Goal: Entertainment & Leisure: Consume media (video, audio)

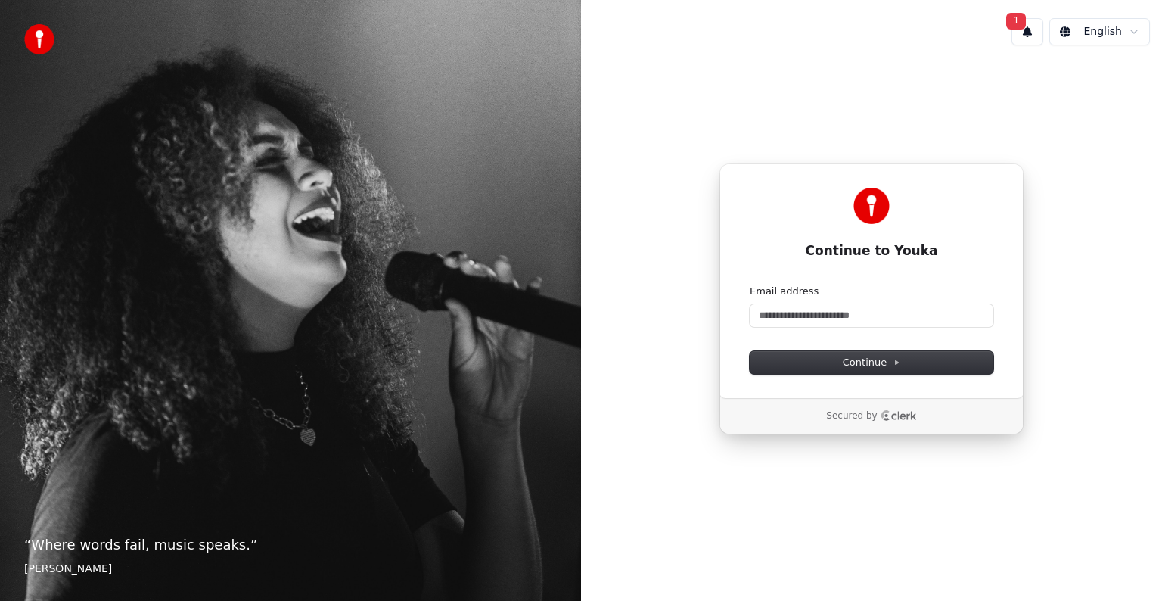
click at [1031, 33] on button "1" at bounding box center [1027, 31] width 32 height 27
click at [1132, 296] on div "Continue to Youka Continue with Google or Email address Continue Secured by" at bounding box center [871, 298] width 581 height 483
click at [850, 317] on input "Email address" at bounding box center [872, 315] width 244 height 23
click at [750, 284] on button "submit" at bounding box center [750, 284] width 0 height 0
type input "**********"
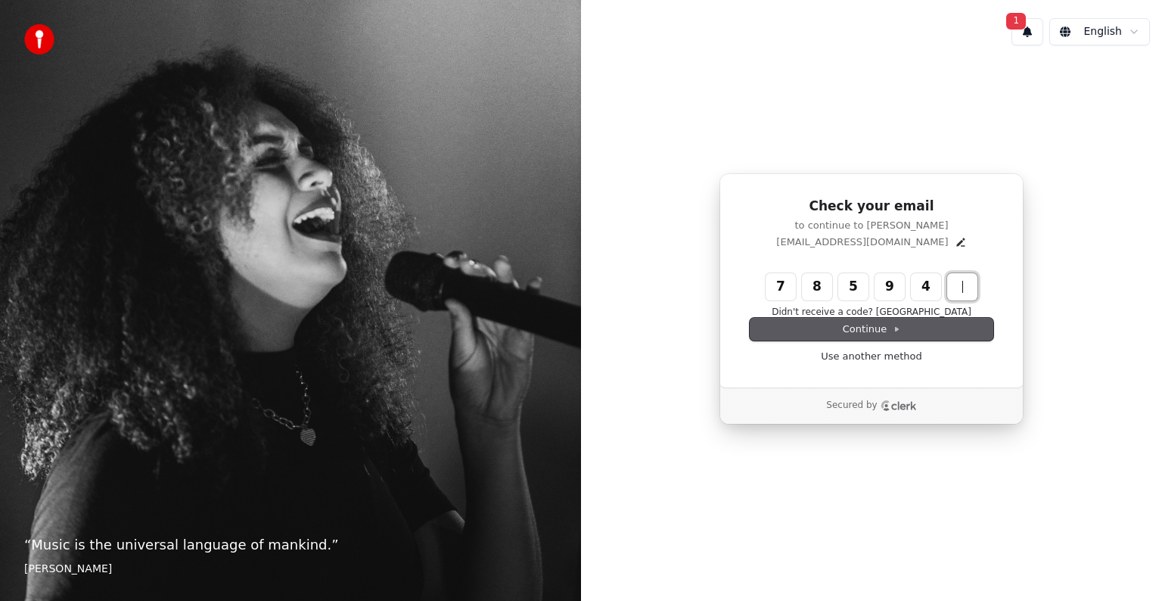
type input "******"
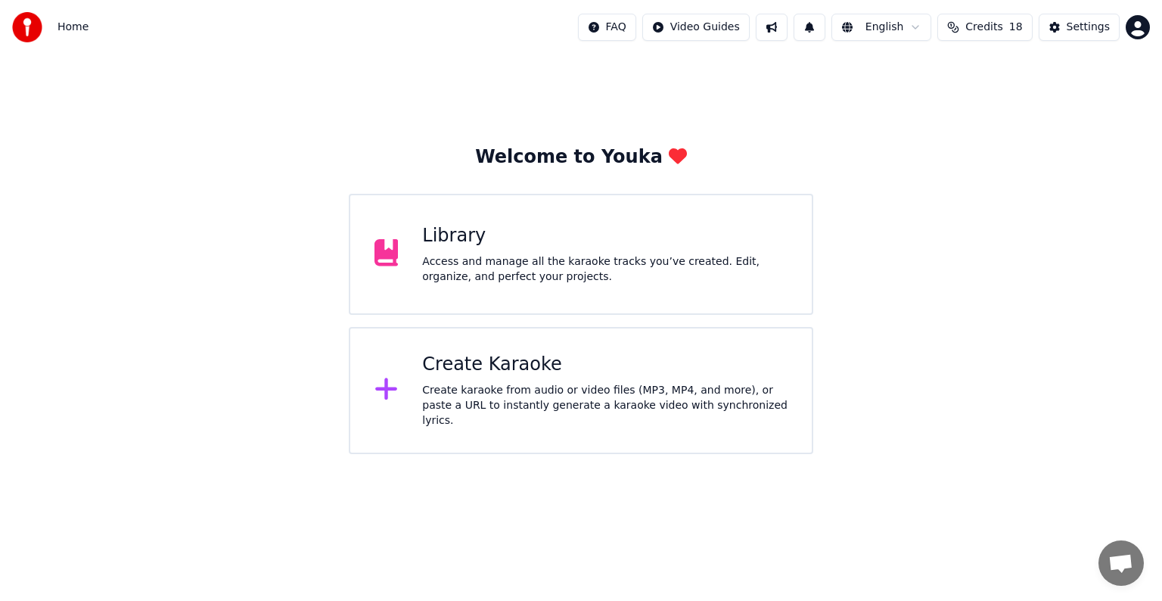
scroll to position [6861, 0]
click at [638, 372] on div "Create Karaoke" at bounding box center [604, 364] width 365 height 24
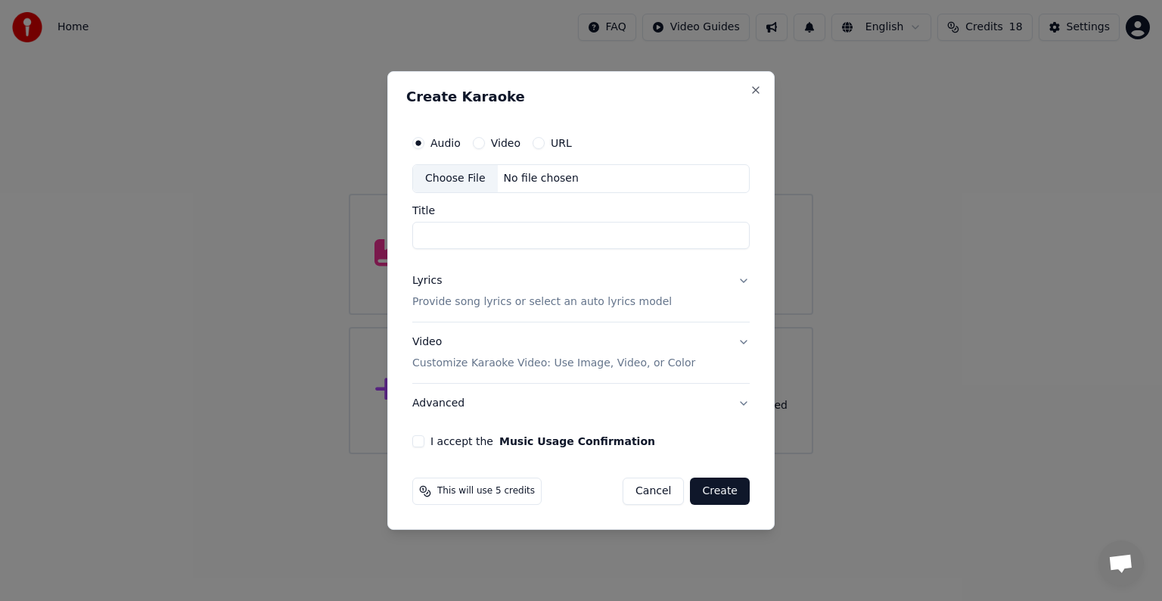
click at [444, 178] on div "Choose File" at bounding box center [455, 178] width 85 height 27
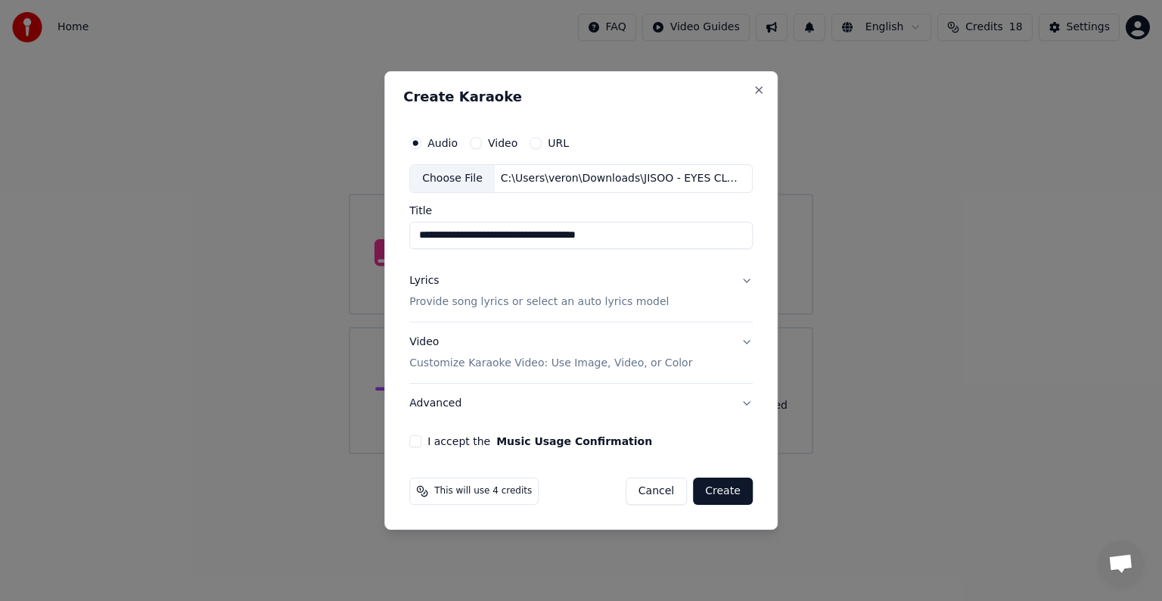
drag, startPoint x: 600, startPoint y: 236, endPoint x: 674, endPoint y: 241, distance: 74.3
click at [674, 241] on input "**********" at bounding box center [580, 235] width 343 height 27
type input "**********"
click at [485, 303] on p "Provide song lyrics or select an auto lyrics model" at bounding box center [538, 301] width 259 height 15
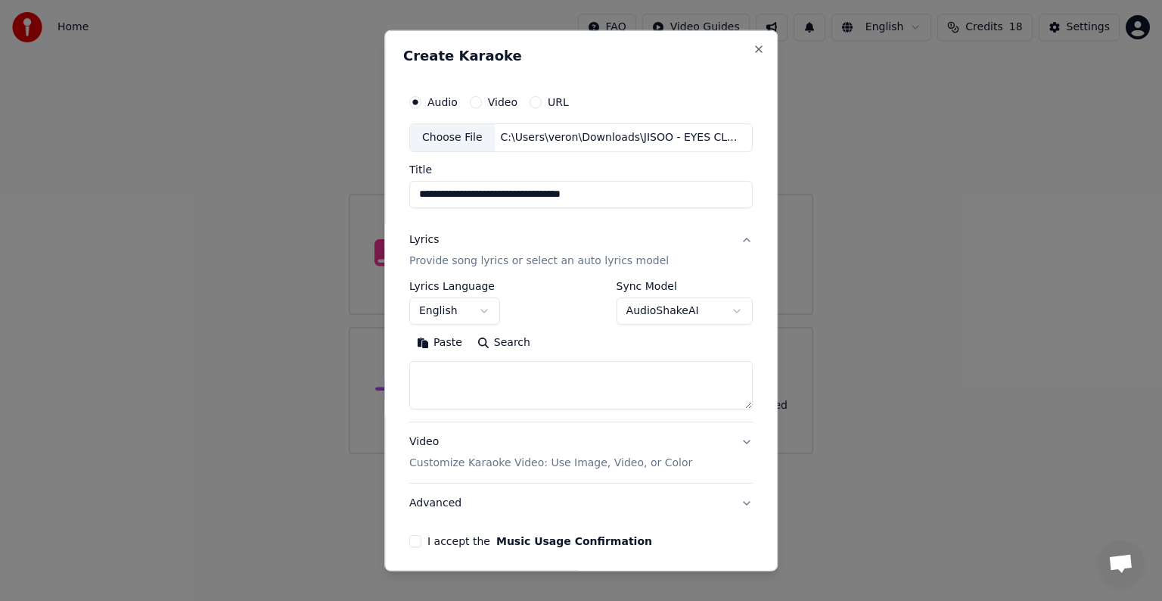
click at [470, 372] on textarea at bounding box center [580, 385] width 343 height 48
paste textarea "**********"
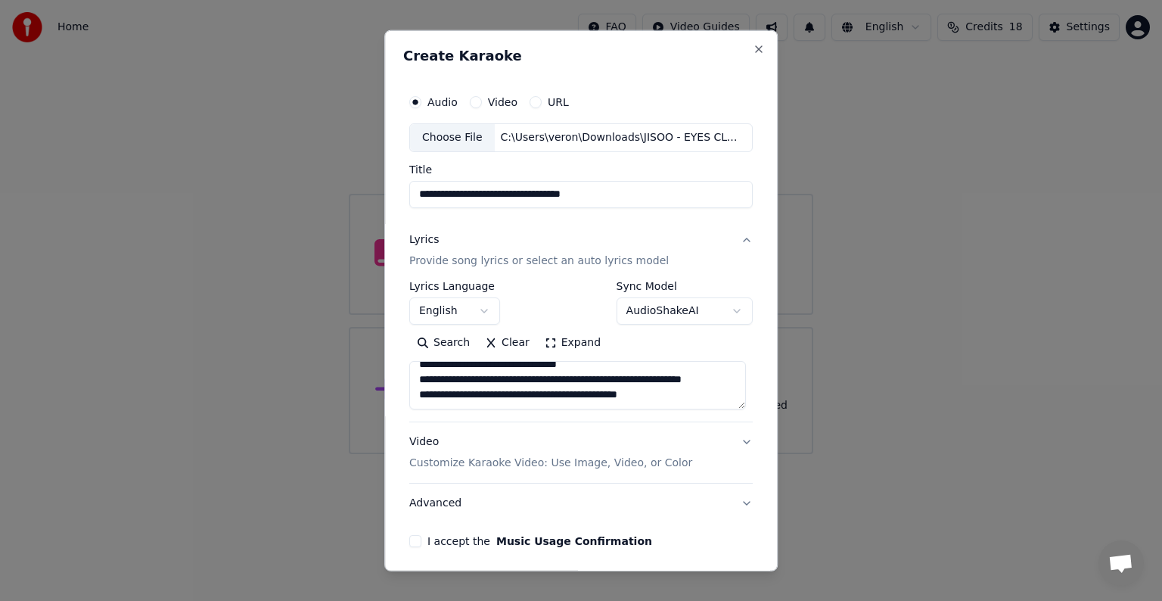
scroll to position [40, 0]
drag, startPoint x: 675, startPoint y: 368, endPoint x: 452, endPoint y: 378, distance: 223.4
click at [452, 378] on textarea "**********" at bounding box center [577, 385] width 337 height 48
drag, startPoint x: 572, startPoint y: 396, endPoint x: 666, endPoint y: 399, distance: 93.8
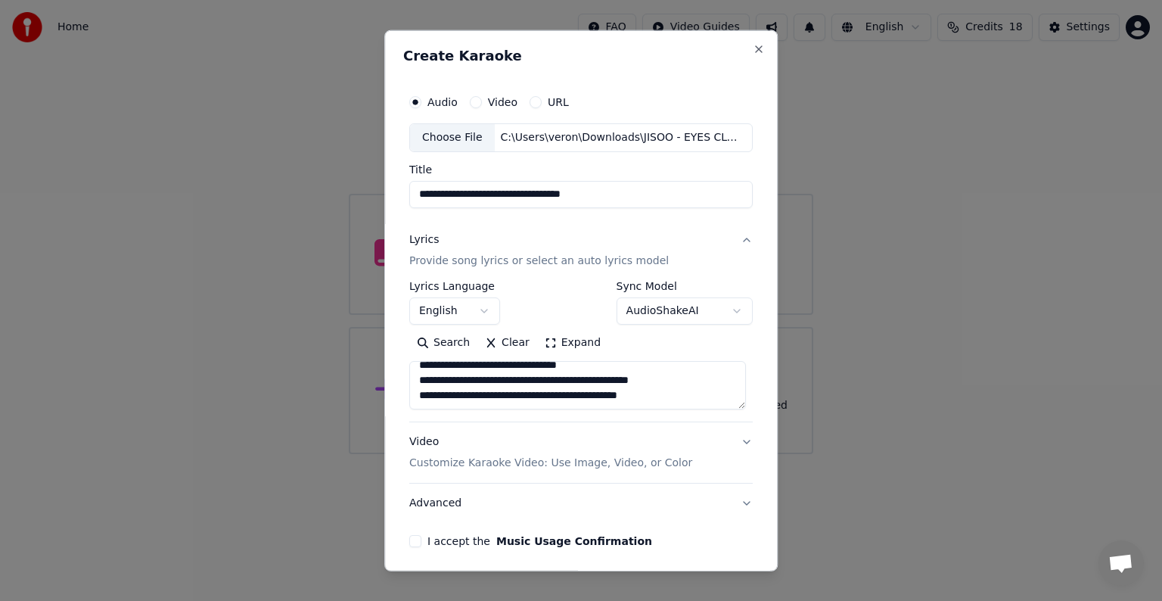
click at [666, 399] on textarea "**********" at bounding box center [577, 385] width 337 height 48
paste textarea "**********"
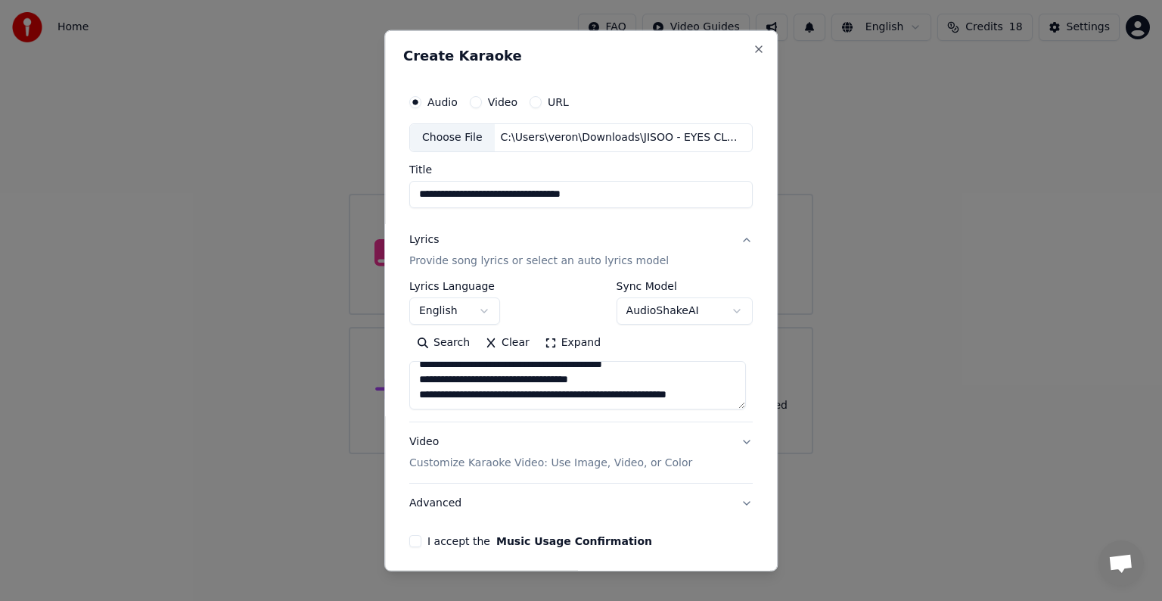
scroll to position [245, 0]
paste textarea "**********"
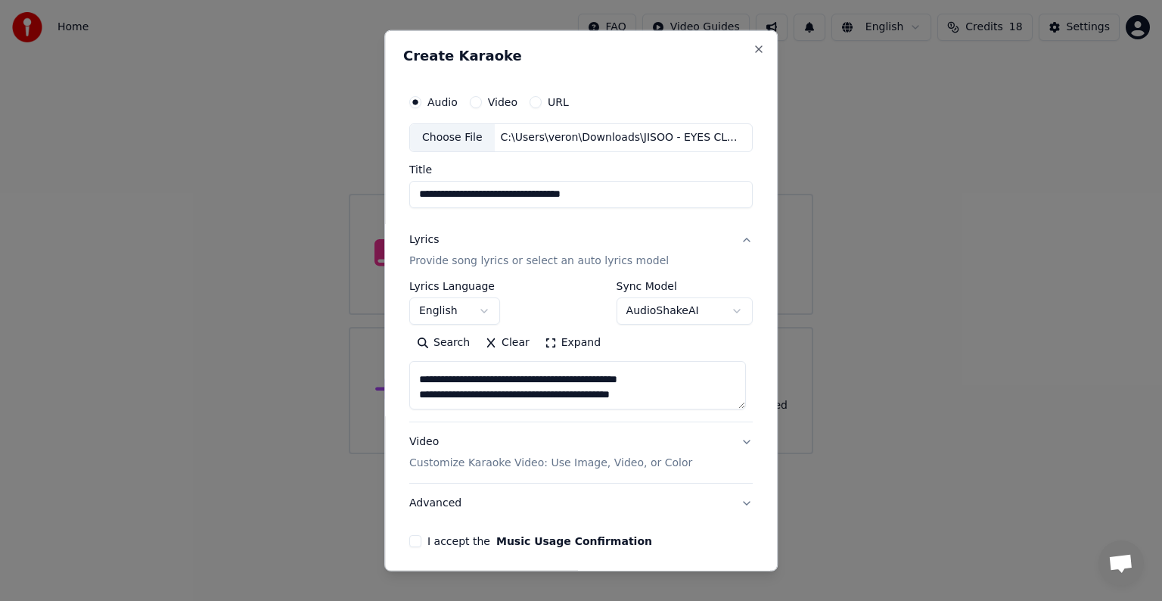
paste textarea "**********"
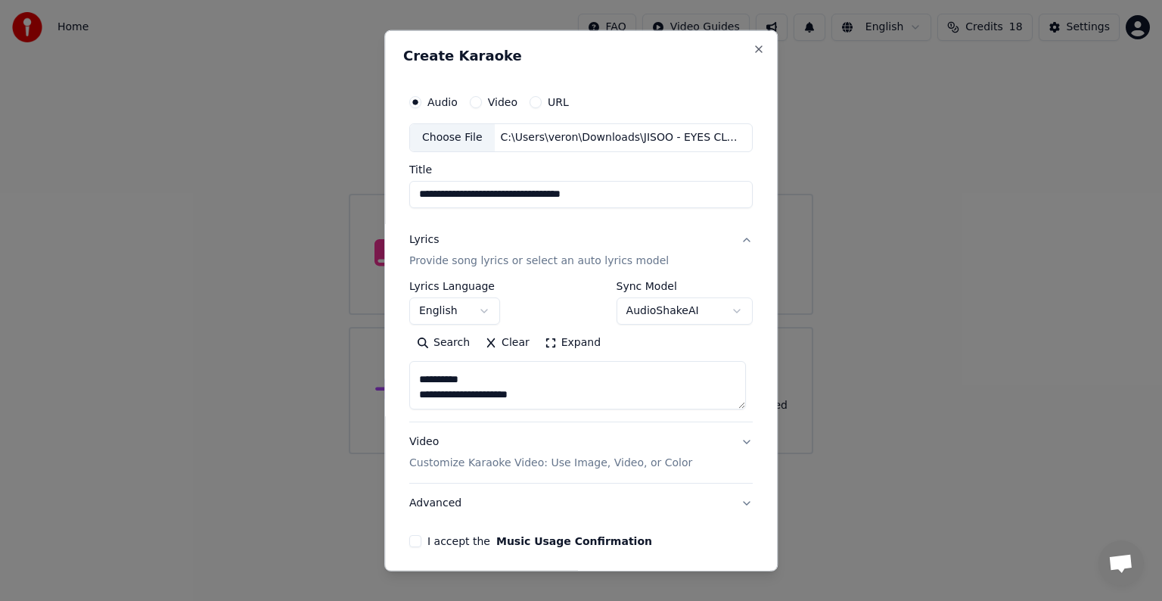
scroll to position [563, 0]
paste textarea "**********"
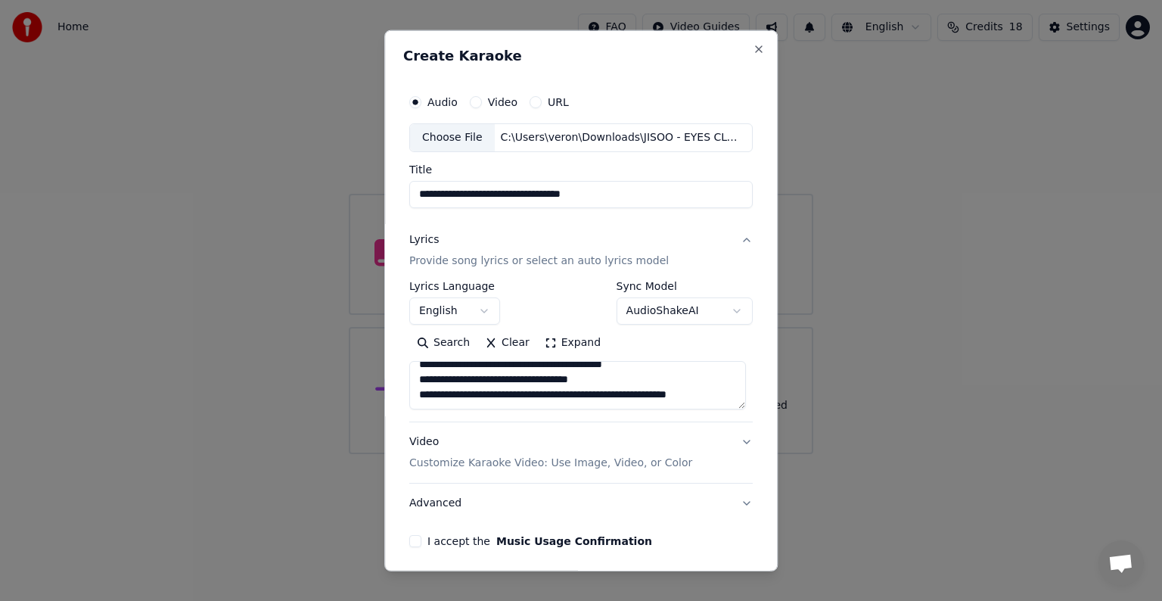
paste textarea "**********"
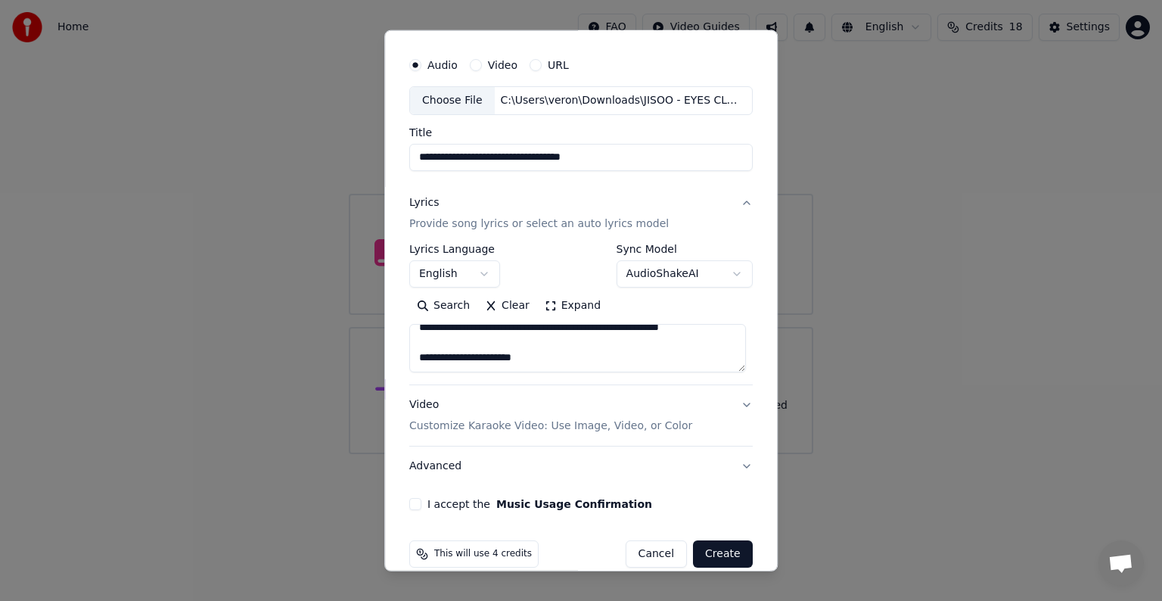
scroll to position [57, 0]
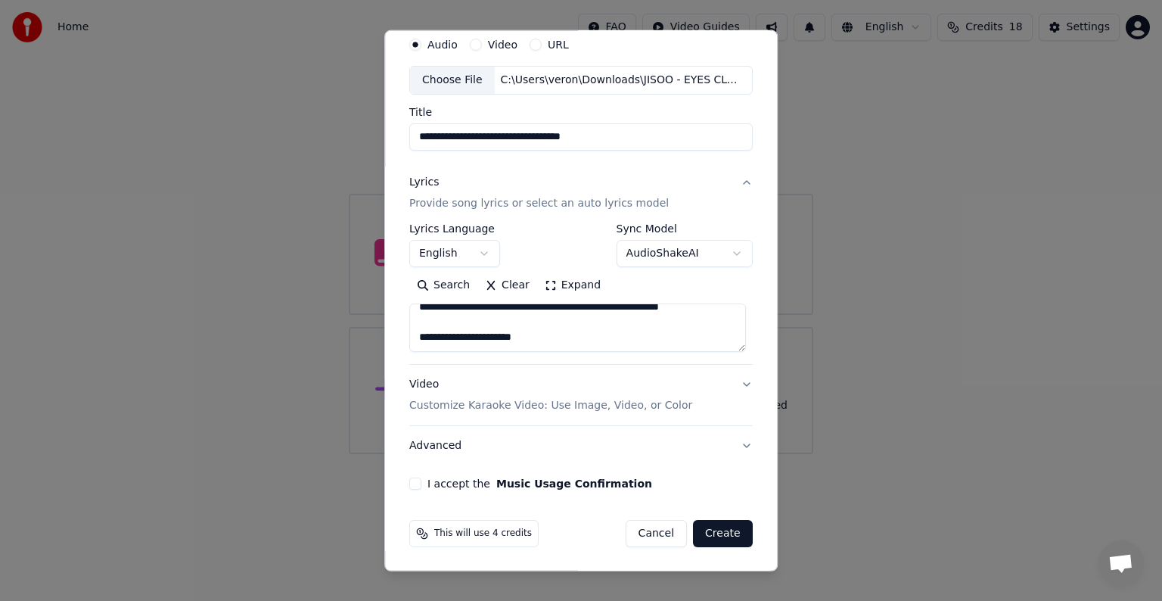
type textarea "**********"
click at [412, 481] on button "I accept the Music Usage Confirmation" at bounding box center [415, 483] width 12 height 12
click at [734, 381] on button "Video Customize Karaoke Video: Use Image, Video, or Color" at bounding box center [580, 395] width 343 height 61
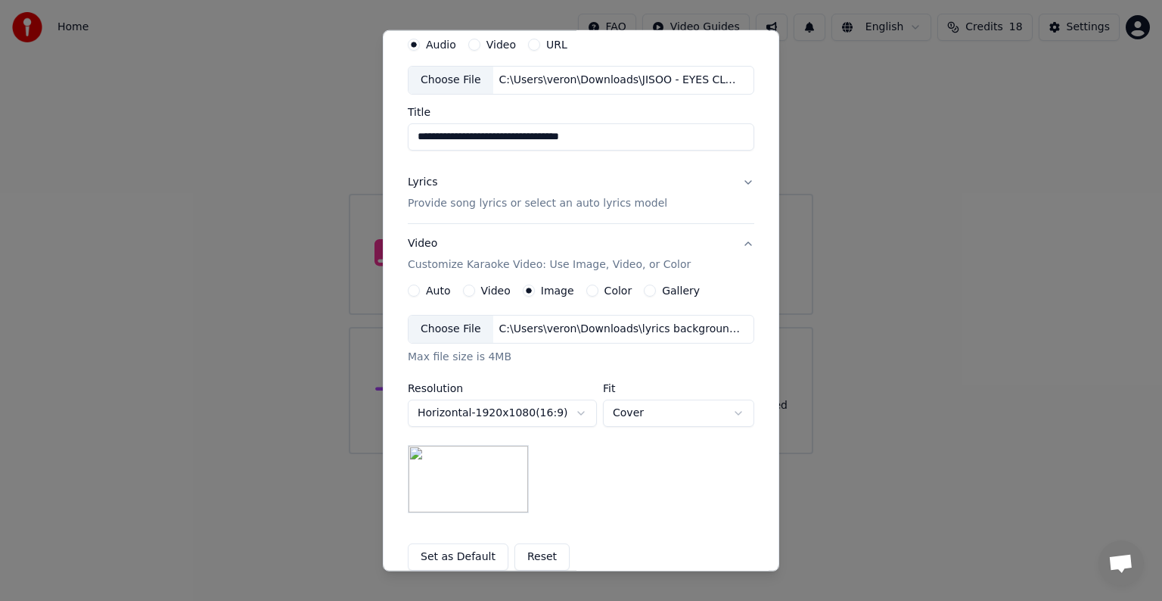
scroll to position [215, 0]
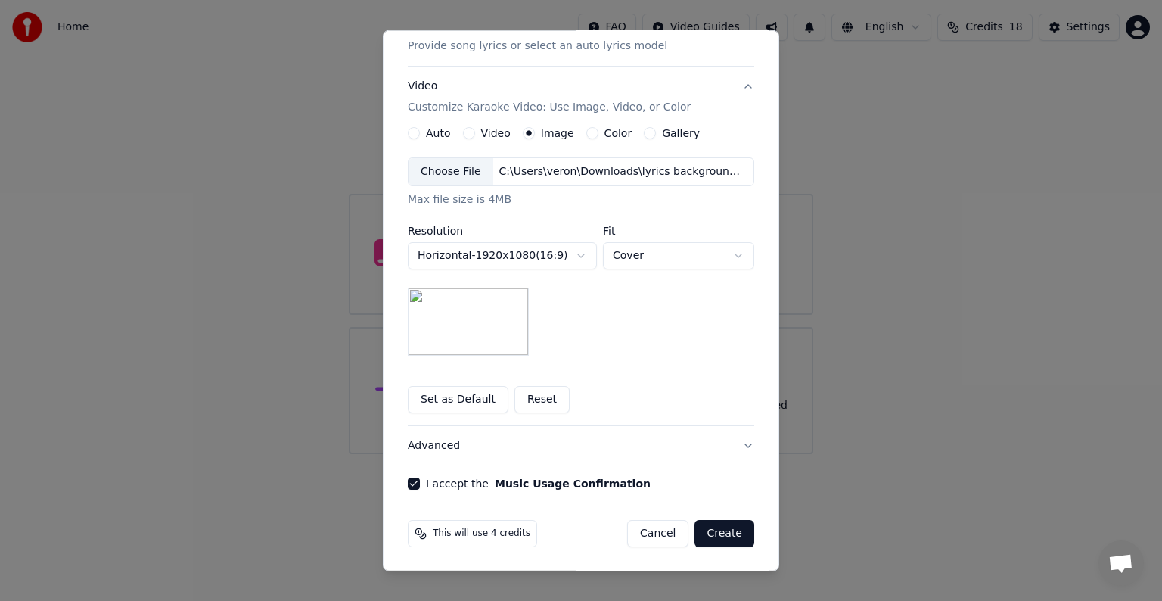
click at [729, 539] on button "Create" at bounding box center [724, 533] width 60 height 27
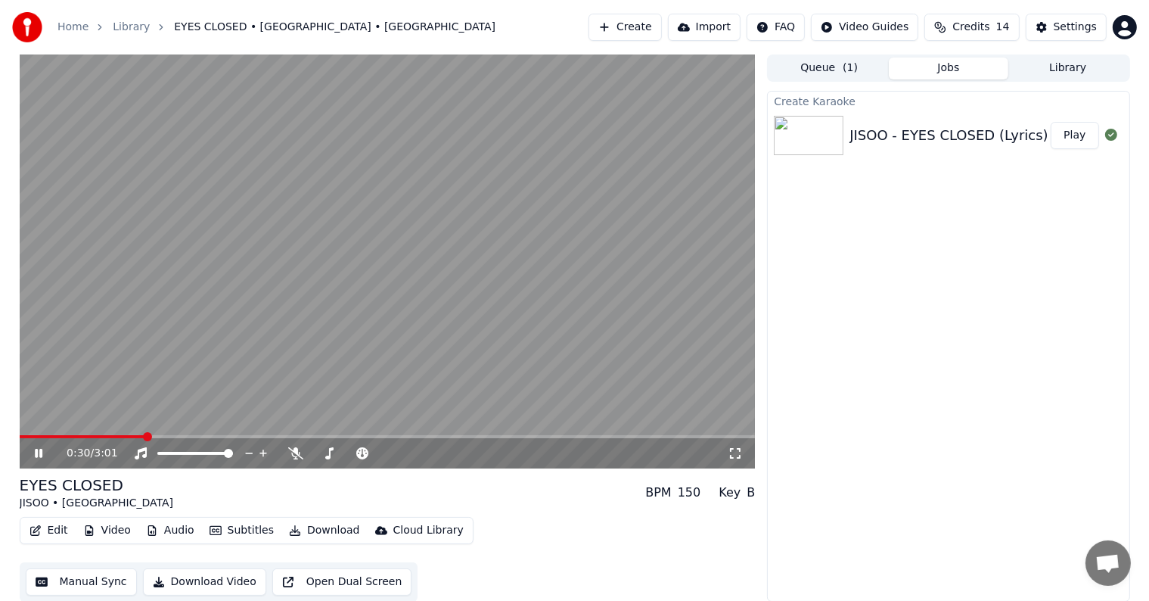
click at [415, 237] on video at bounding box center [388, 261] width 736 height 414
click at [635, 24] on button "Create" at bounding box center [624, 27] width 73 height 27
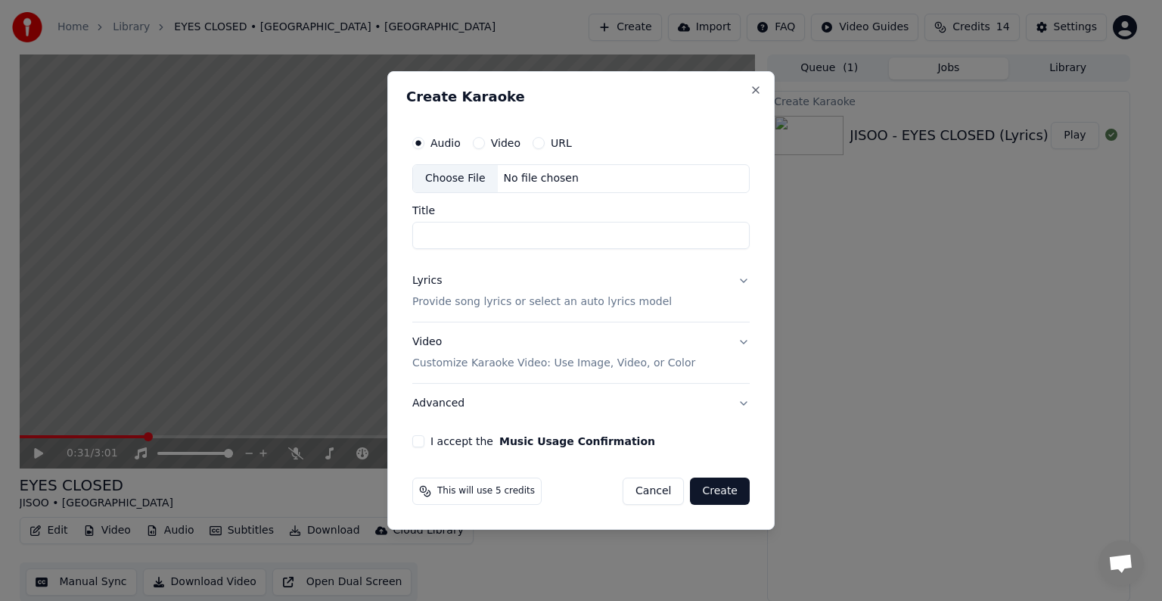
click at [455, 184] on div "Choose File" at bounding box center [455, 178] width 85 height 27
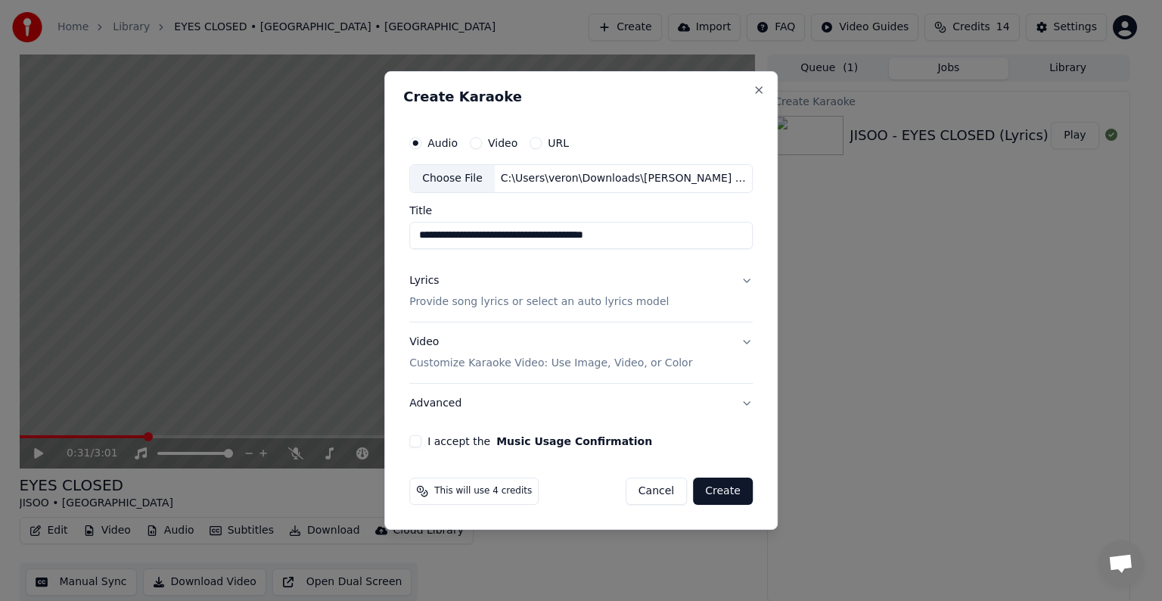
drag, startPoint x: 574, startPoint y: 234, endPoint x: 694, endPoint y: 237, distance: 120.3
click at [694, 237] on input "**********" at bounding box center [580, 235] width 343 height 27
drag, startPoint x: 483, startPoint y: 233, endPoint x: 365, endPoint y: 238, distance: 118.9
click at [365, 238] on body "Home Library EYES CLOSED • [GEOGRAPHIC_DATA] • ZAYN Create Import FAQ Video Gui…" at bounding box center [574, 300] width 1149 height 601
click at [540, 233] on input "**********" at bounding box center [580, 235] width 343 height 27
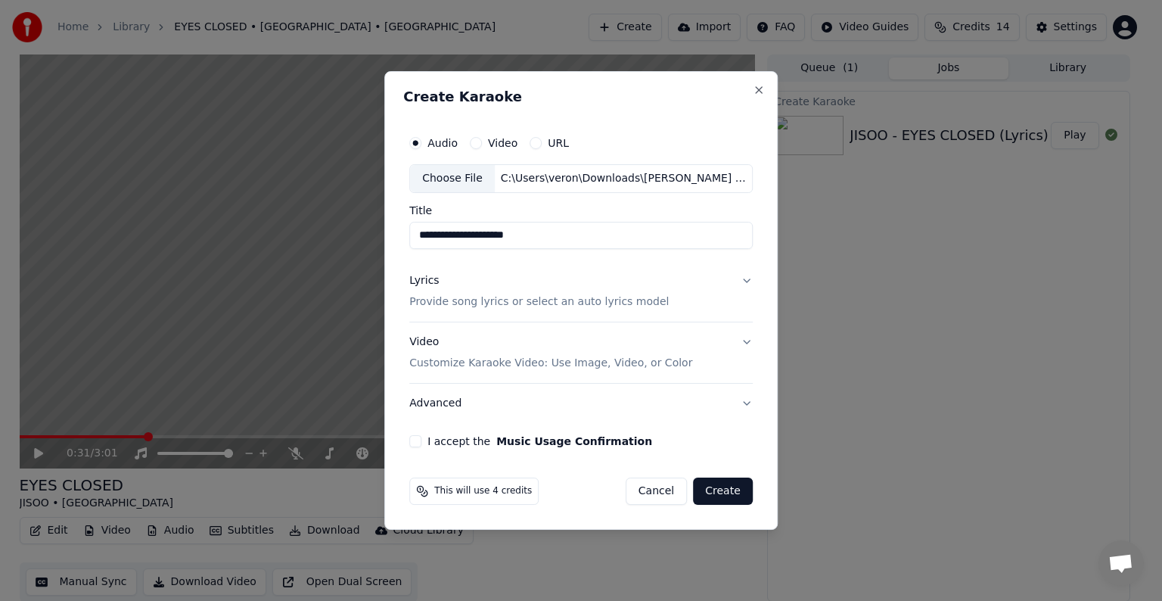
paste input "**********"
type input "**********"
click at [509, 303] on p "Provide song lyrics or select an auto lyrics model" at bounding box center [538, 301] width 259 height 15
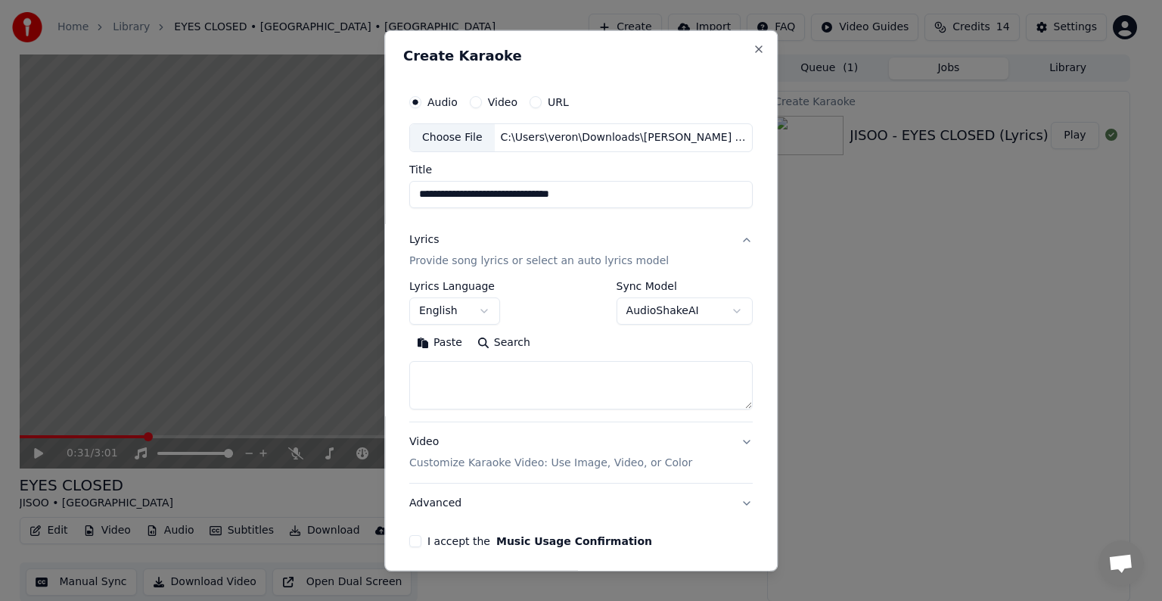
click at [500, 385] on textarea at bounding box center [580, 385] width 343 height 48
paste textarea "**********"
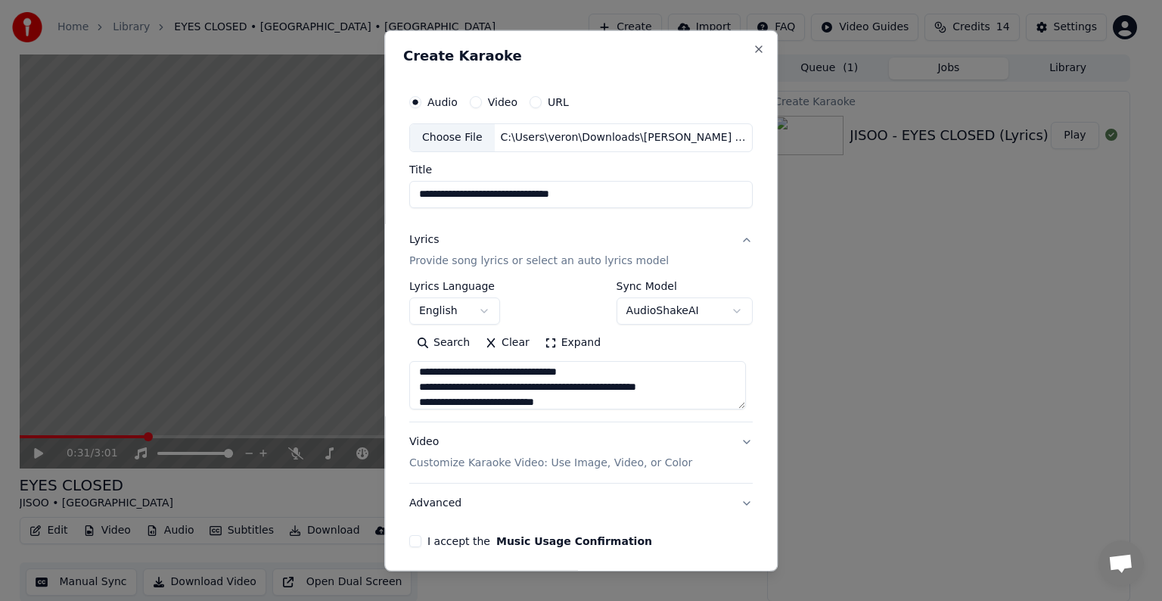
click at [554, 392] on textarea "**********" at bounding box center [577, 385] width 337 height 48
click at [605, 390] on textarea "**********" at bounding box center [577, 385] width 337 height 48
click at [606, 387] on textarea "**********" at bounding box center [577, 385] width 337 height 48
click at [533, 378] on textarea "**********" at bounding box center [577, 385] width 337 height 48
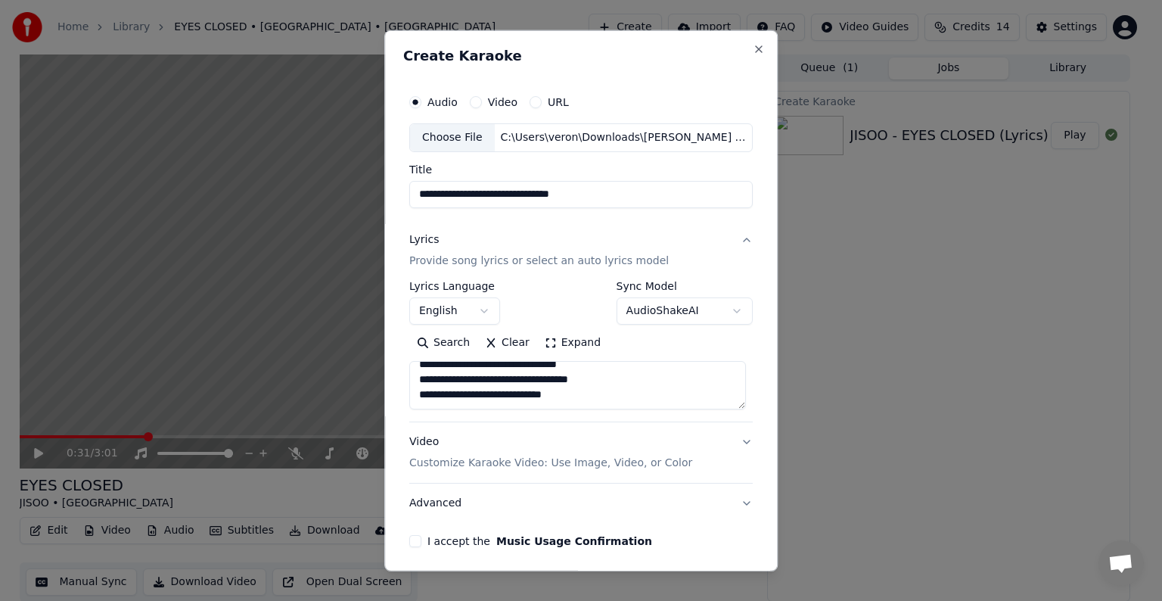
paste textarea "**********"
click at [512, 401] on textarea "**********" at bounding box center [577, 385] width 337 height 48
click at [560, 372] on textarea "**********" at bounding box center [577, 385] width 337 height 48
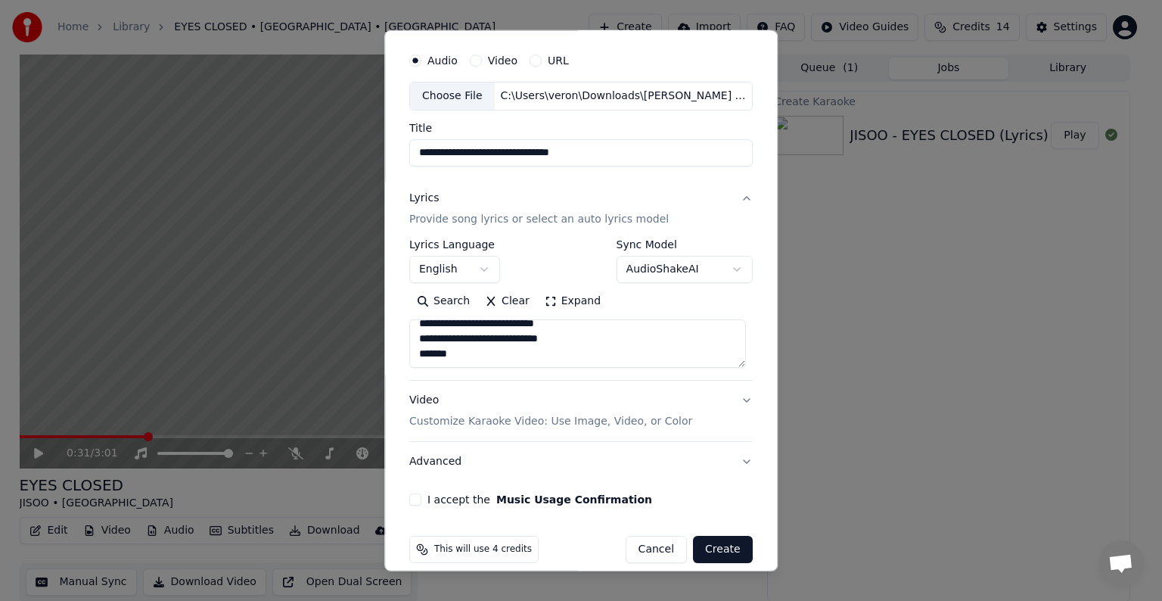
scroll to position [57, 0]
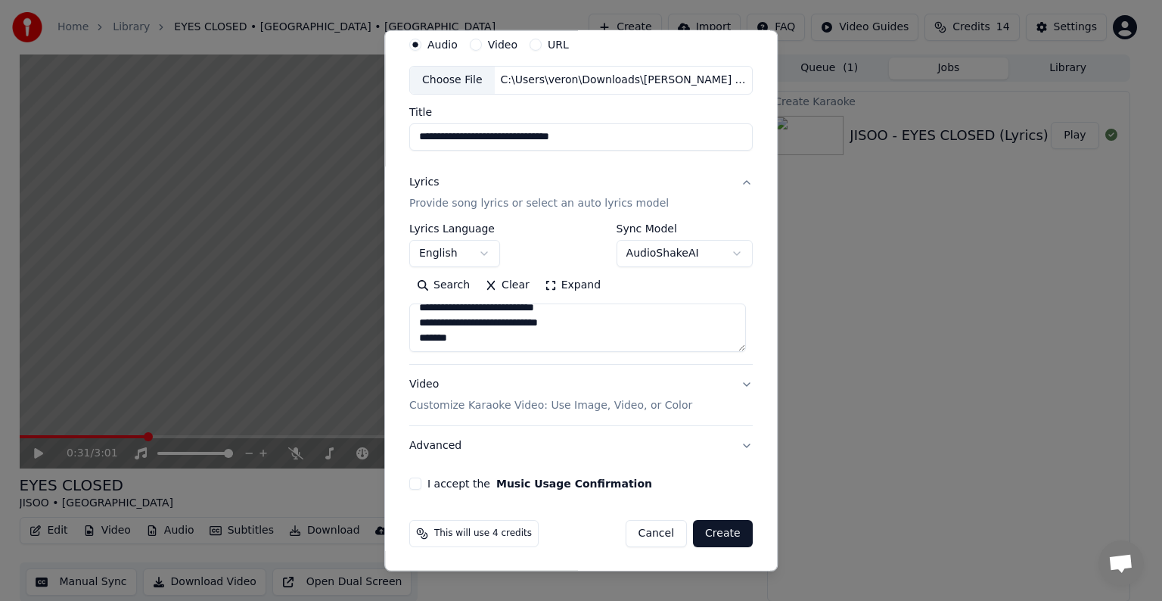
click at [497, 345] on textarea "**********" at bounding box center [577, 327] width 337 height 48
paste textarea "**********"
click at [623, 312] on textarea "**********" at bounding box center [577, 327] width 337 height 48
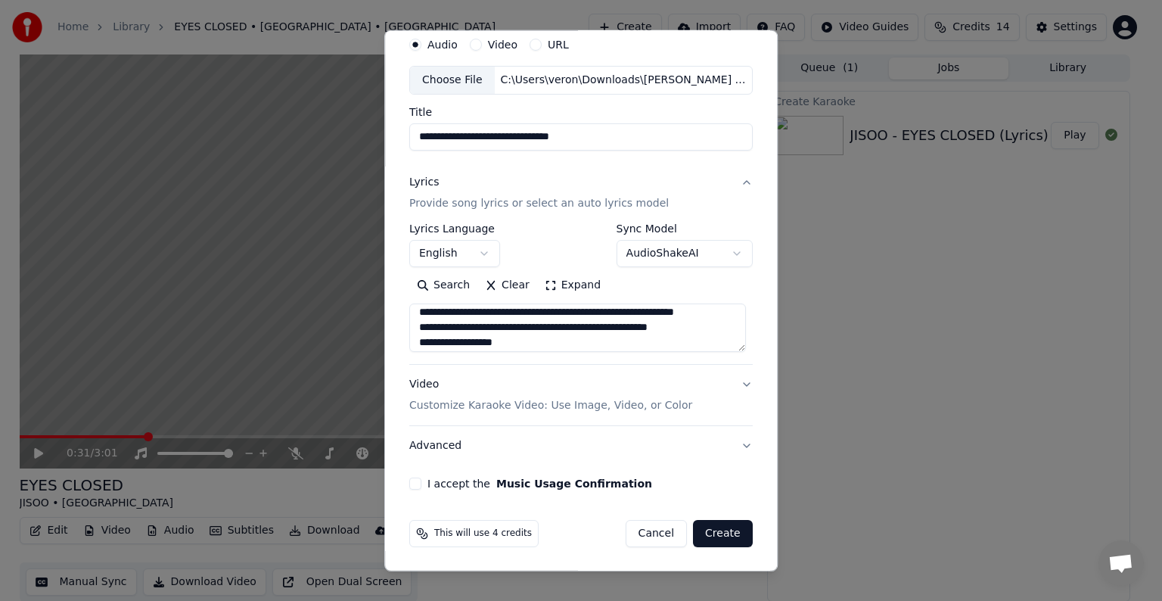
click at [678, 313] on textarea "**********" at bounding box center [577, 327] width 337 height 48
click at [599, 315] on textarea "**********" at bounding box center [577, 327] width 337 height 48
click at [632, 313] on textarea "**********" at bounding box center [577, 327] width 337 height 48
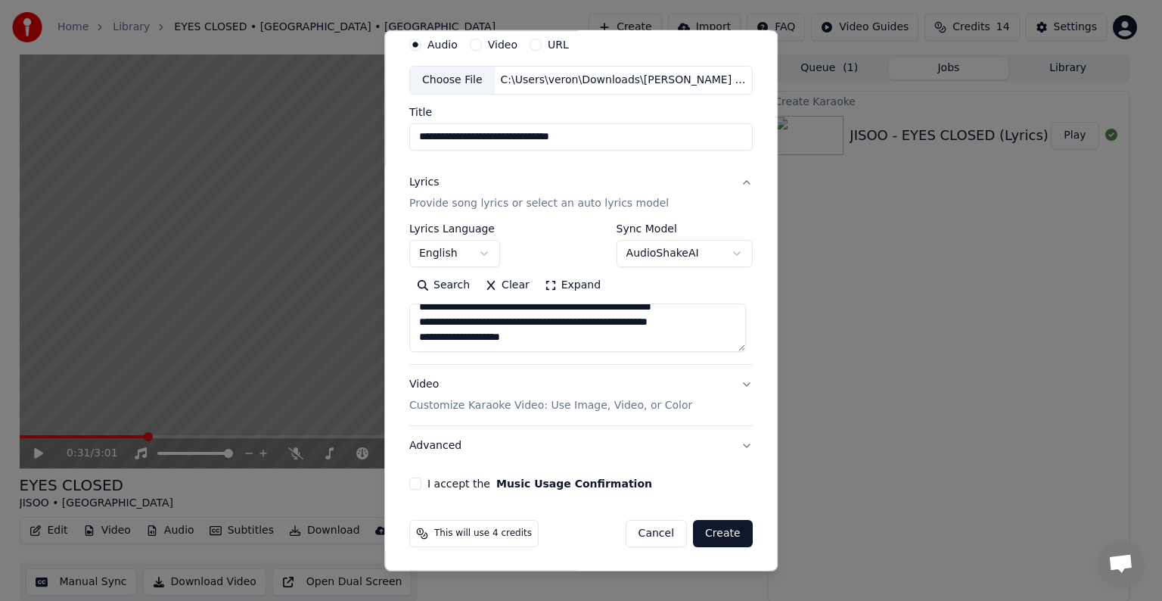
scroll to position [351, 0]
paste textarea "**********"
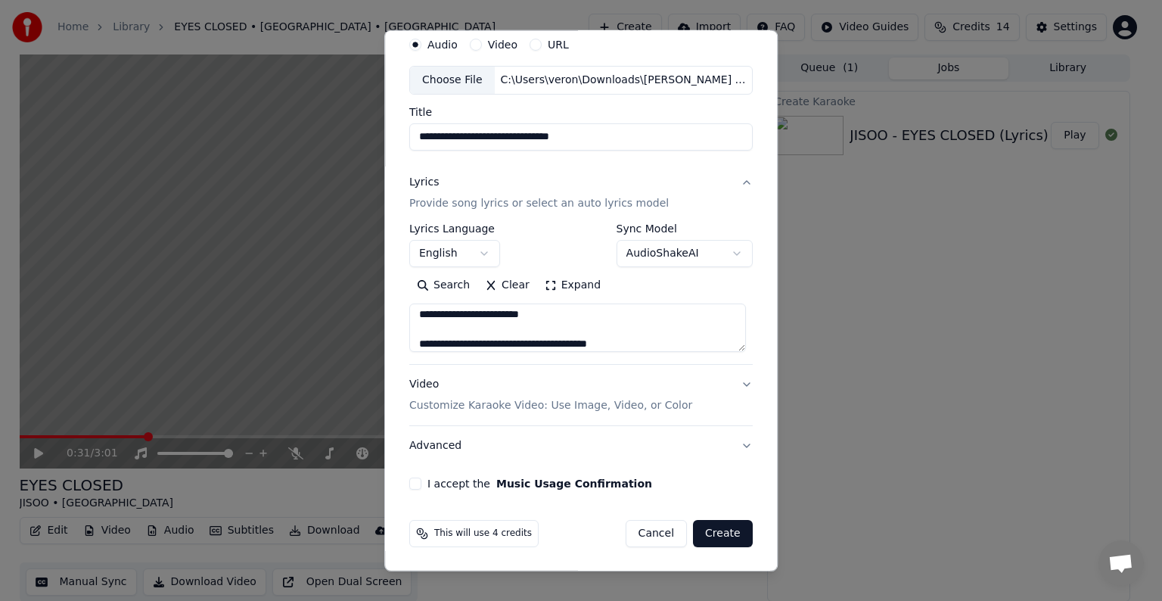
scroll to position [487, 0]
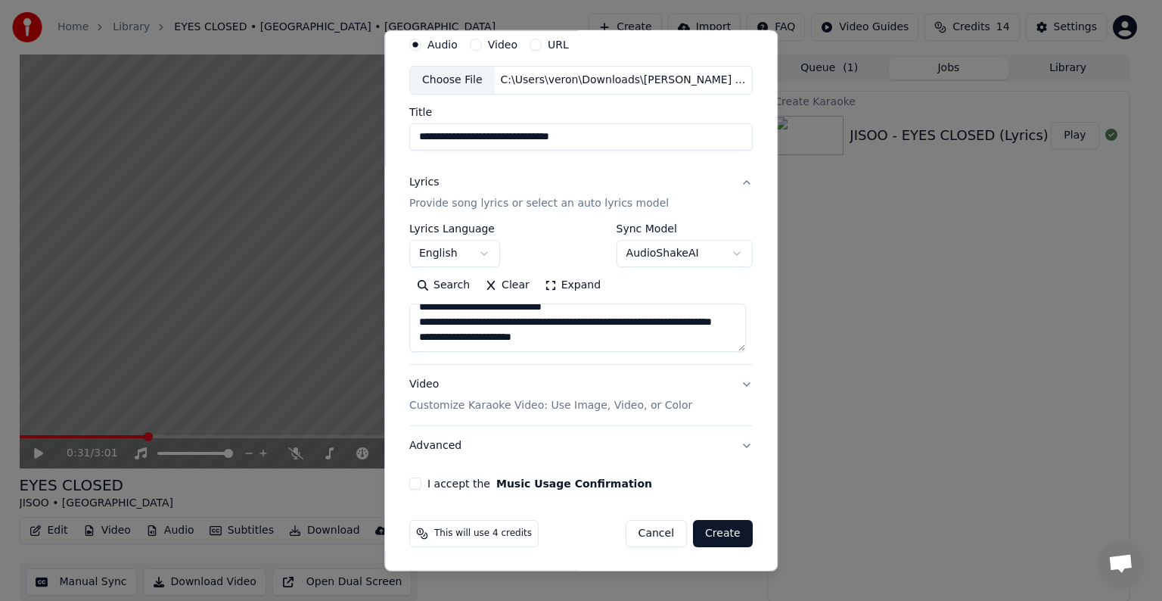
click at [482, 327] on textarea "**********" at bounding box center [577, 327] width 337 height 48
click at [610, 315] on textarea "**********" at bounding box center [577, 327] width 337 height 48
click at [656, 325] on textarea "**********" at bounding box center [577, 327] width 337 height 48
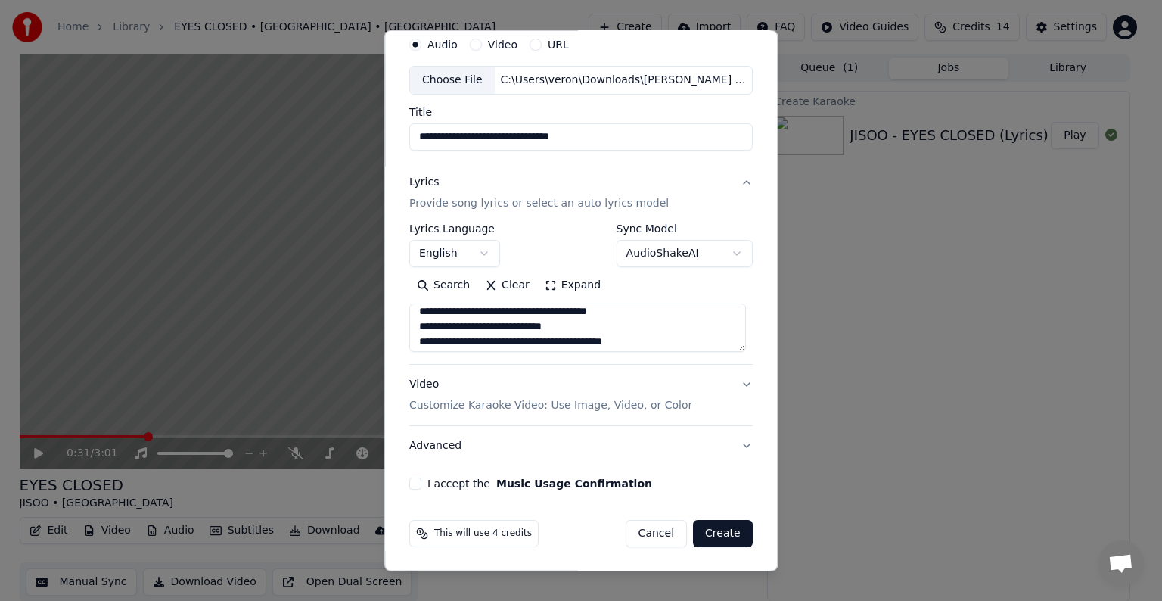
click at [634, 309] on textarea "**********" at bounding box center [577, 327] width 337 height 48
paste textarea "**********"
click at [535, 318] on textarea at bounding box center [577, 327] width 337 height 48
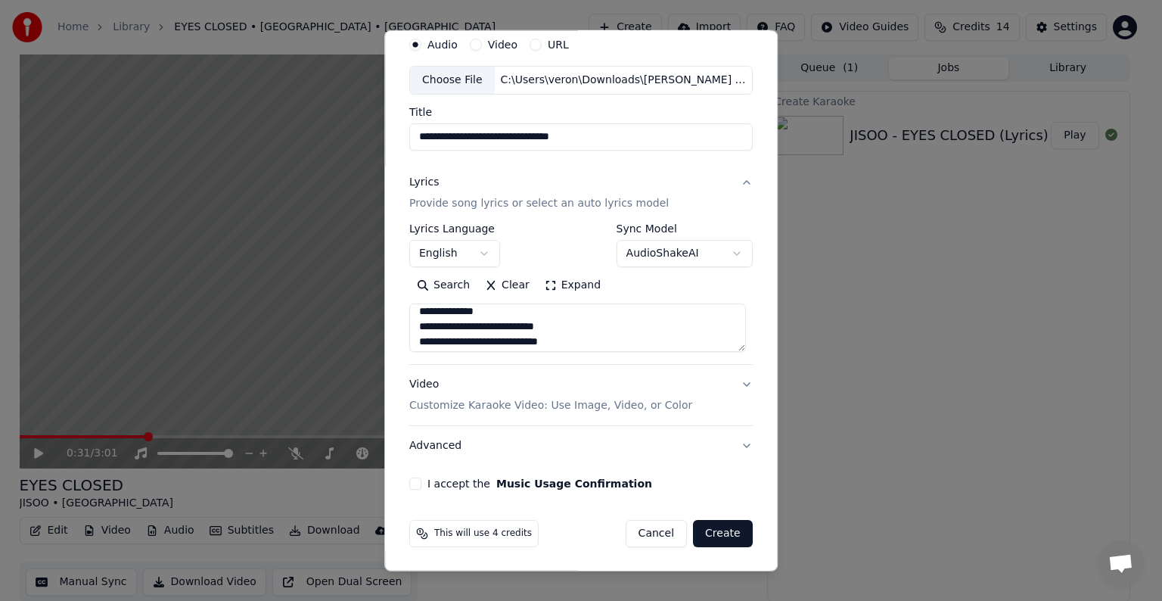
scroll to position [580, 0]
click at [552, 312] on textarea at bounding box center [577, 327] width 337 height 48
paste textarea "**********"
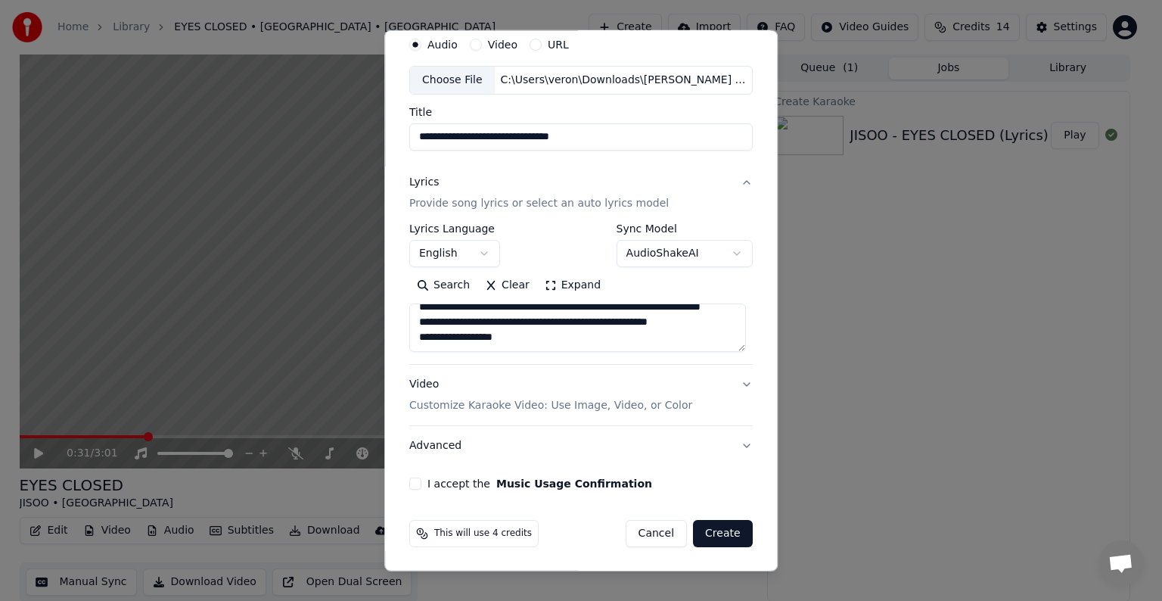
scroll to position [716, 0]
click at [623, 312] on textarea at bounding box center [577, 327] width 337 height 48
click at [678, 316] on textarea at bounding box center [577, 327] width 337 height 48
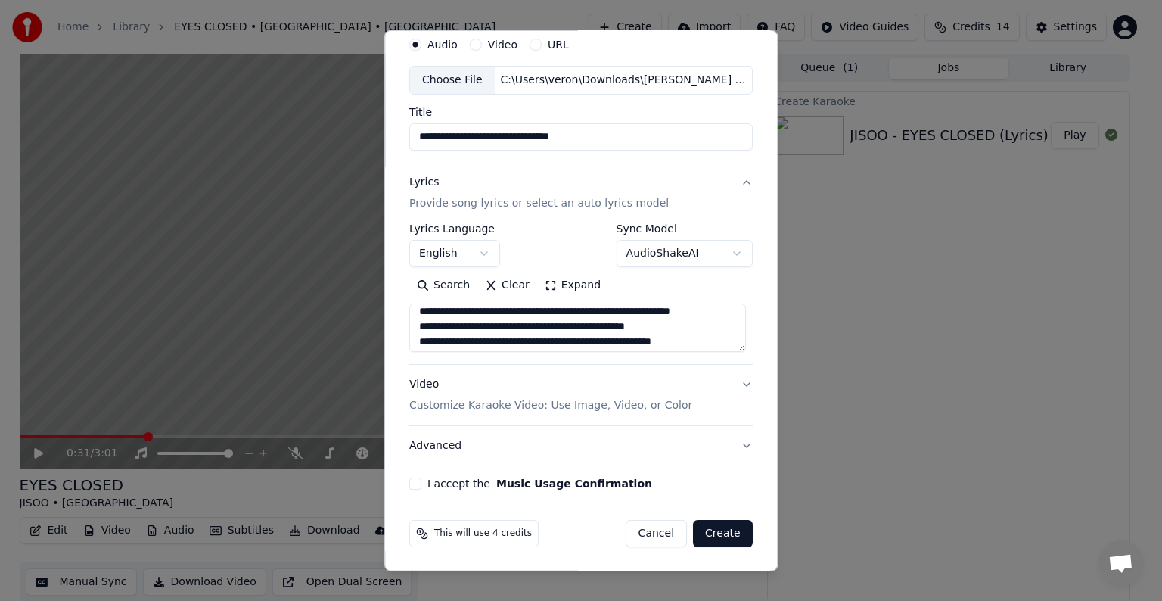
scroll to position [656, 0]
click at [599, 322] on textarea at bounding box center [577, 327] width 337 height 48
click at [650, 326] on textarea at bounding box center [577, 327] width 337 height 48
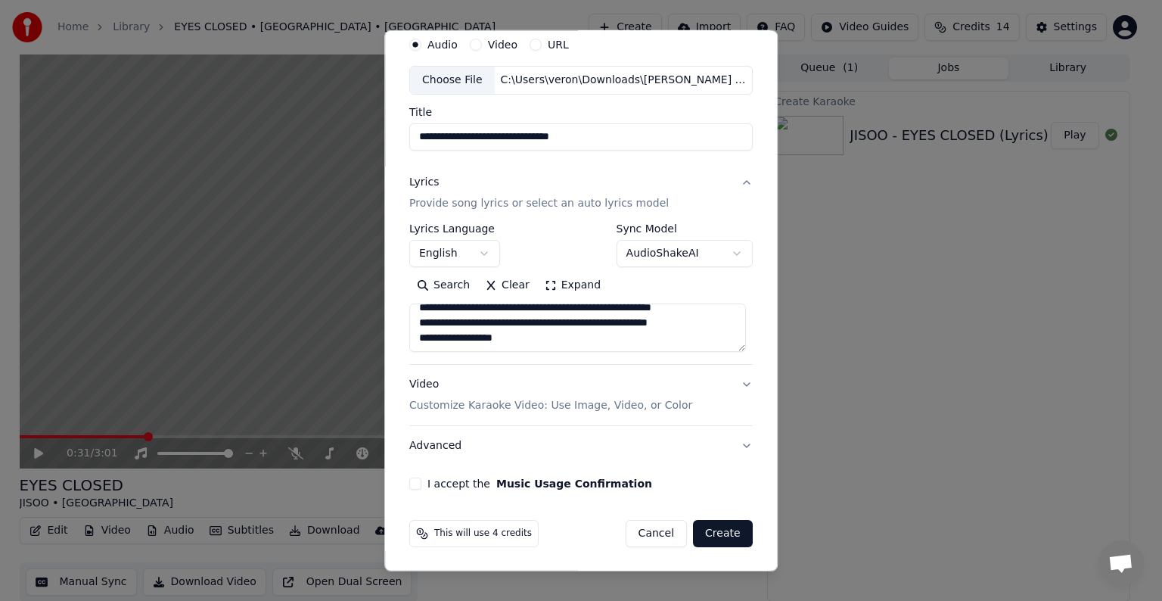
click at [529, 344] on textarea at bounding box center [577, 327] width 337 height 48
paste textarea "**********"
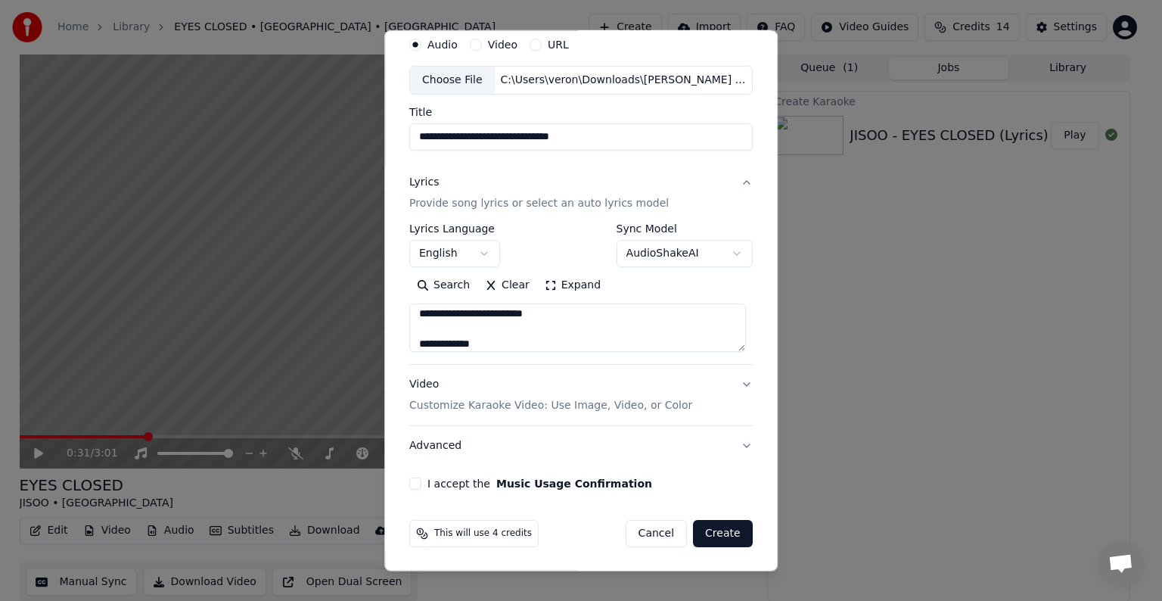
scroll to position [971, 0]
click at [533, 329] on textarea at bounding box center [577, 327] width 337 height 48
drag, startPoint x: 508, startPoint y: 327, endPoint x: 576, endPoint y: 326, distance: 68.8
click at [577, 326] on textarea at bounding box center [577, 327] width 337 height 48
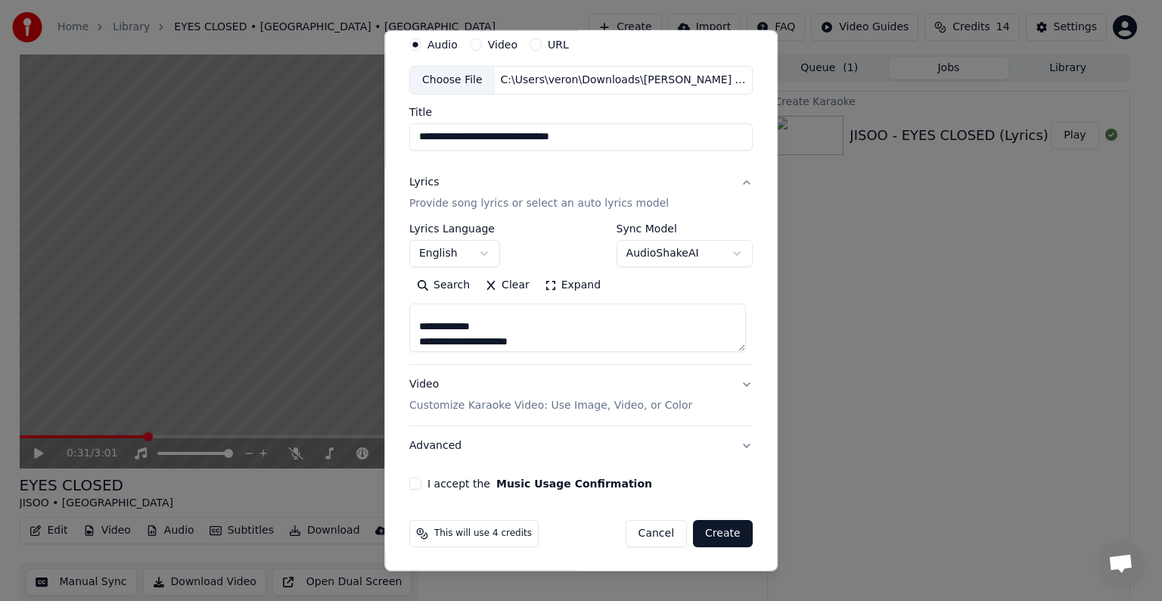
scroll to position [977, 0]
click at [479, 349] on textarea at bounding box center [577, 327] width 337 height 48
paste textarea "**********"
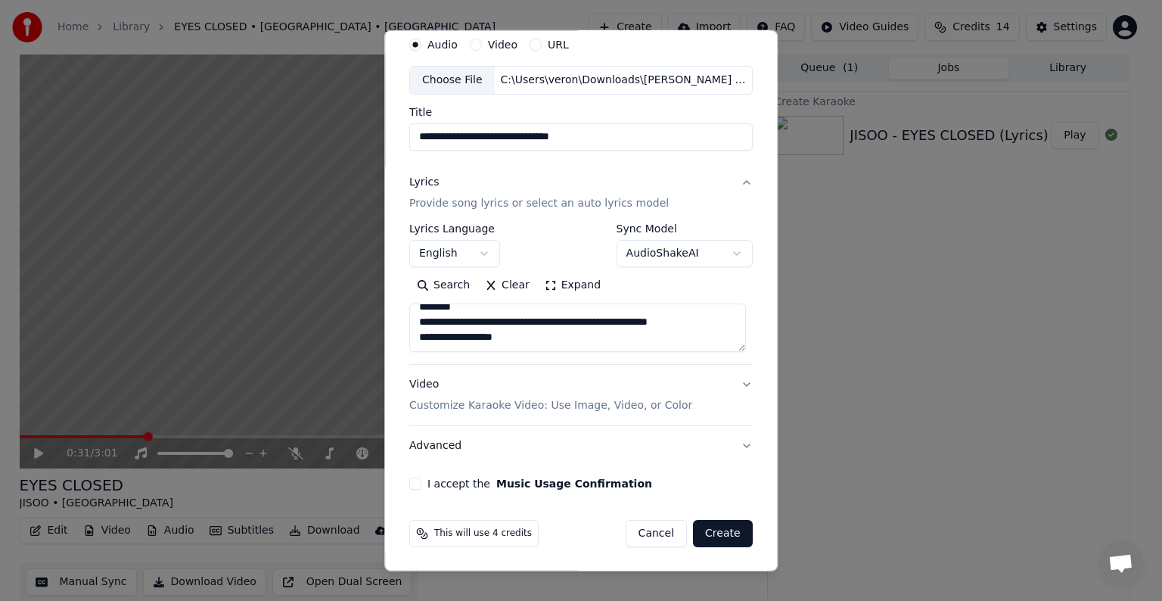
click at [475, 317] on textarea at bounding box center [577, 327] width 337 height 48
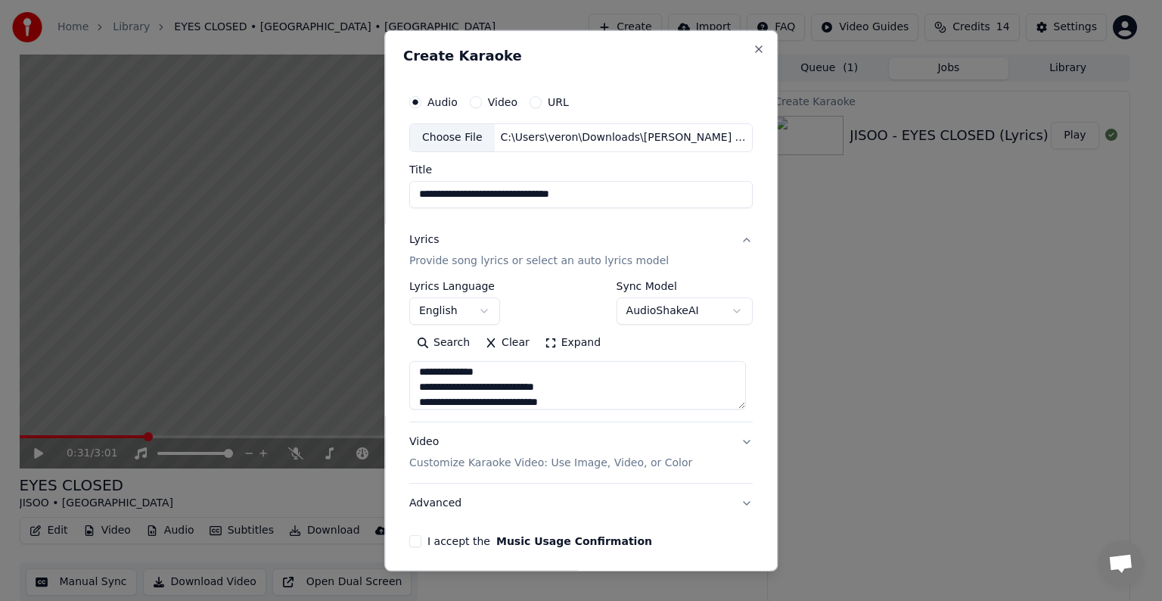
scroll to position [1031, 0]
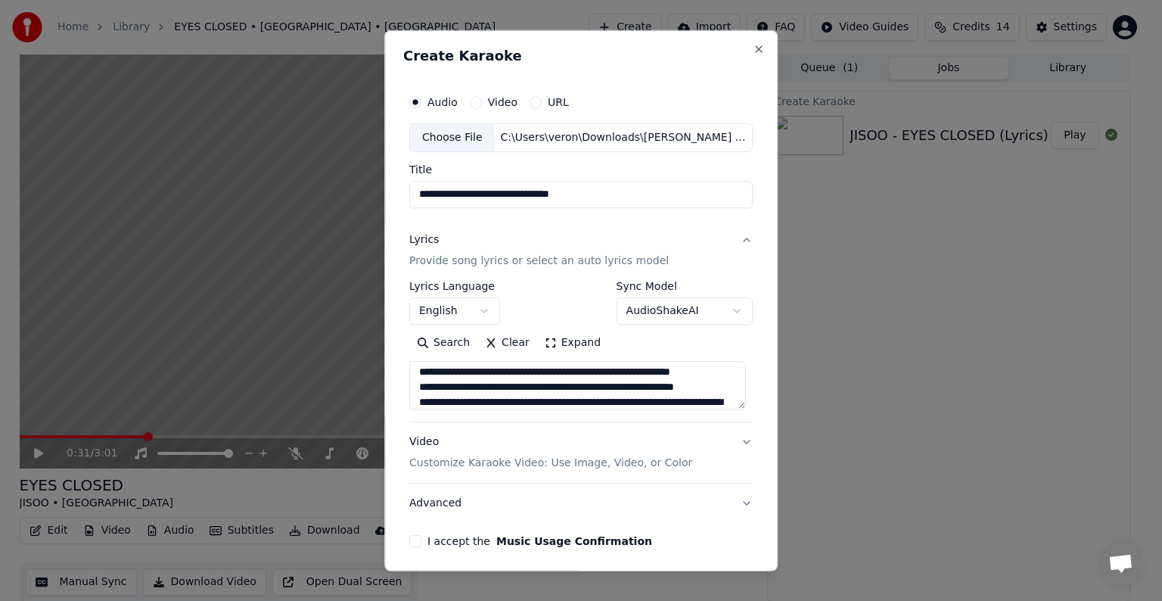
click at [598, 372] on textarea at bounding box center [577, 385] width 337 height 48
click at [650, 372] on textarea at bounding box center [577, 385] width 337 height 48
click at [625, 387] on textarea at bounding box center [577, 385] width 337 height 48
click at [659, 399] on textarea at bounding box center [577, 385] width 337 height 48
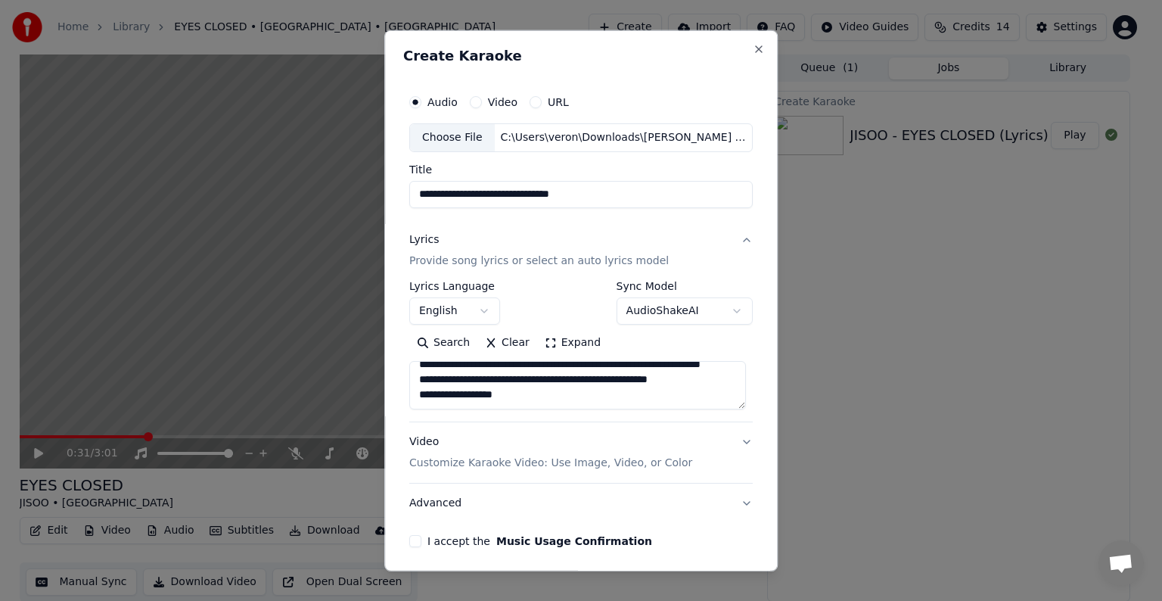
drag, startPoint x: 653, startPoint y: 401, endPoint x: 690, endPoint y: 382, distance: 40.9
click at [696, 381] on textarea at bounding box center [577, 385] width 337 height 48
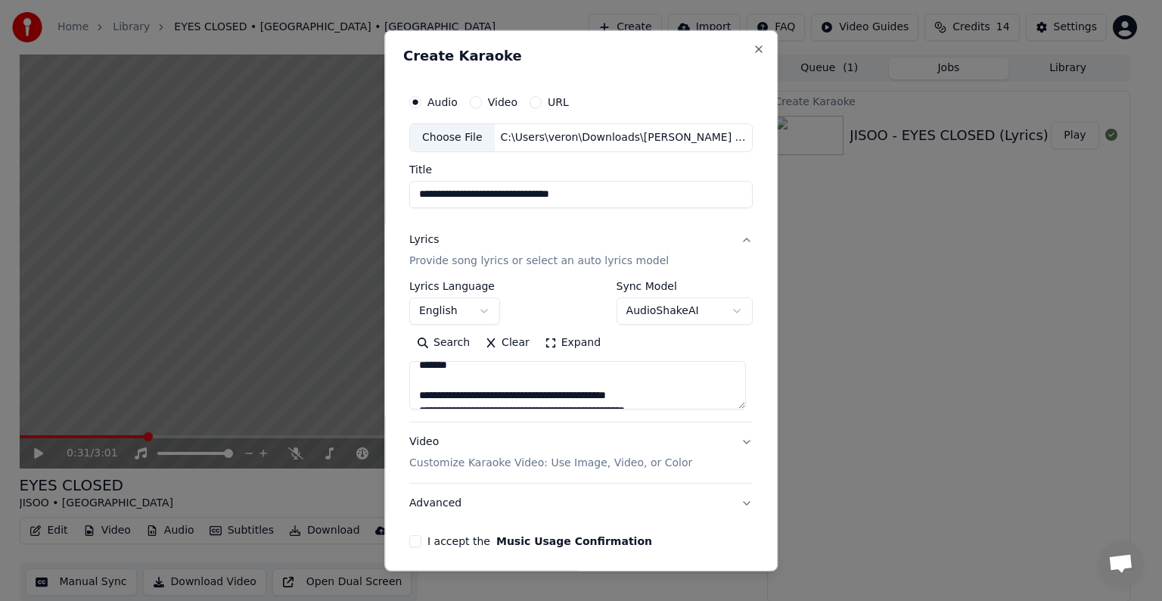
scroll to position [1083, 0]
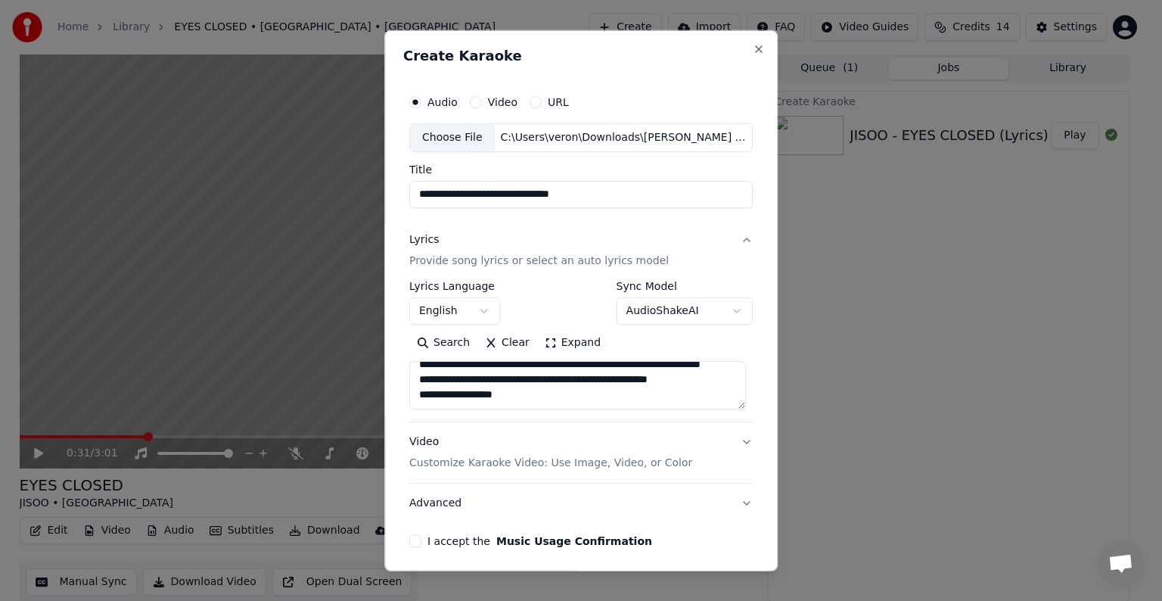
click at [690, 369] on textarea at bounding box center [577, 385] width 337 height 48
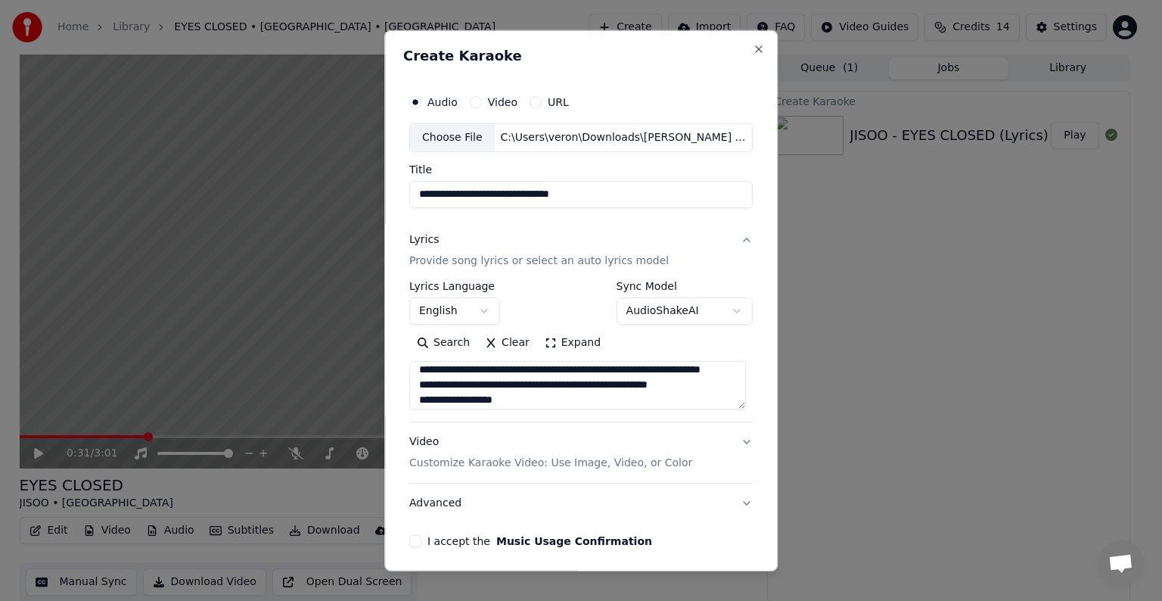
click at [709, 373] on textarea at bounding box center [577, 385] width 337 height 48
click at [536, 399] on textarea at bounding box center [577, 385] width 337 height 48
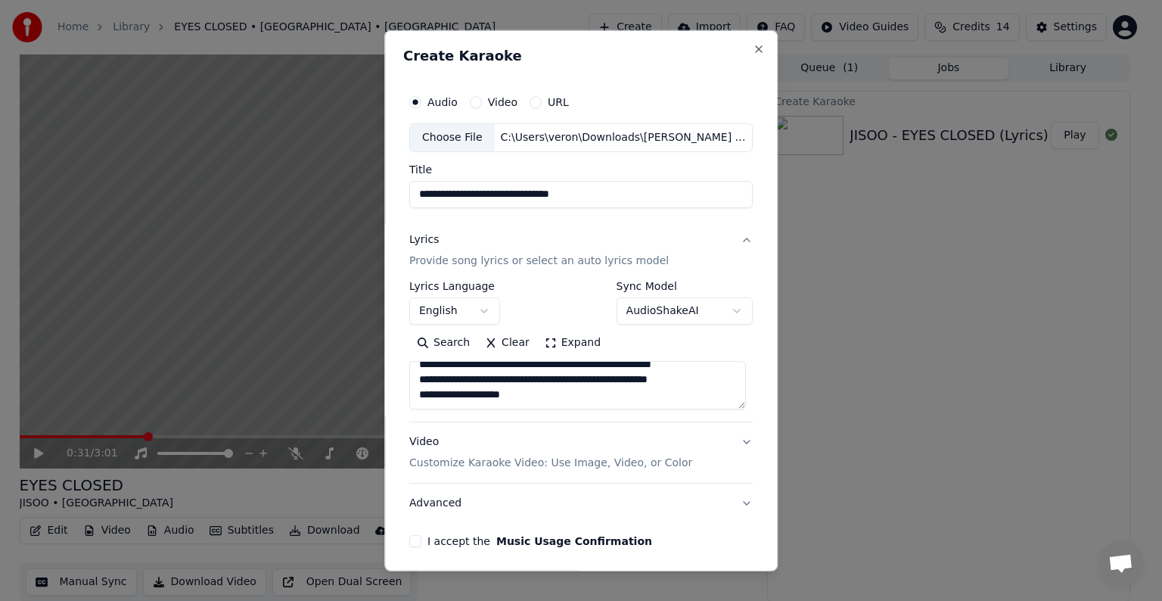
scroll to position [1091, 0]
paste textarea "**********"
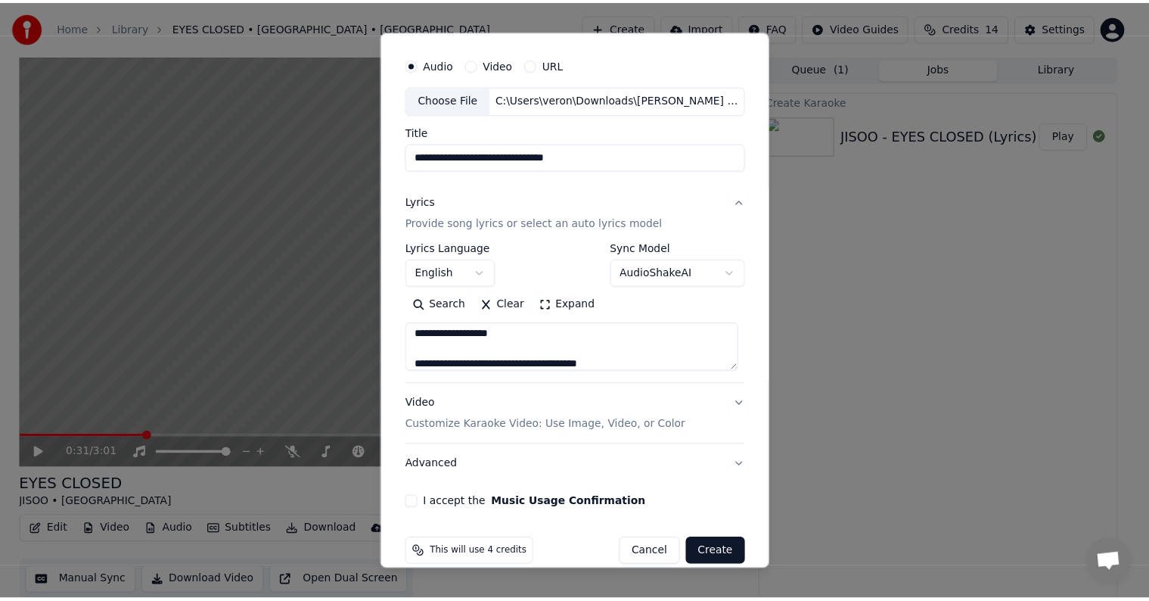
scroll to position [57, 0]
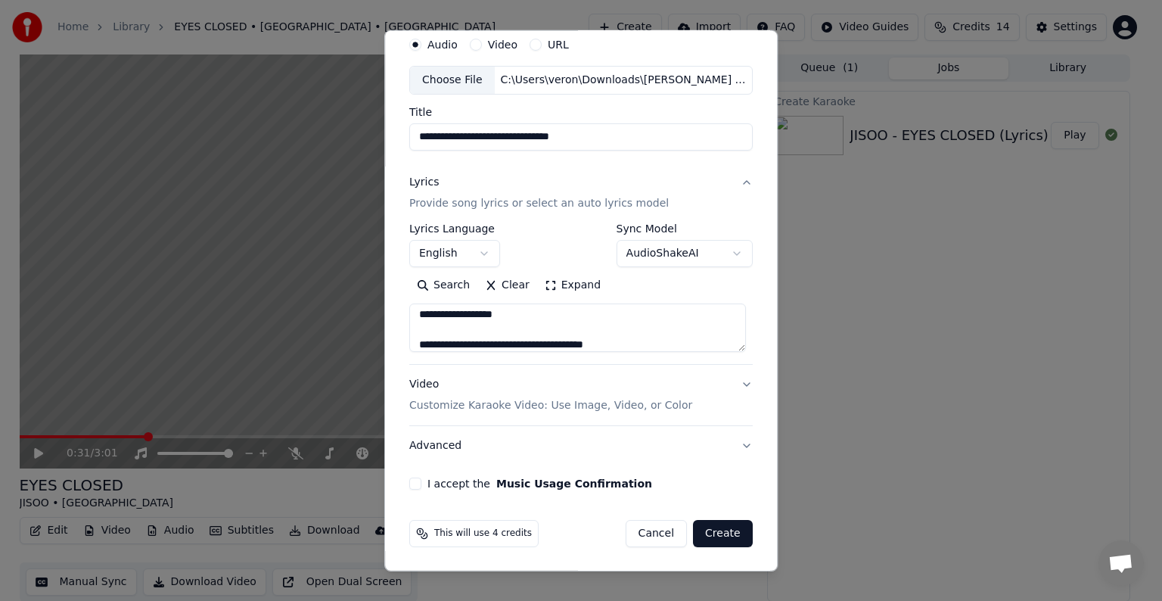
type textarea "**********"
click at [411, 482] on button "I accept the Music Usage Confirmation" at bounding box center [415, 483] width 12 height 12
click at [716, 529] on button "Create" at bounding box center [723, 533] width 60 height 27
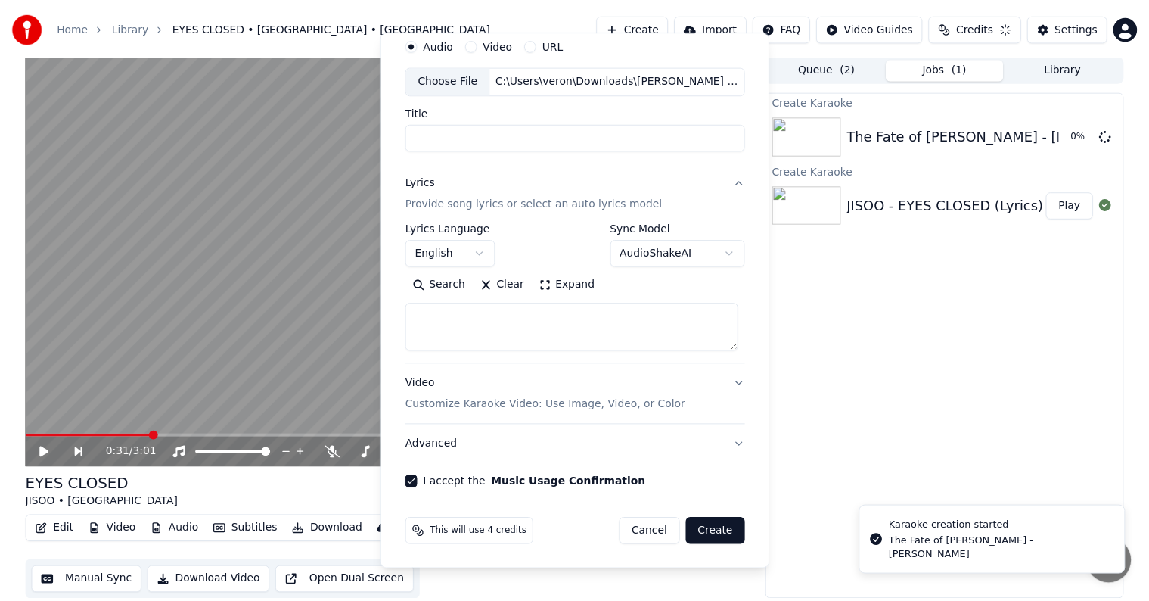
select select
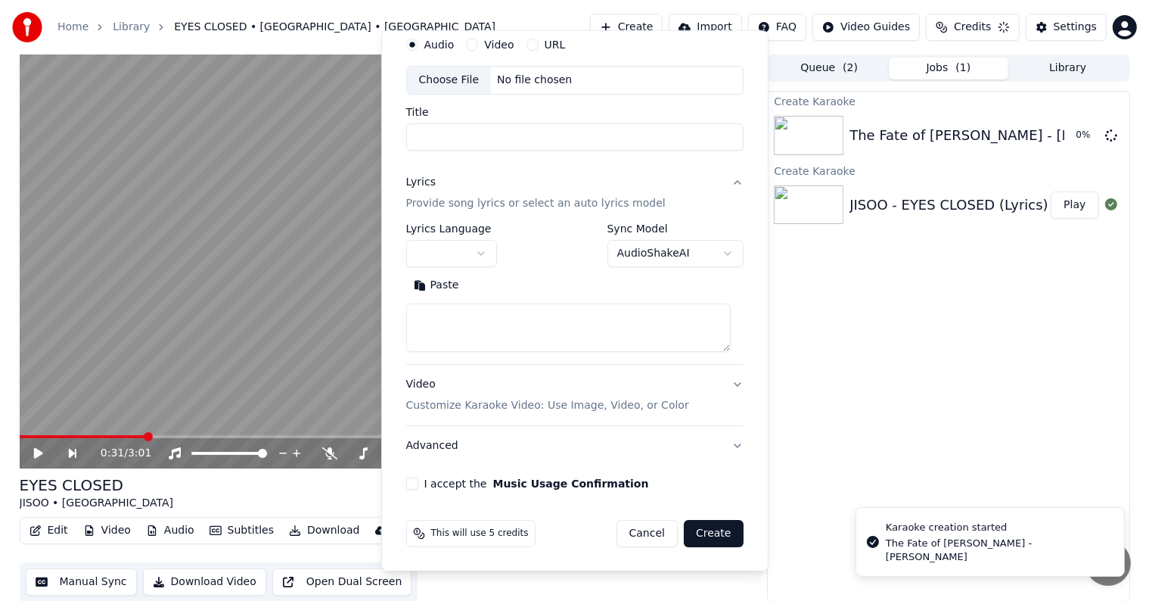
scroll to position [0, 0]
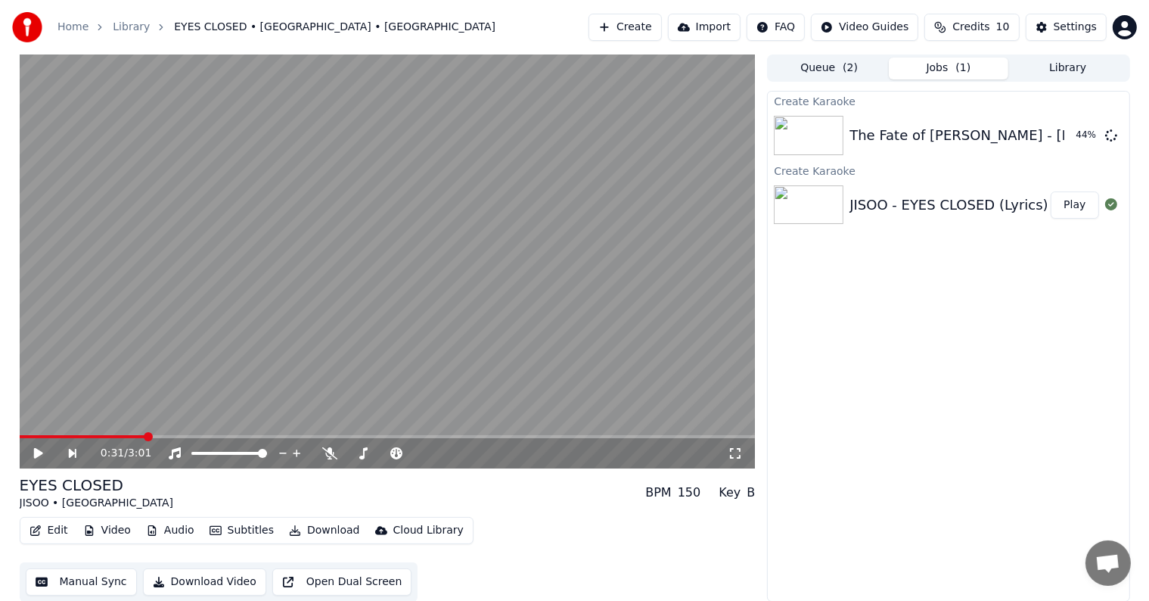
click at [1075, 212] on button "Play" at bounding box center [1075, 204] width 48 height 27
click at [1051, 191] on button "Play" at bounding box center [1075, 204] width 48 height 27
click at [250, 333] on video at bounding box center [388, 261] width 736 height 414
click at [350, 312] on video at bounding box center [388, 261] width 736 height 414
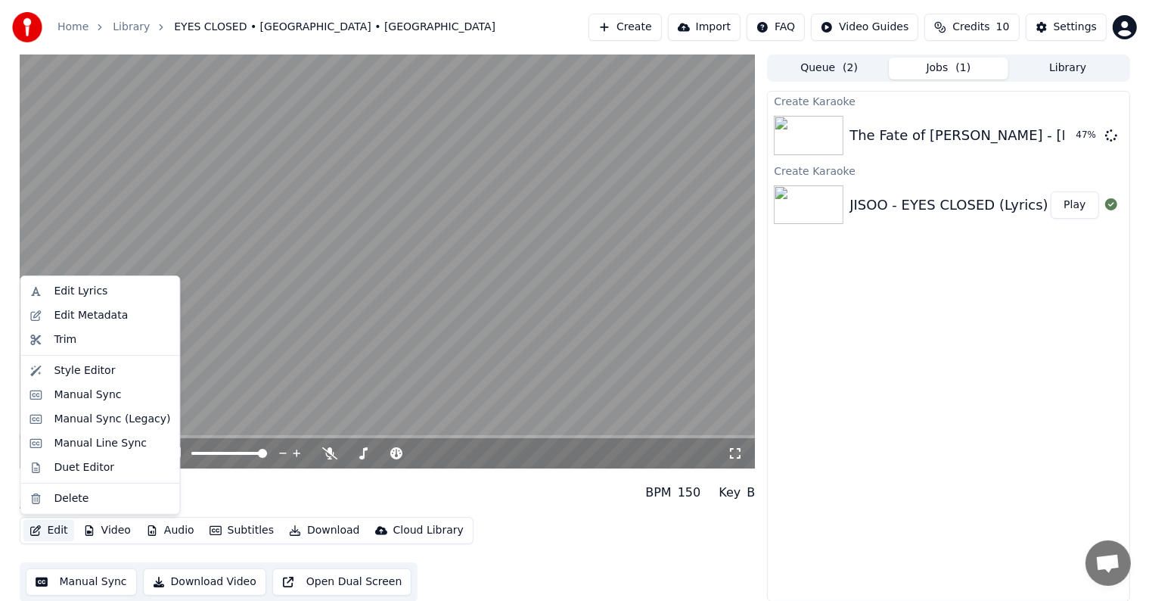
click at [42, 526] on button "Edit" at bounding box center [48, 530] width 51 height 21
click at [95, 315] on div "Edit Metadata" at bounding box center [91, 315] width 74 height 15
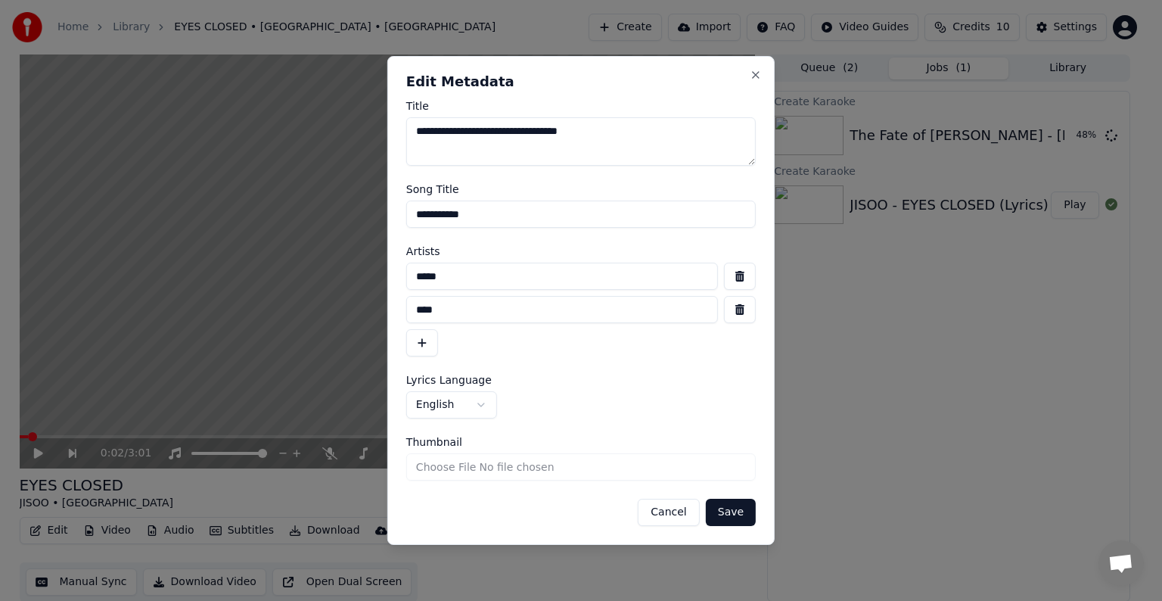
drag, startPoint x: 499, startPoint y: 212, endPoint x: 296, endPoint y: 188, distance: 204.9
click at [298, 188] on body "Home Library EYES CLOSED • [GEOGRAPHIC_DATA] • ZAYN Create Import FAQ Video Gui…" at bounding box center [574, 300] width 1149 height 601
type input "**********"
drag, startPoint x: 420, startPoint y: 275, endPoint x: 498, endPoint y: 277, distance: 78.7
click at [498, 277] on input "*****" at bounding box center [562, 275] width 312 height 27
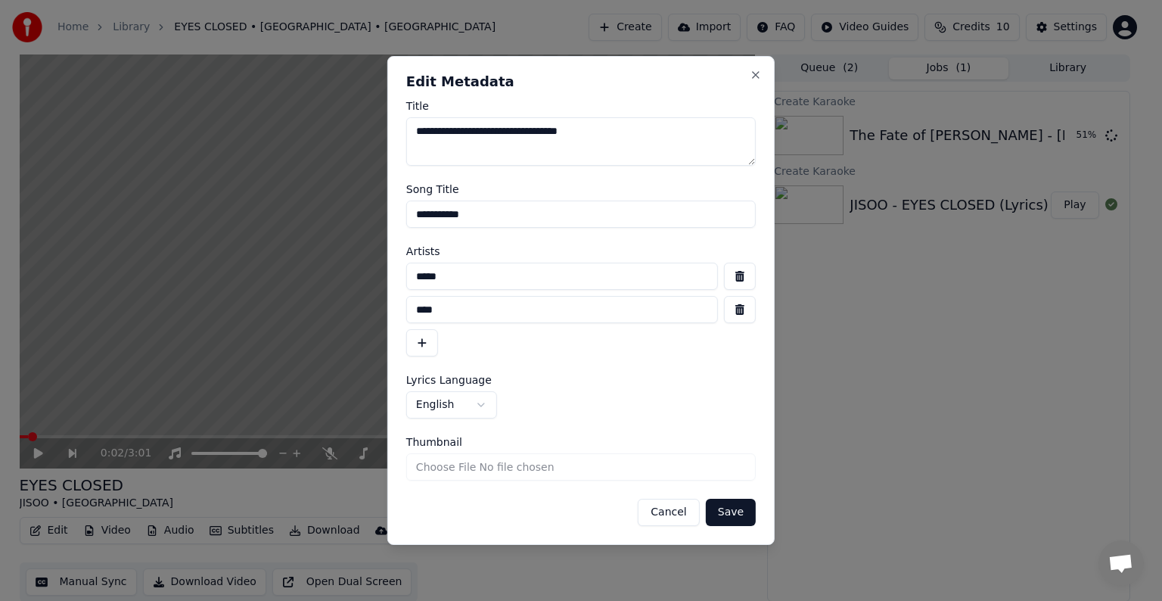
type input "*****"
drag, startPoint x: 424, startPoint y: 306, endPoint x: 508, endPoint y: 315, distance: 85.2
click at [508, 315] on input "****" at bounding box center [562, 309] width 312 height 27
type input "****"
click at [732, 510] on button "Save" at bounding box center [731, 511] width 50 height 27
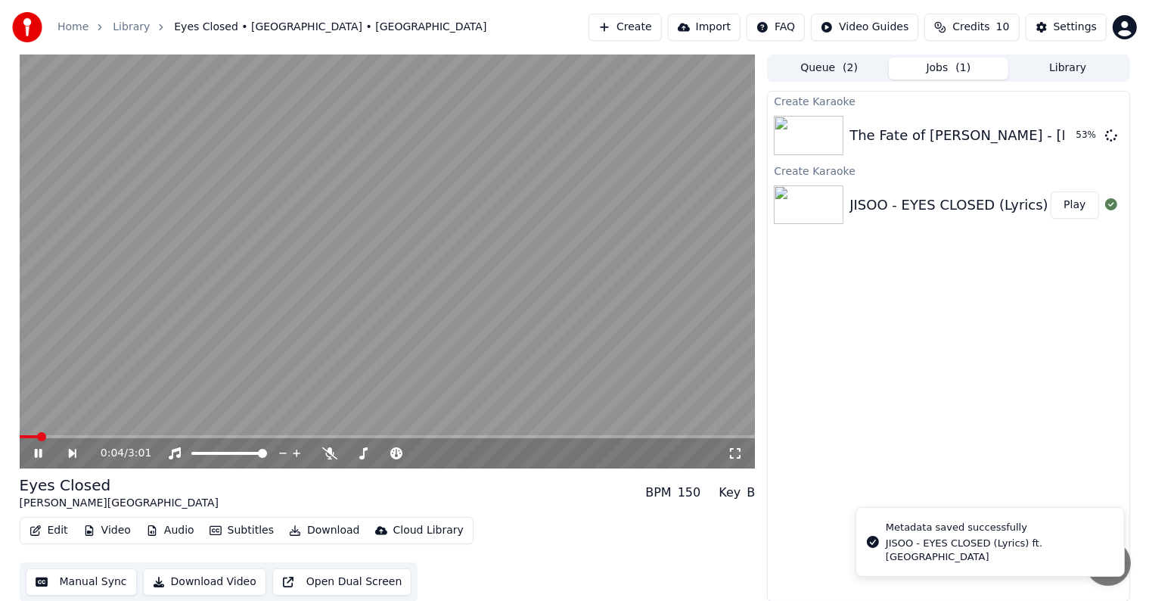
scroll to position [1, 0]
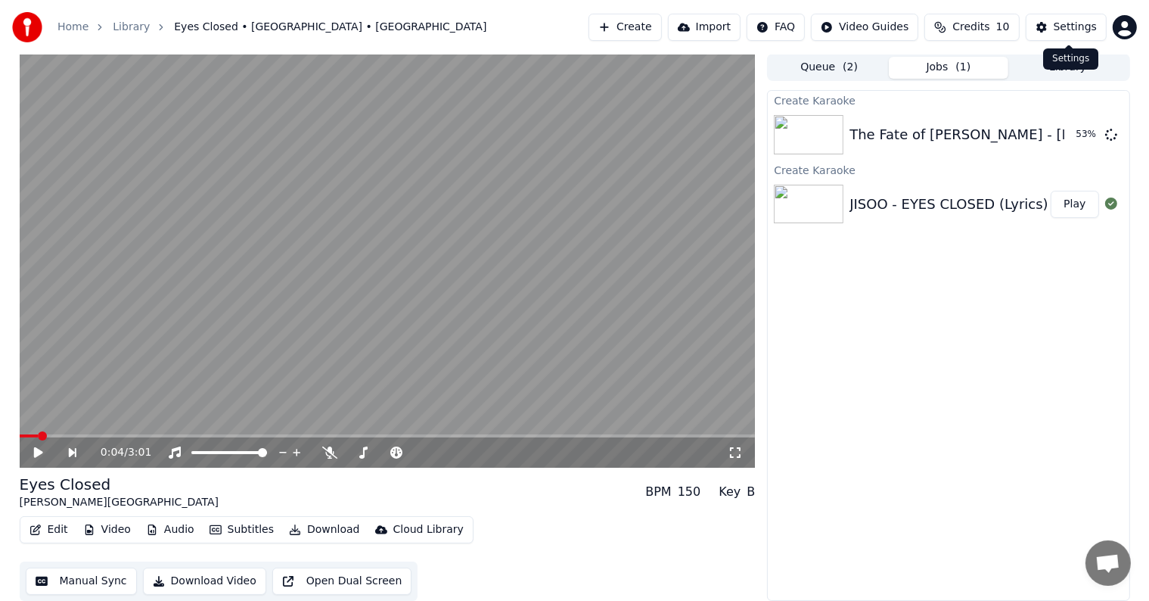
click at [1085, 15] on button "Settings" at bounding box center [1066, 27] width 81 height 27
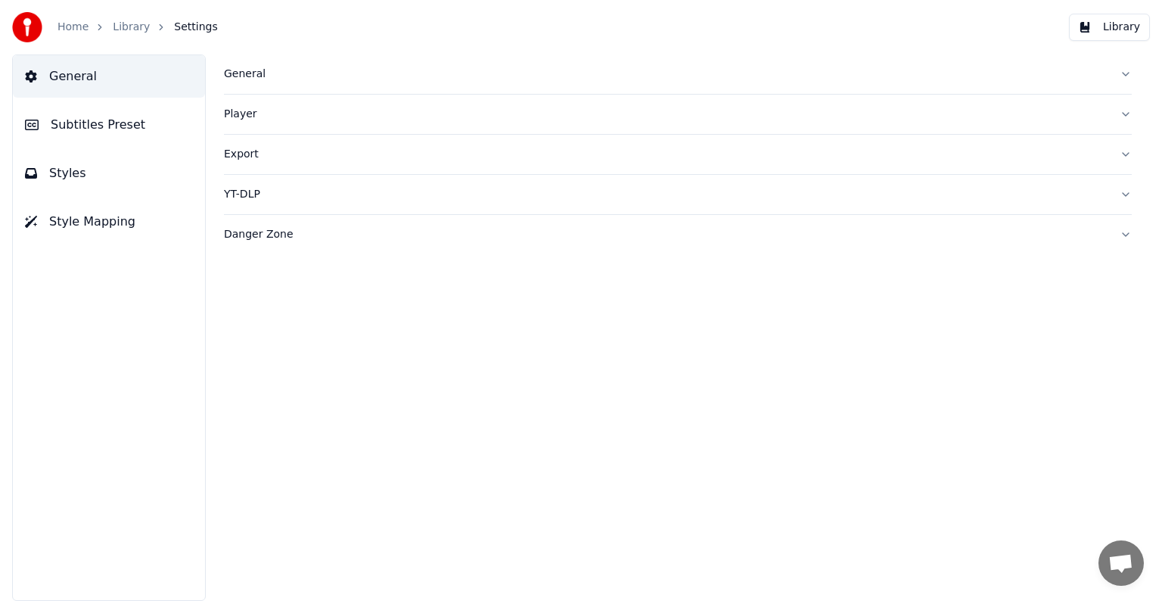
click at [61, 120] on span "Subtitles Preset" at bounding box center [98, 125] width 95 height 18
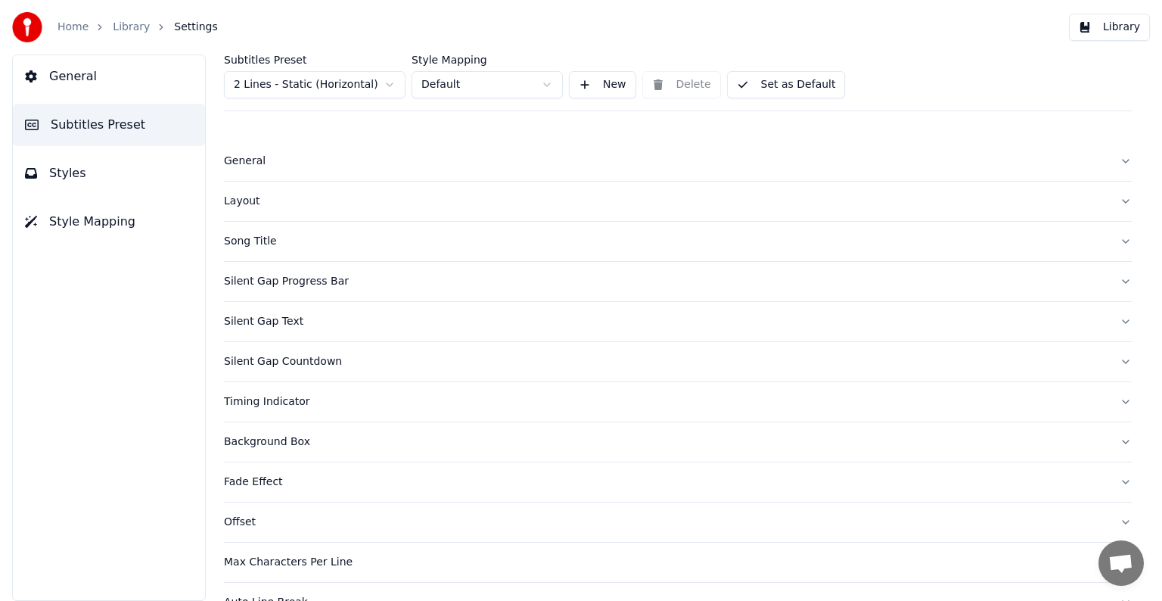
click at [308, 98] on div "Subtitles Preset 2 Lines - Static (Horizontal) Style Mapping Default New Delete…" at bounding box center [678, 82] width 908 height 57
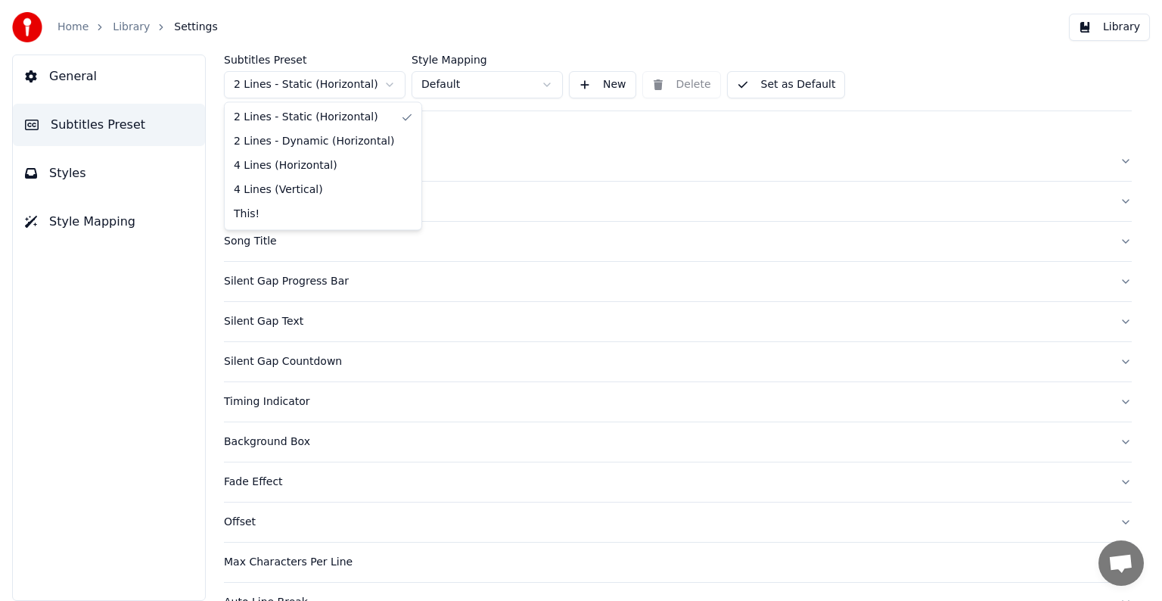
click at [306, 82] on html "Home Library Settings Library General Subtitles Preset Styles Style Mapping Sub…" at bounding box center [581, 300] width 1162 height 601
drag, startPoint x: 249, startPoint y: 220, endPoint x: 234, endPoint y: 206, distance: 20.4
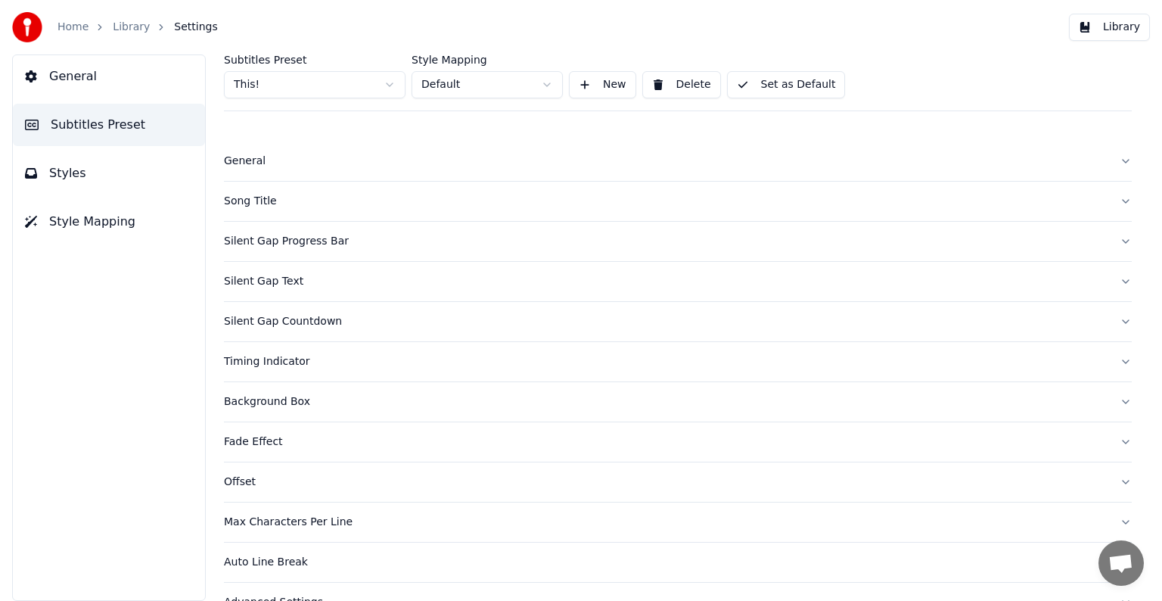
click at [237, 200] on div "Song Title" at bounding box center [665, 201] width 883 height 15
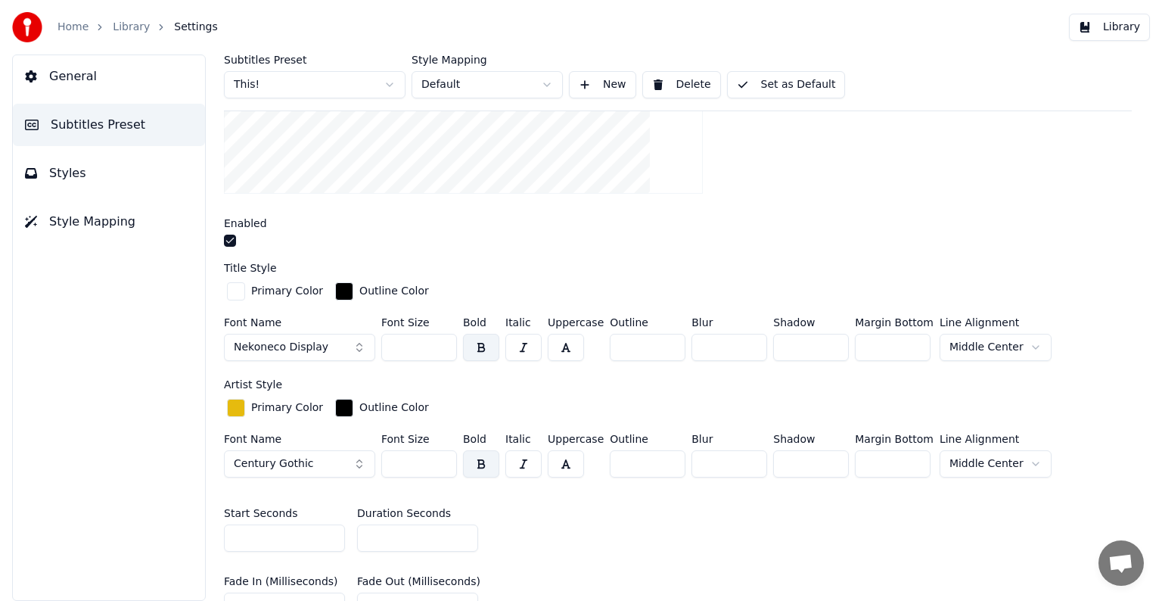
scroll to position [378, 0]
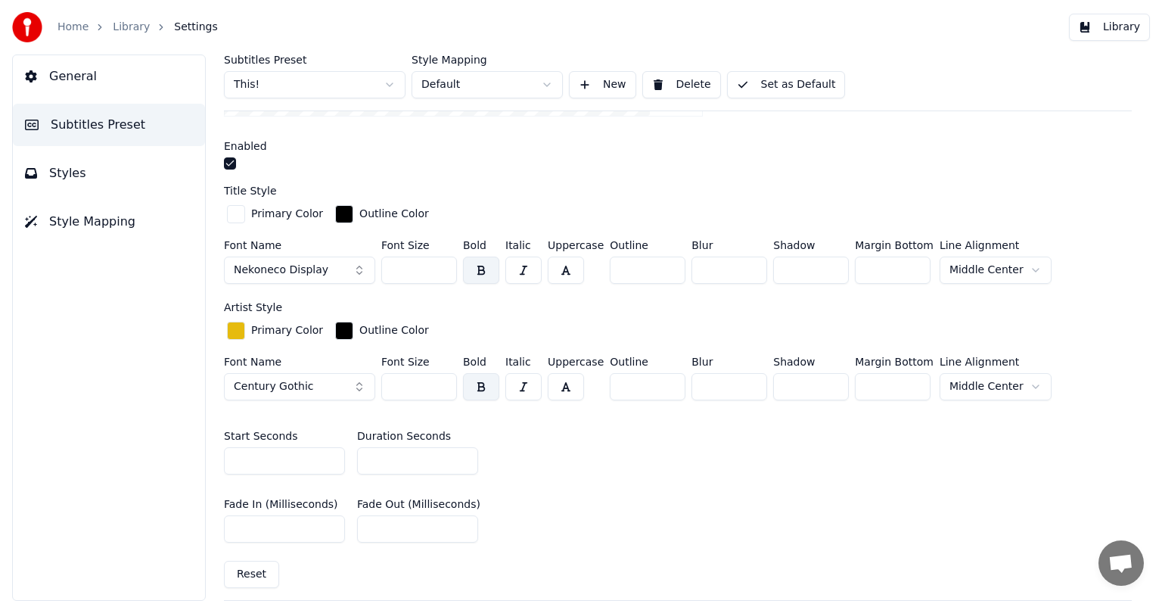
type input "*"
click at [460, 461] on input "*" at bounding box center [417, 460] width 121 height 27
click at [786, 71] on button "Set as Default" at bounding box center [786, 84] width 119 height 27
drag, startPoint x: 94, startPoint y: 23, endPoint x: 116, endPoint y: 22, distance: 21.9
click at [104, 23] on ol "Home Library Settings" at bounding box center [137, 27] width 160 height 15
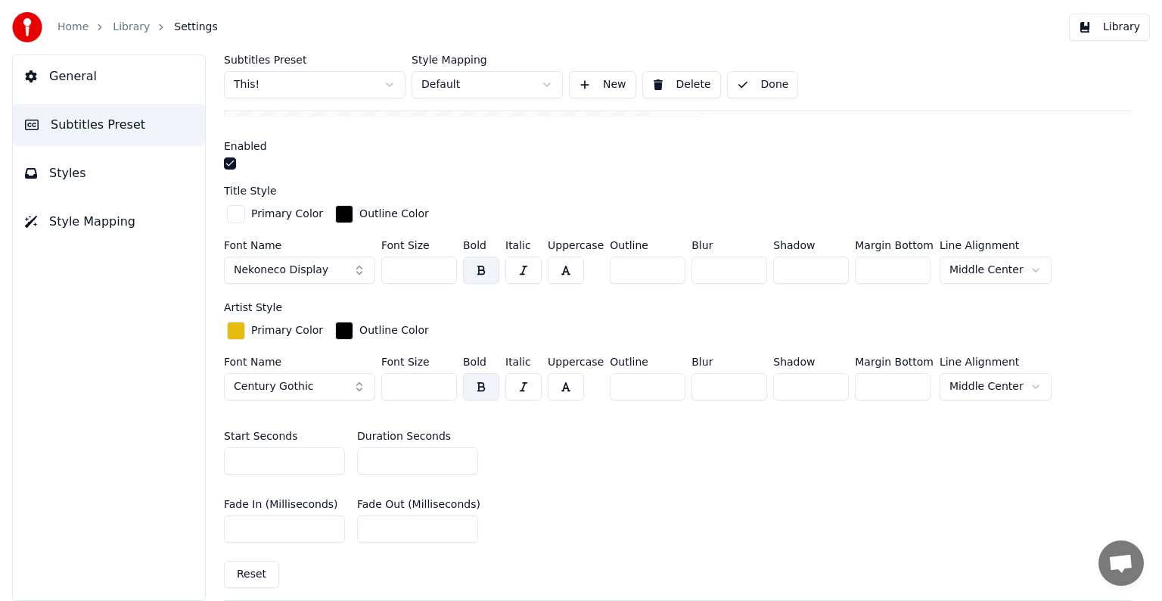
click at [121, 21] on link "Library" at bounding box center [131, 27] width 37 height 15
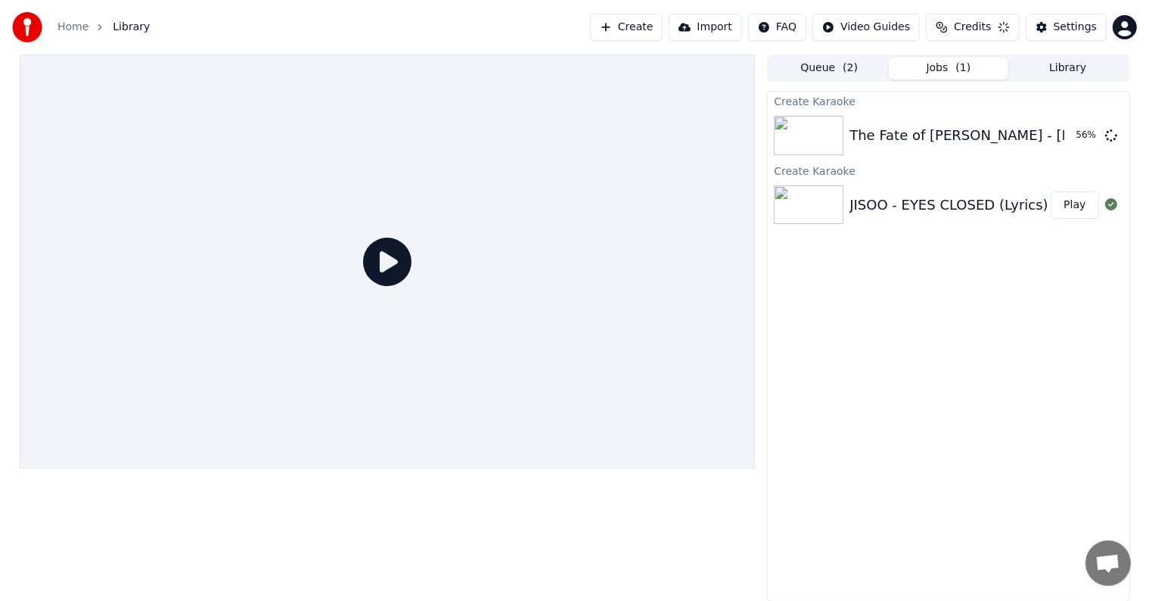
click at [1074, 200] on button "Play" at bounding box center [1075, 204] width 48 height 27
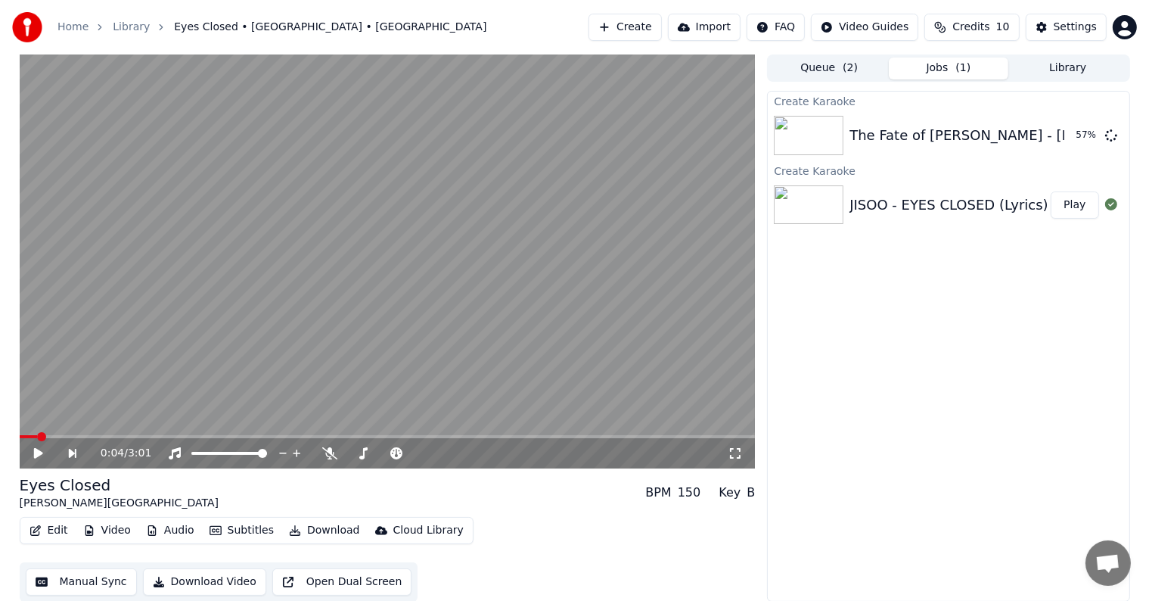
click at [1051, 191] on button "Play" at bounding box center [1075, 204] width 48 height 27
click at [377, 256] on video at bounding box center [388, 261] width 736 height 414
click at [385, 324] on video at bounding box center [388, 261] width 736 height 414
click at [1054, 28] on button "Settings" at bounding box center [1066, 27] width 81 height 27
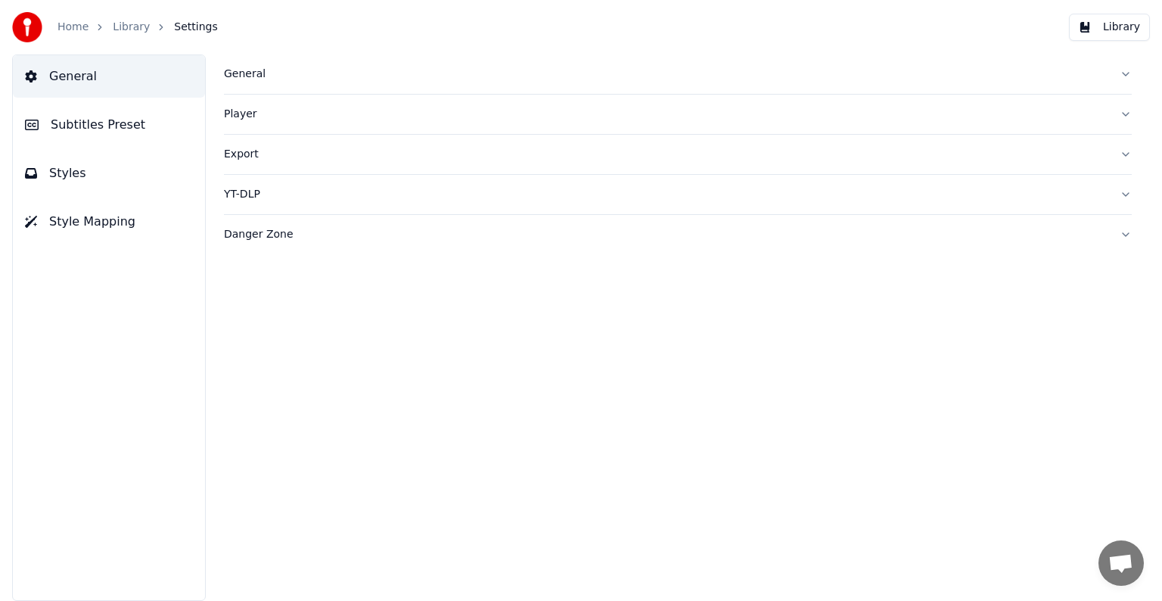
drag, startPoint x: 130, startPoint y: 121, endPoint x: 143, endPoint y: 119, distance: 13.1
click at [130, 120] on span "Subtitles Preset" at bounding box center [98, 125] width 95 height 18
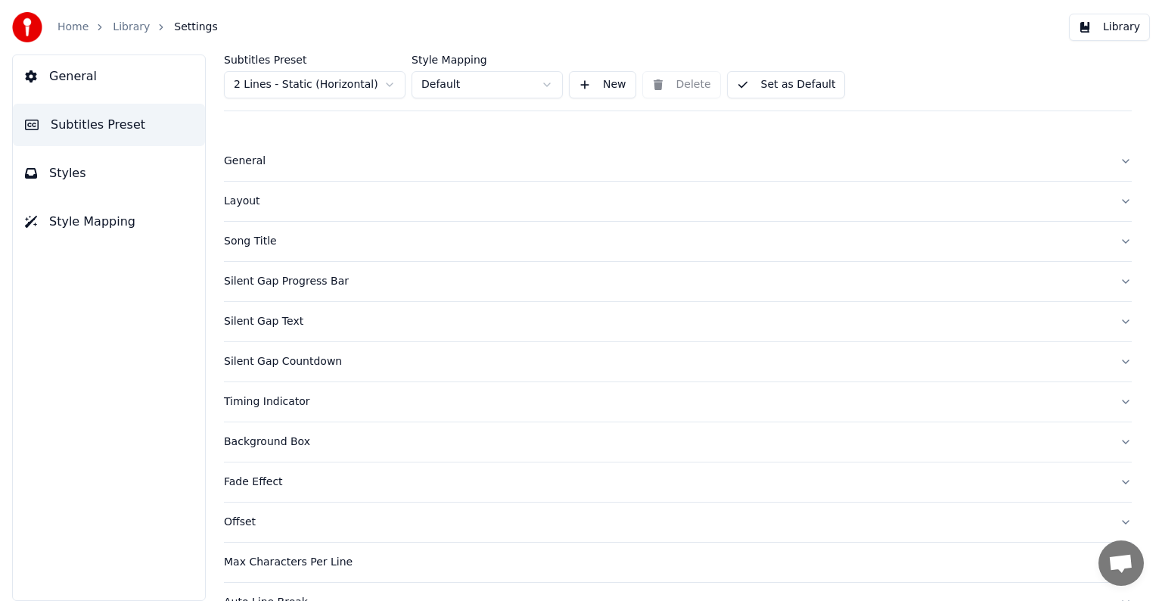
click at [306, 88] on html "Home Library Settings Library General Subtitles Preset Styles Style Mapping Sub…" at bounding box center [581, 300] width 1162 height 601
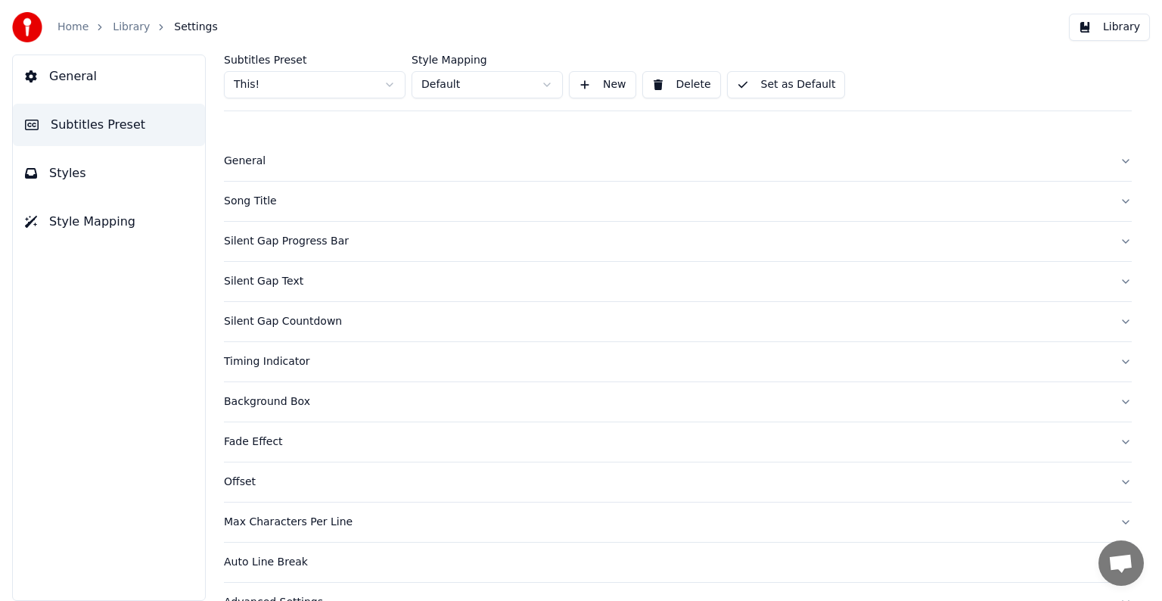
click at [294, 321] on div "Silent Gap Countdown" at bounding box center [665, 321] width 883 height 15
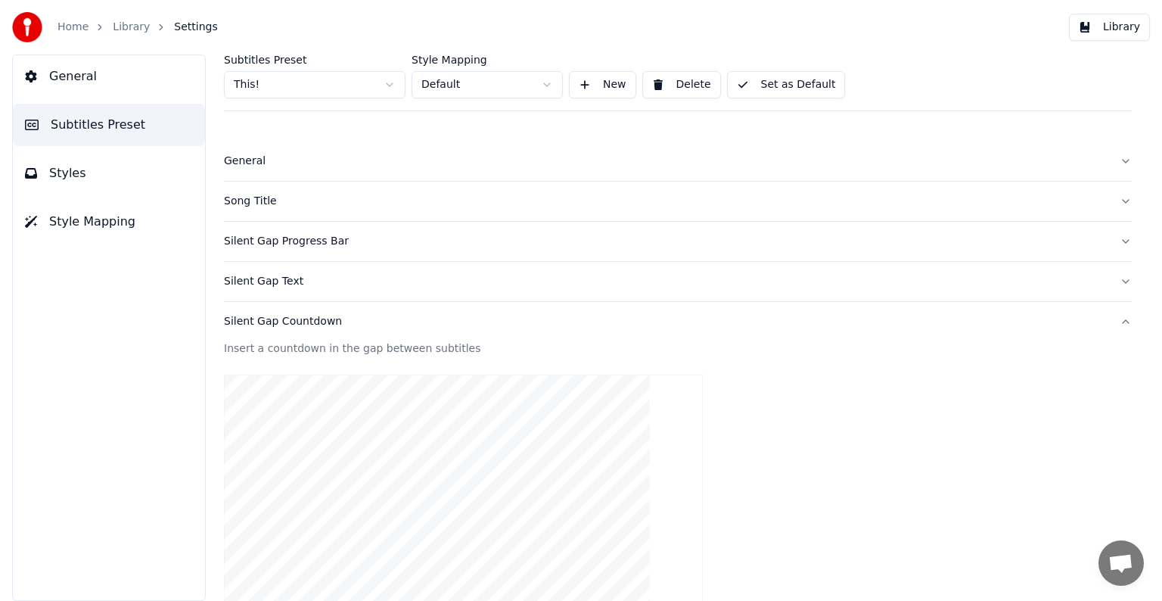
click at [264, 198] on div "Song Title" at bounding box center [665, 201] width 883 height 15
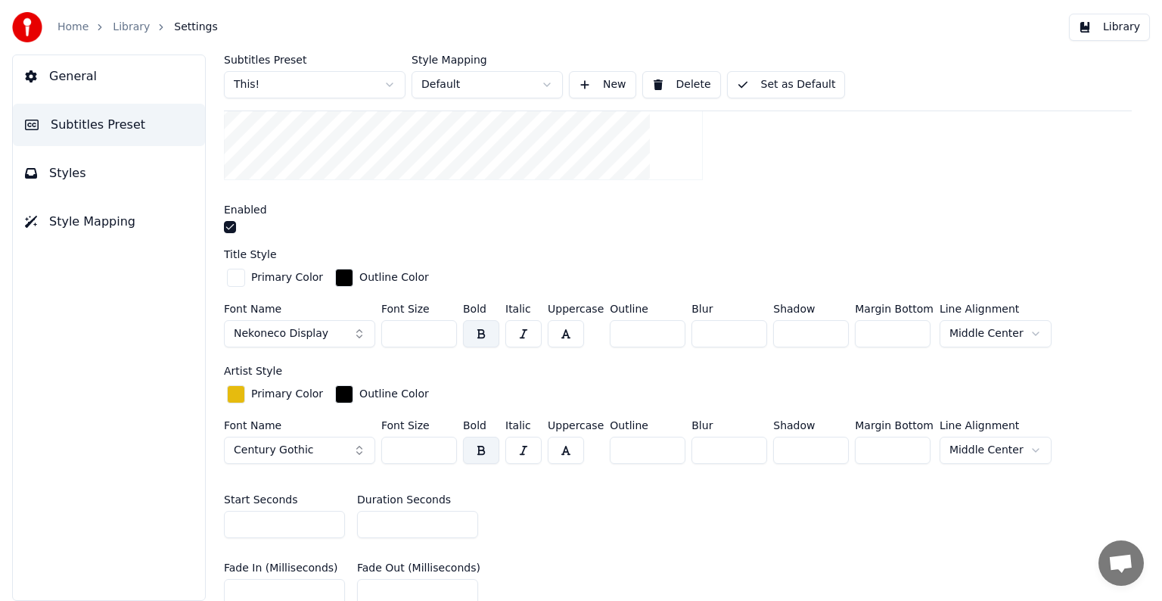
scroll to position [454, 0]
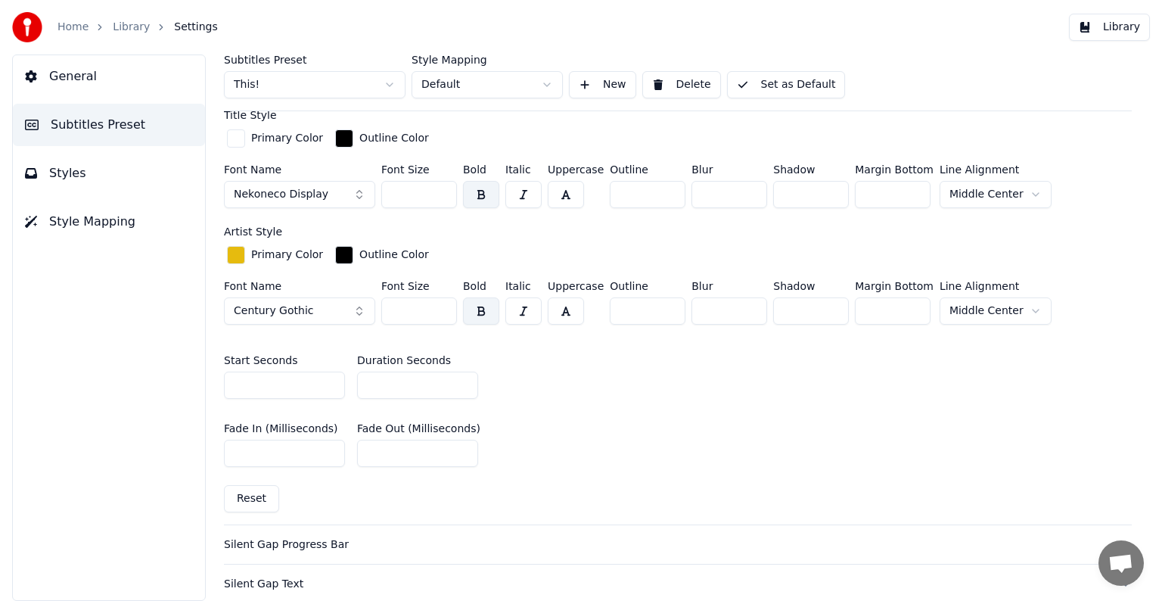
drag, startPoint x: 393, startPoint y: 384, endPoint x: 302, endPoint y: 368, distance: 92.3
click at [302, 368] on div "Start Seconds * Duration Seconds *" at bounding box center [678, 377] width 908 height 68
type input "*"
click at [778, 85] on button "Set as Default" at bounding box center [786, 84] width 119 height 27
click at [121, 23] on link "Library" at bounding box center [131, 27] width 37 height 15
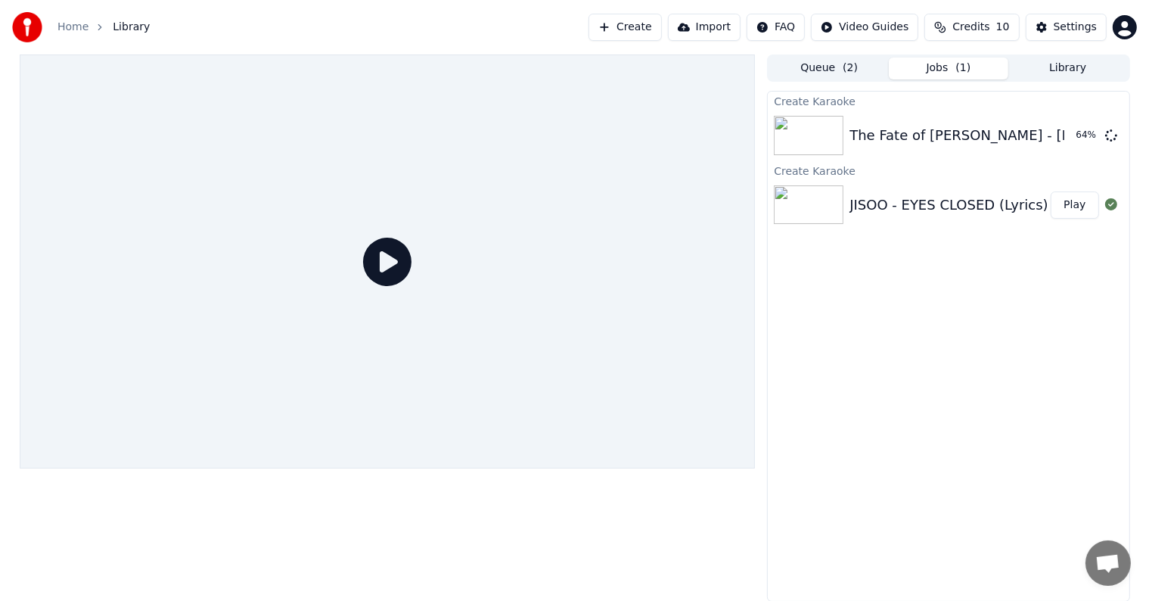
click at [1081, 214] on button "Play" at bounding box center [1075, 204] width 48 height 27
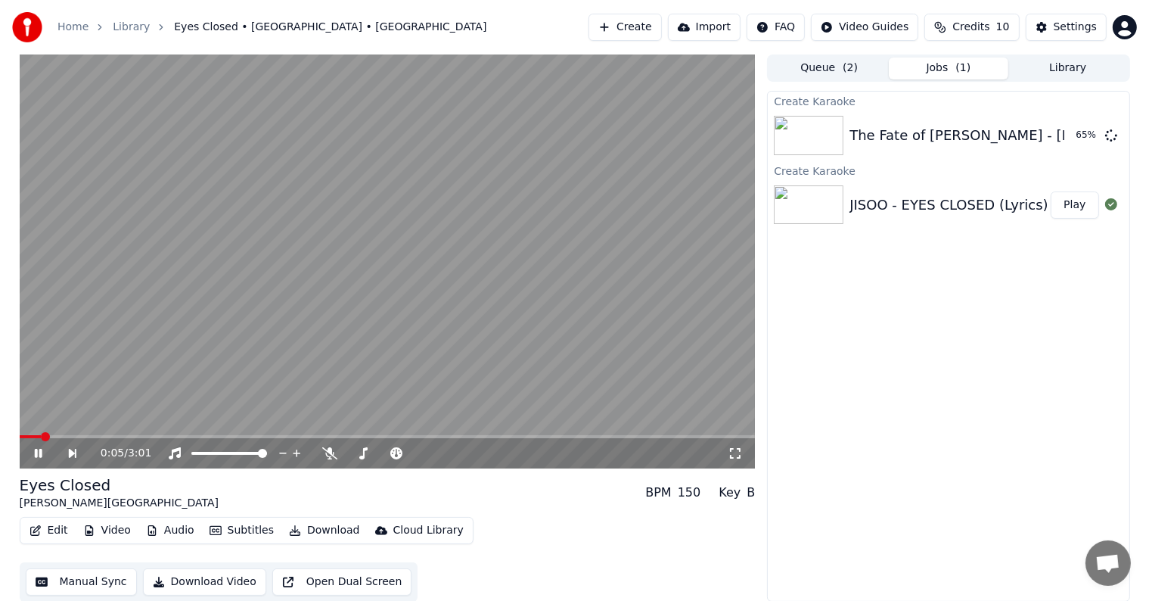
click at [35, 449] on icon at bounding box center [38, 453] width 8 height 9
click at [644, 25] on button "Create" at bounding box center [624, 27] width 73 height 27
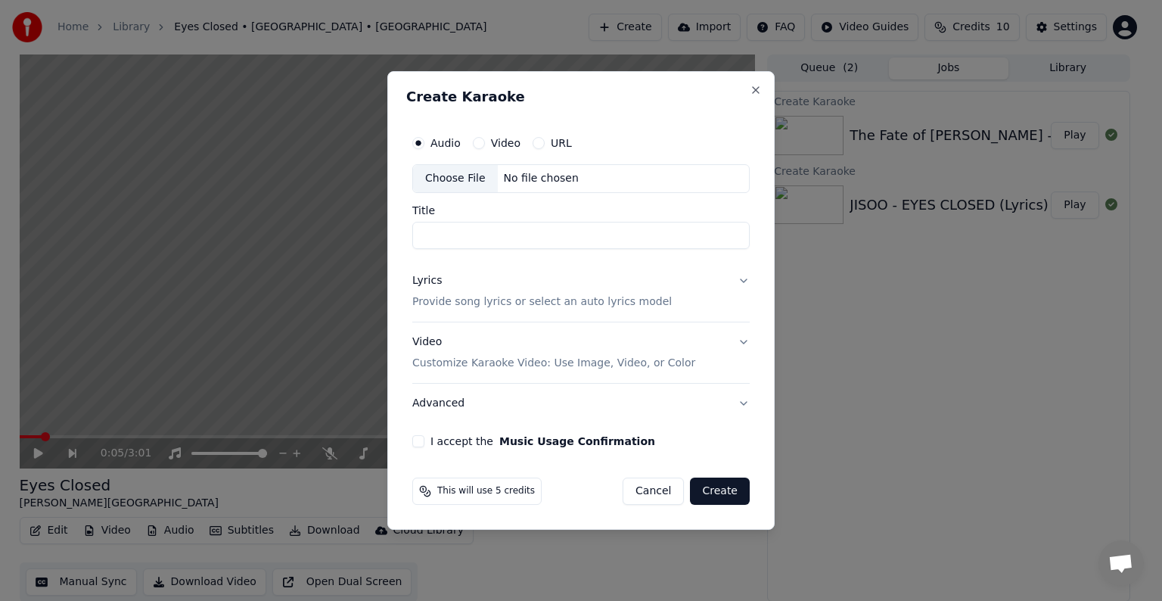
click at [430, 186] on div "Choose File" at bounding box center [455, 178] width 85 height 27
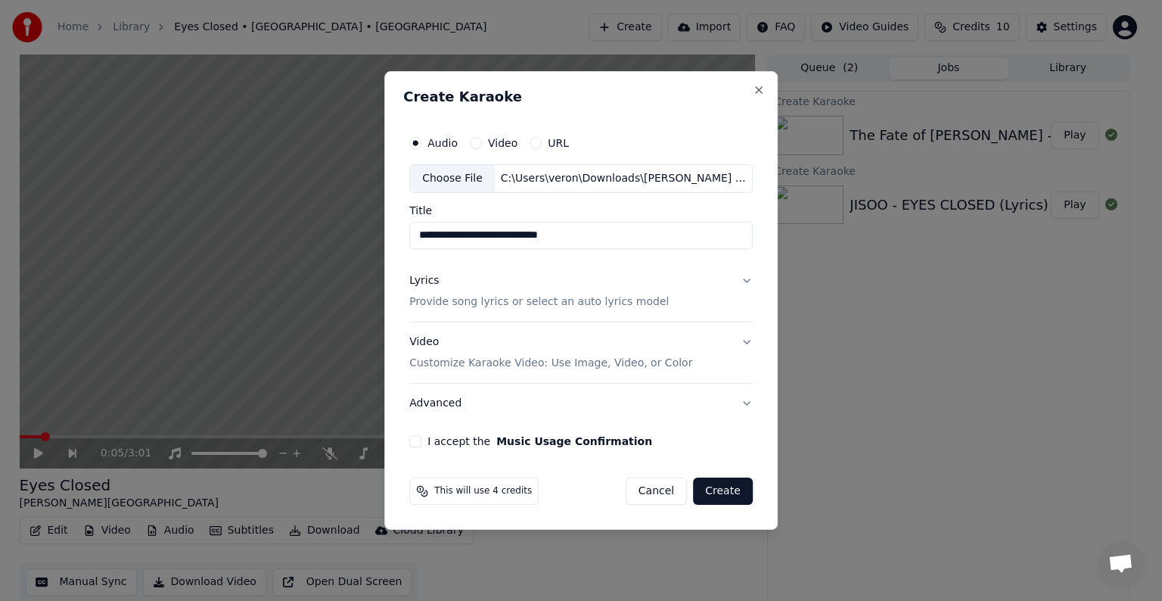
drag, startPoint x: 519, startPoint y: 233, endPoint x: 625, endPoint y: 239, distance: 106.1
click at [625, 239] on input "**********" at bounding box center [580, 235] width 343 height 27
drag, startPoint x: 486, startPoint y: 236, endPoint x: 358, endPoint y: 231, distance: 127.9
click at [358, 231] on body "Home Library Eyes Closed • [GEOGRAPHIC_DATA] • Zayn Create Import FAQ Video Gui…" at bounding box center [574, 300] width 1149 height 601
click at [474, 234] on input "*******" at bounding box center [580, 235] width 343 height 27
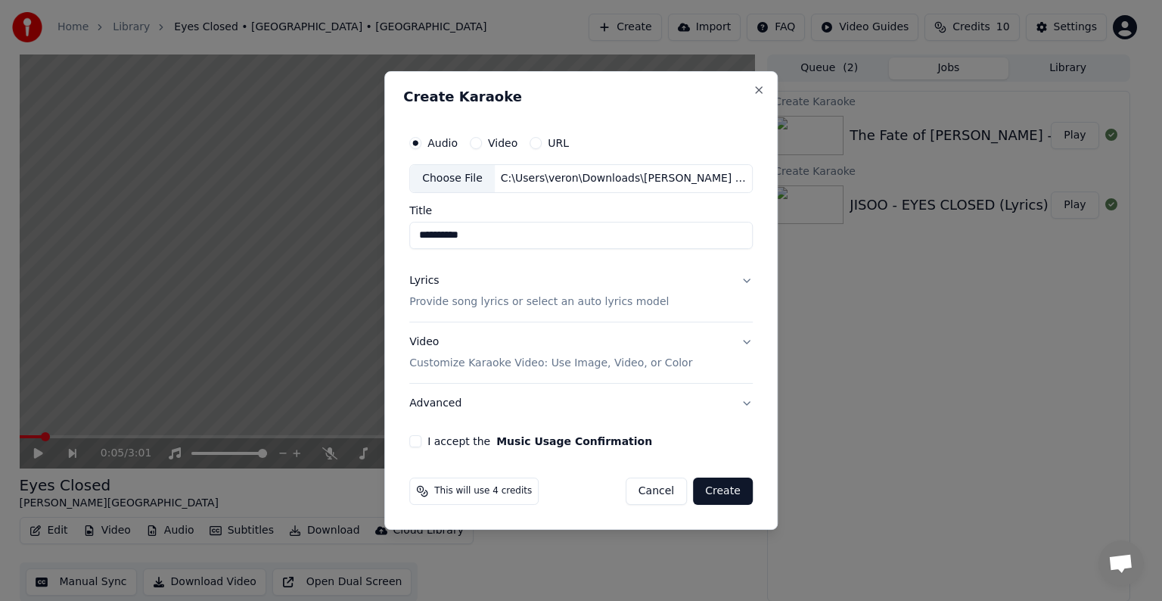
paste input "**********"
type input "**********"
click at [450, 300] on p "Provide song lyrics or select an auto lyrics model" at bounding box center [538, 301] width 259 height 15
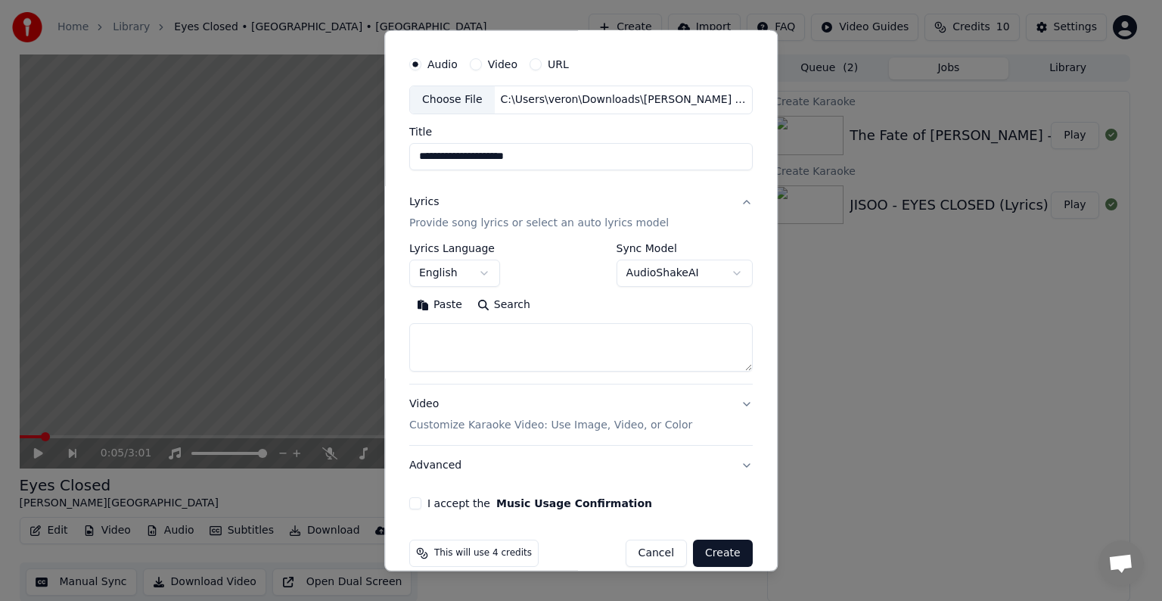
scroll to position [57, 0]
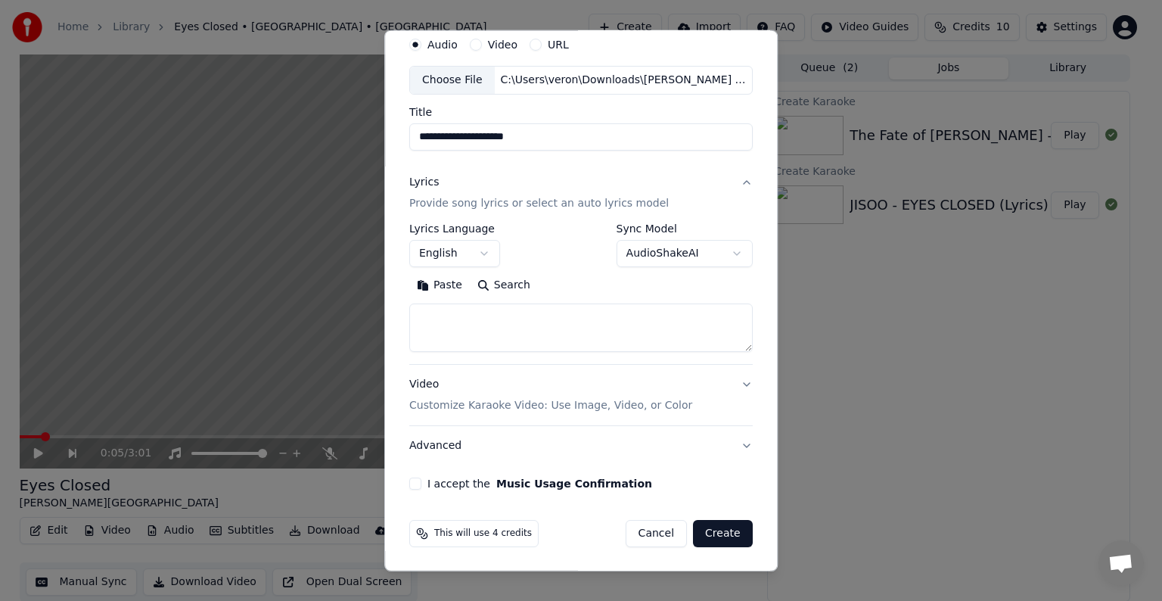
drag, startPoint x: 481, startPoint y: 327, endPoint x: 459, endPoint y: 332, distance: 22.4
click at [481, 327] on textarea at bounding box center [580, 327] width 343 height 48
paste textarea "**********"
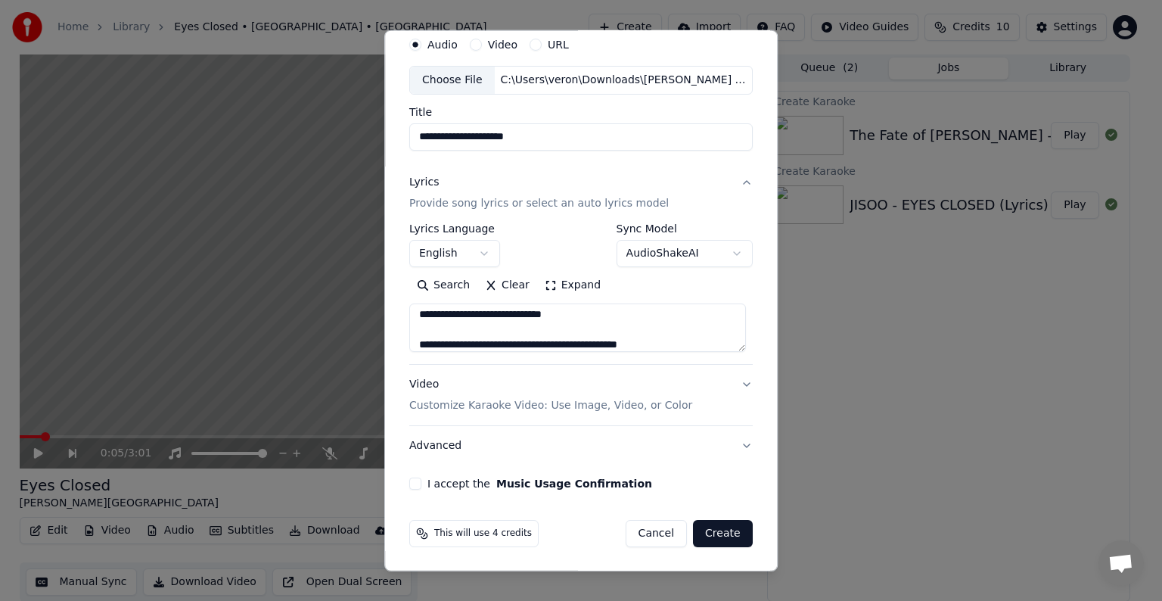
scroll to position [185, 0]
click at [637, 318] on textarea "**********" at bounding box center [577, 327] width 337 height 48
click at [638, 316] on textarea "**********" at bounding box center [577, 327] width 337 height 48
click at [632, 310] on textarea "**********" at bounding box center [577, 327] width 337 height 48
click at [641, 315] on textarea "**********" at bounding box center [577, 327] width 337 height 48
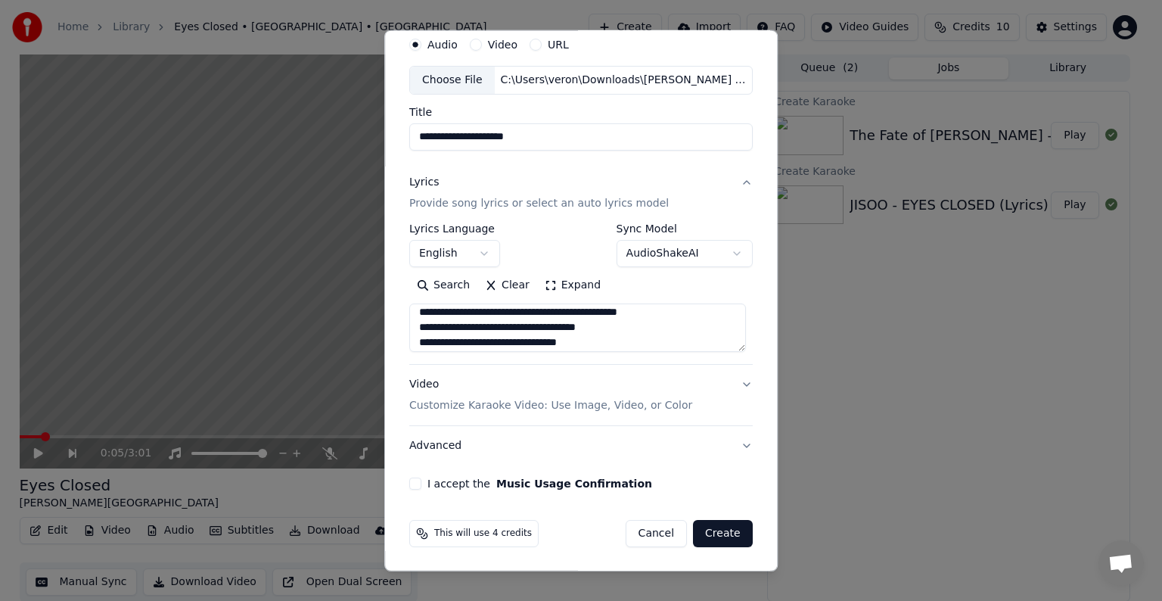
scroll to position [157, 0]
click at [645, 324] on textarea "**********" at bounding box center [577, 327] width 337 height 48
click at [495, 336] on textarea "**********" at bounding box center [577, 327] width 337 height 48
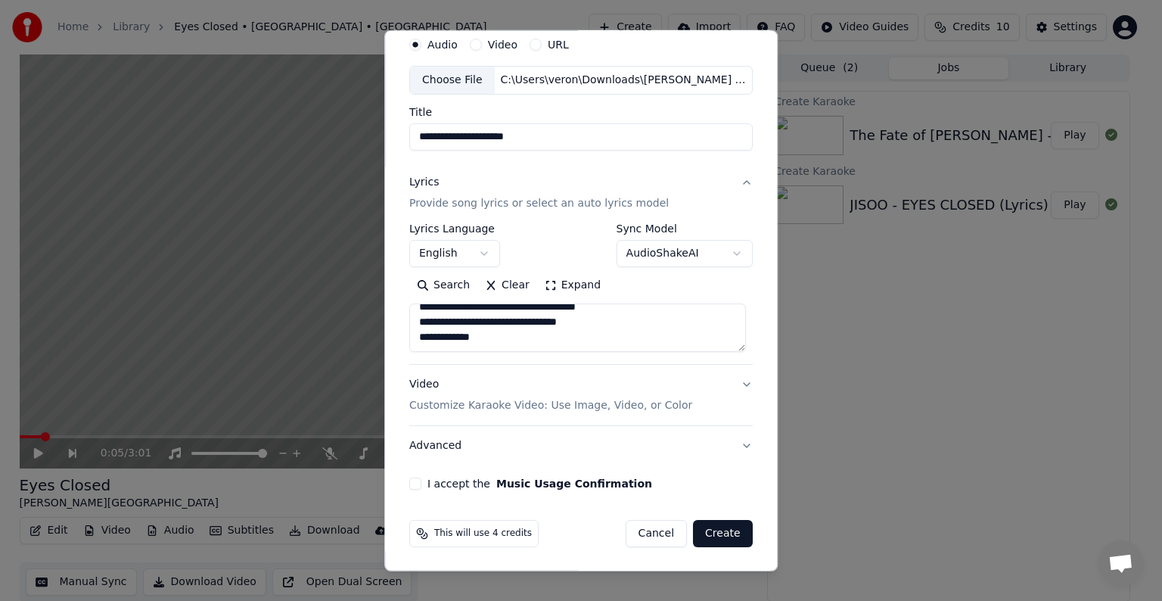
paste textarea "**********"
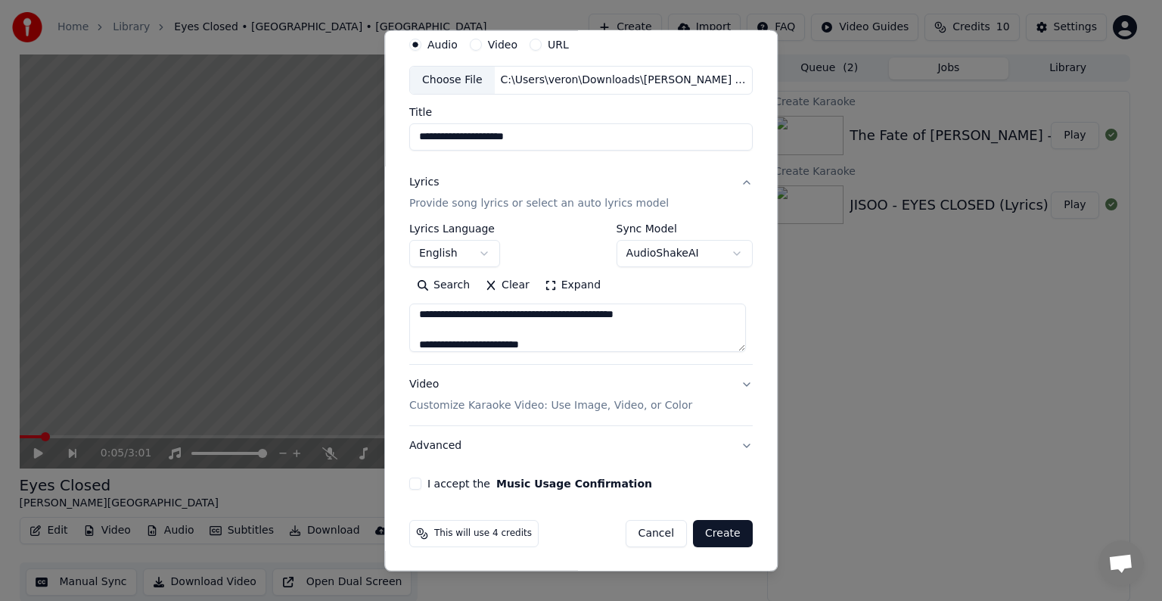
scroll to position [487, 0]
click at [583, 314] on textarea "**********" at bounding box center [577, 327] width 337 height 48
click at [514, 340] on textarea "**********" at bounding box center [577, 327] width 337 height 48
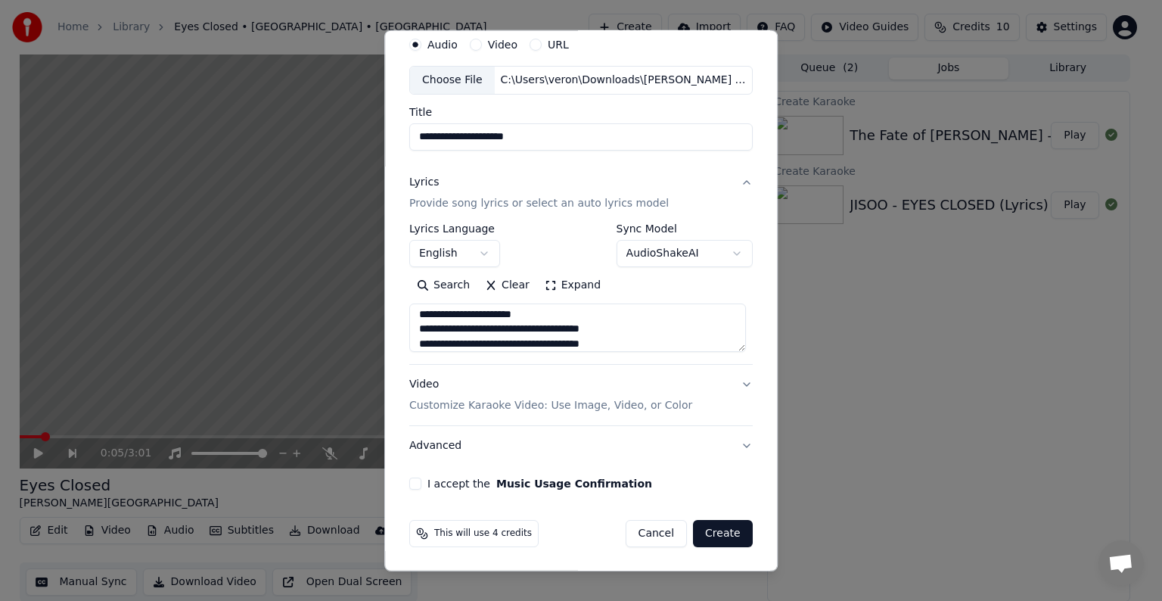
click at [618, 330] on textarea "**********" at bounding box center [577, 327] width 337 height 48
click at [613, 344] on textarea "**********" at bounding box center [577, 327] width 337 height 48
paste textarea "**********"
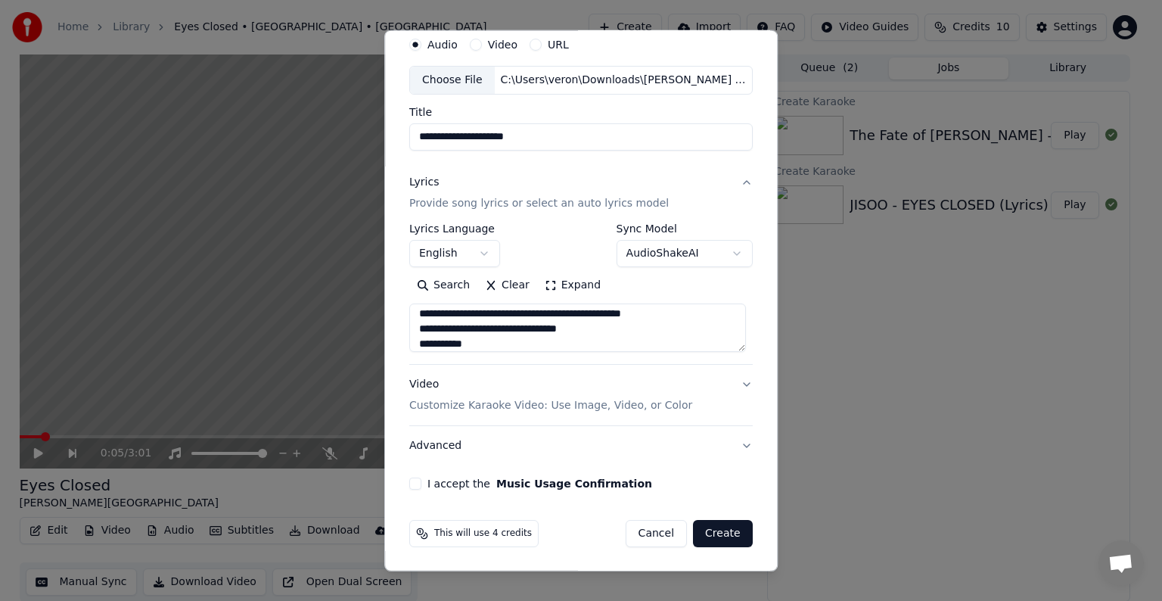
click at [675, 312] on textarea at bounding box center [577, 327] width 337 height 48
click at [653, 331] on textarea at bounding box center [577, 327] width 337 height 48
paste textarea "**********"
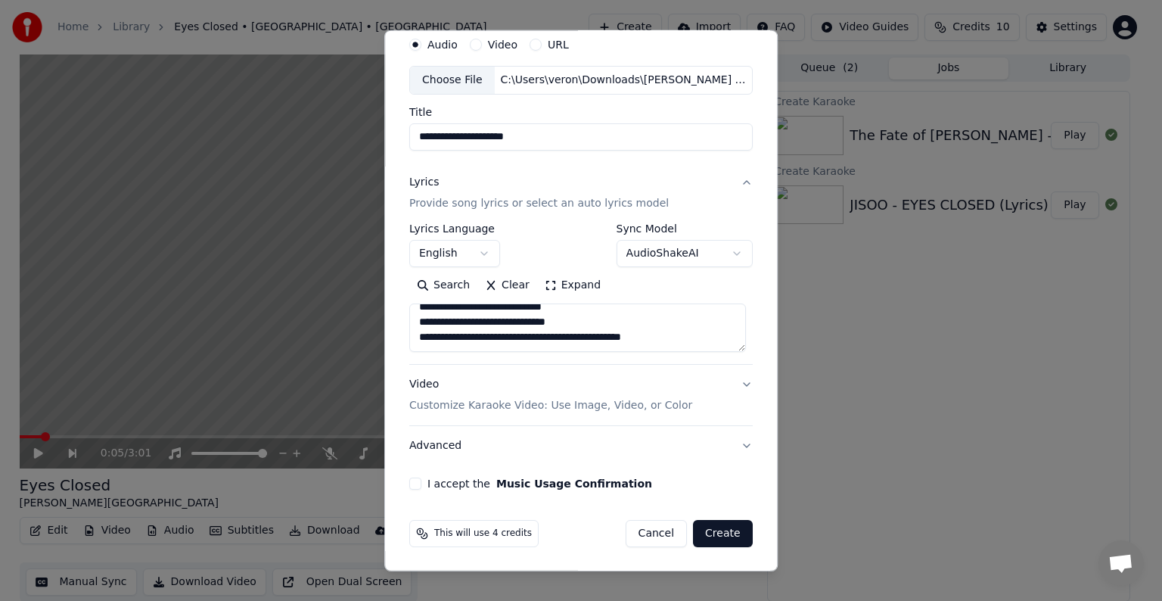
scroll to position [729, 0]
paste textarea "**********"
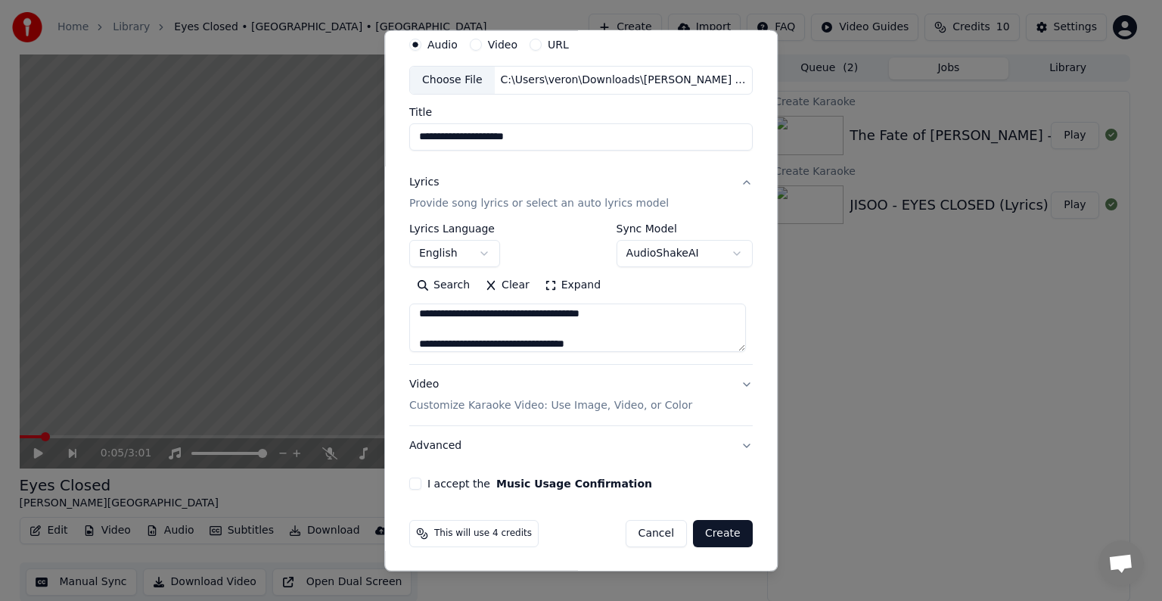
scroll to position [986, 0]
click at [605, 321] on textarea at bounding box center [577, 327] width 337 height 48
click at [614, 313] on textarea at bounding box center [577, 327] width 337 height 48
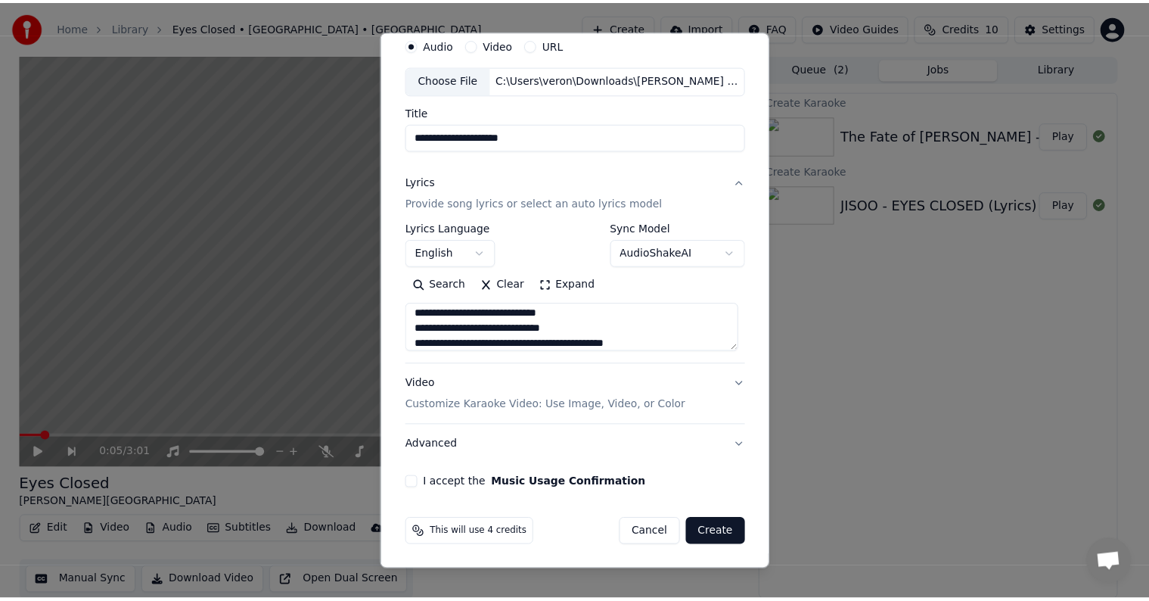
scroll to position [992, 0]
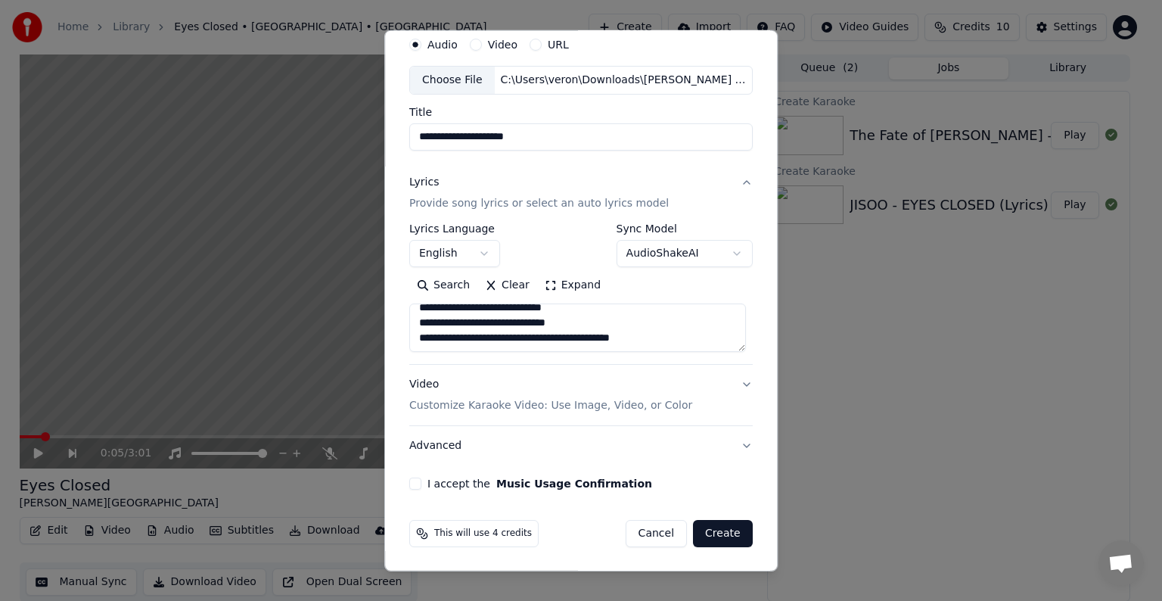
type textarea "**********"
click at [415, 487] on button "I accept the Music Usage Confirmation" at bounding box center [415, 483] width 12 height 12
click at [712, 531] on button "Create" at bounding box center [723, 533] width 60 height 27
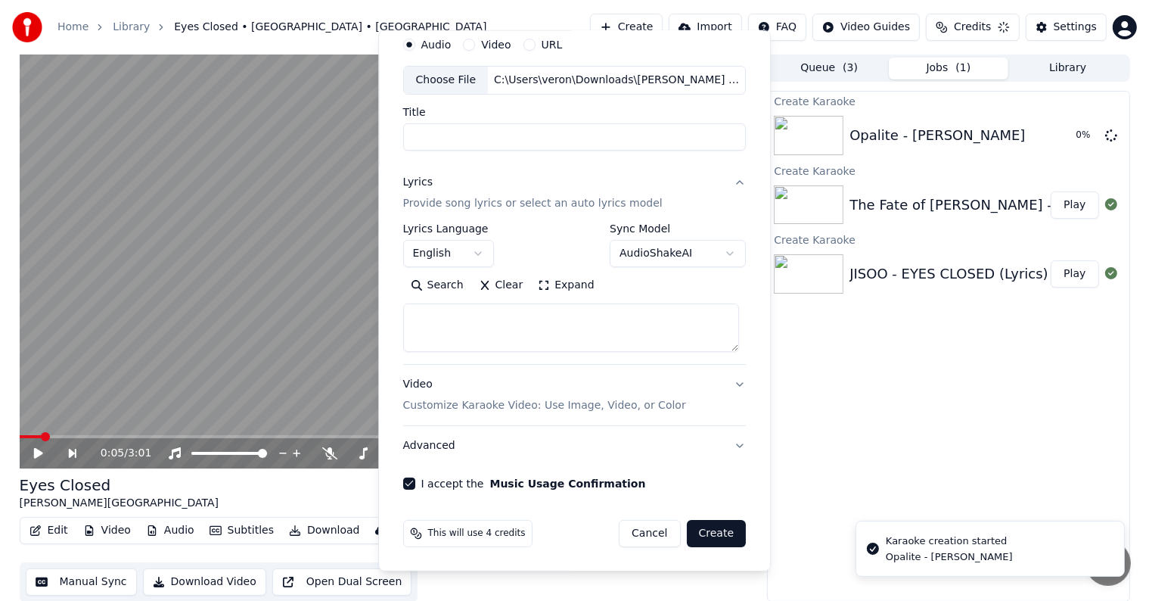
scroll to position [0, 0]
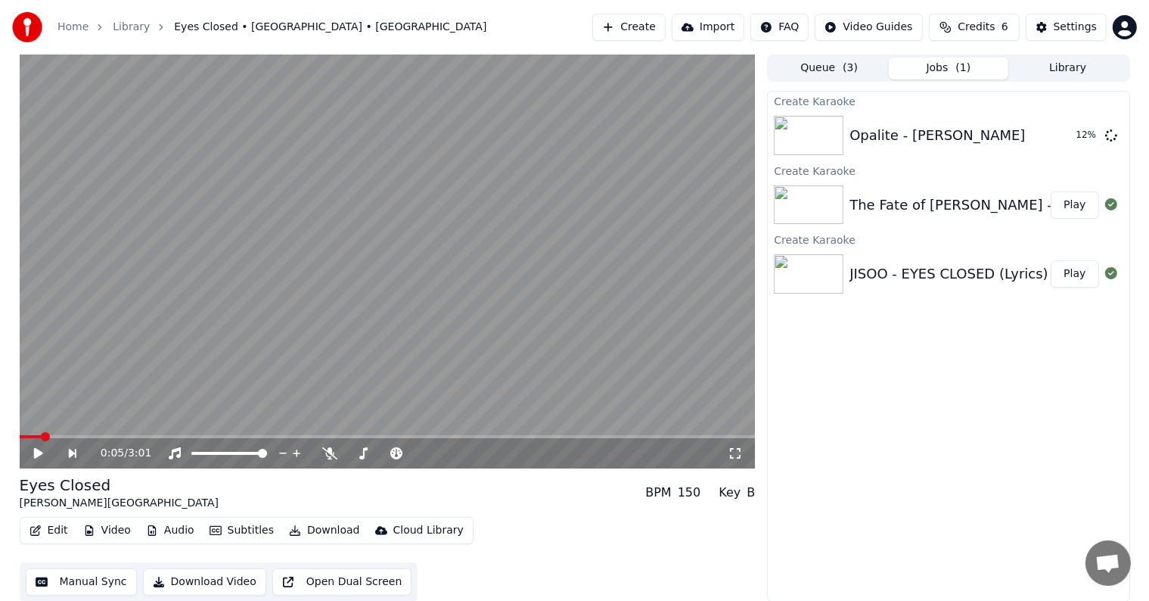
click at [1075, 275] on button "Play" at bounding box center [1075, 273] width 48 height 27
click at [515, 279] on video at bounding box center [388, 261] width 736 height 414
click at [88, 578] on button "Manual Sync" at bounding box center [81, 581] width 111 height 27
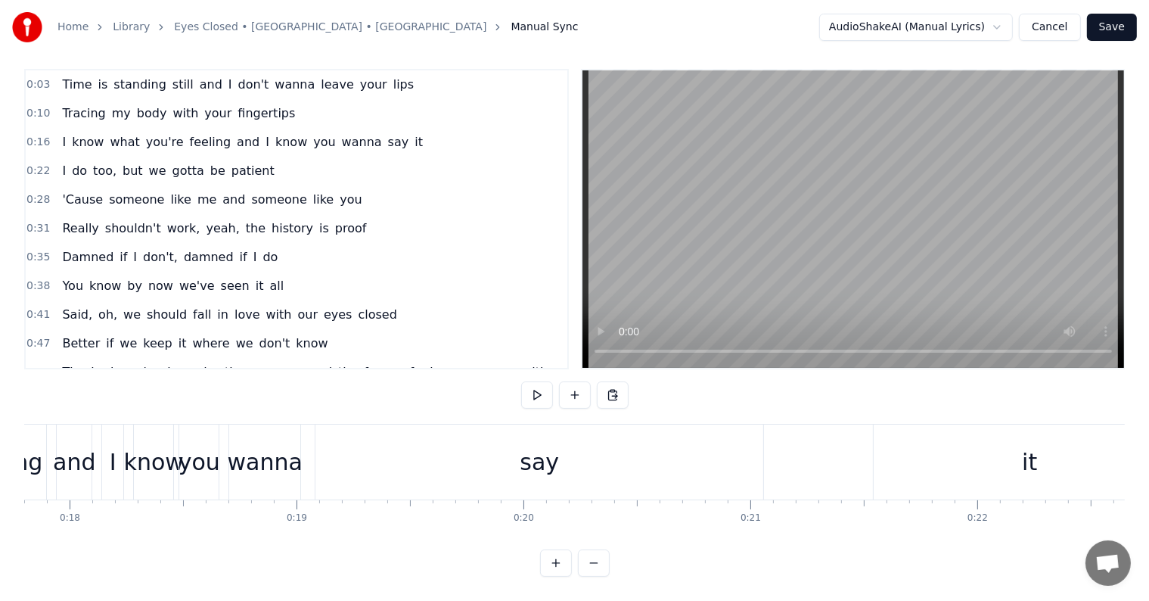
scroll to position [0, 4132]
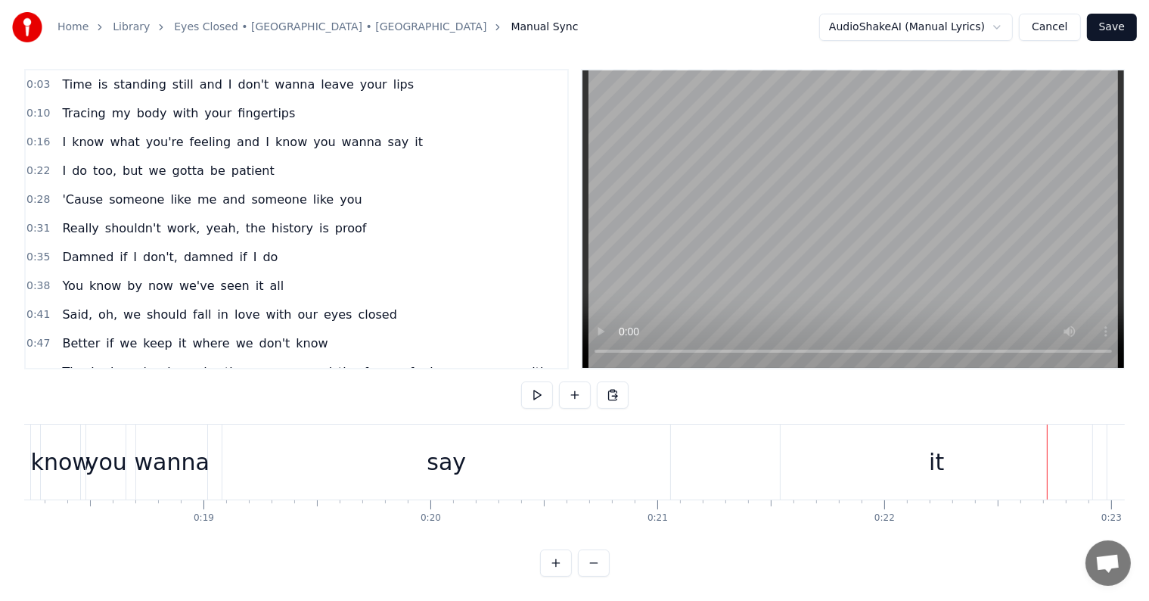
click at [609, 466] on div "say" at bounding box center [446, 461] width 448 height 75
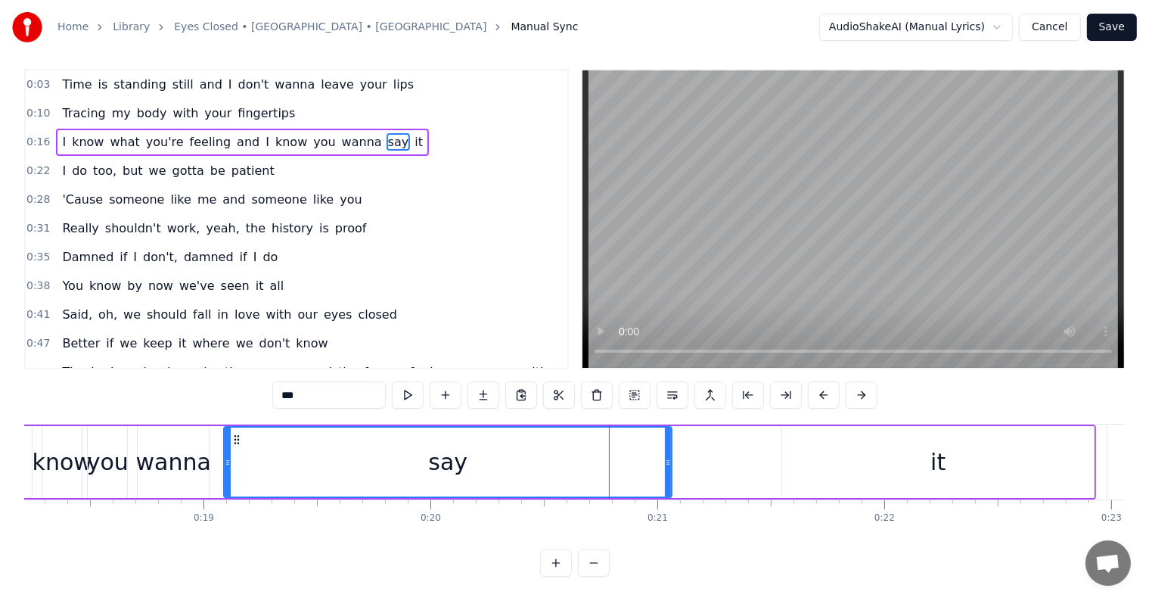
scroll to position [0, 0]
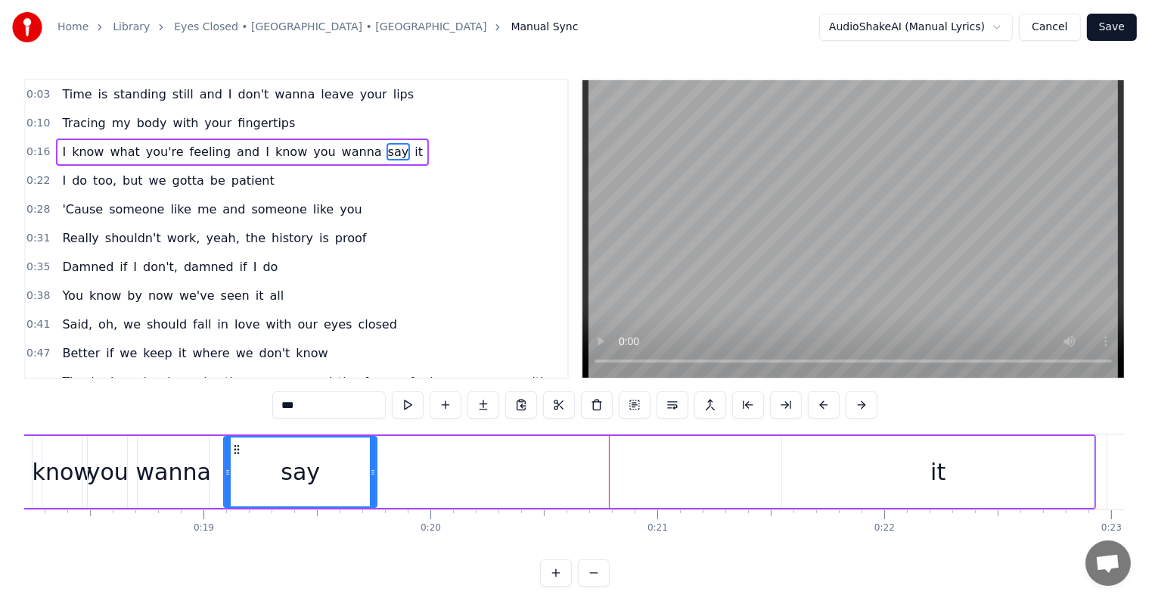
drag, startPoint x: 668, startPoint y: 473, endPoint x: 753, endPoint y: 466, distance: 85.0
click at [374, 450] on div at bounding box center [373, 471] width 6 height 69
click at [861, 466] on div "it" at bounding box center [938, 472] width 312 height 72
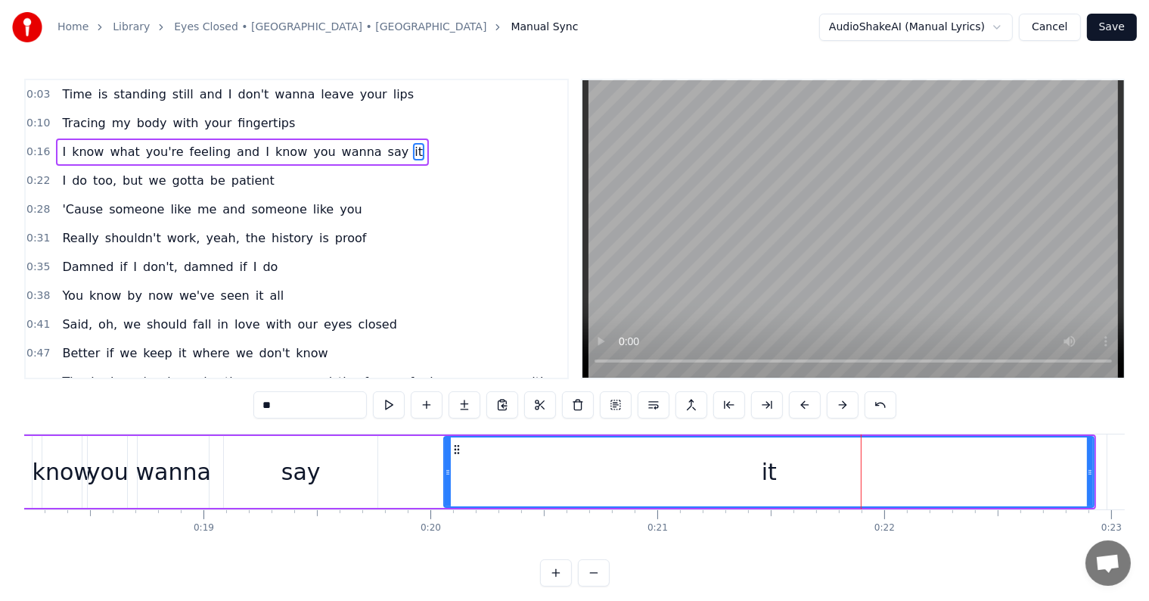
drag, startPoint x: 779, startPoint y: 476, endPoint x: 446, endPoint y: 478, distance: 332.8
click at [446, 478] on div at bounding box center [448, 471] width 6 height 69
drag, startPoint x: 327, startPoint y: 460, endPoint x: 343, endPoint y: 466, distance: 17.7
click at [327, 460] on div "say" at bounding box center [301, 472] width 154 height 72
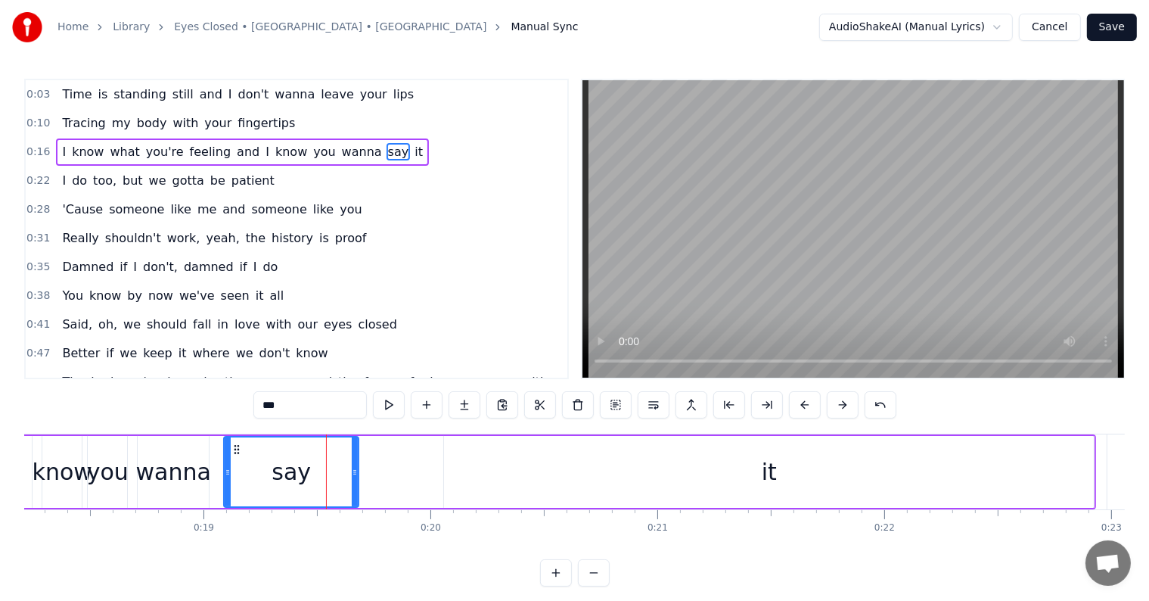
drag, startPoint x: 374, startPoint y: 478, endPoint x: 399, endPoint y: 466, distance: 28.4
click at [355, 470] on div at bounding box center [355, 471] width 6 height 69
drag, startPoint x: 470, startPoint y: 469, endPoint x: 461, endPoint y: 468, distance: 9.9
click at [470, 468] on div "it" at bounding box center [769, 472] width 650 height 72
type input "**"
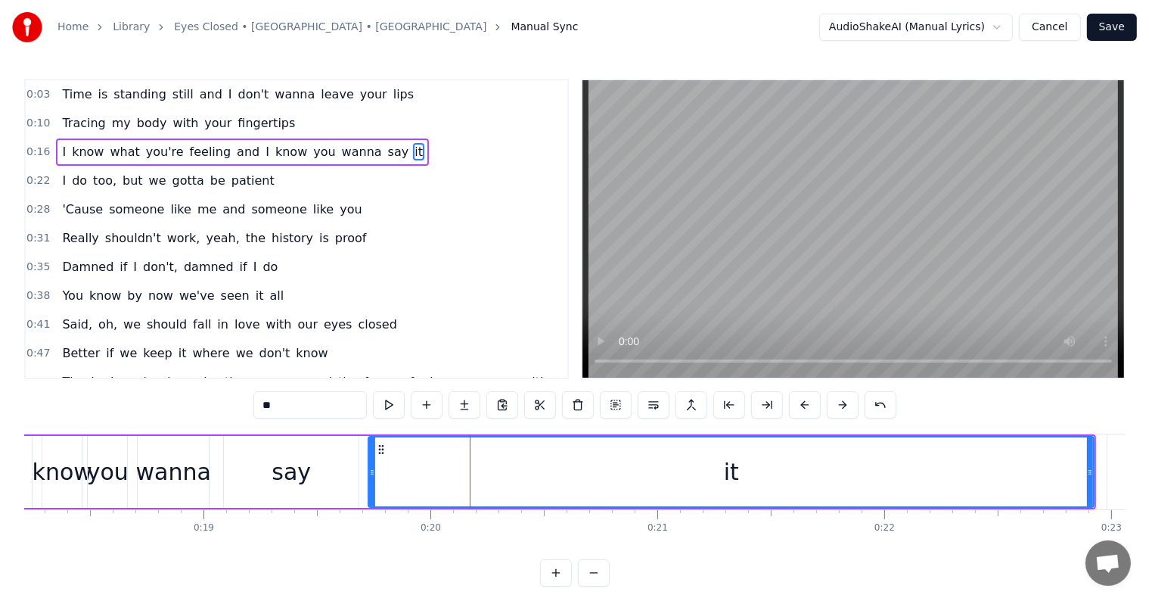
drag, startPoint x: 445, startPoint y: 468, endPoint x: 543, endPoint y: 467, distance: 97.6
click at [371, 452] on div at bounding box center [372, 471] width 6 height 69
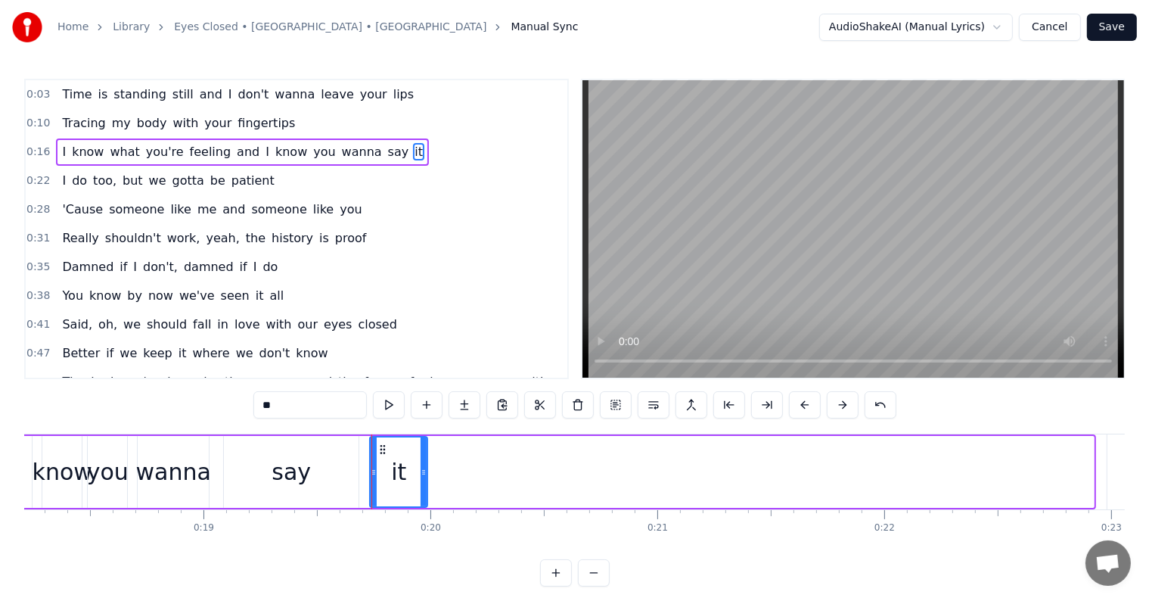
drag, startPoint x: 1087, startPoint y: 477, endPoint x: 425, endPoint y: 442, distance: 662.7
click at [421, 439] on div at bounding box center [424, 471] width 6 height 69
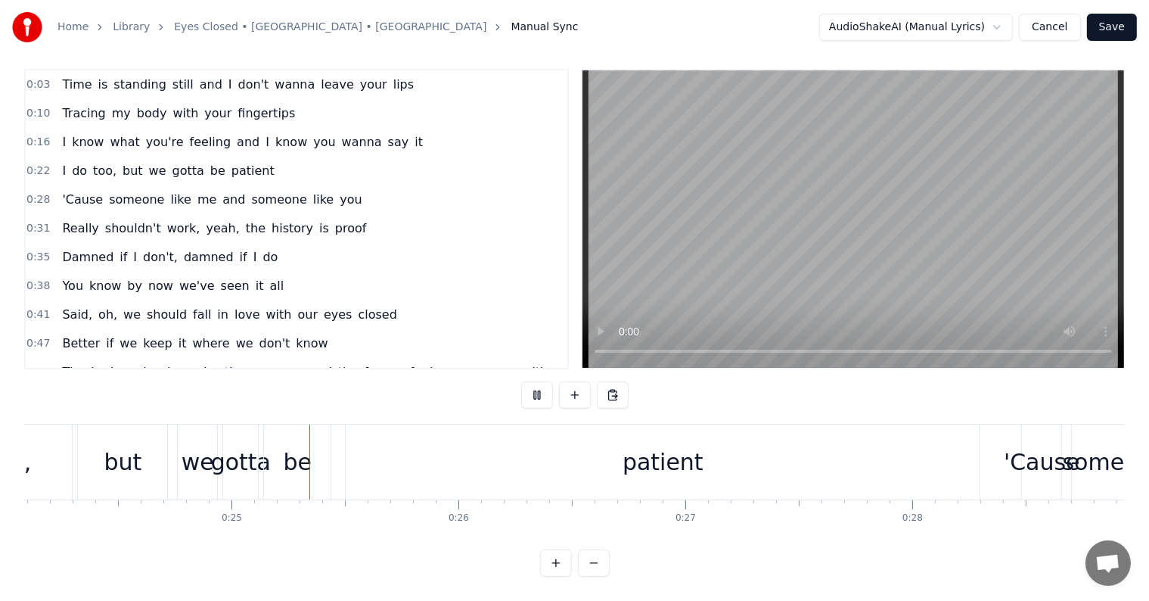
scroll to position [0, 5524]
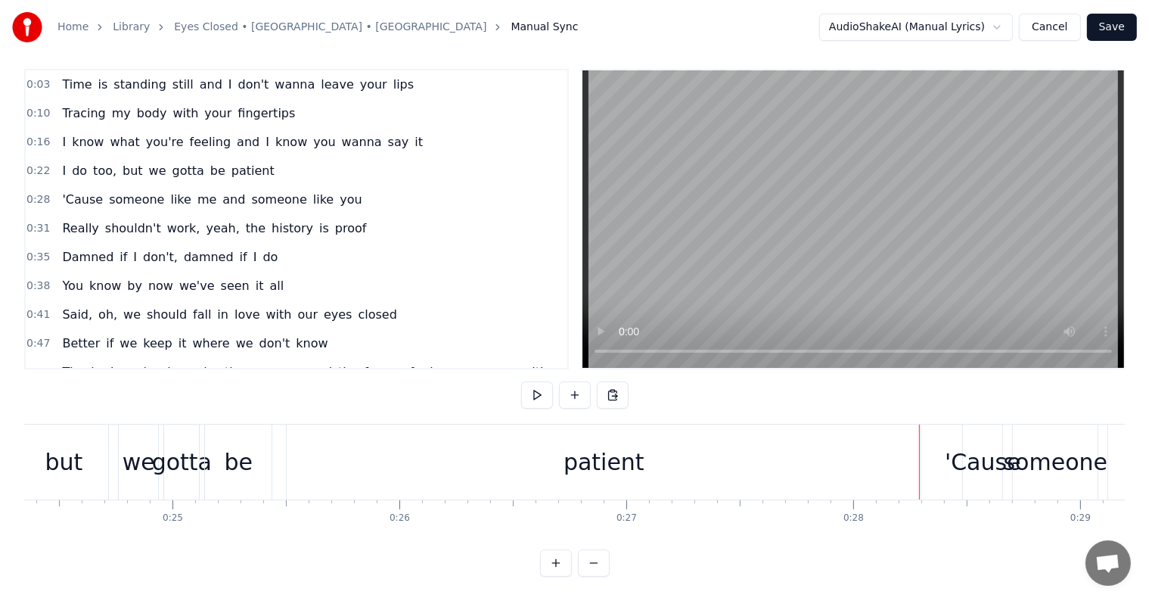
click at [733, 447] on div "patient" at bounding box center [604, 461] width 634 height 75
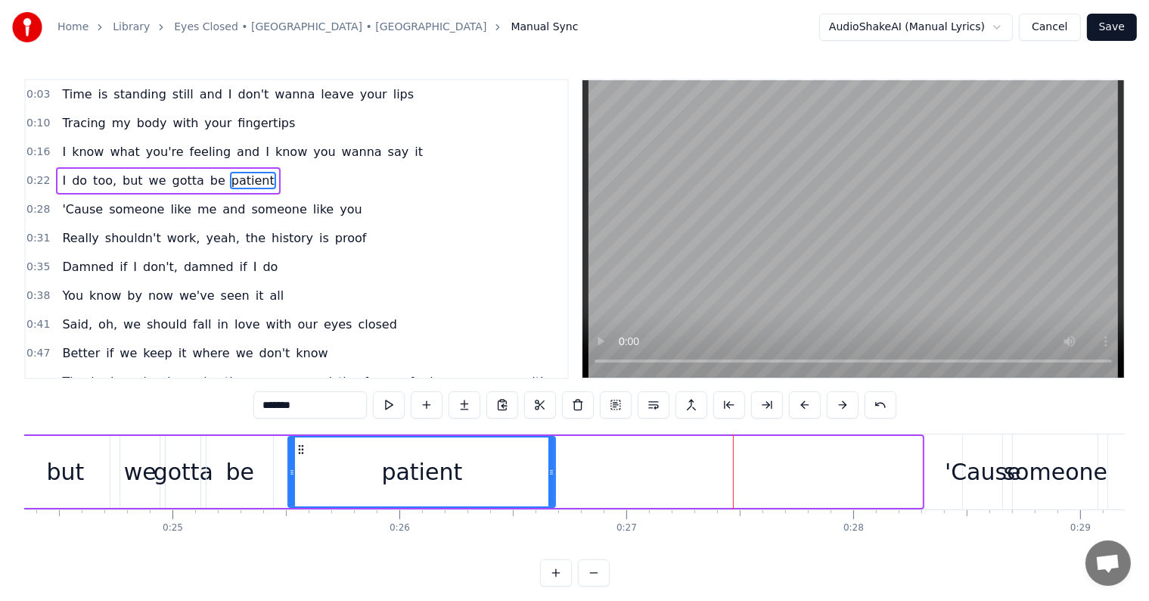
drag, startPoint x: 919, startPoint y: 484, endPoint x: 539, endPoint y: 445, distance: 382.5
click at [548, 448] on div at bounding box center [551, 471] width 6 height 69
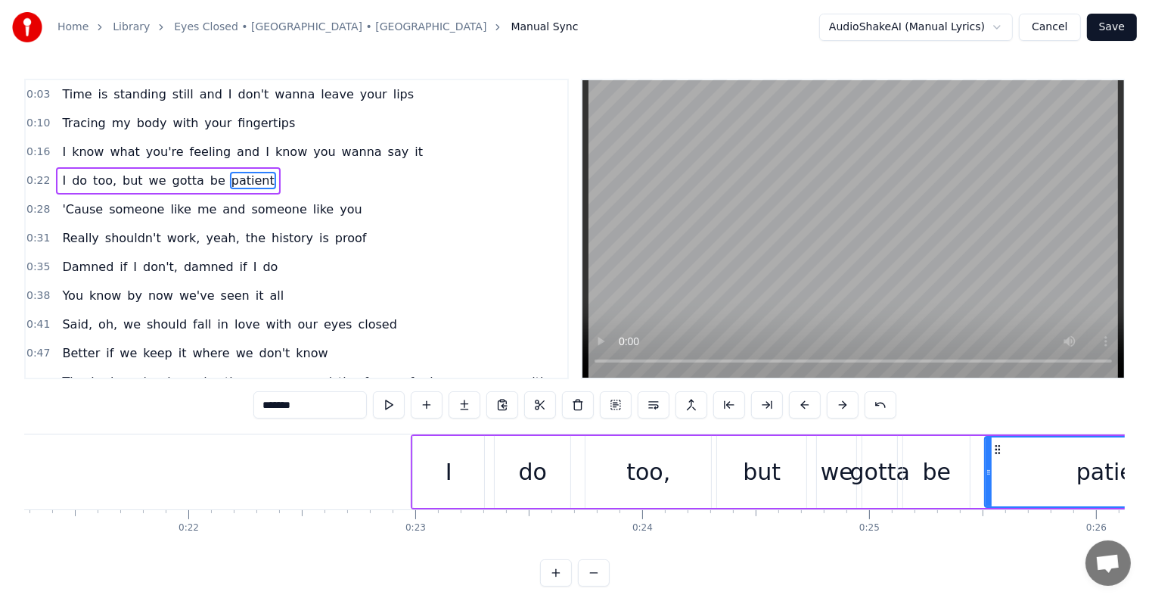
scroll to position [0, 4968]
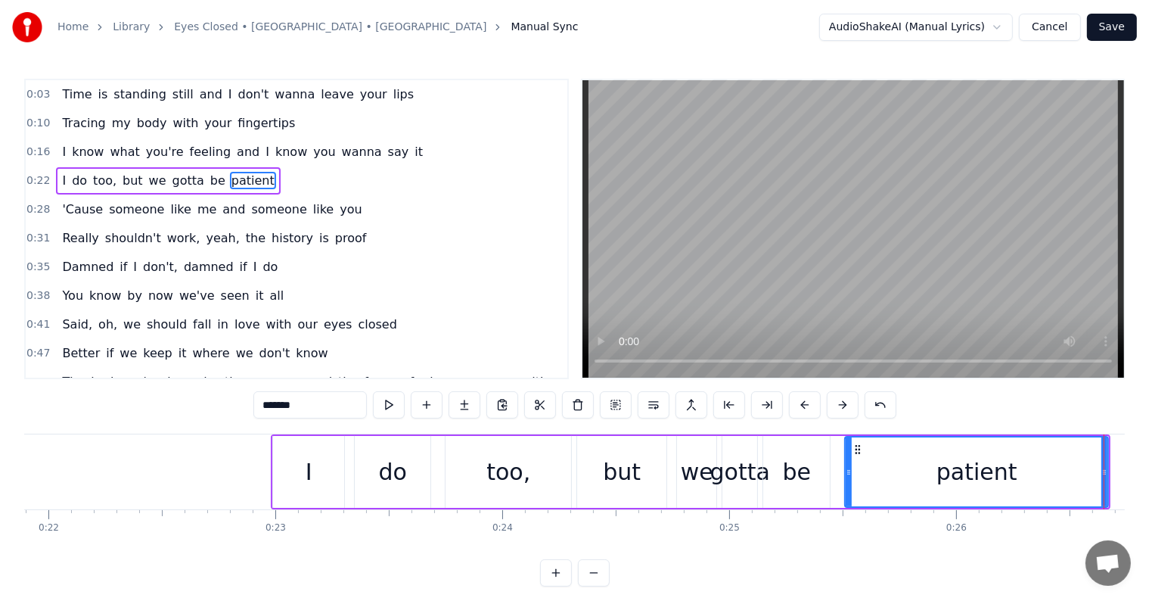
click at [300, 461] on div "I" at bounding box center [308, 472] width 71 height 72
type input "*"
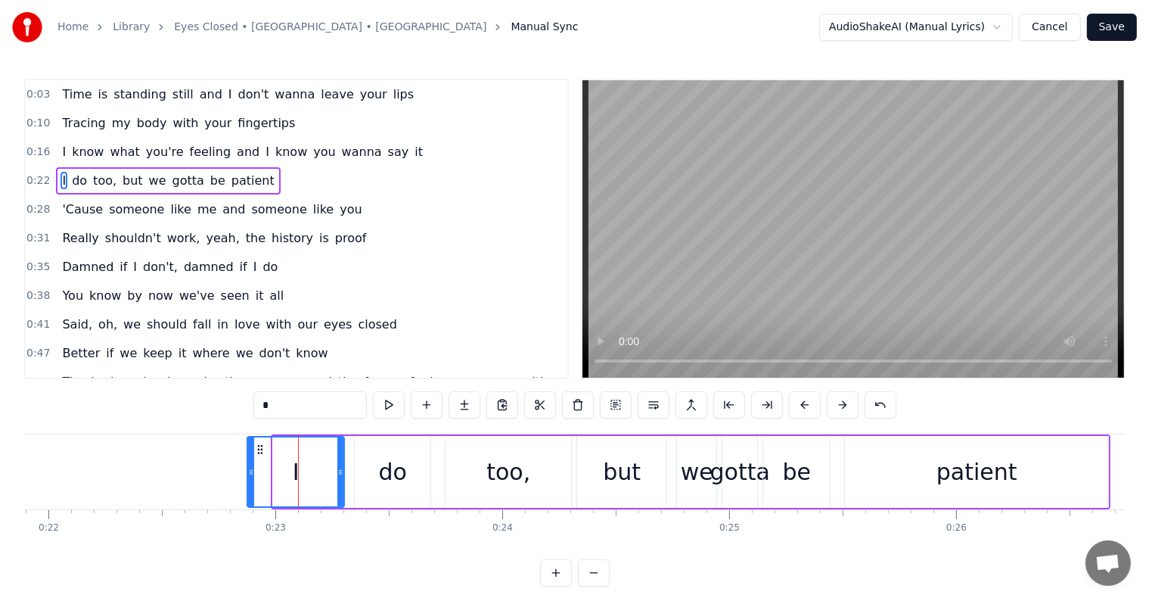
drag, startPoint x: 275, startPoint y: 466, endPoint x: 250, endPoint y: 463, distance: 25.9
click at [250, 463] on div at bounding box center [251, 471] width 6 height 69
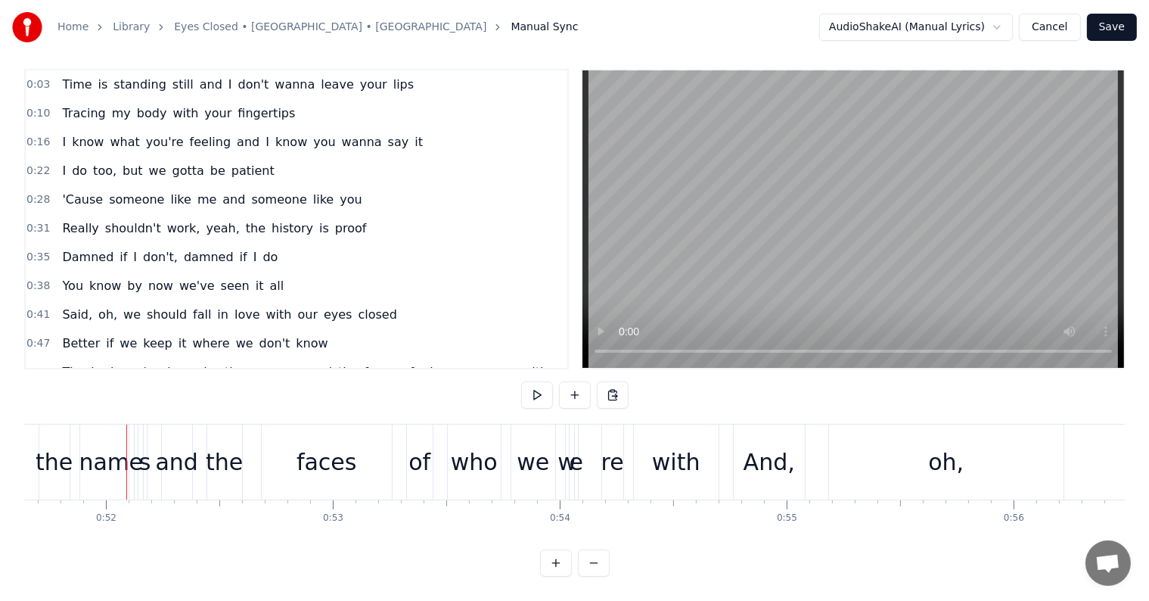
scroll to position [0, 11743]
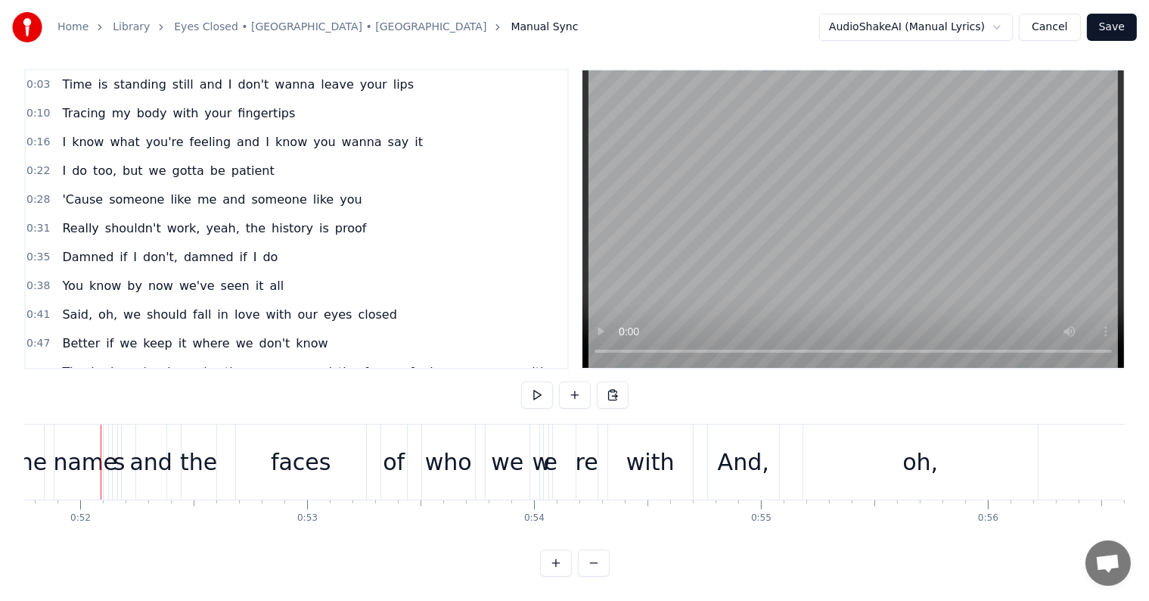
click at [107, 450] on div "е" at bounding box center [110, 462] width 14 height 34
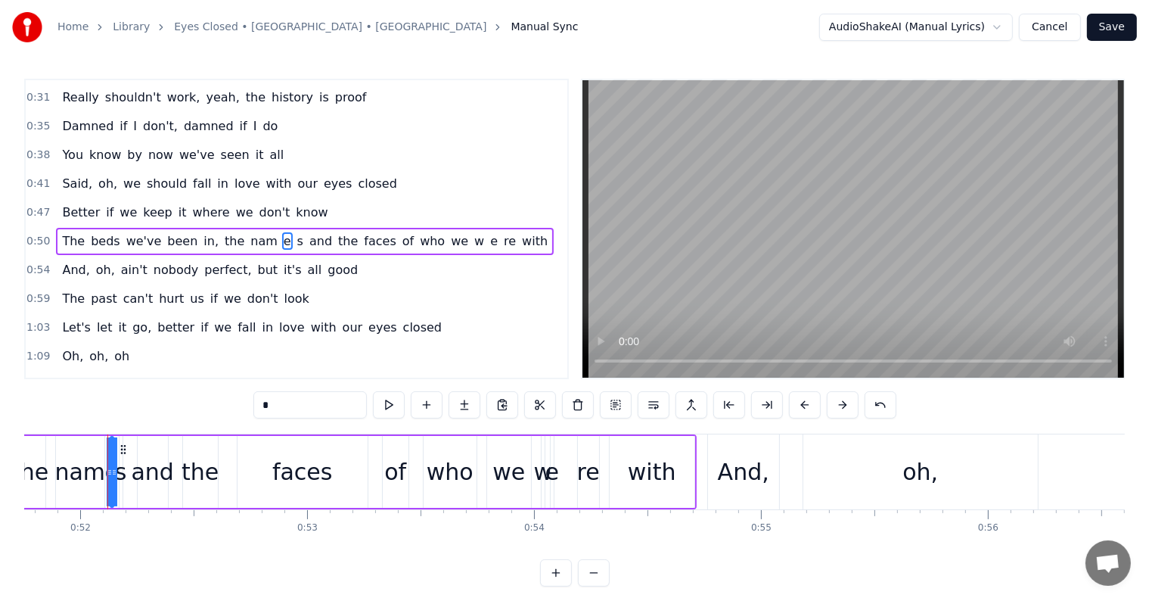
scroll to position [143, 0]
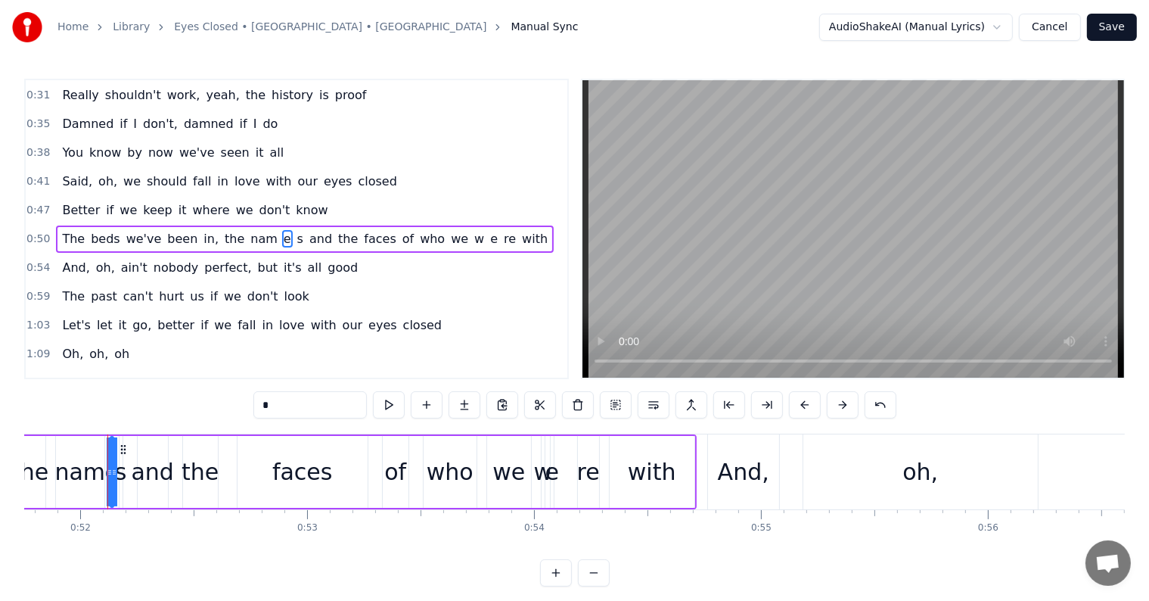
click at [288, 409] on input "*" at bounding box center [309, 404] width 113 height 27
click at [121, 473] on div "s" at bounding box center [121, 472] width 12 height 34
type input "*"
click at [294, 395] on input "*" at bounding box center [309, 404] width 113 height 27
drag, startPoint x: 88, startPoint y: 477, endPoint x: 115, endPoint y: 469, distance: 28.3
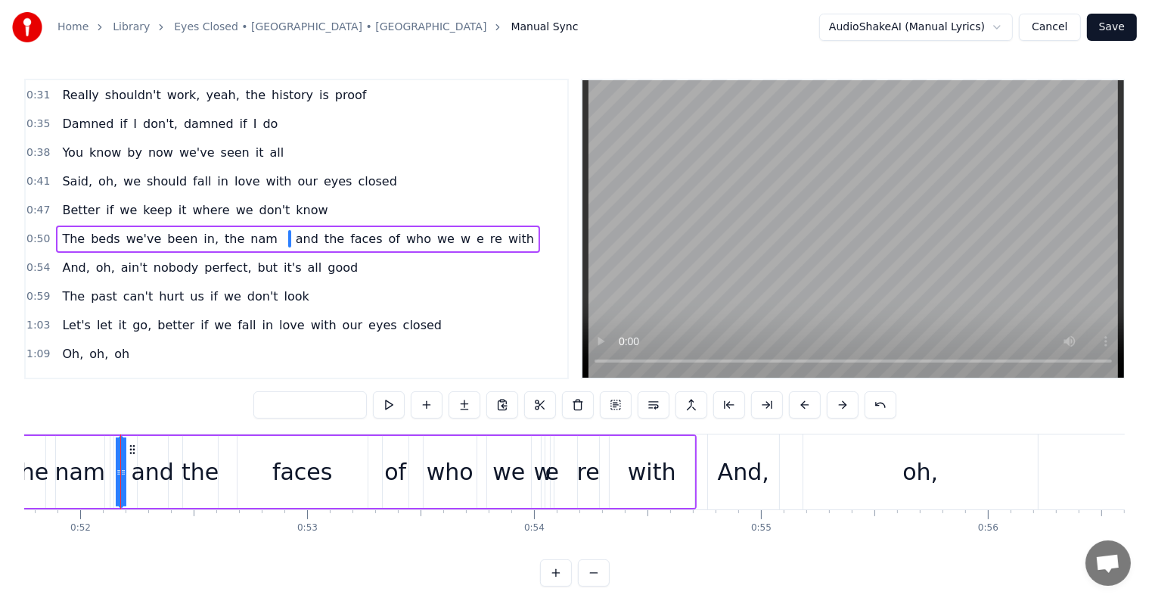
click at [88, 476] on div "nam" at bounding box center [79, 472] width 51 height 34
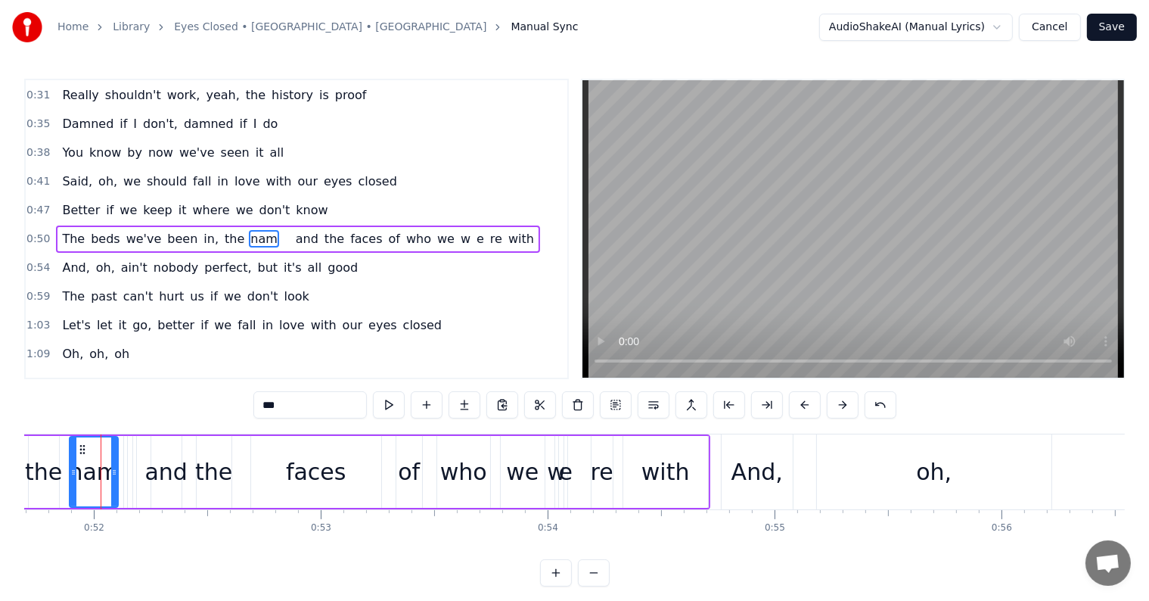
click at [303, 411] on input "***" at bounding box center [309, 404] width 113 height 27
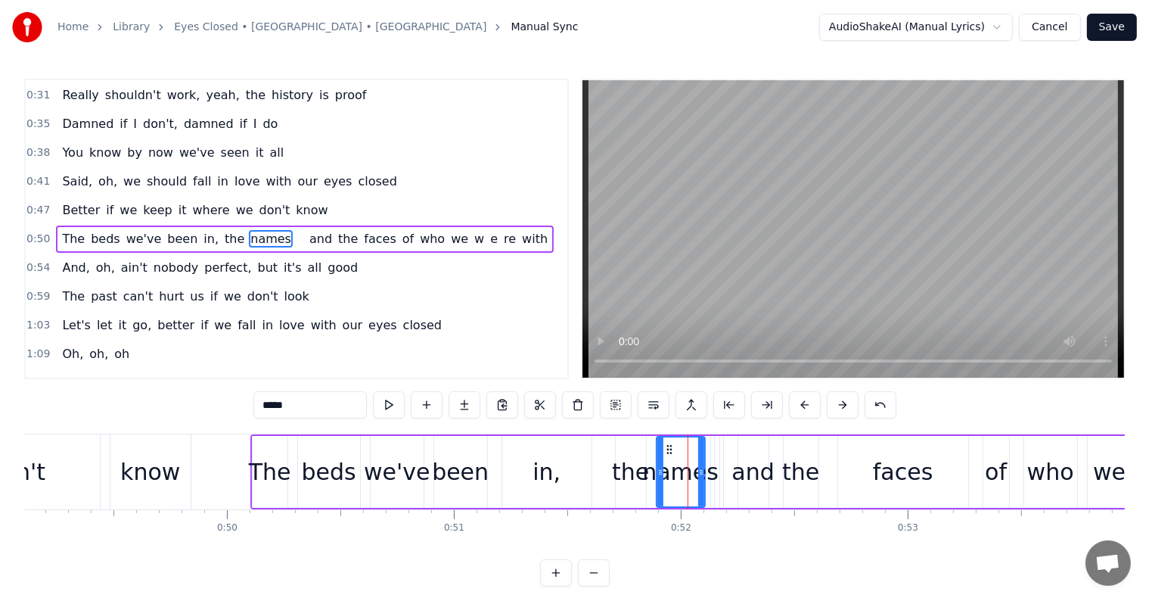
scroll to position [0, 11118]
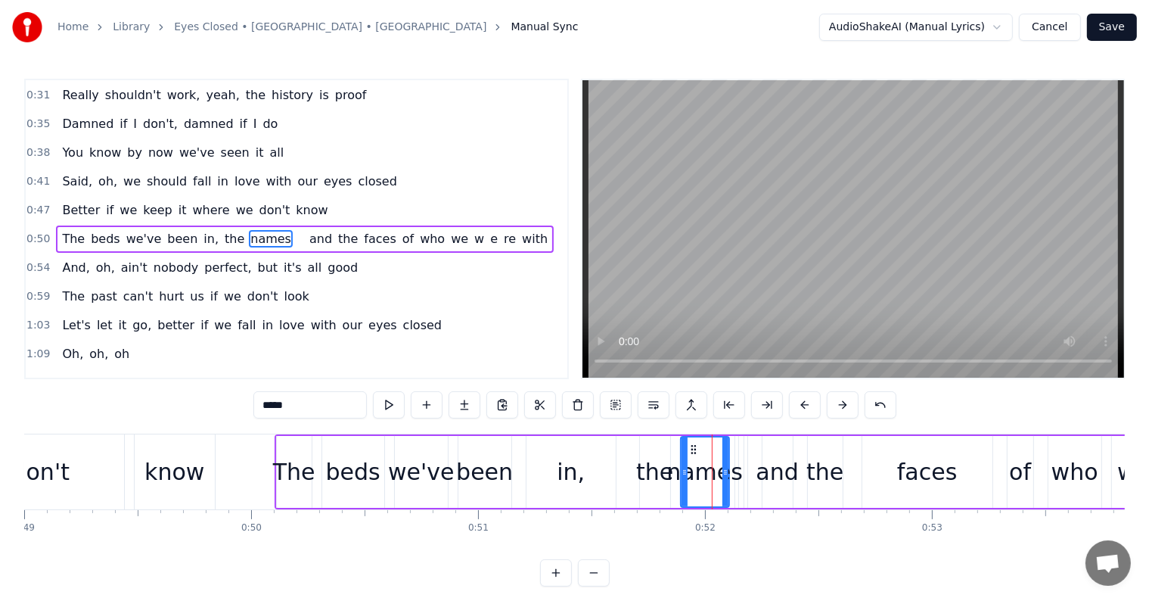
type input "*****"
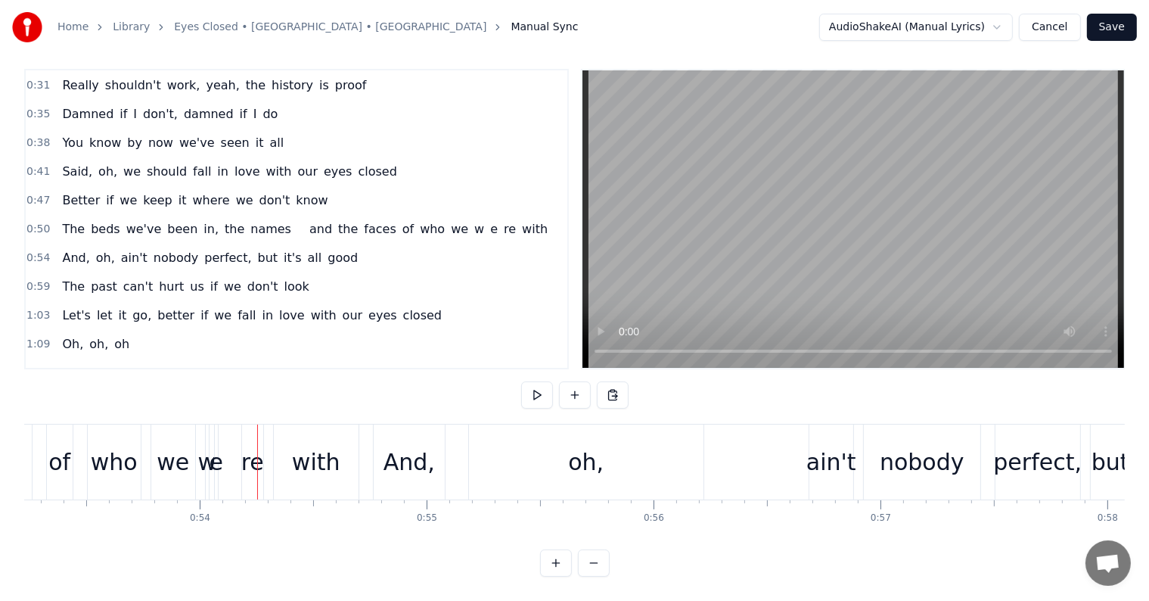
scroll to position [0, 12116]
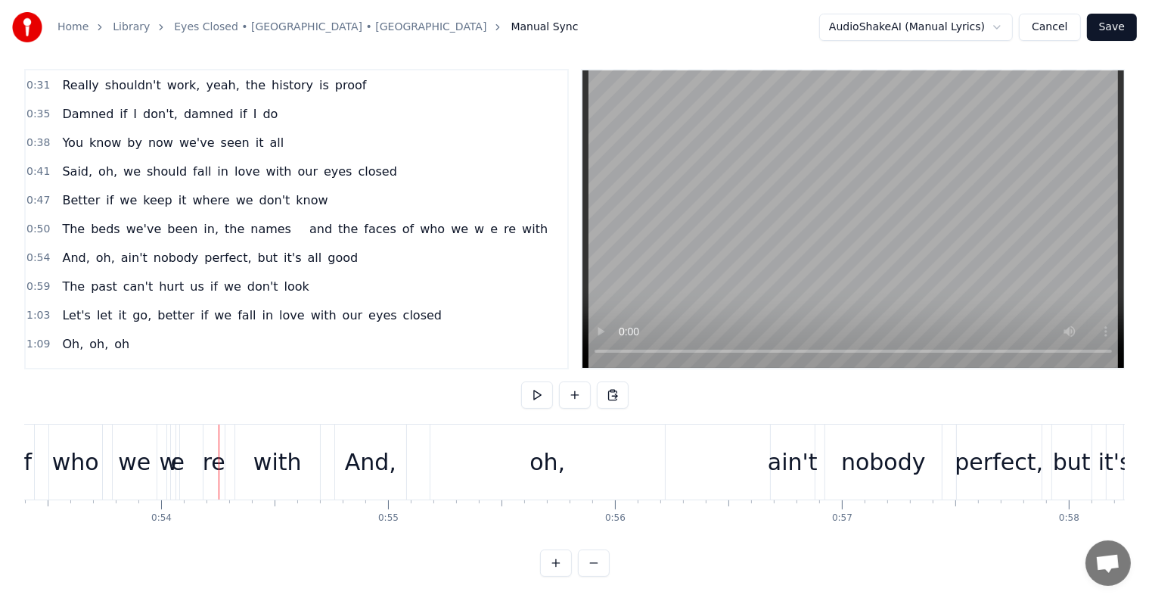
click at [175, 451] on div "е" at bounding box center [178, 462] width 14 height 34
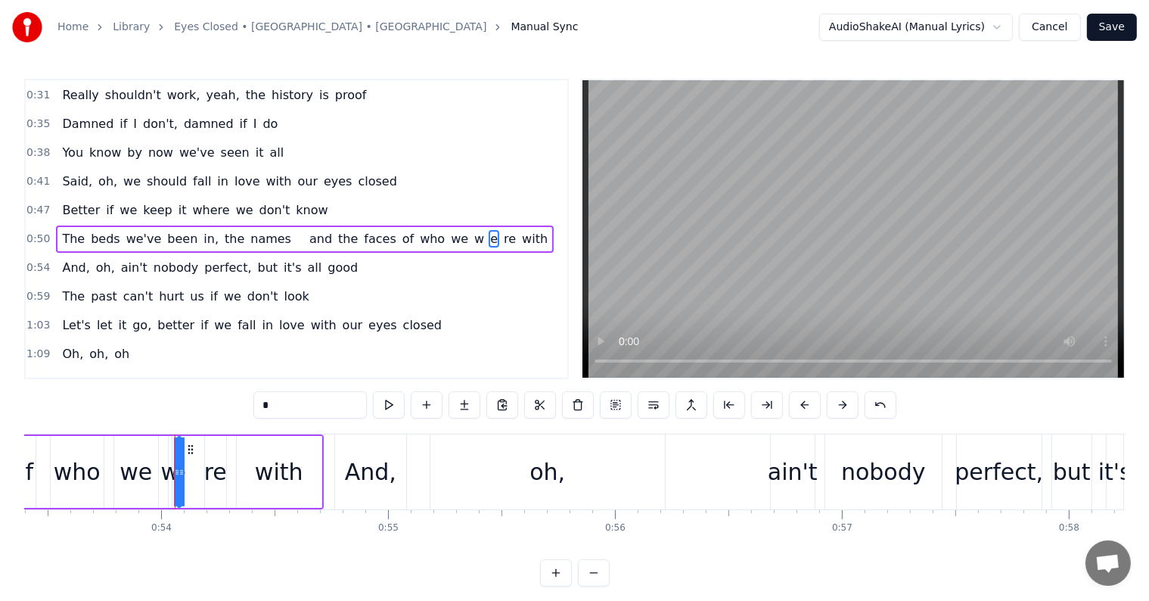
drag, startPoint x: 292, startPoint y: 402, endPoint x: 182, endPoint y: 397, distance: 109.8
click at [182, 397] on div "0:03 Time is standing still and I don't wanna leave your lips 0:10 Tracing my b…" at bounding box center [574, 333] width 1100 height 508
click at [212, 484] on div "re" at bounding box center [215, 472] width 23 height 34
type input "**"
drag, startPoint x: 289, startPoint y: 401, endPoint x: 168, endPoint y: 451, distance: 130.9
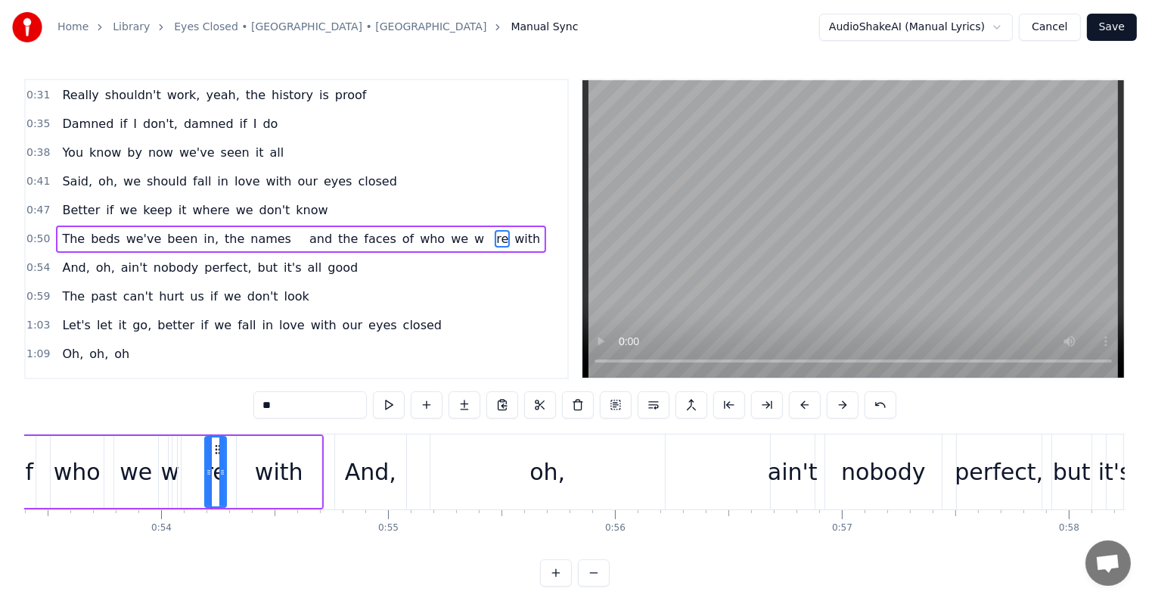
click at [166, 399] on div "0:03 Time is standing still and I don't wanna leave your lips 0:10 Tracing my b…" at bounding box center [574, 333] width 1100 height 508
click at [174, 482] on div "w" at bounding box center [169, 472] width 19 height 34
click at [292, 408] on input "*" at bounding box center [309, 404] width 113 height 27
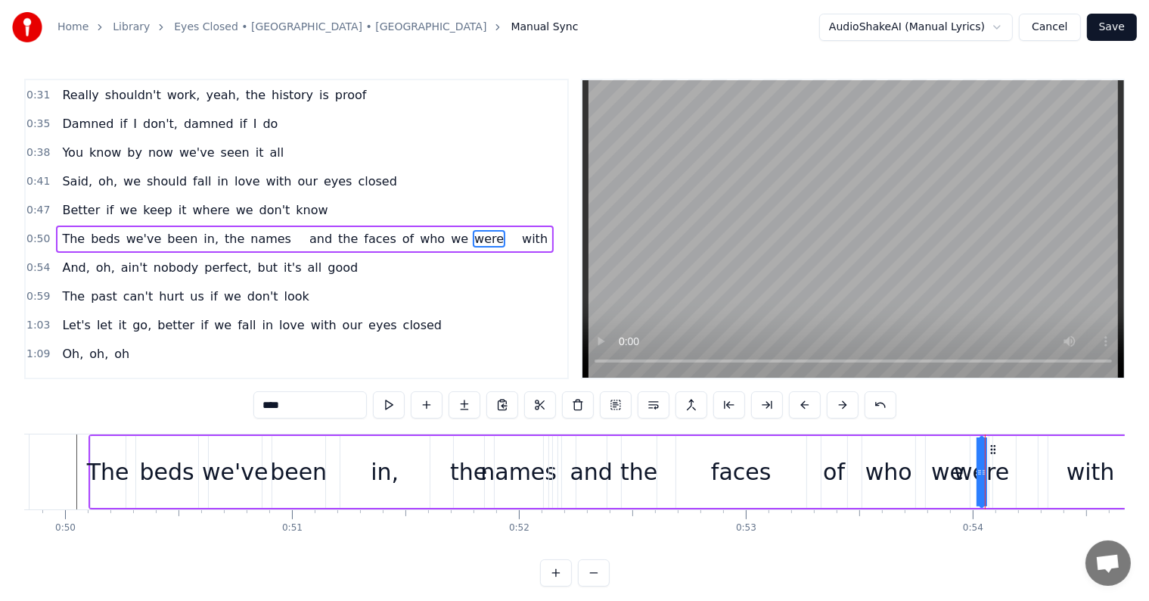
scroll to position [0, 11258]
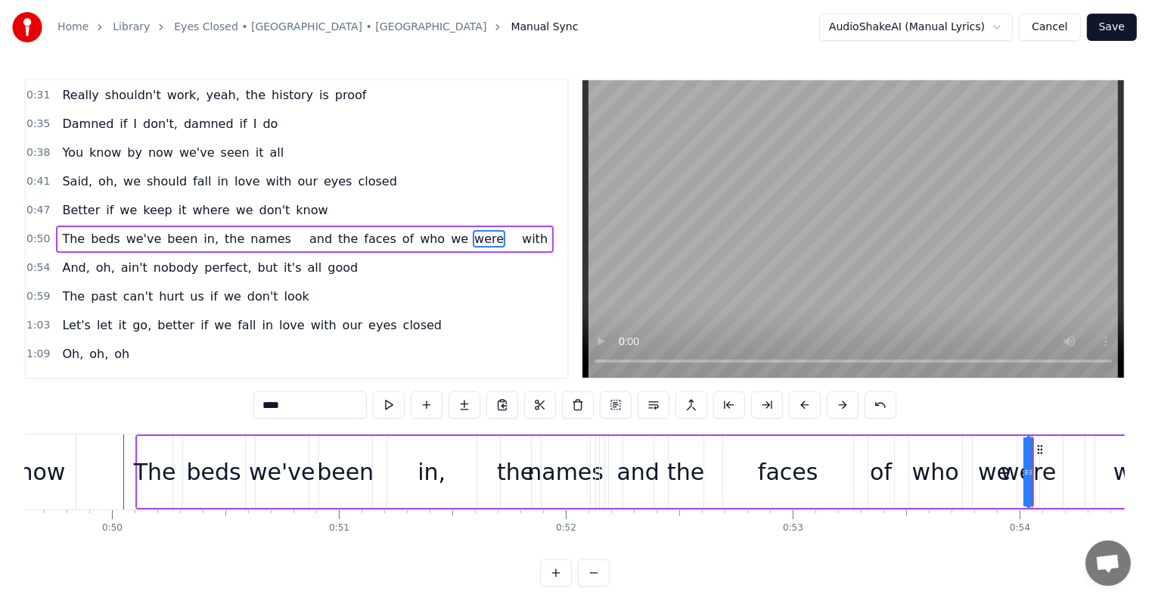
type input "****"
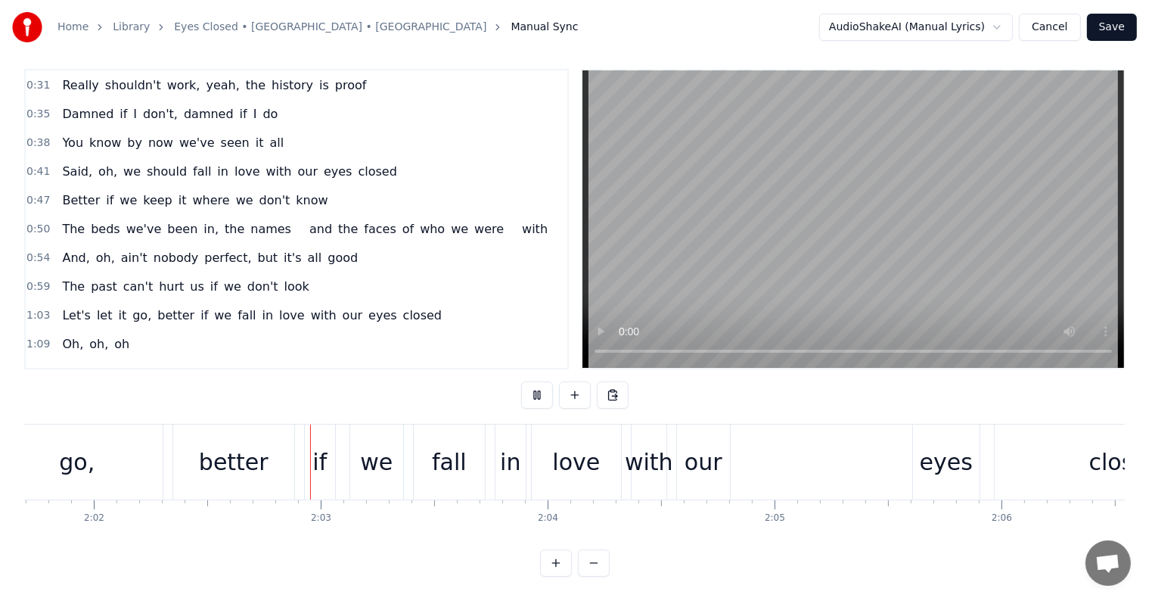
scroll to position [0, 27671]
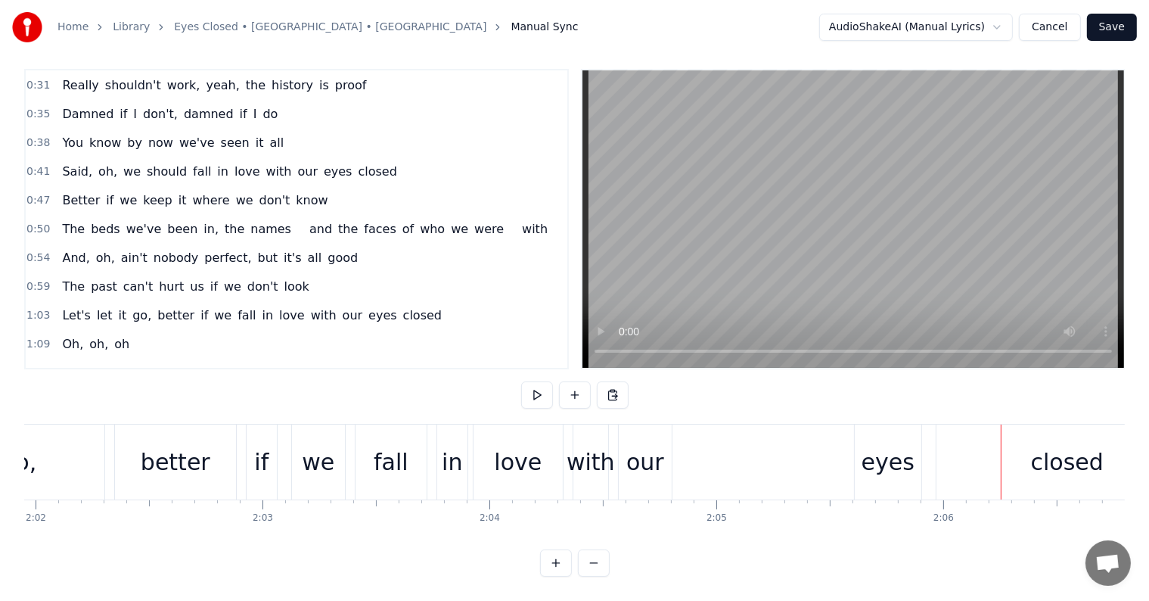
click at [756, 447] on div "Let's let it go, better if we fall in love with our eyes closed" at bounding box center [472, 461] width 1460 height 75
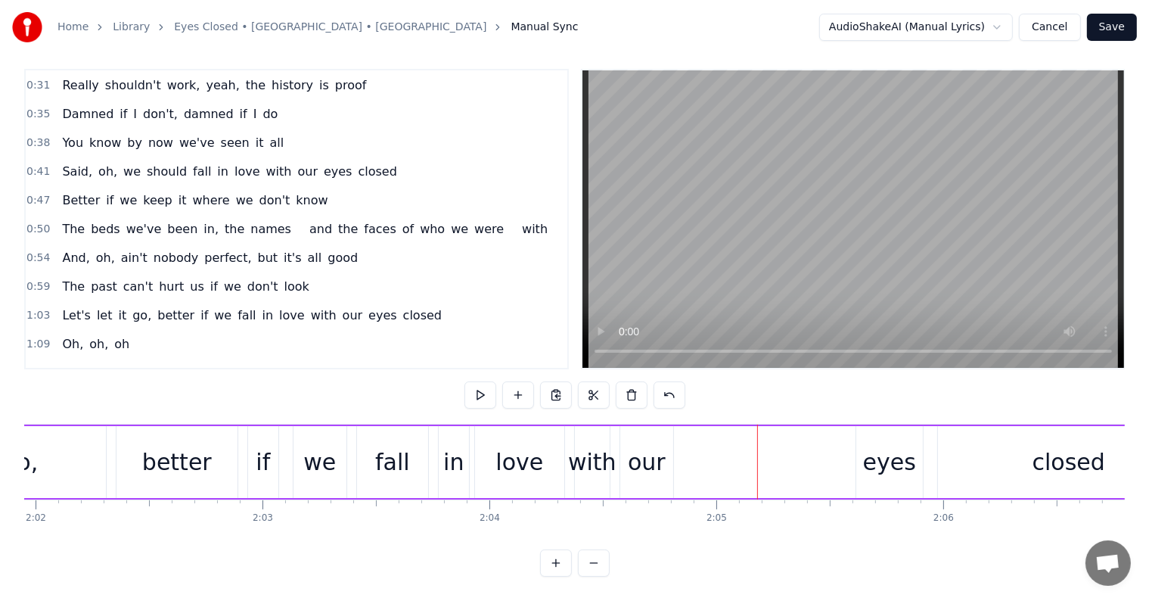
click at [899, 447] on div "eyes" at bounding box center [889, 462] width 53 height 34
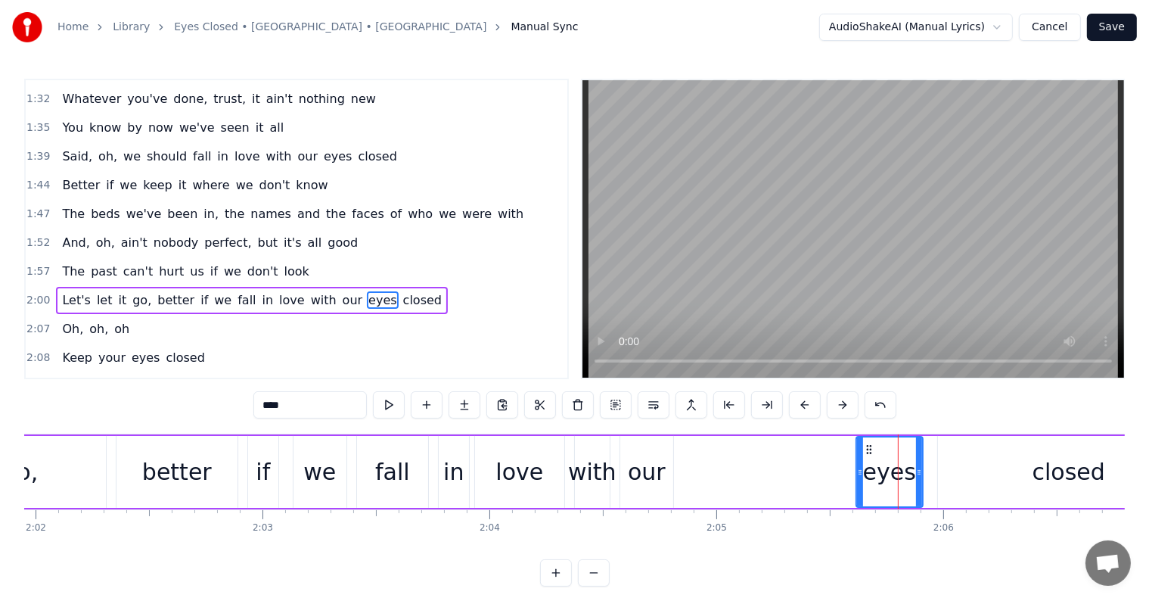
scroll to position [588, 0]
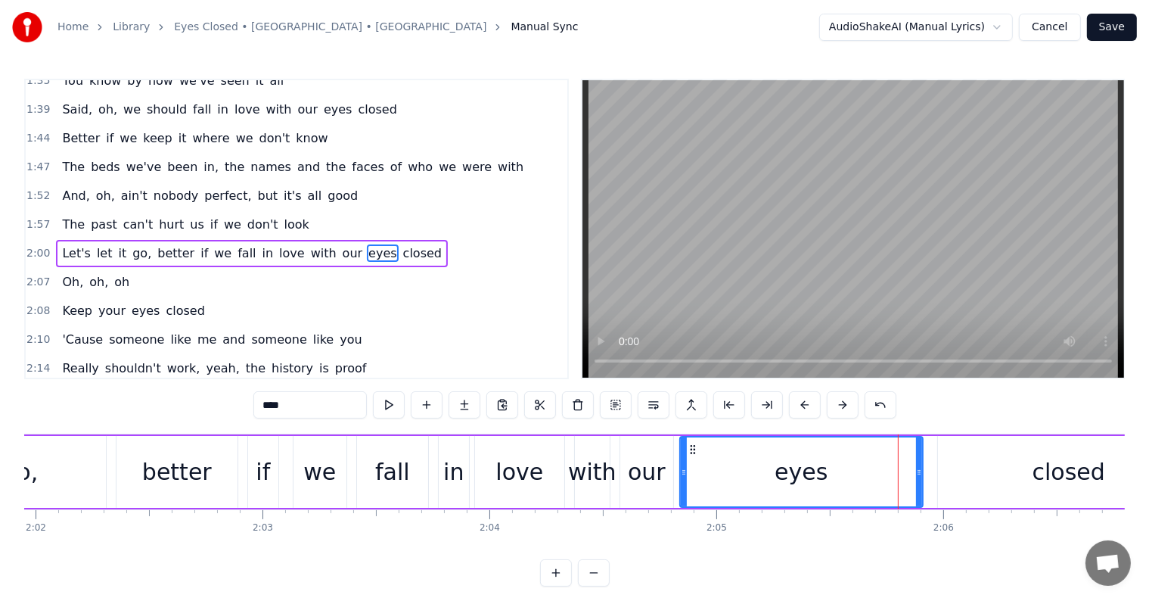
drag, startPoint x: 858, startPoint y: 474, endPoint x: 681, endPoint y: 475, distance: 176.2
click at [681, 475] on icon at bounding box center [684, 472] width 6 height 12
click at [109, 449] on div "Let's let it go, better if we fall in love with our eyes closed" at bounding box center [472, 471] width 1460 height 75
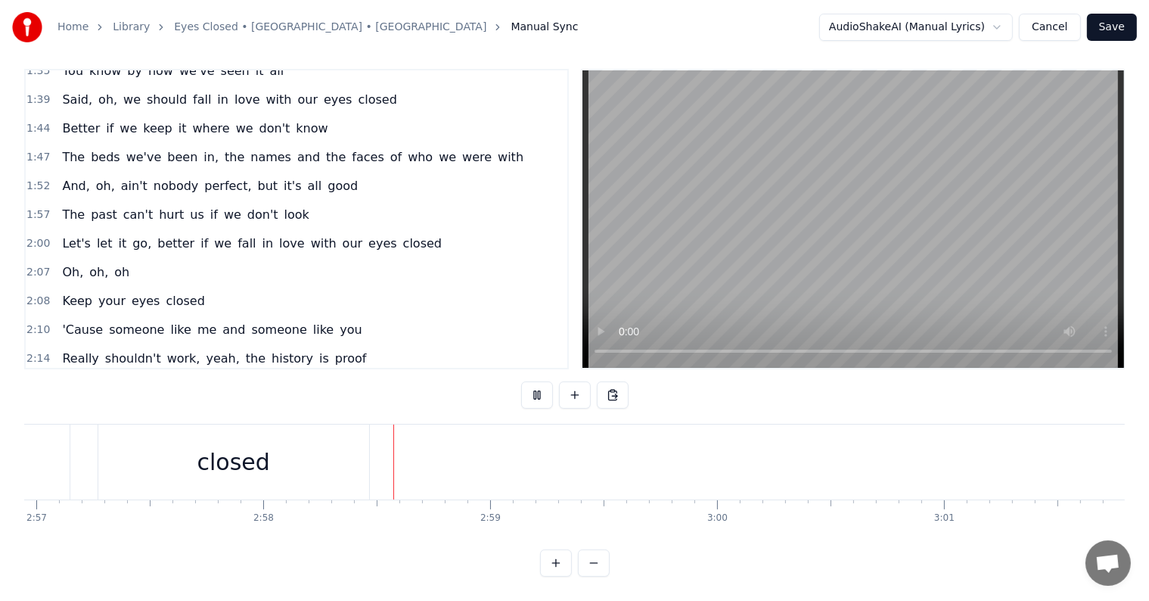
scroll to position [0, 40158]
click at [1114, 26] on button "Save" at bounding box center [1112, 27] width 50 height 27
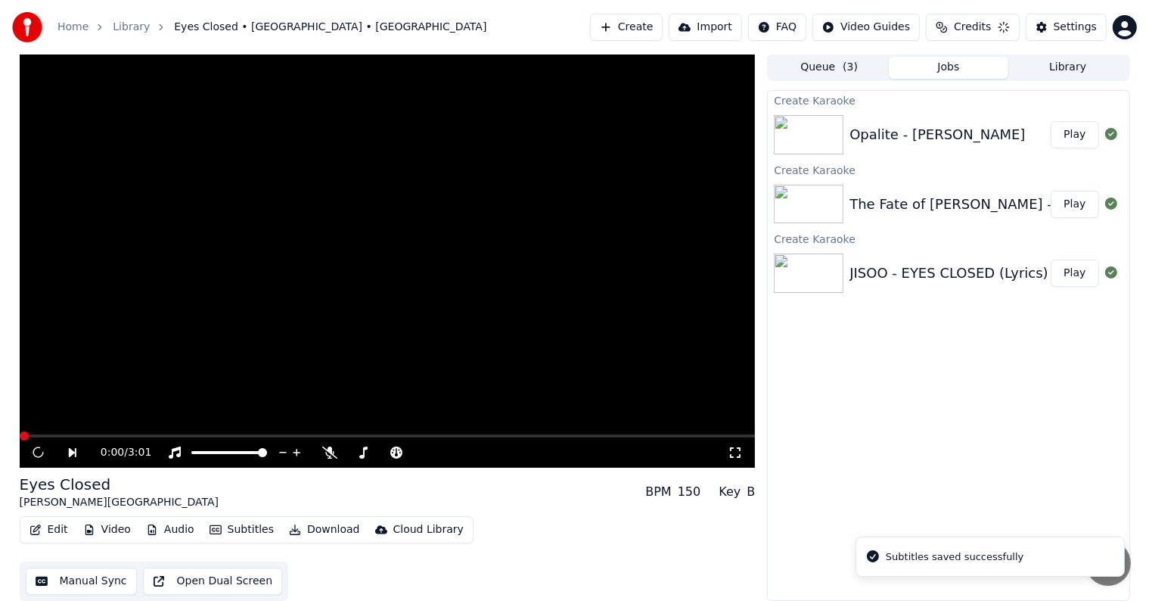
scroll to position [1, 0]
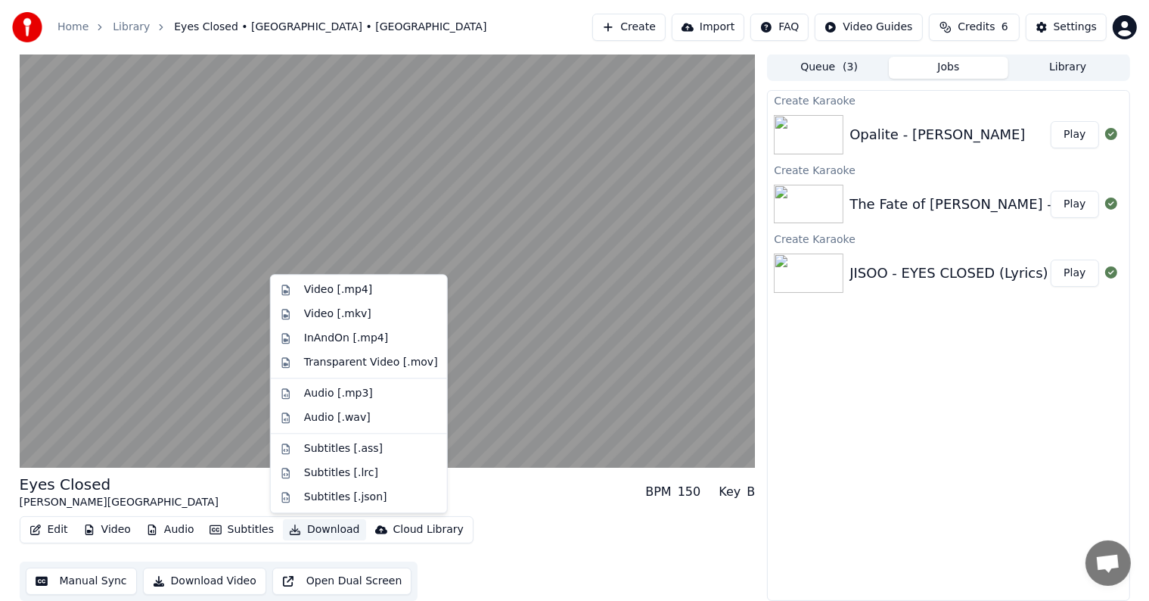
click at [314, 529] on button "Download" at bounding box center [324, 529] width 83 height 21
click at [333, 290] on div "Video [.mp4]" at bounding box center [338, 289] width 68 height 15
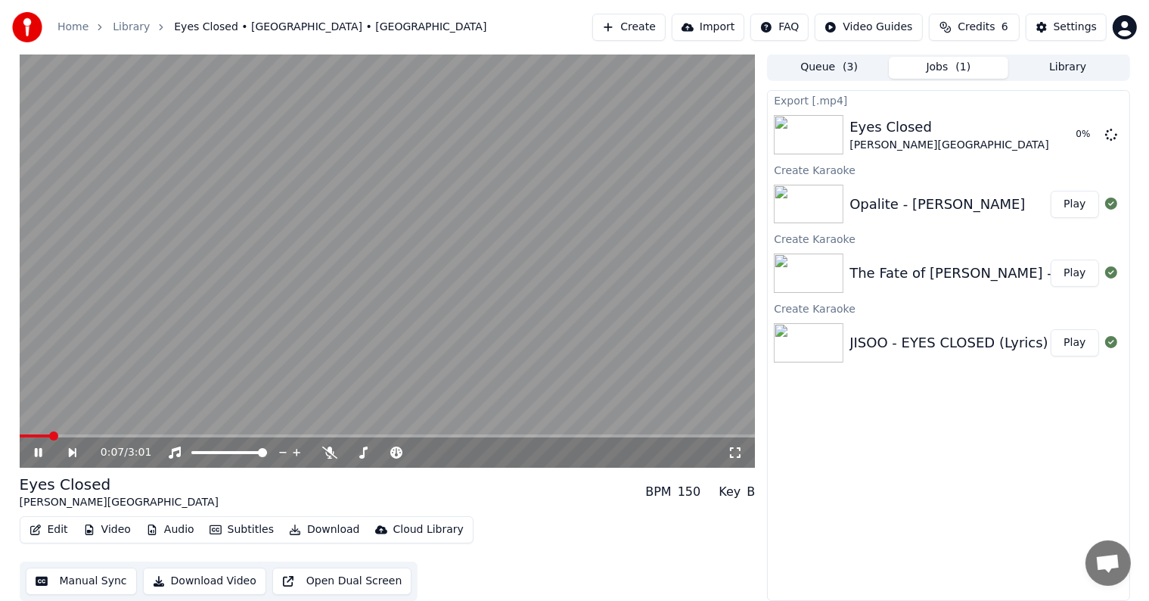
click at [367, 222] on video at bounding box center [388, 261] width 736 height 414
click at [1086, 273] on button "Play" at bounding box center [1075, 272] width 48 height 27
click at [505, 229] on video at bounding box center [388, 261] width 736 height 414
click at [1079, 30] on div "Settings" at bounding box center [1075, 27] width 43 height 15
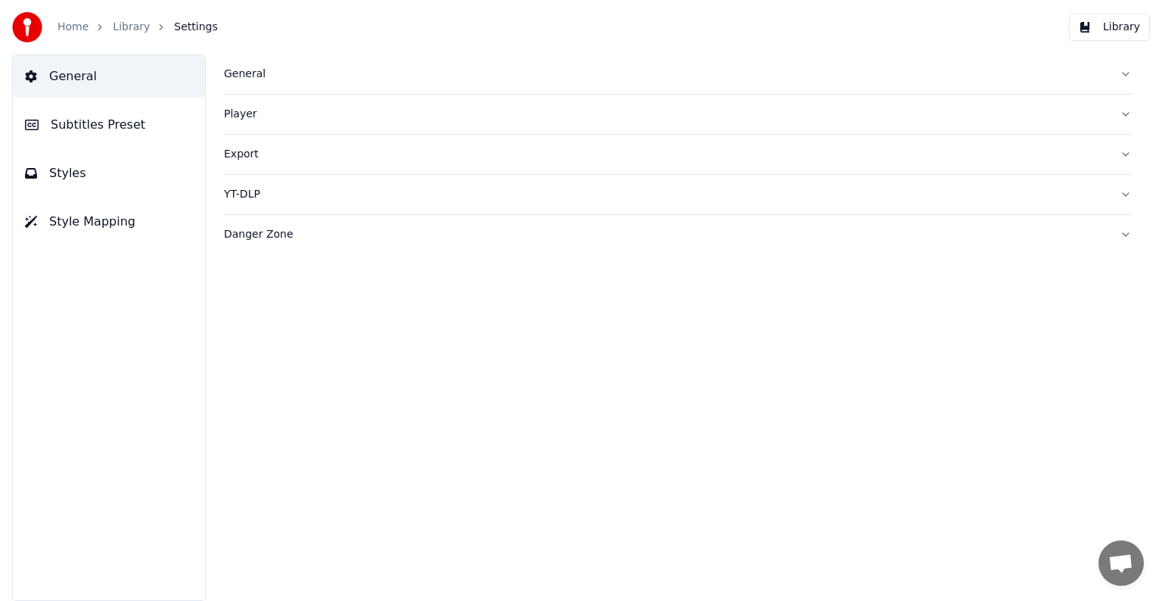
click at [109, 114] on button "Subtitles Preset" at bounding box center [109, 125] width 192 height 42
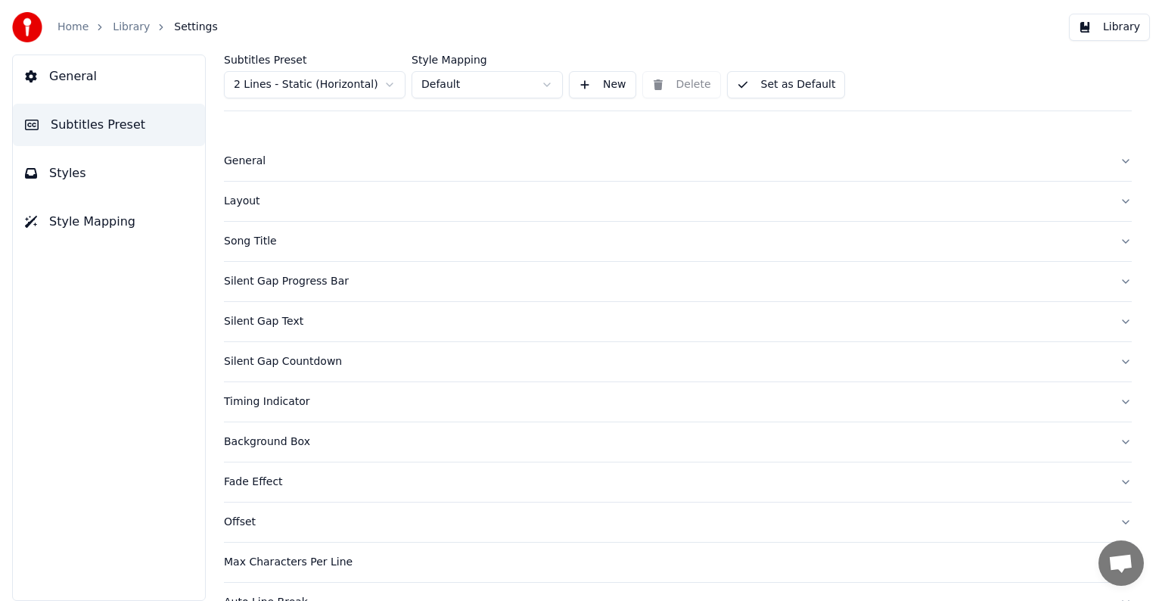
click at [300, 79] on html "Home Library Settings Library General Subtitles Preset Styles Style Mapping Sub…" at bounding box center [581, 300] width 1162 height 601
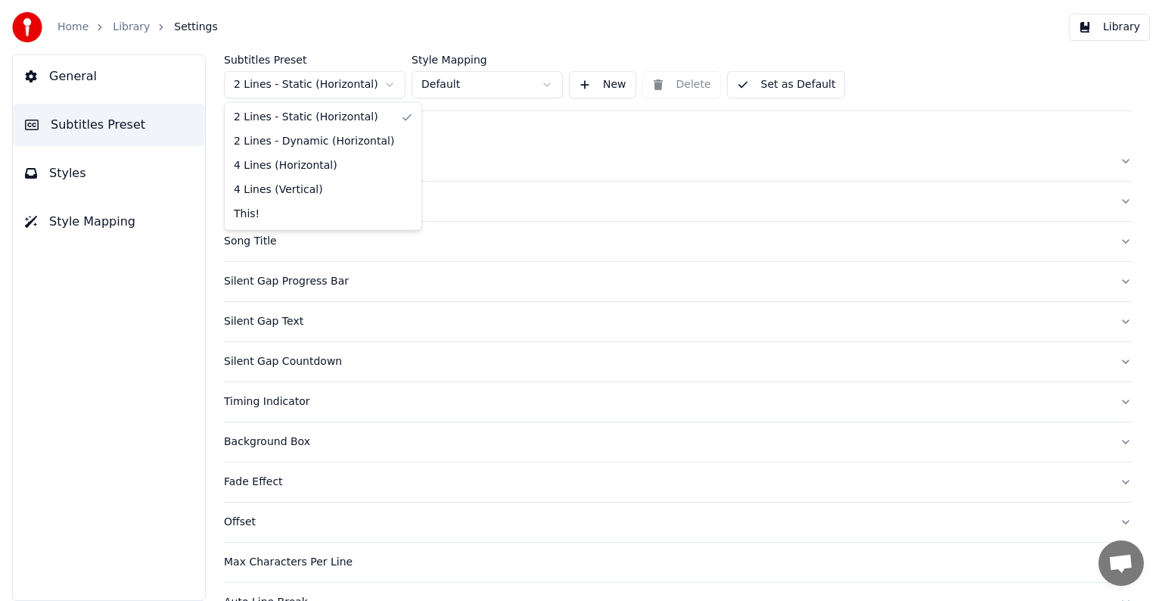
drag, startPoint x: 247, startPoint y: 209, endPoint x: 251, endPoint y: 221, distance: 12.9
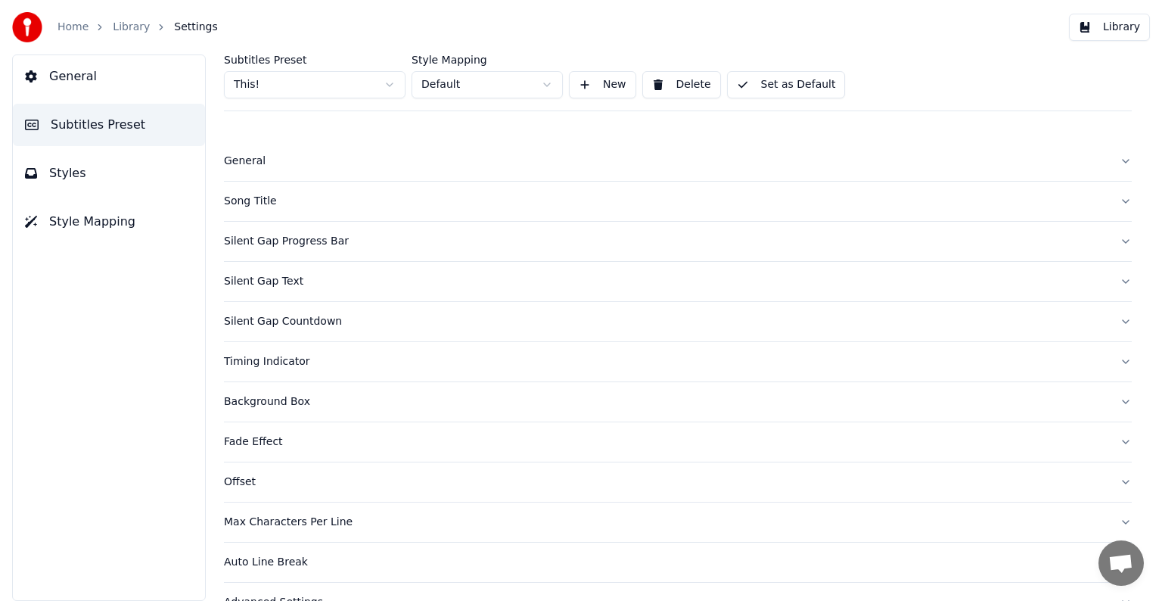
click at [263, 197] on div "Song Title" at bounding box center [665, 201] width 883 height 15
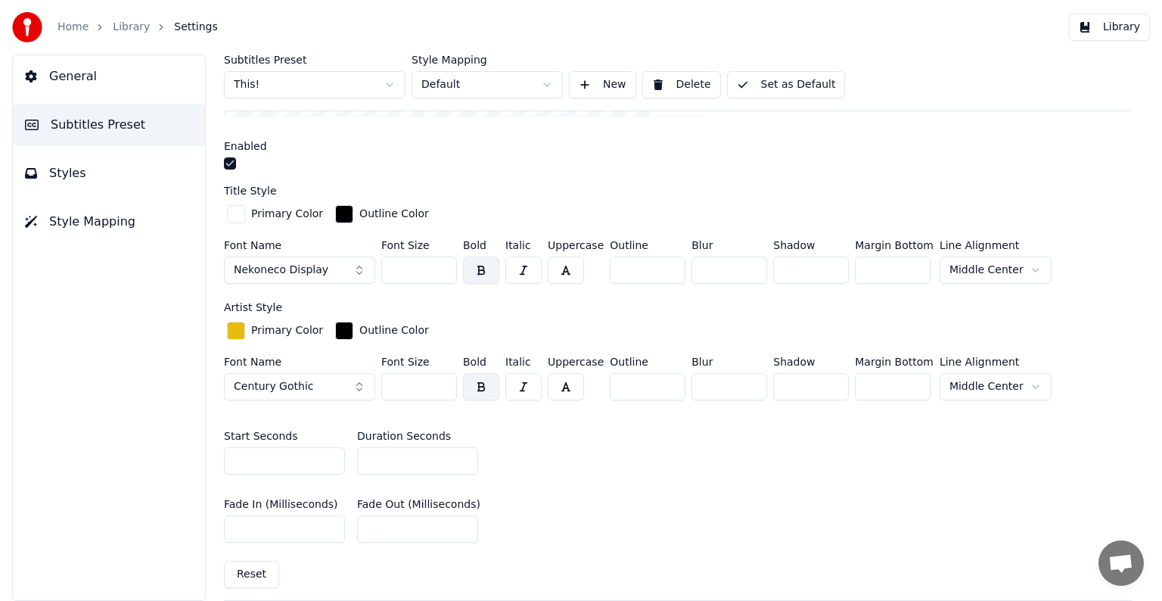
scroll to position [454, 0]
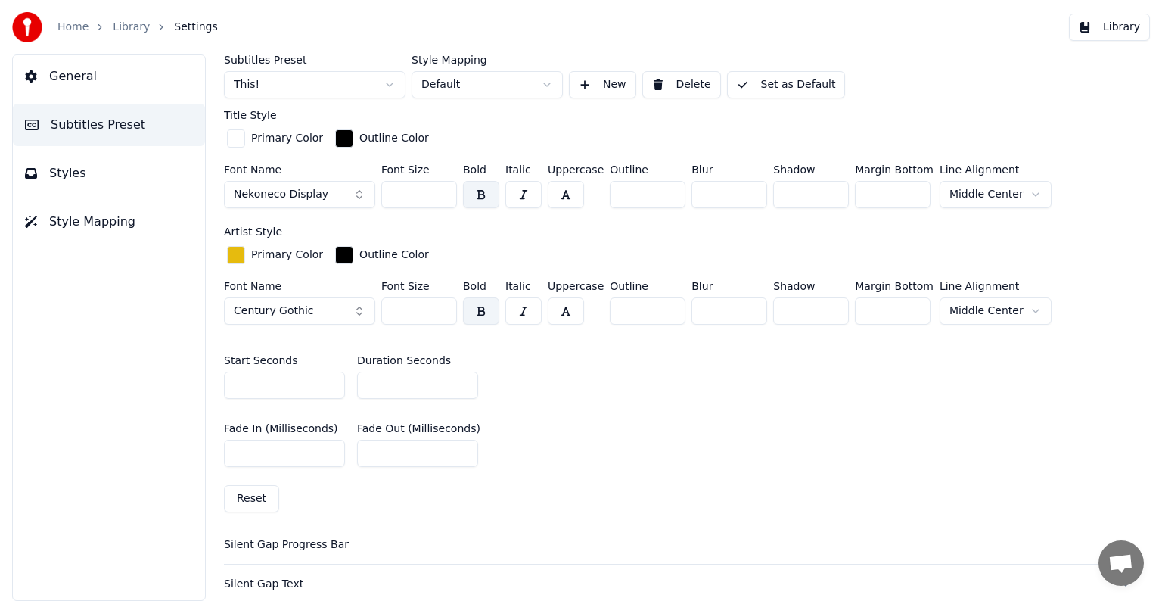
click at [464, 379] on input "*" at bounding box center [417, 384] width 121 height 27
click at [464, 380] on input "*" at bounding box center [417, 384] width 121 height 27
type input "*"
click at [464, 381] on input "*" at bounding box center [417, 384] width 121 height 27
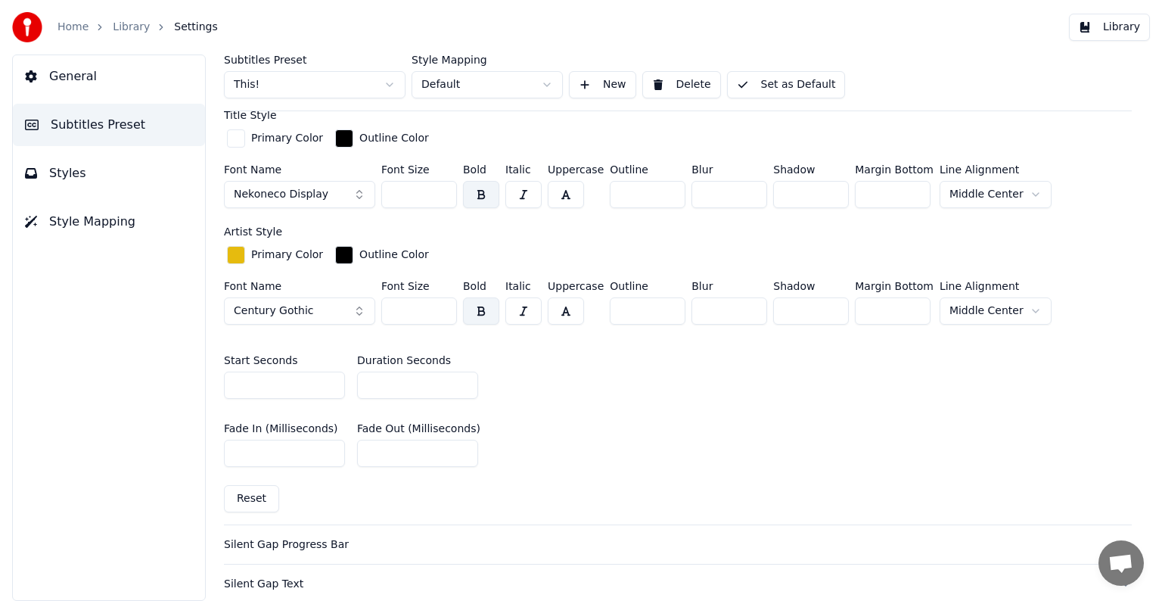
click at [807, 59] on div "Subtitles Preset This! Style Mapping Default New Delete Set as Default" at bounding box center [678, 82] width 908 height 57
click at [802, 81] on button "Set as Default" at bounding box center [786, 84] width 119 height 27
click at [115, 23] on link "Library" at bounding box center [131, 27] width 37 height 15
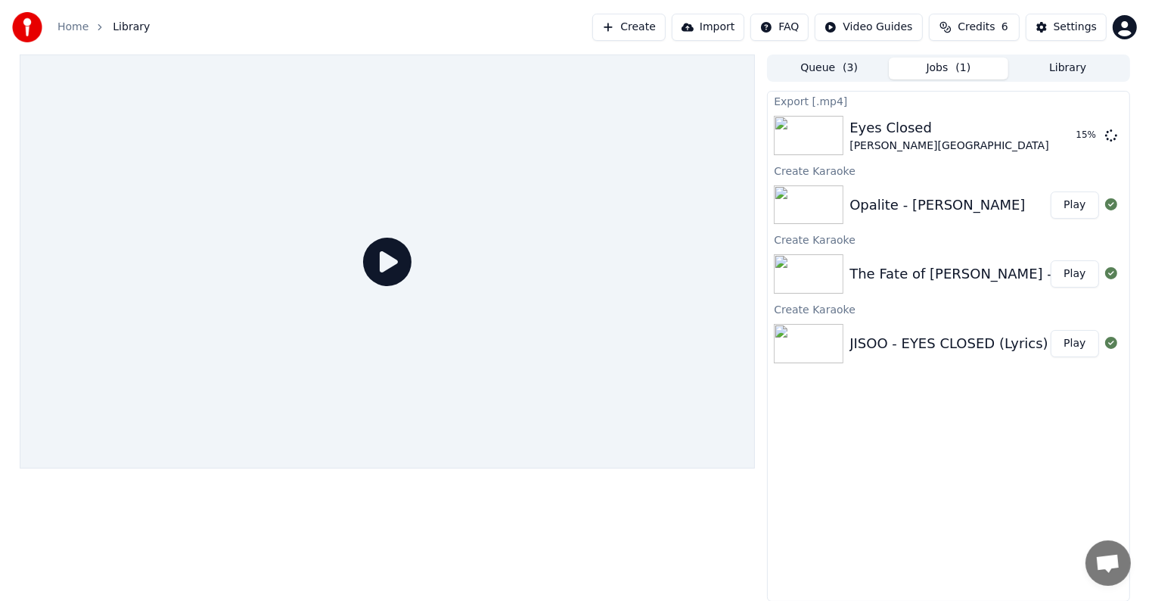
click at [1089, 277] on button "Play" at bounding box center [1075, 273] width 48 height 27
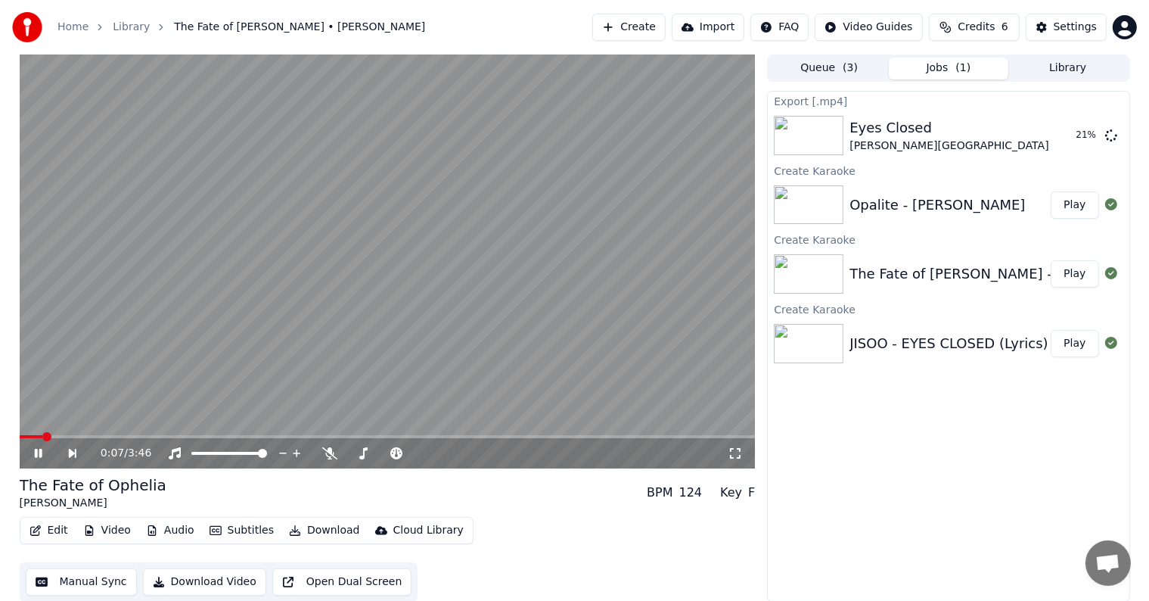
click at [41, 453] on icon at bounding box center [38, 453] width 8 height 9
click at [1064, 23] on div "Settings" at bounding box center [1075, 27] width 43 height 15
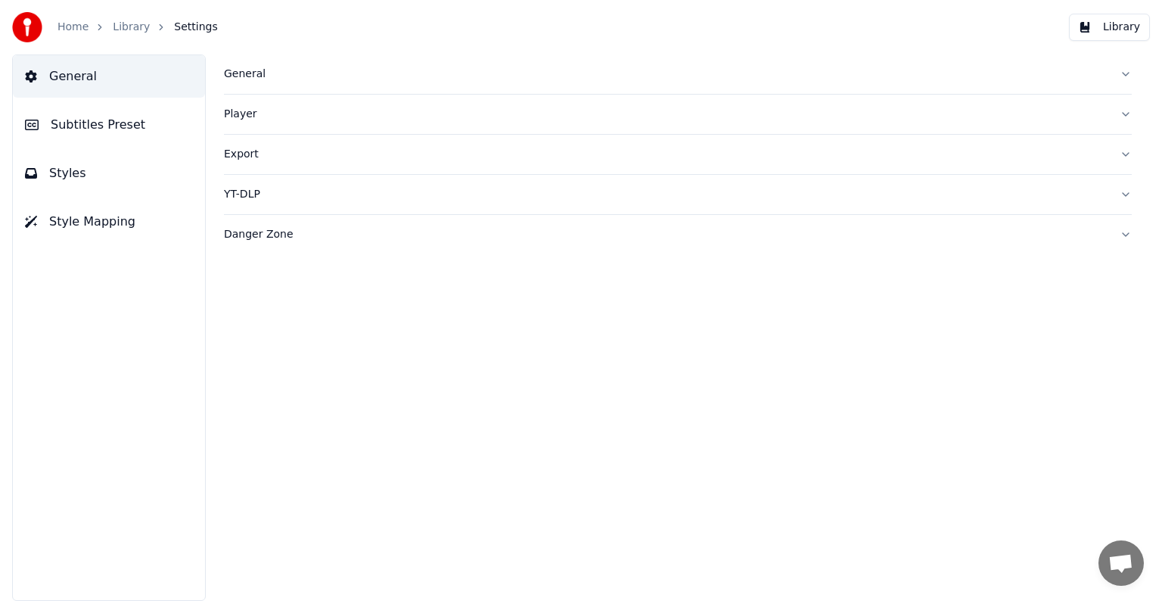
click at [106, 118] on span "Subtitles Preset" at bounding box center [98, 125] width 95 height 18
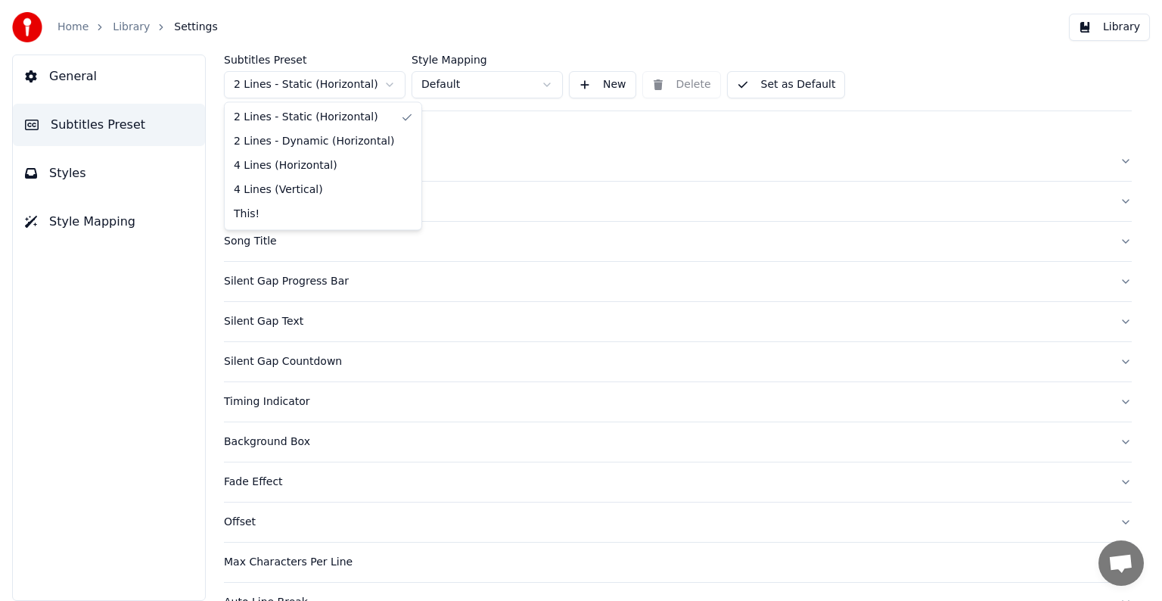
click at [296, 81] on html "Home Library Settings Library General Subtitles Preset Styles Style Mapping Sub…" at bounding box center [581, 300] width 1162 height 601
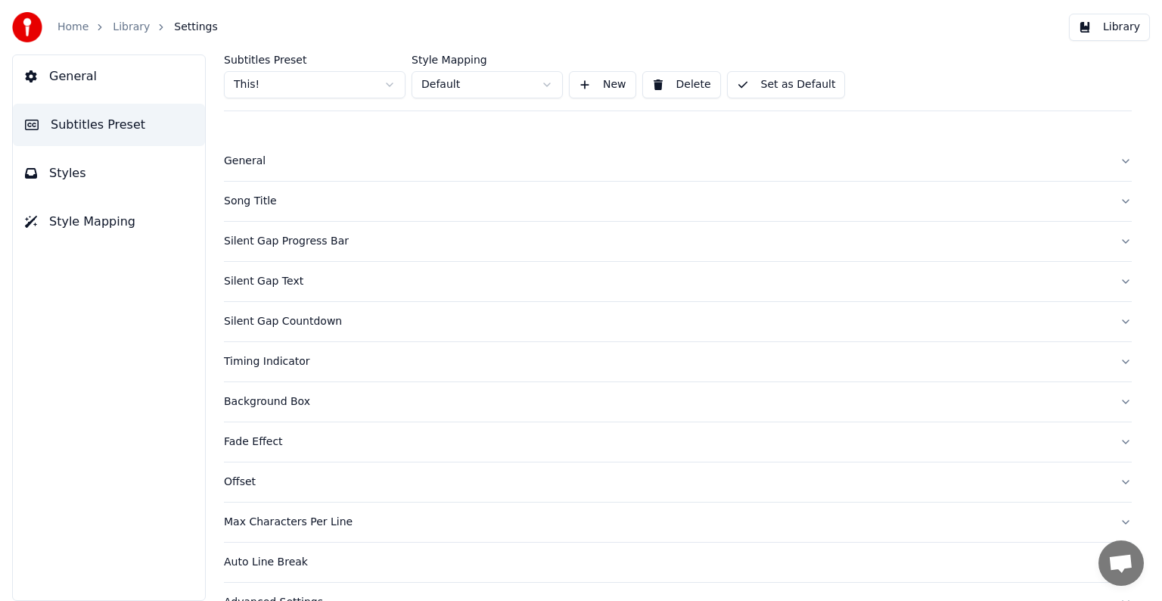
click at [250, 200] on div "Song Title" at bounding box center [665, 201] width 883 height 15
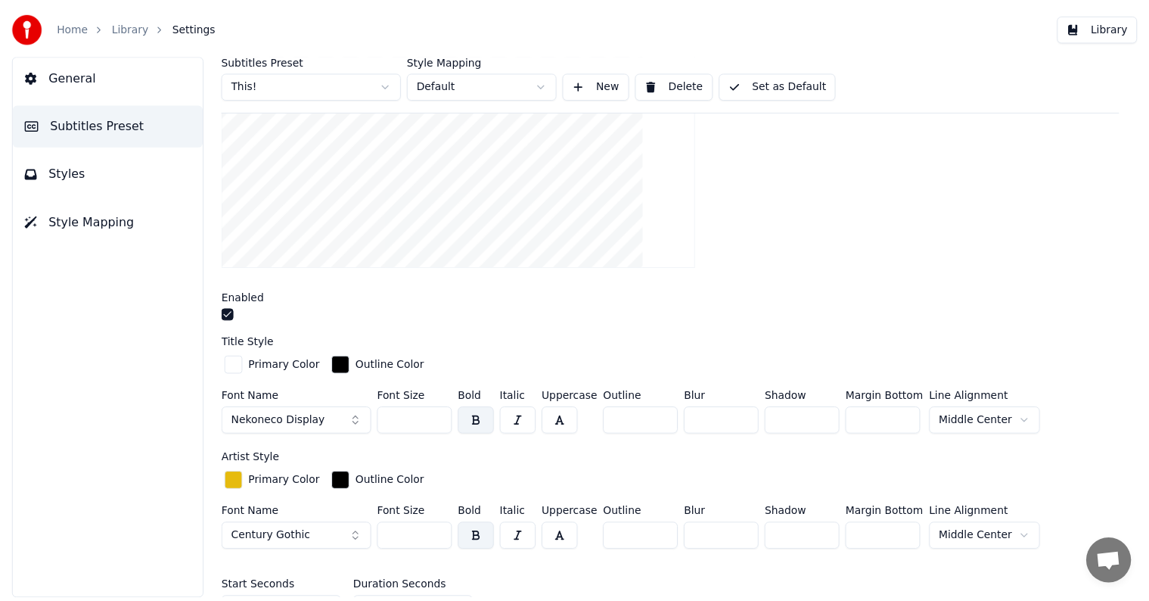
scroll to position [454, 0]
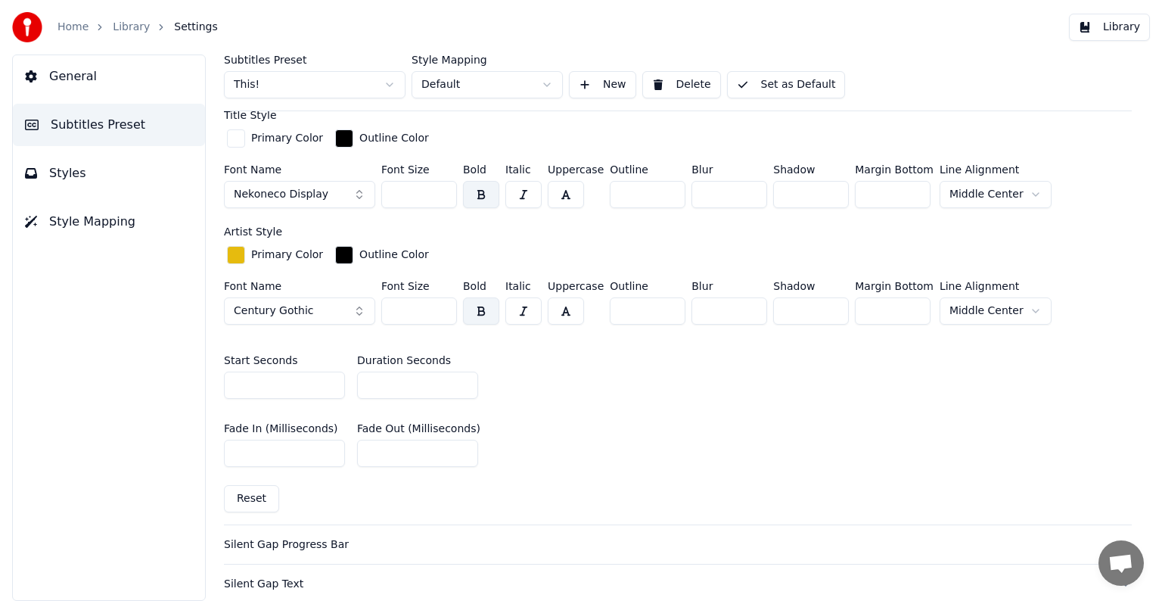
type input "*"
click at [464, 379] on input "*" at bounding box center [417, 384] width 121 height 27
click at [750, 79] on button "Set as Default" at bounding box center [786, 84] width 119 height 27
click at [128, 24] on link "Library" at bounding box center [131, 27] width 37 height 15
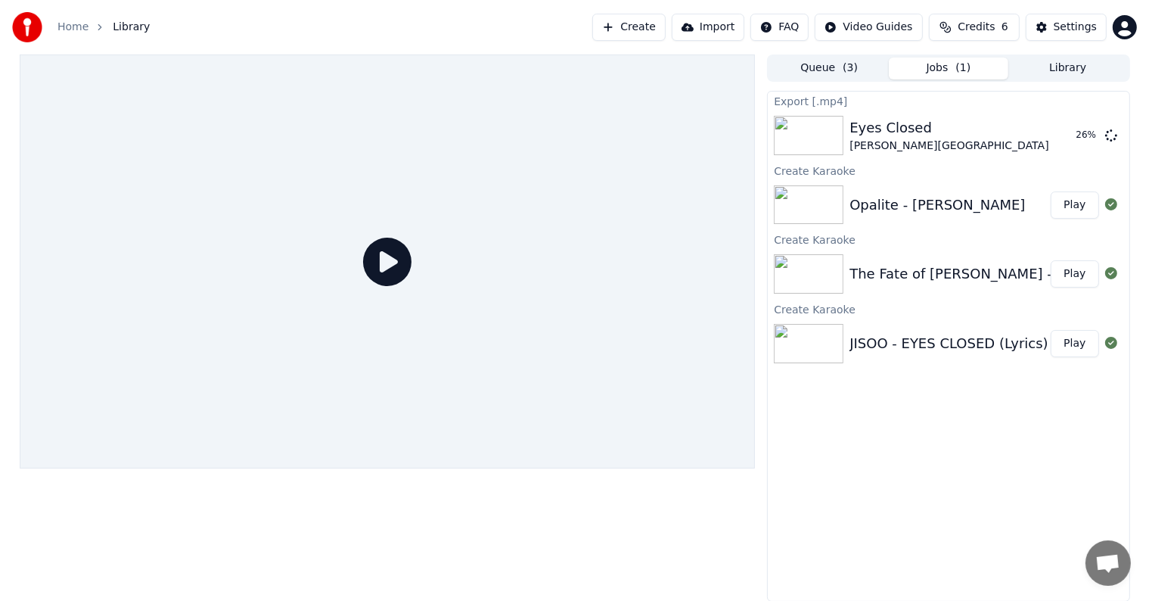
click at [1086, 274] on button "Play" at bounding box center [1075, 273] width 48 height 27
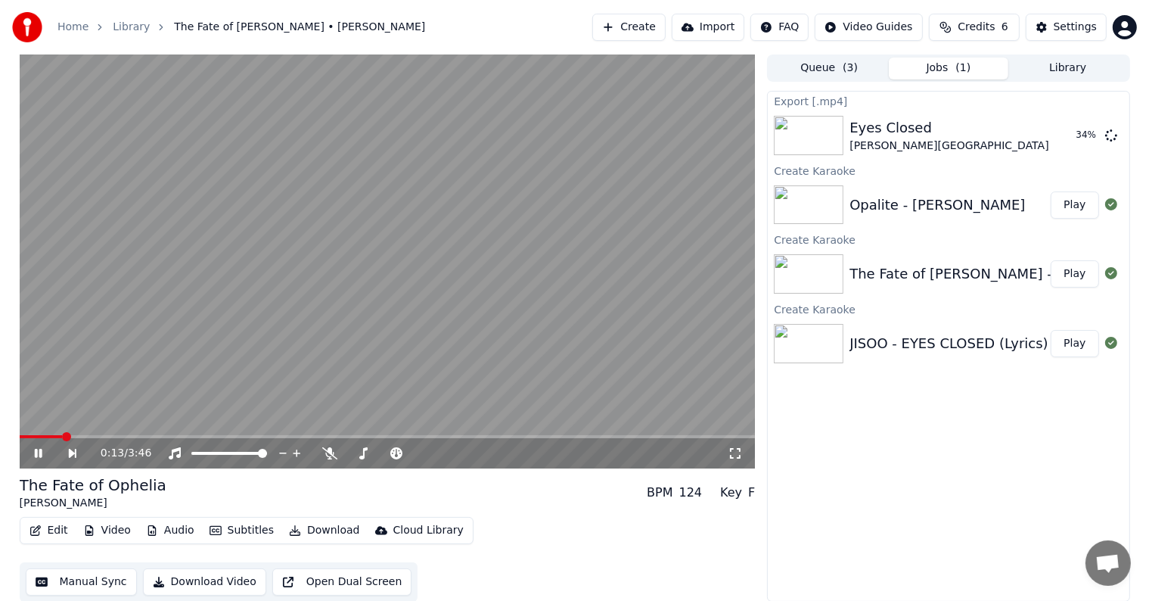
click at [424, 259] on video at bounding box center [388, 261] width 736 height 414
click at [85, 584] on button "Manual Sync" at bounding box center [81, 581] width 111 height 27
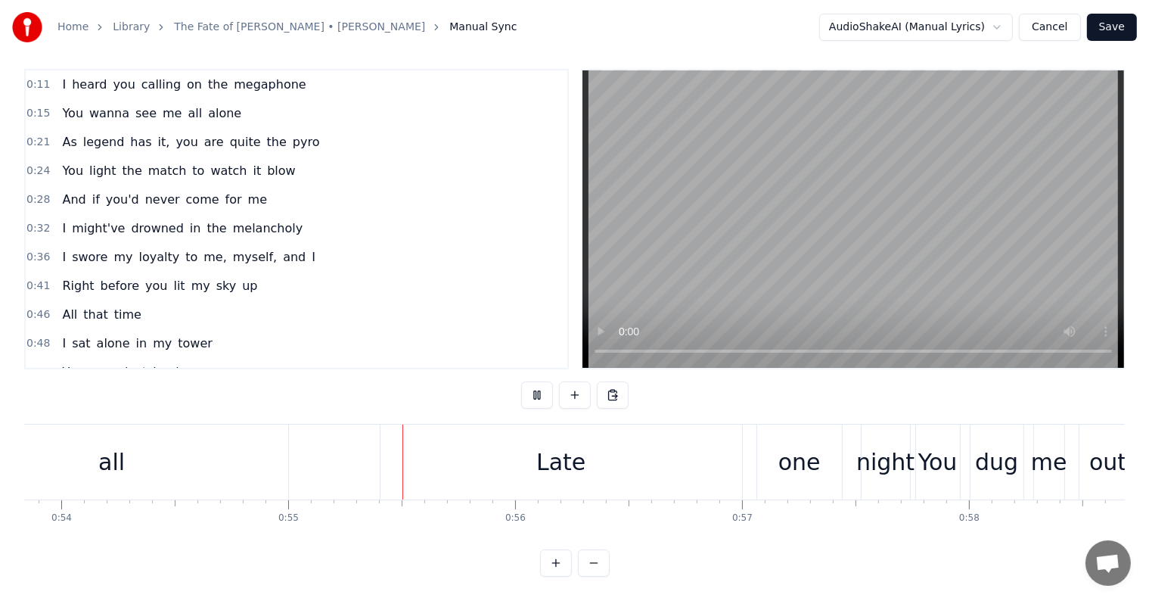
scroll to position [0, 12381]
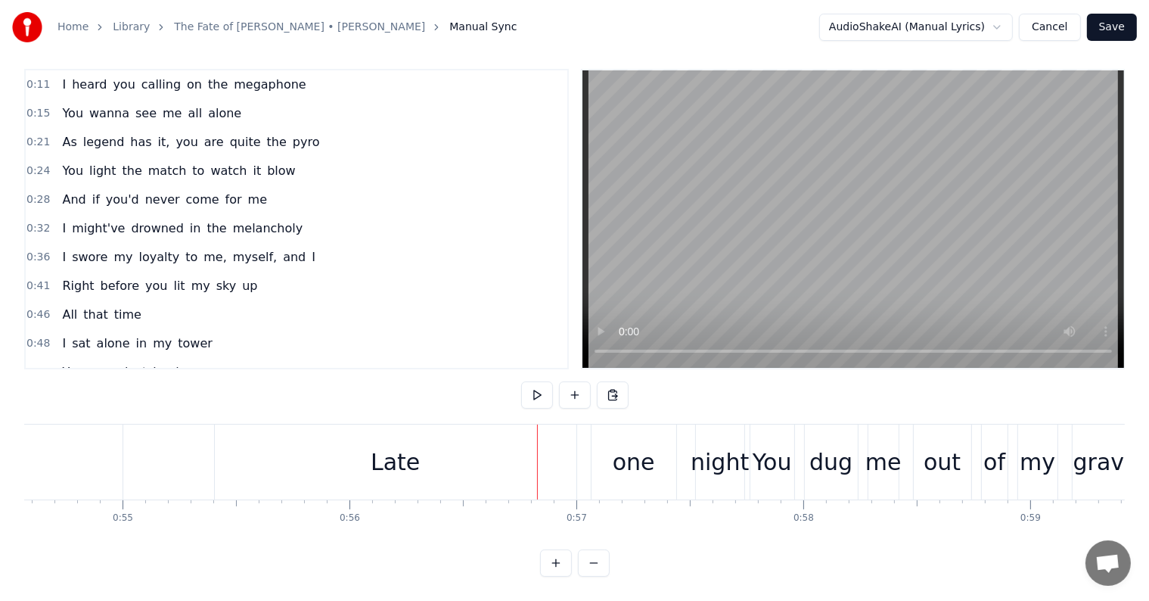
click at [414, 453] on div "Late" at bounding box center [395, 462] width 49 height 34
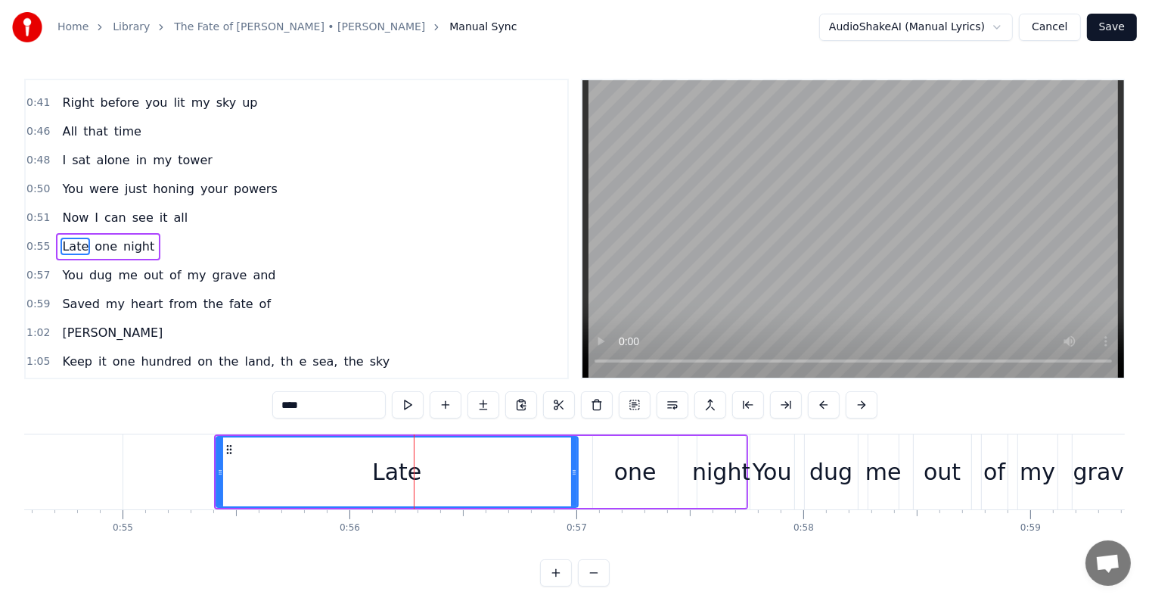
scroll to position [199, 0]
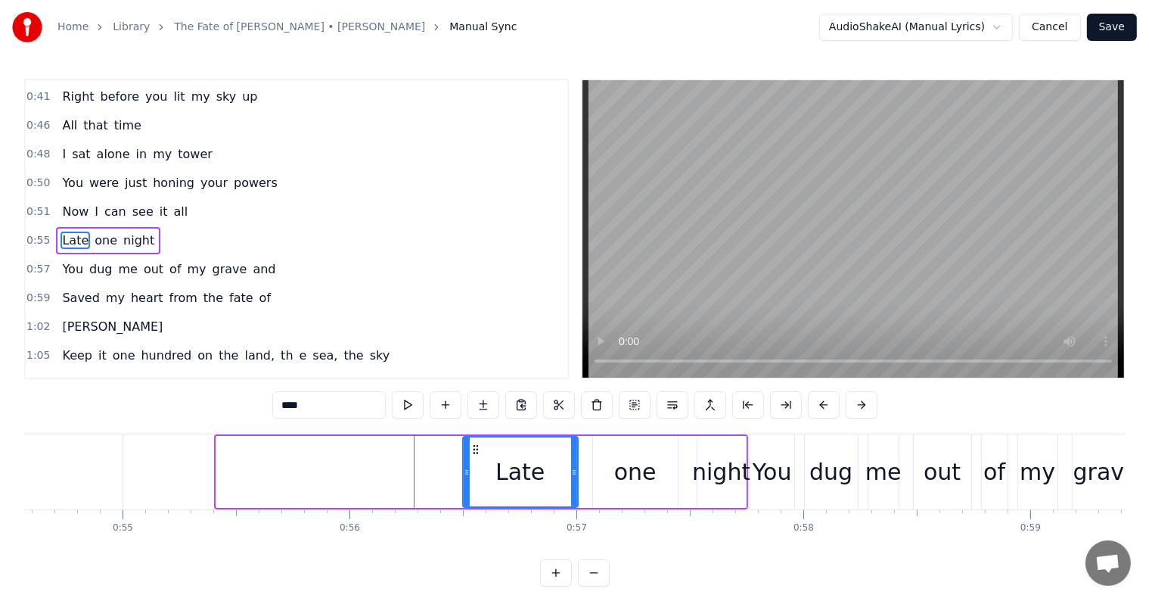
drag, startPoint x: 217, startPoint y: 463, endPoint x: 464, endPoint y: 488, distance: 247.8
click at [464, 488] on div at bounding box center [467, 471] width 6 height 69
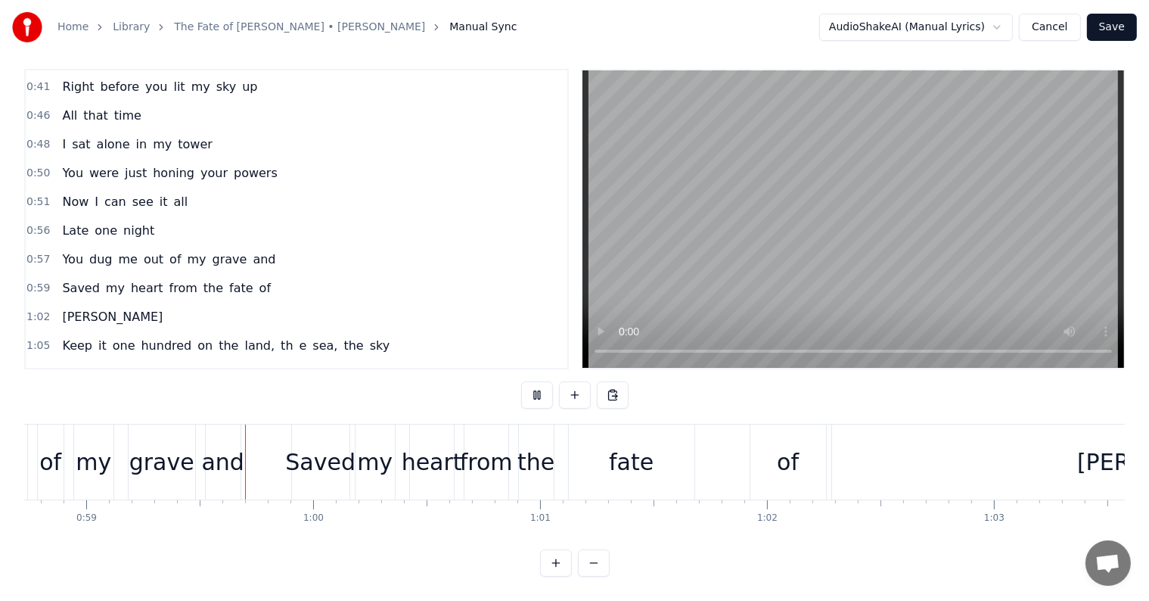
scroll to position [0, 13333]
click at [747, 448] on div "of" at bounding box center [781, 461] width 76 height 75
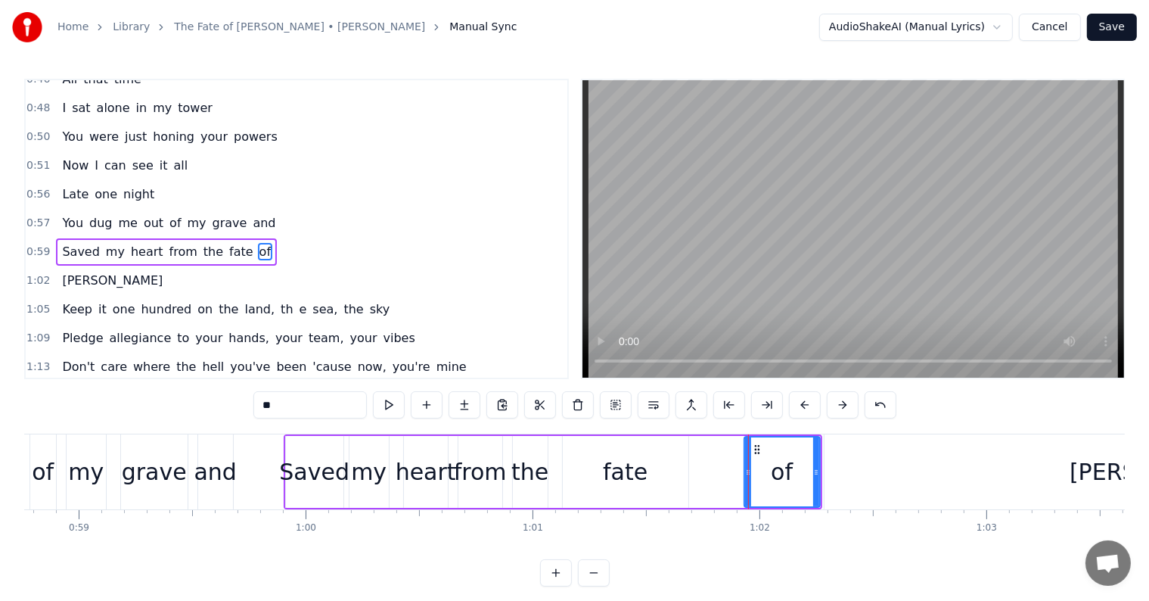
scroll to position [254, 0]
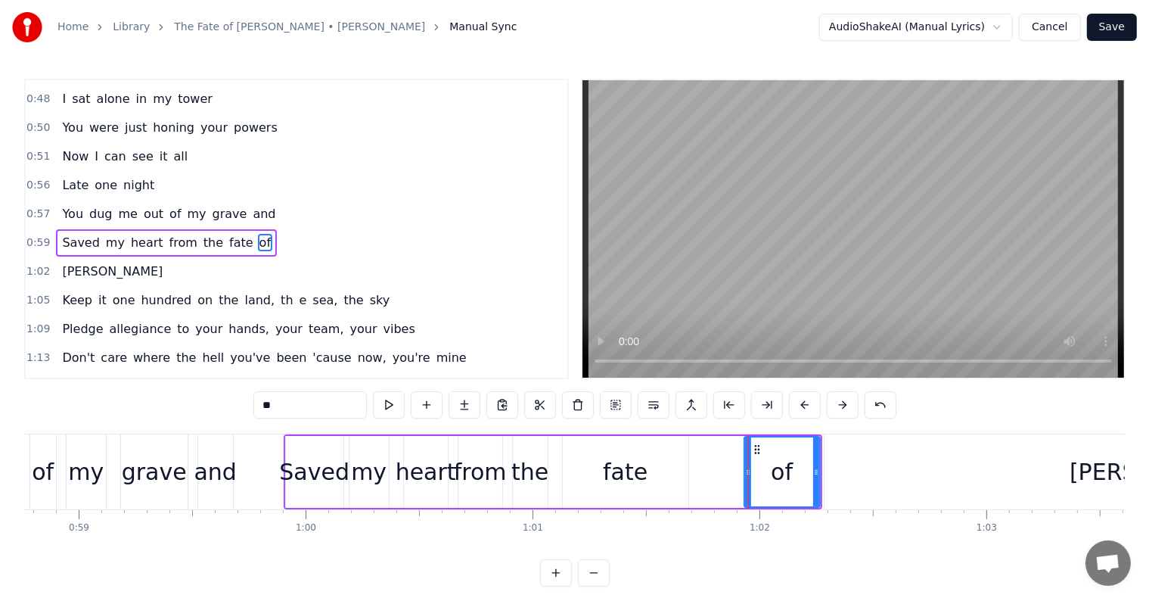
drag, startPoint x: 750, startPoint y: 464, endPoint x: 693, endPoint y: 460, distance: 56.9
click at [693, 460] on div "Saved my heart from the fate of" at bounding box center [553, 471] width 539 height 75
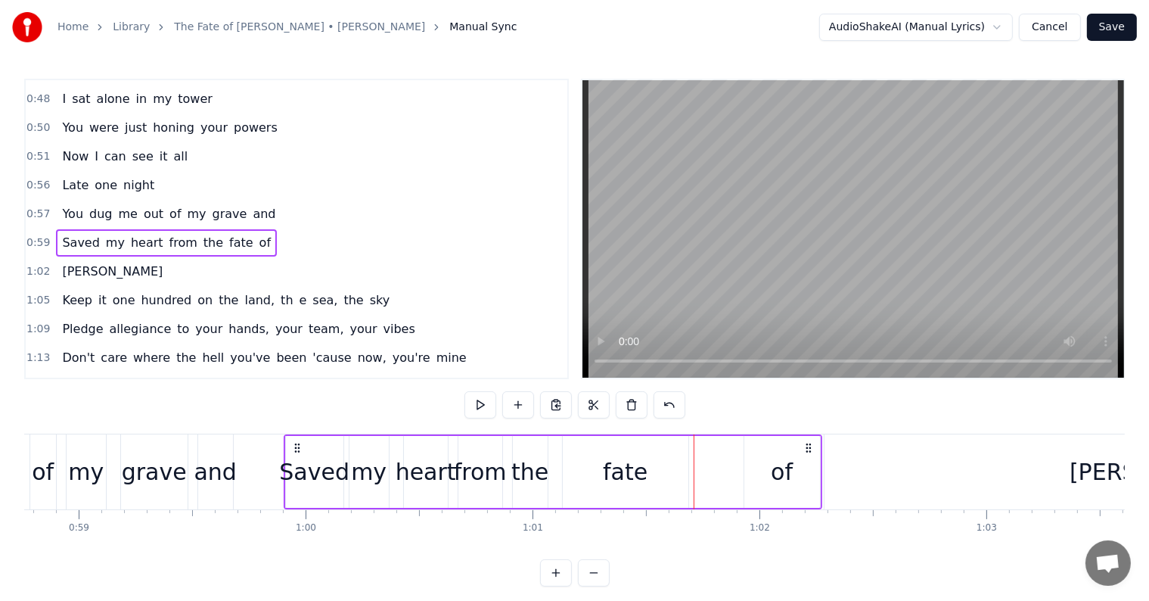
click at [759, 466] on div "of" at bounding box center [782, 472] width 76 height 72
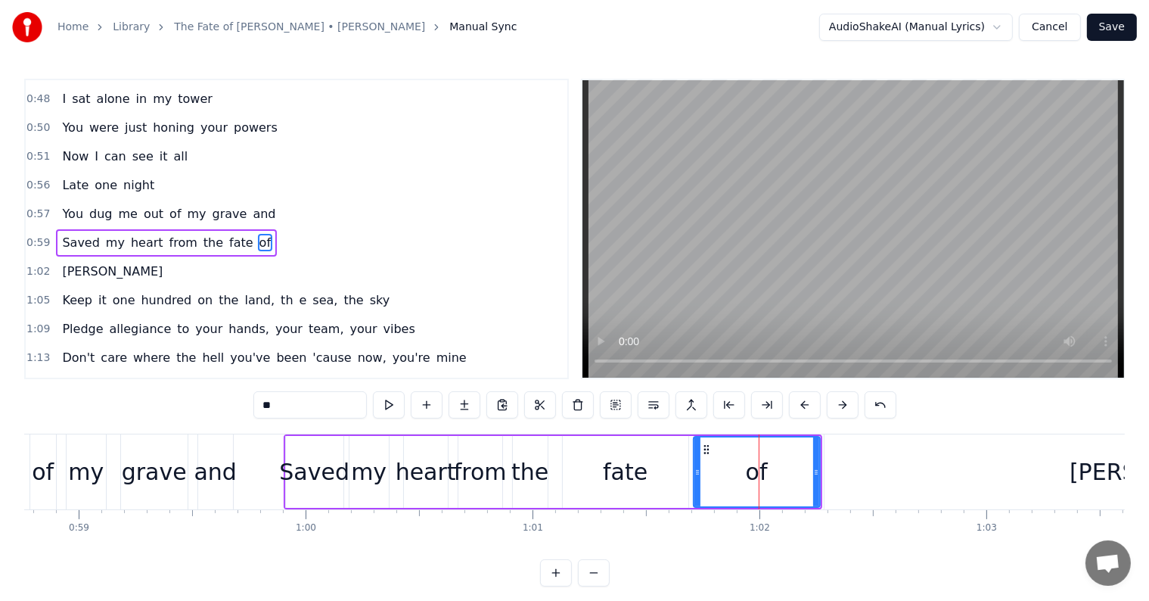
drag, startPoint x: 743, startPoint y: 471, endPoint x: 781, endPoint y: 468, distance: 37.9
click at [694, 468] on icon at bounding box center [697, 472] width 6 height 12
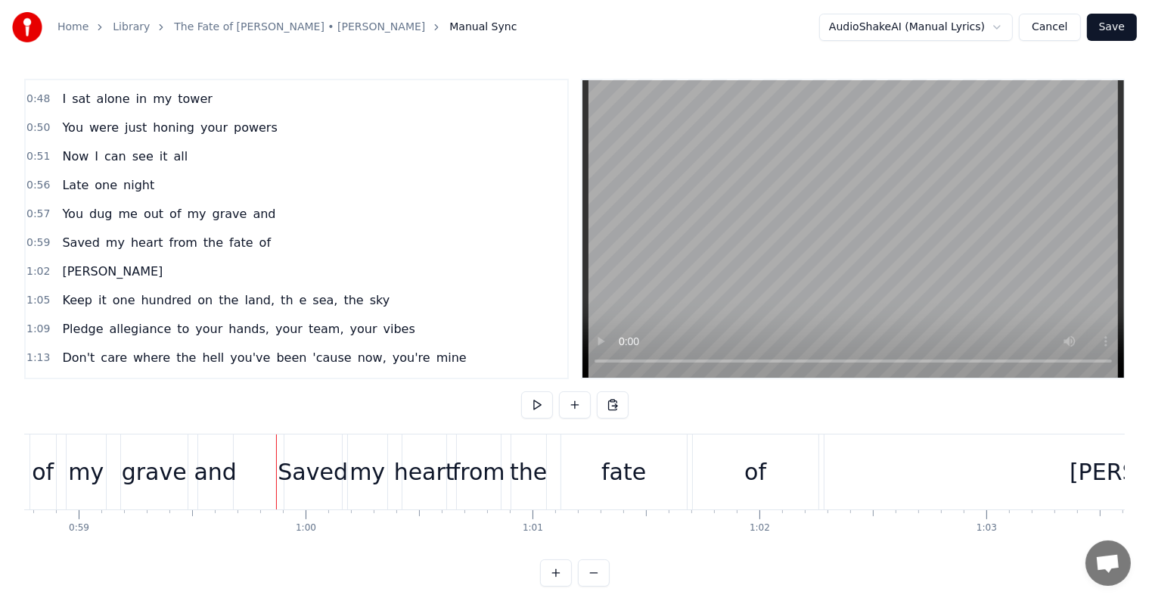
scroll to position [23, 0]
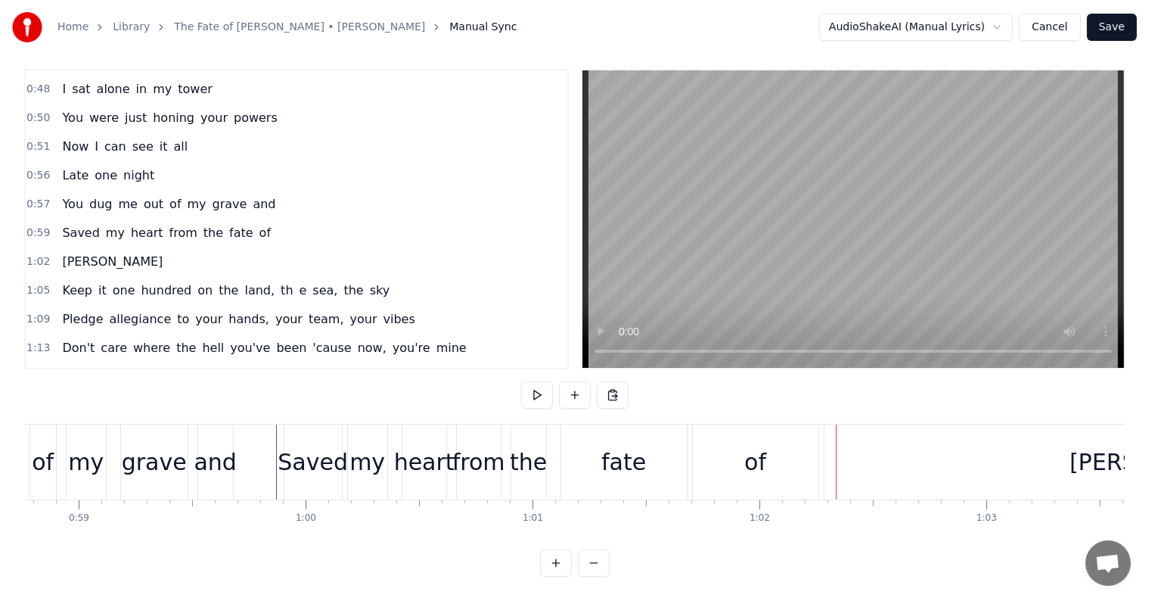
click at [653, 441] on div "fate" at bounding box center [624, 461] width 126 height 75
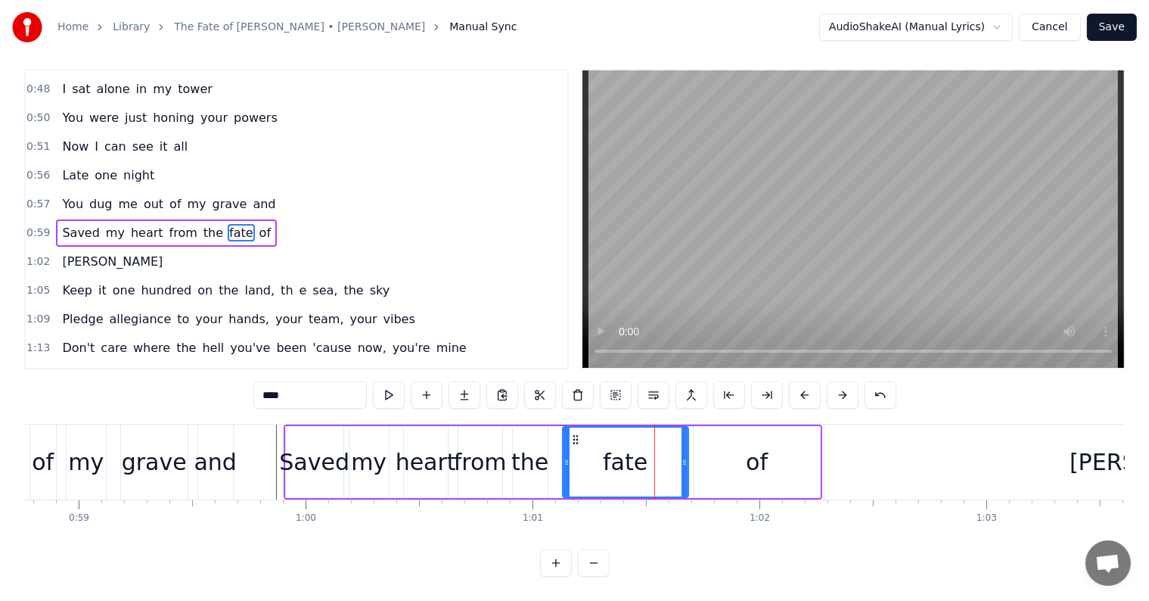
scroll to position [0, 0]
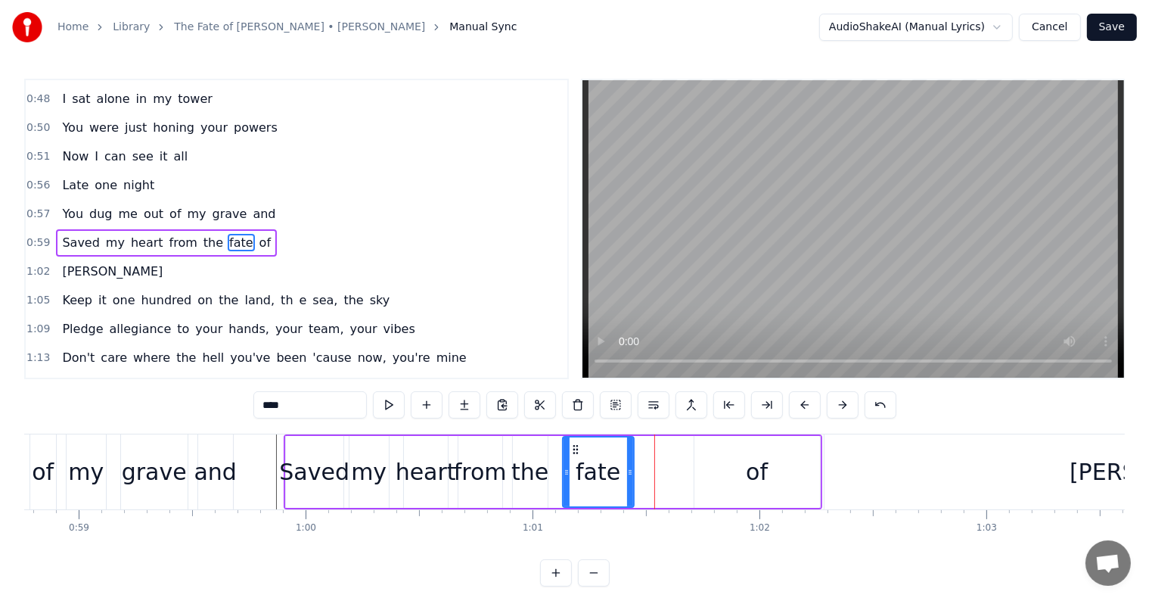
drag, startPoint x: 684, startPoint y: 470, endPoint x: 629, endPoint y: 470, distance: 54.5
click at [629, 470] on icon at bounding box center [630, 472] width 6 height 12
click at [755, 477] on div "of" at bounding box center [757, 472] width 22 height 34
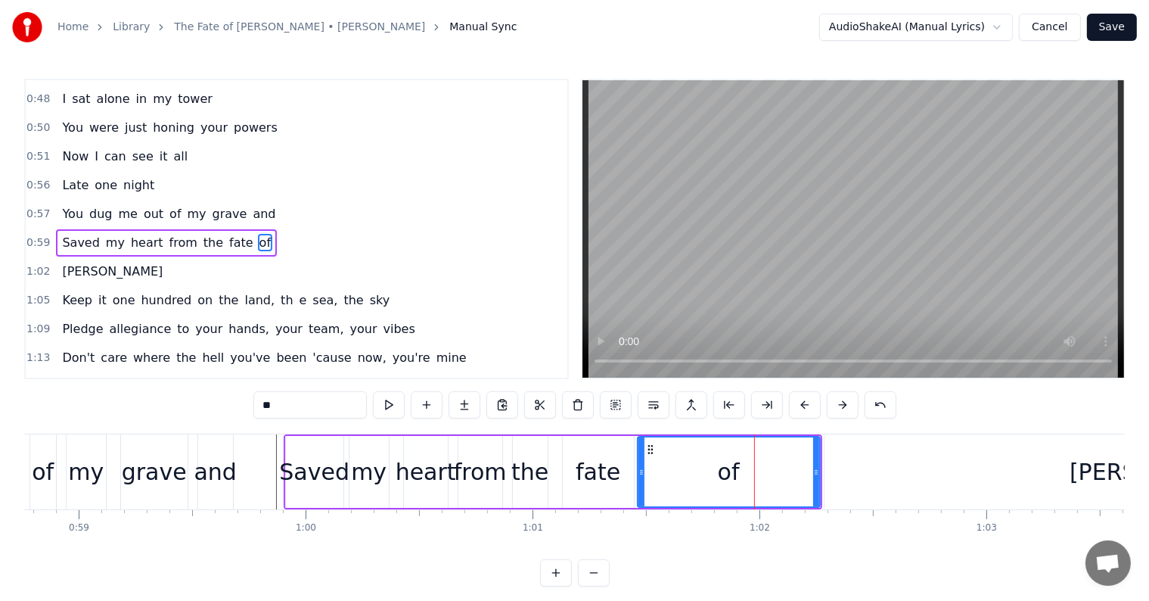
drag, startPoint x: 694, startPoint y: 473, endPoint x: 637, endPoint y: 470, distance: 56.9
click at [638, 470] on icon at bounding box center [641, 472] width 6 height 12
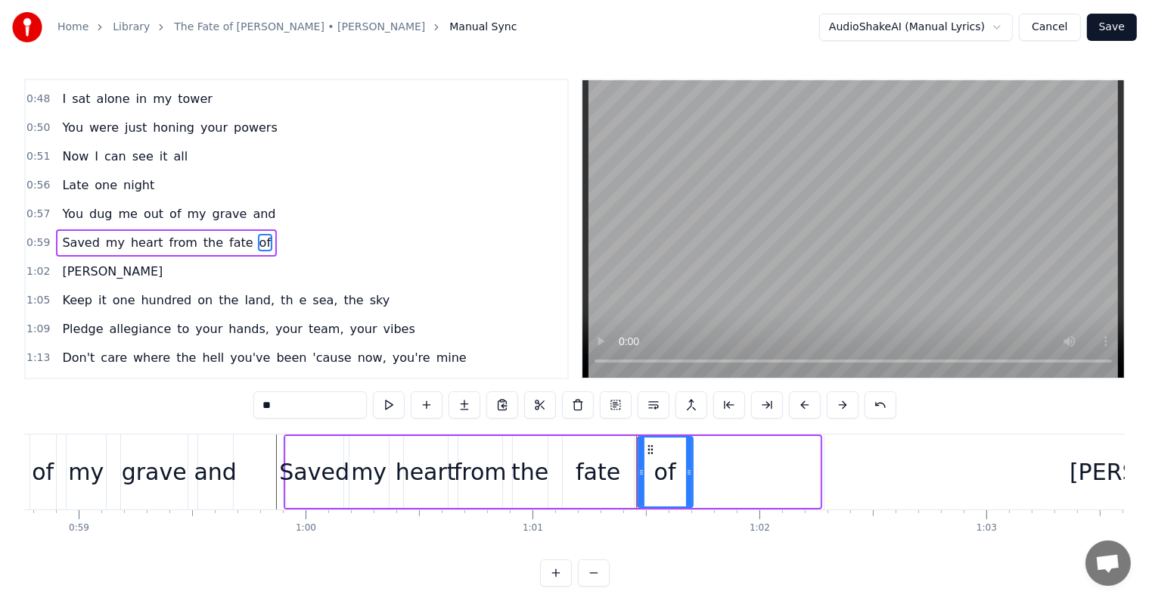
drag, startPoint x: 814, startPoint y: 472, endPoint x: 918, endPoint y: 473, distance: 104.4
click at [687, 468] on icon at bounding box center [689, 472] width 6 height 12
click at [976, 464] on div "[PERSON_NAME]" at bounding box center [1163, 471] width 679 height 75
type input "*******"
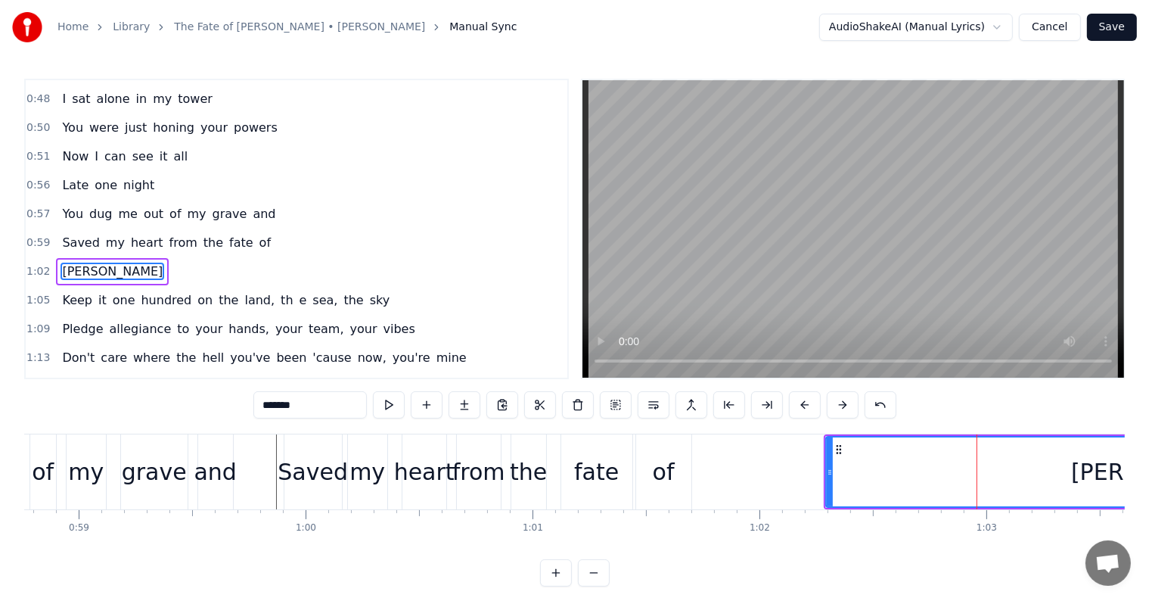
scroll to position [282, 0]
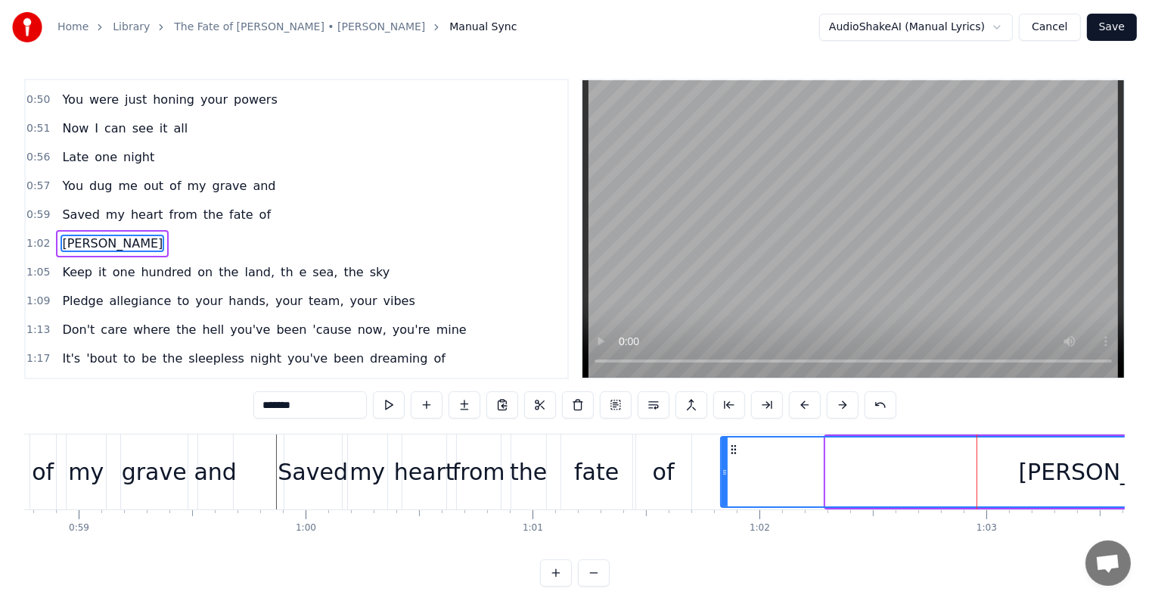
drag, startPoint x: 827, startPoint y: 475, endPoint x: 722, endPoint y: 470, distance: 105.3
click at [722, 470] on icon at bounding box center [725, 472] width 6 height 12
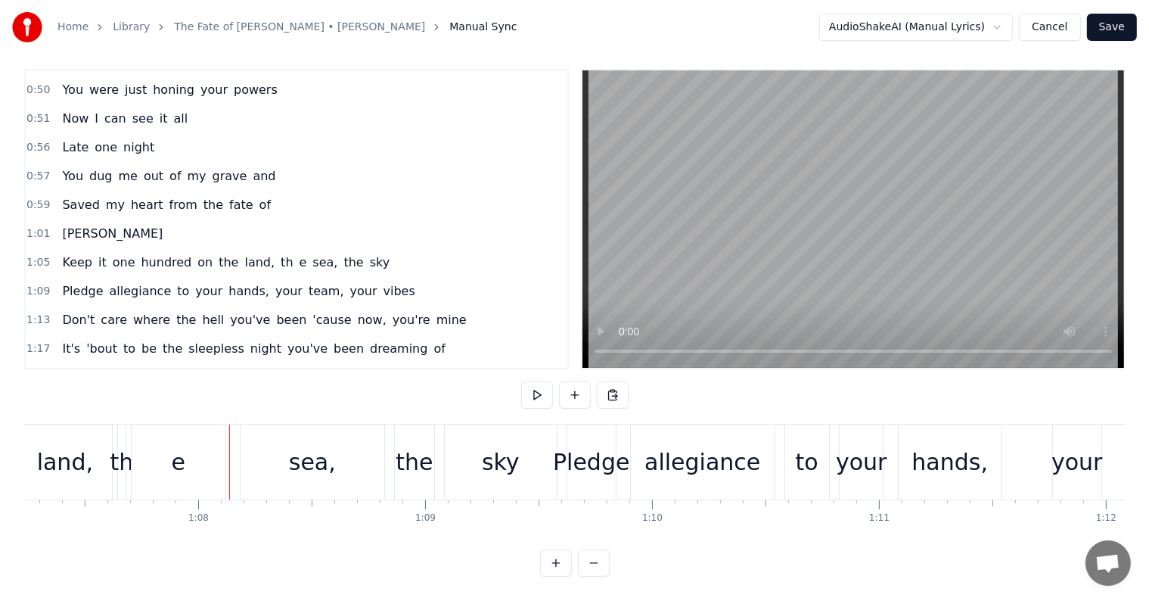
scroll to position [0, 15308]
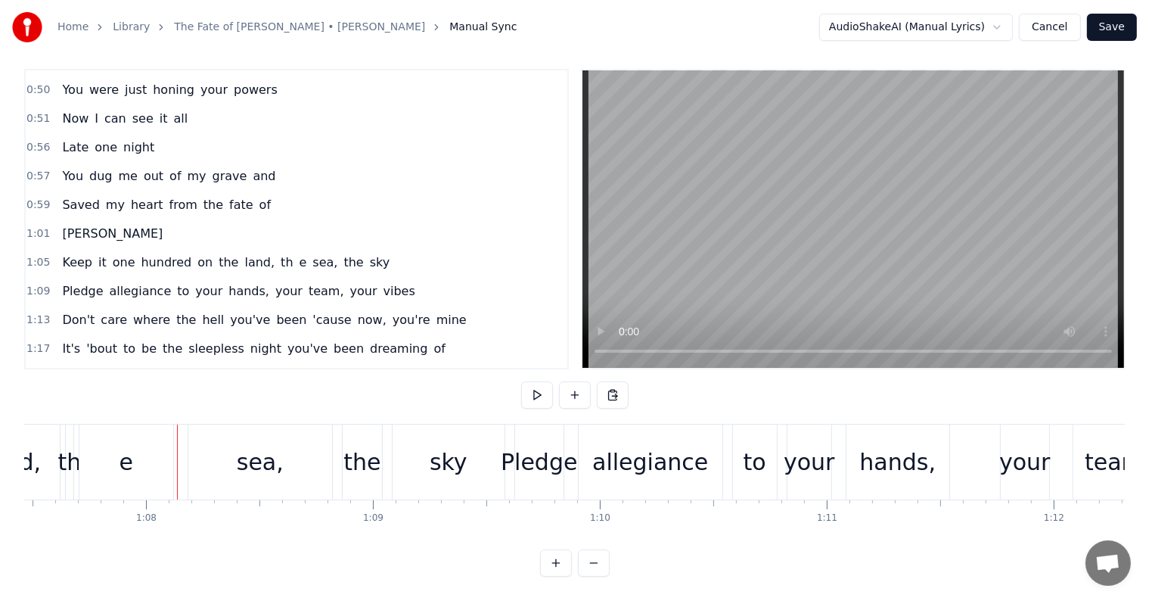
click at [105, 441] on div "е" at bounding box center [126, 461] width 94 height 75
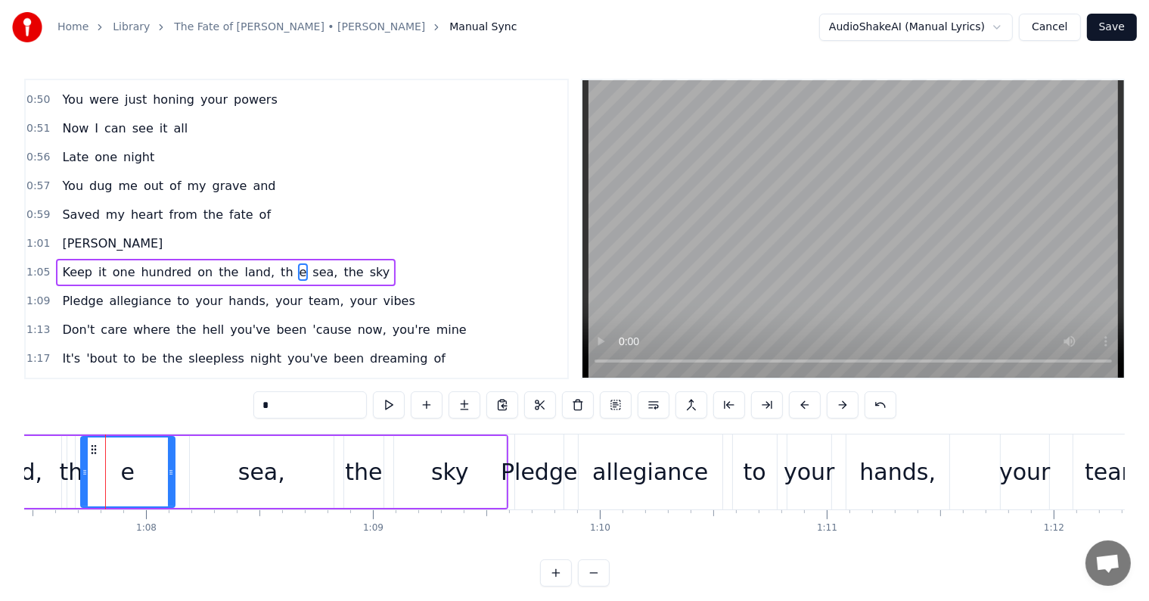
scroll to position [310, 0]
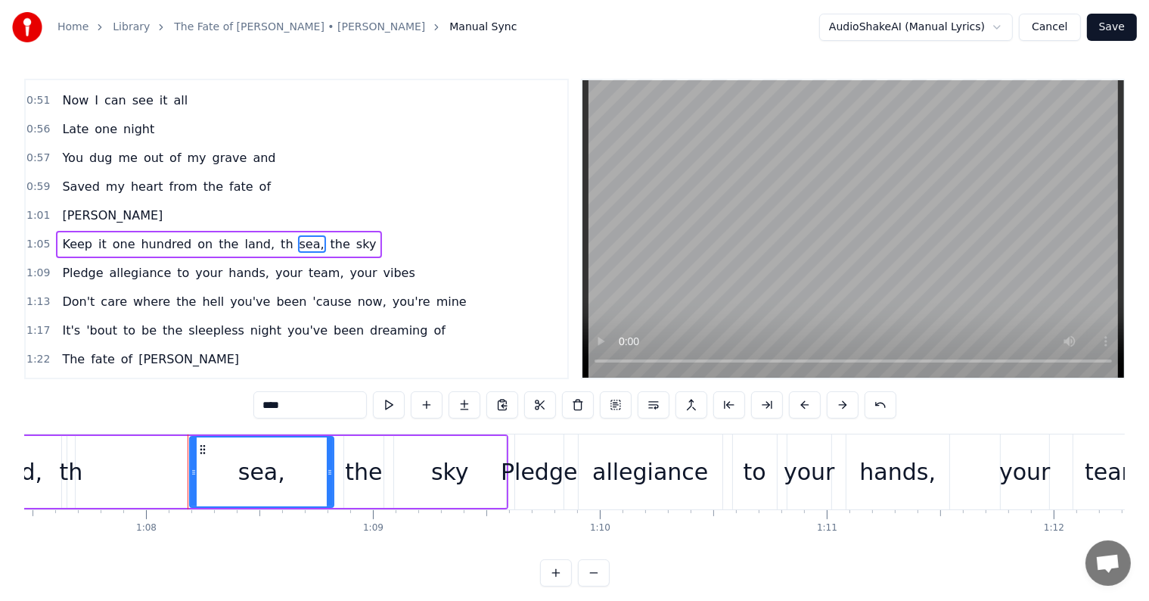
click at [70, 473] on div "th" at bounding box center [70, 472] width 23 height 34
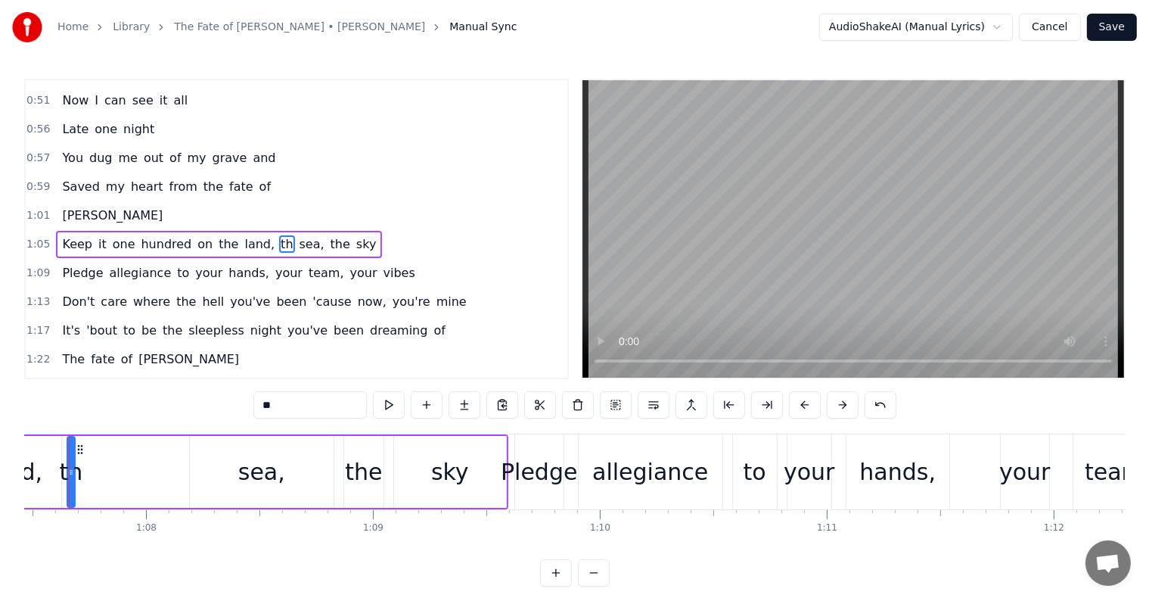
scroll to position [0, 15276]
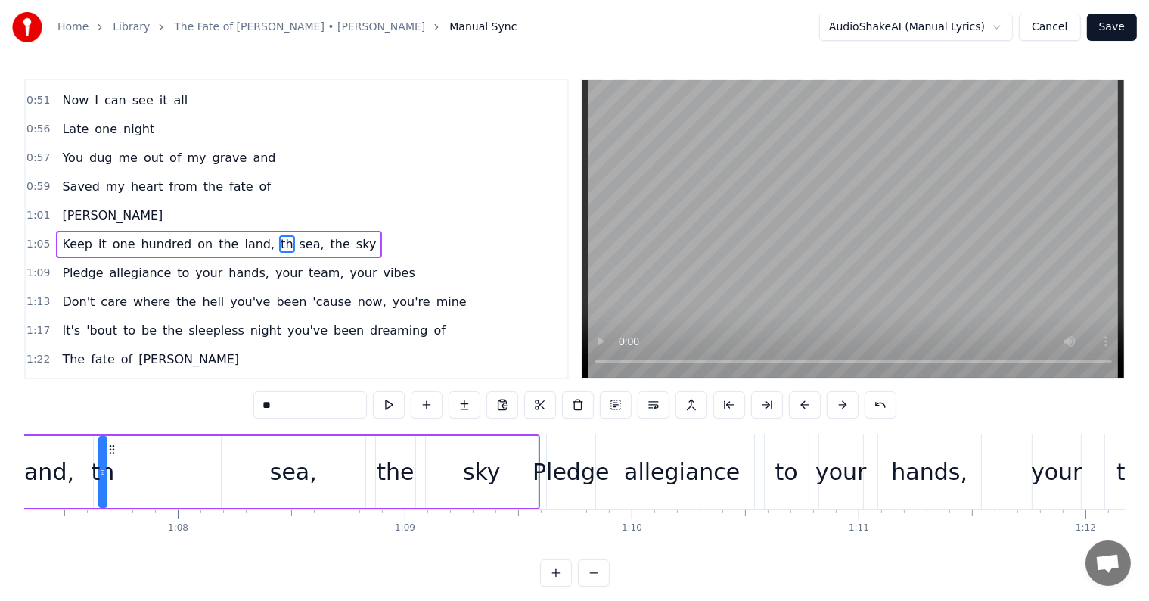
click at [277, 408] on input "**" at bounding box center [309, 404] width 113 height 27
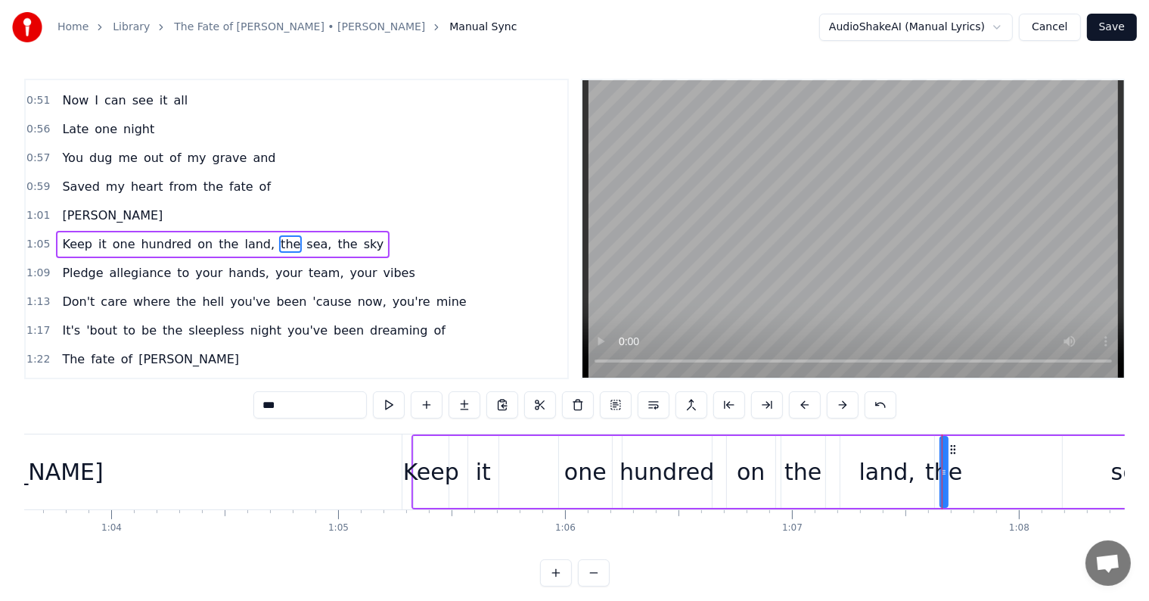
type input "***"
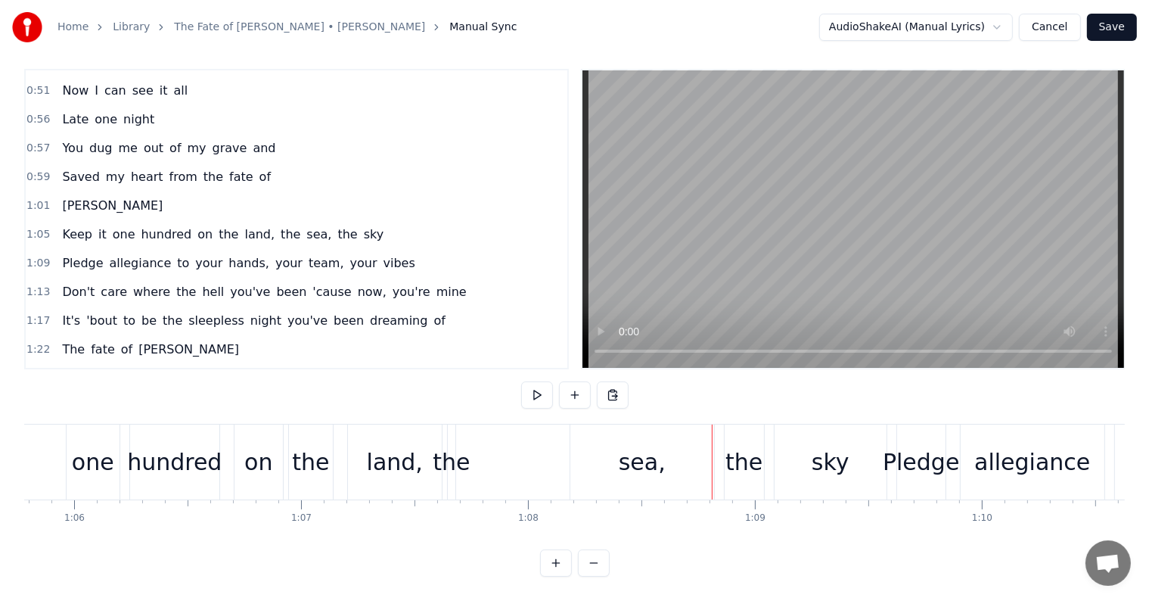
scroll to position [0, 14868]
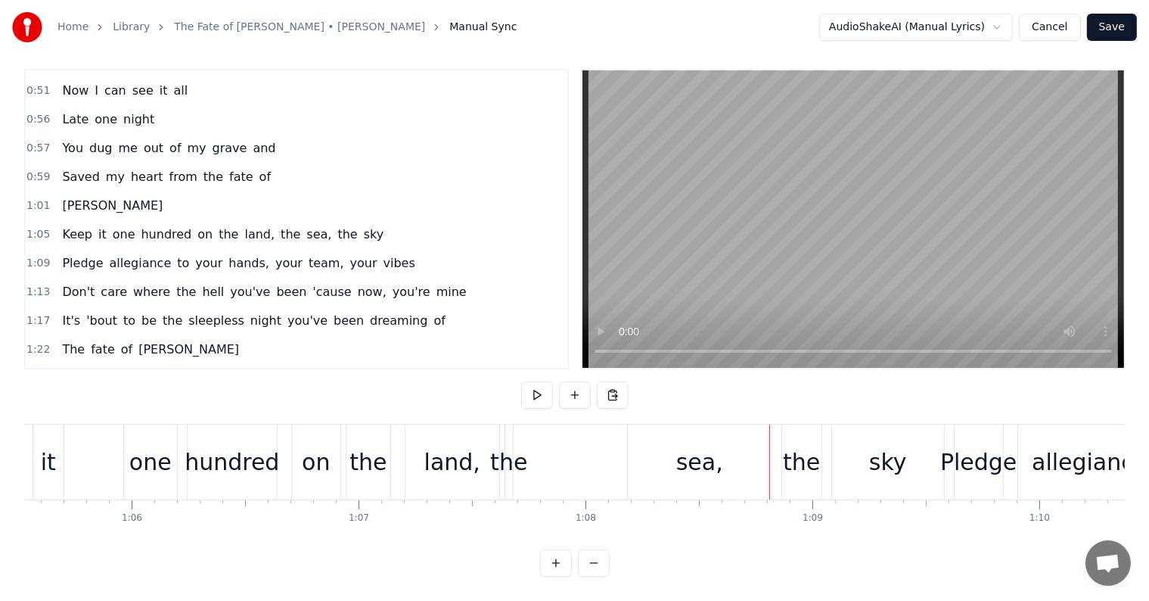
click at [508, 447] on div "the" at bounding box center [508, 462] width 37 height 34
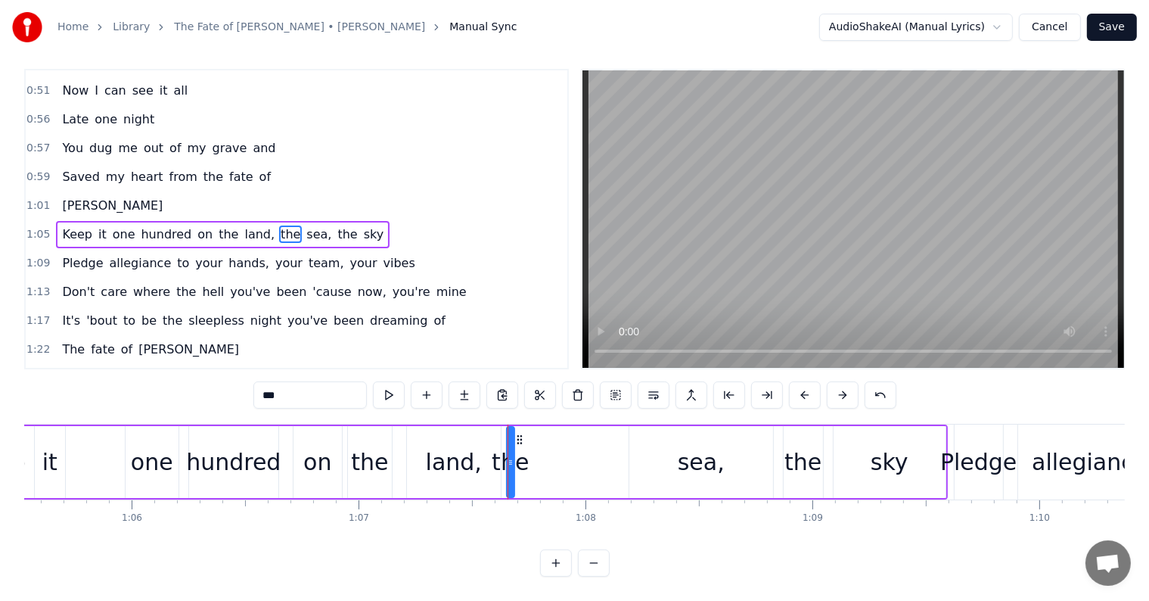
scroll to position [0, 0]
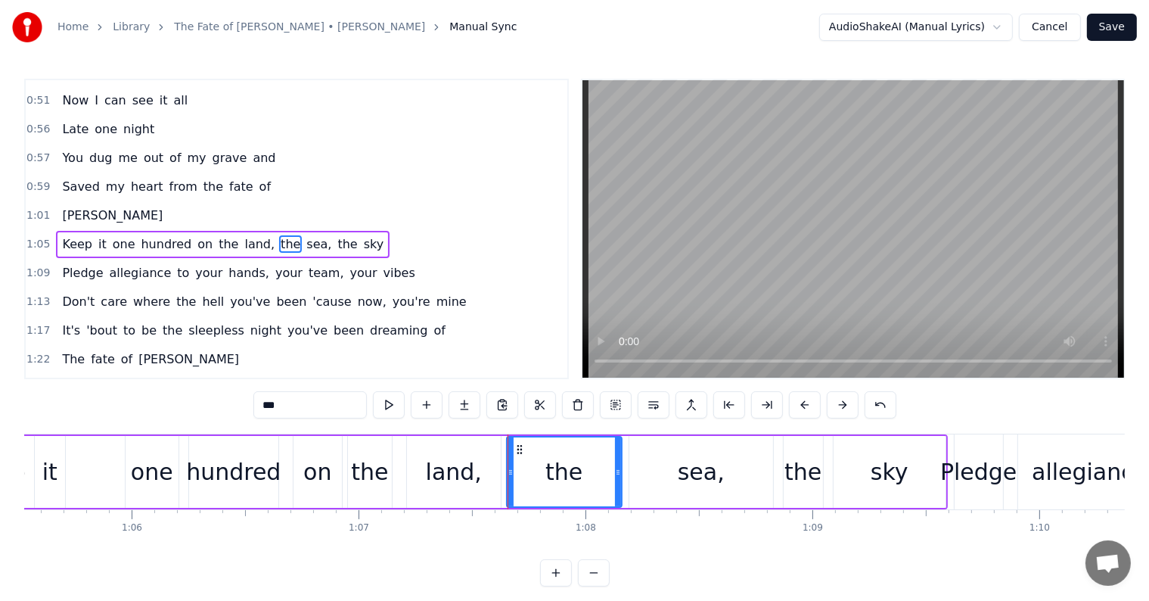
drag, startPoint x: 511, startPoint y: 466, endPoint x: 511, endPoint y: 478, distance: 12.1
click at [617, 480] on div at bounding box center [618, 471] width 6 height 69
drag, startPoint x: 509, startPoint y: 474, endPoint x: 255, endPoint y: 489, distance: 254.5
click at [538, 480] on div at bounding box center [541, 471] width 6 height 69
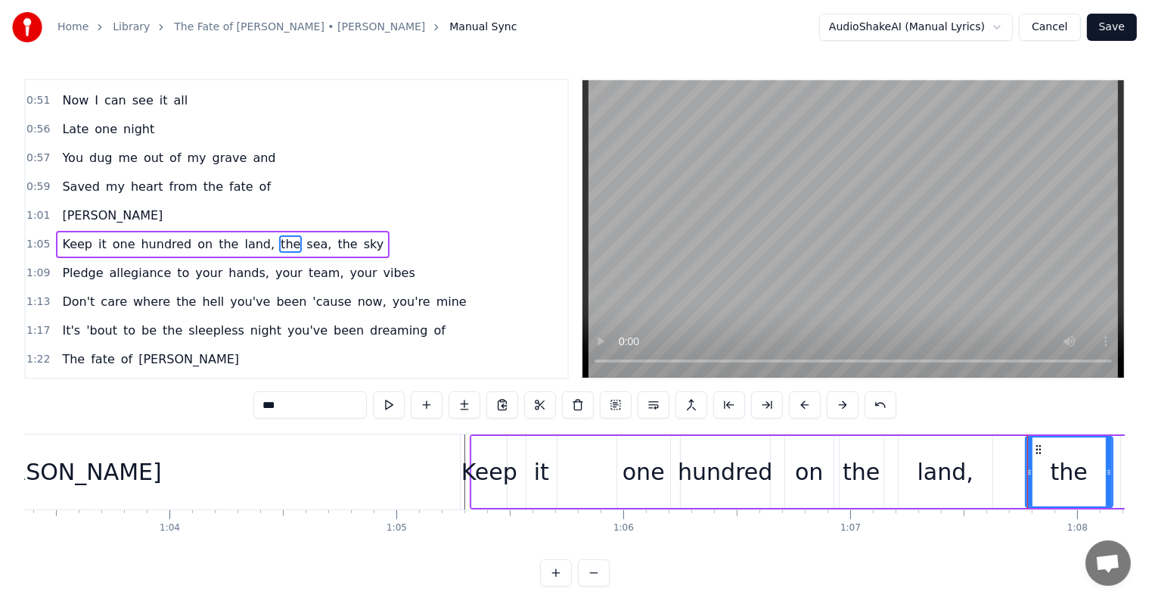
click at [461, 458] on div "[PERSON_NAME]" at bounding box center [69, 471] width 789 height 75
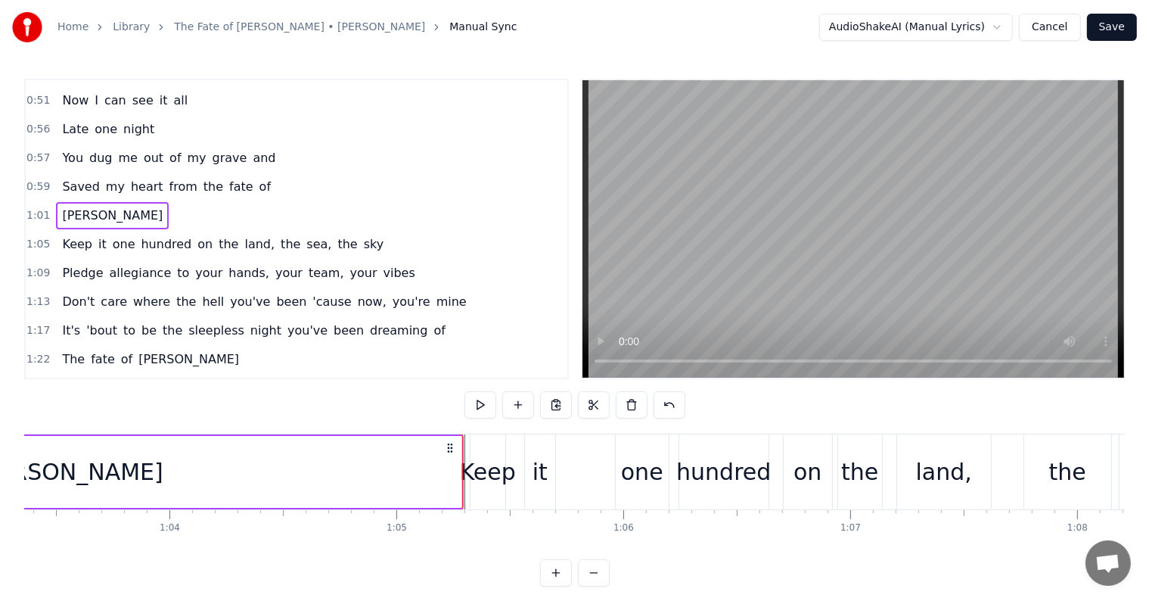
click at [466, 457] on div "Keep" at bounding box center [488, 472] width 56 height 34
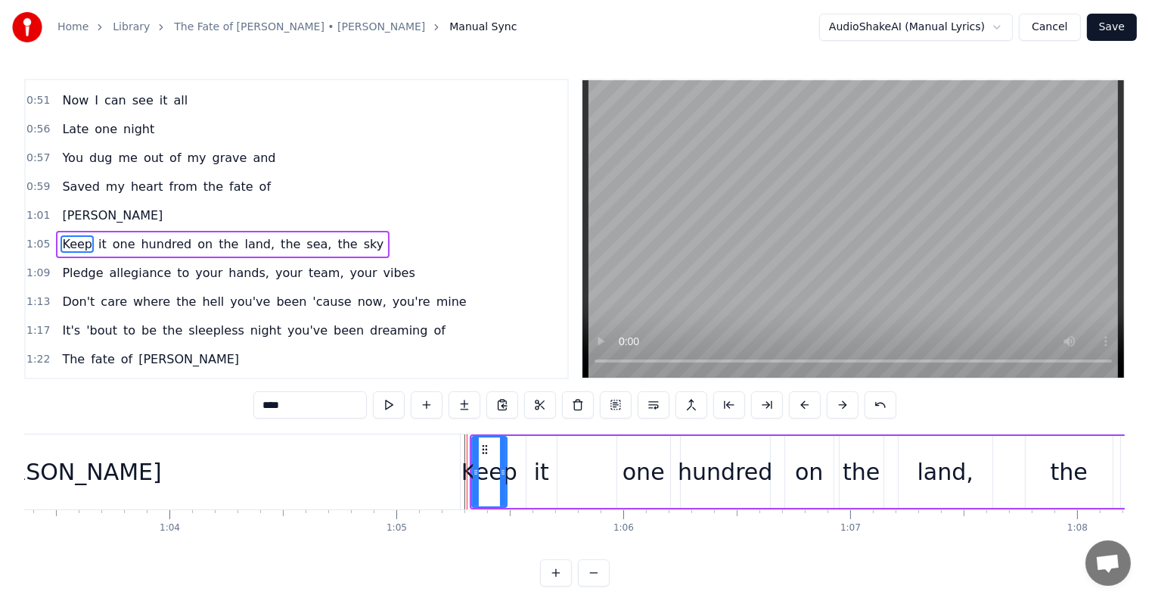
scroll to position [23, 0]
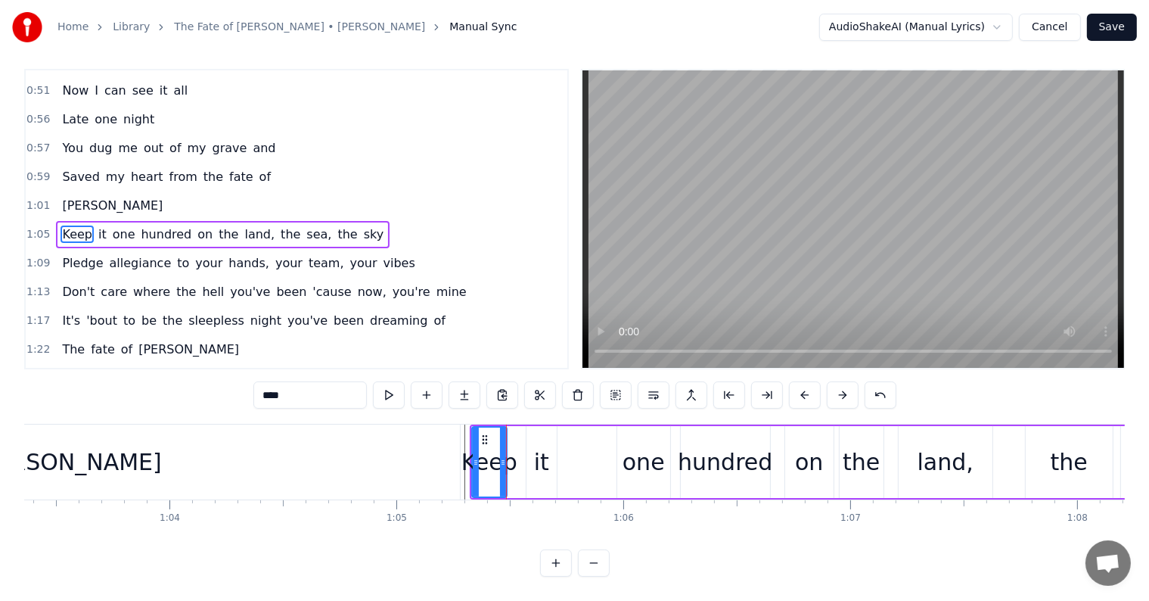
click at [466, 445] on div "Keep" at bounding box center [489, 462] width 56 height 34
click at [460, 427] on div "[PERSON_NAME]" at bounding box center [69, 461] width 789 height 75
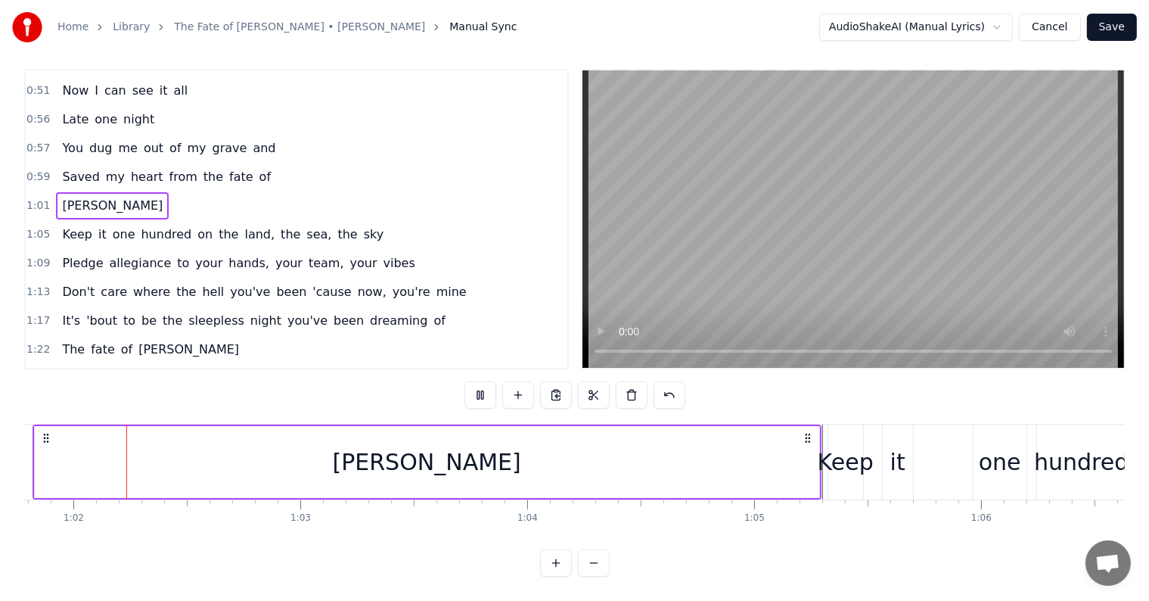
scroll to position [0, 14000]
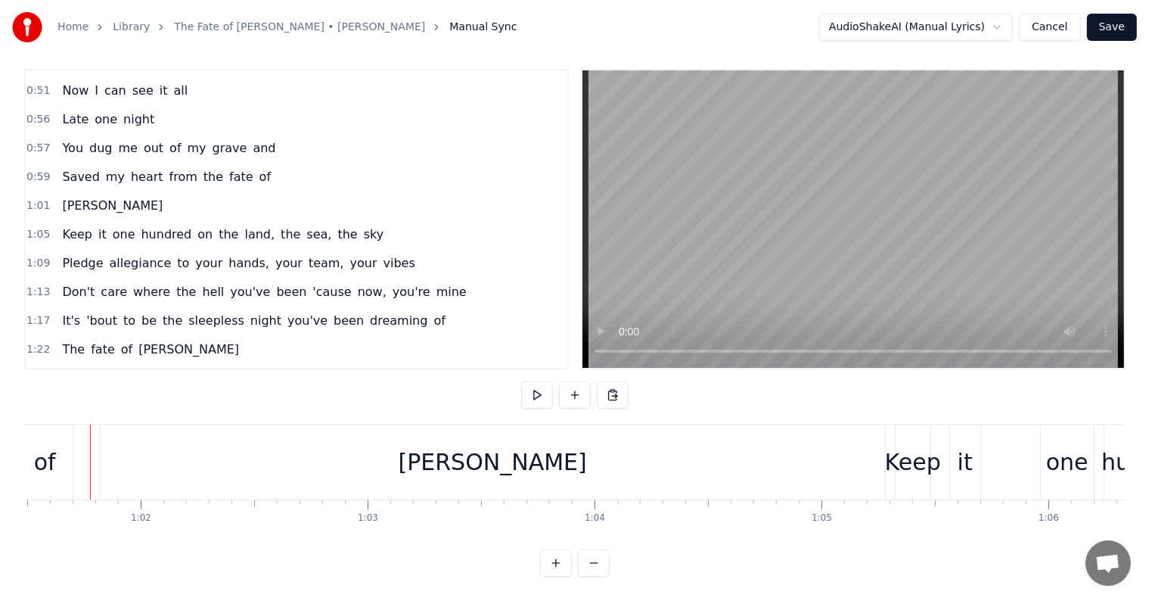
scroll to position [0, 13941]
click at [898, 424] on div "[PERSON_NAME]" at bounding box center [504, 461] width 789 height 75
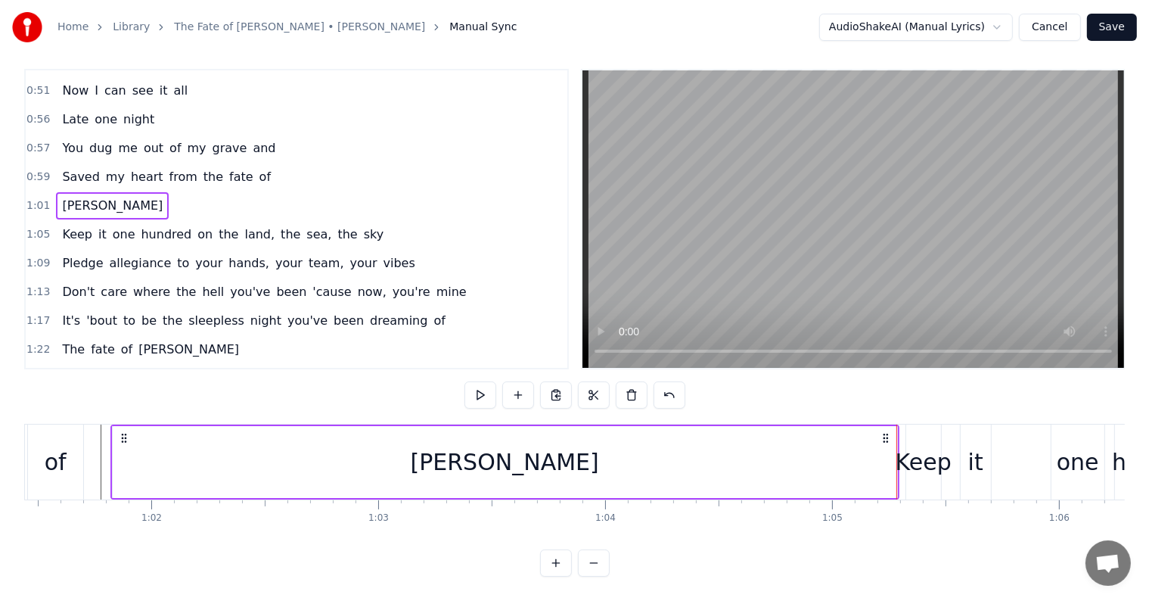
click at [924, 445] on div "Keep" at bounding box center [924, 462] width 56 height 34
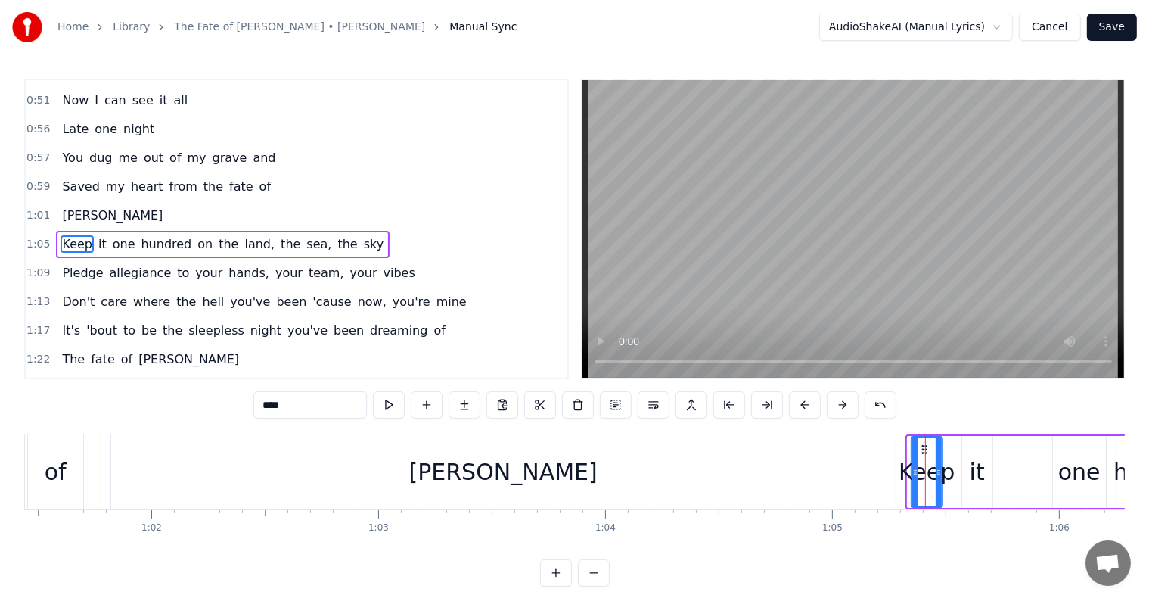
click at [913, 452] on div at bounding box center [915, 471] width 6 height 69
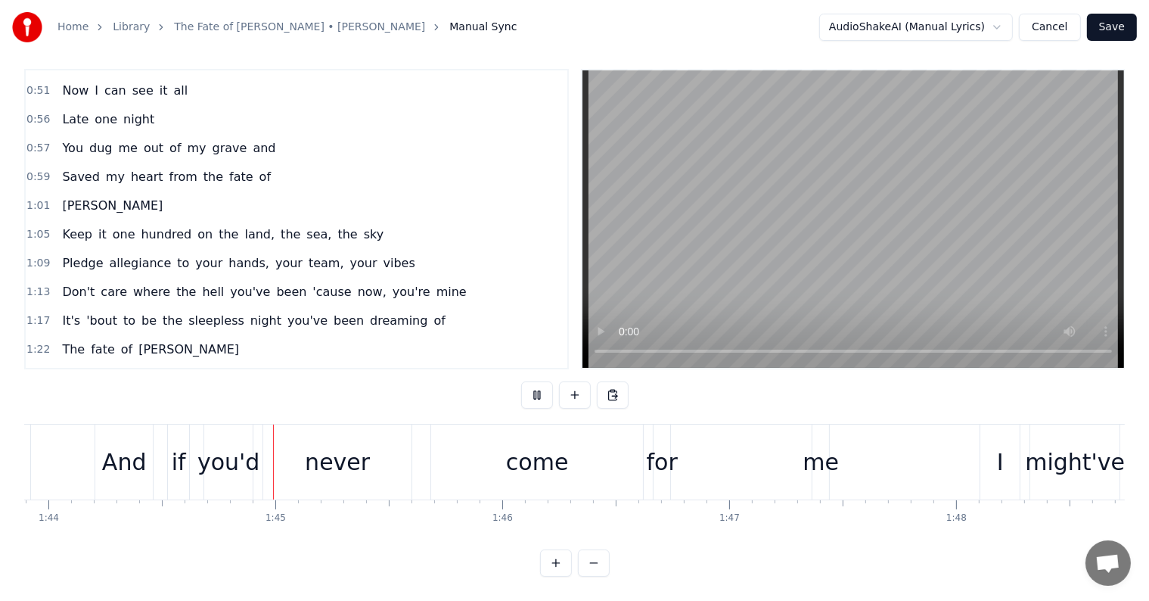
scroll to position [0, 23604]
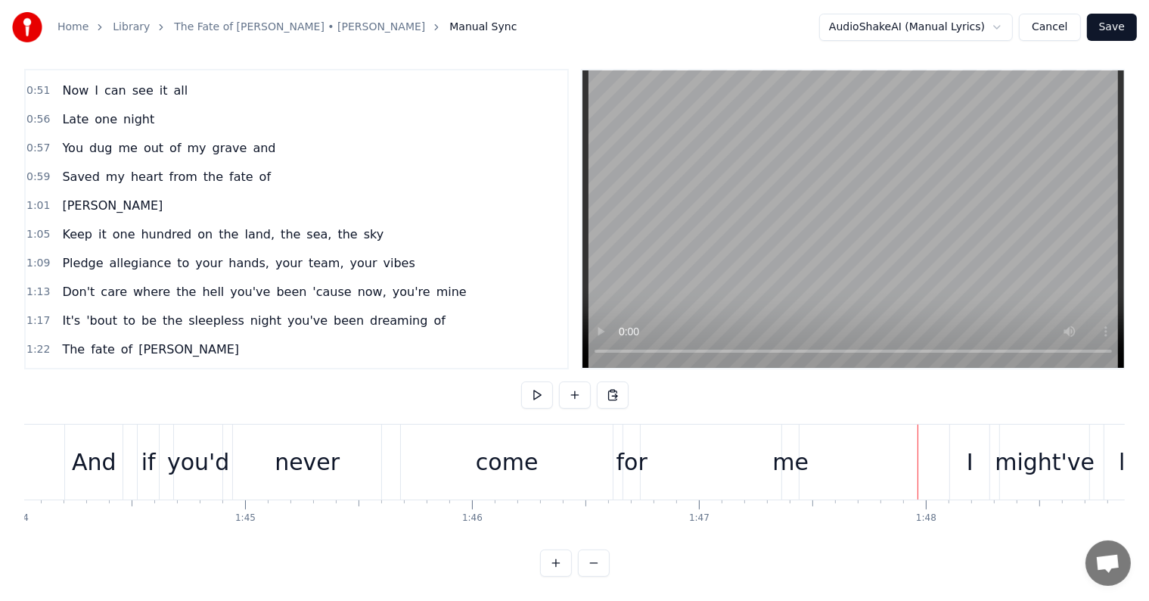
click at [802, 445] on div "me" at bounding box center [790, 462] width 36 height 34
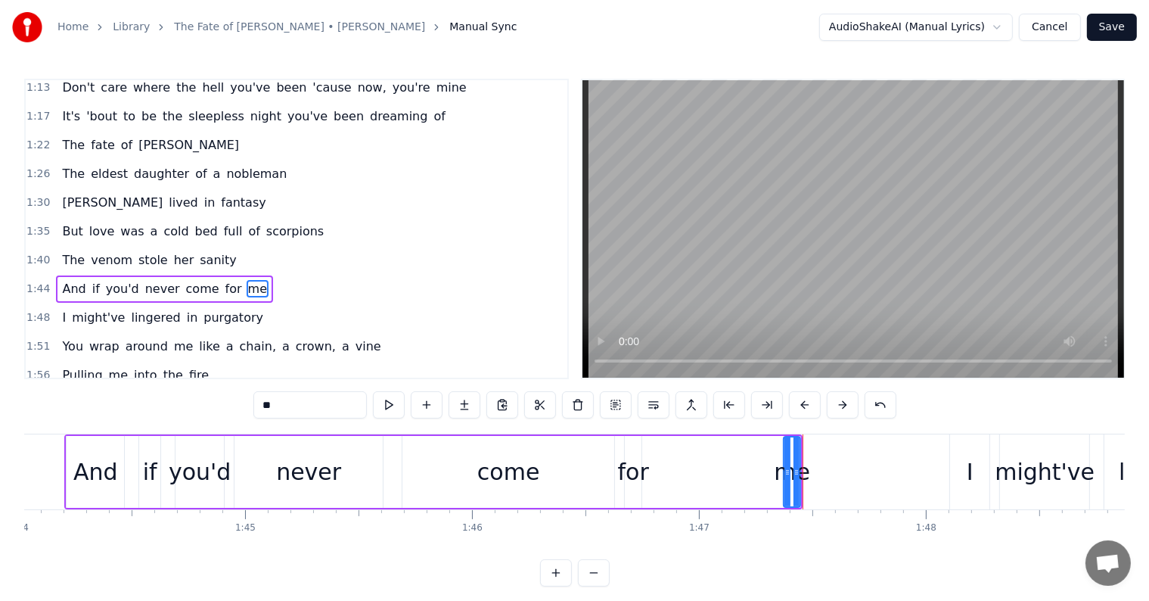
scroll to position [560, 0]
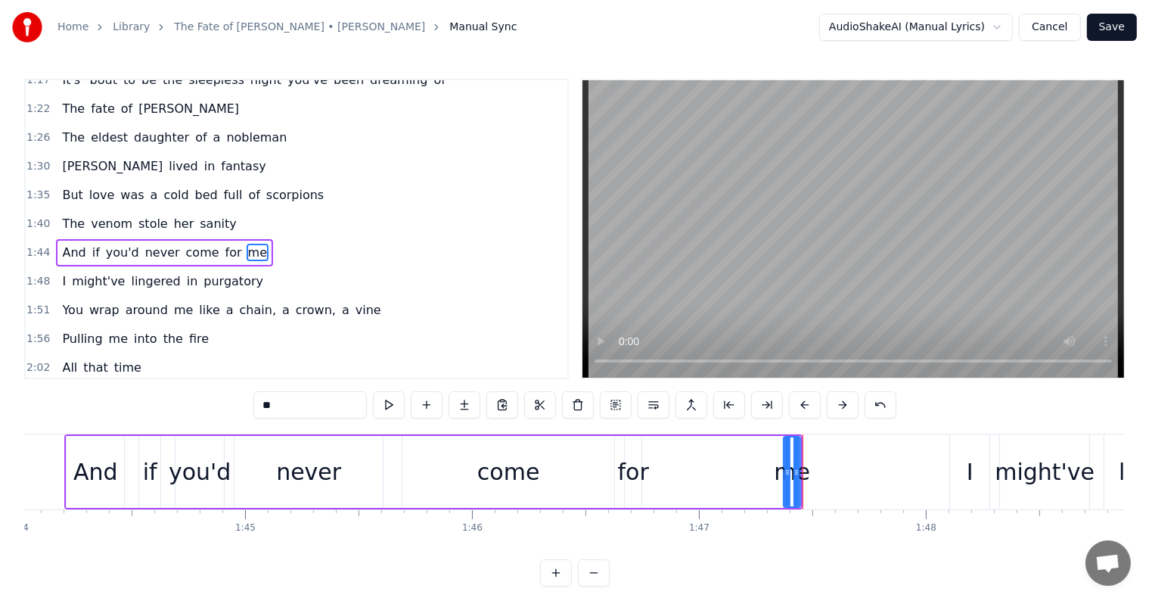
click at [647, 458] on div "And if you'd never come for me" at bounding box center [433, 471] width 738 height 75
click at [783, 474] on div "me" at bounding box center [792, 472] width 36 height 34
drag, startPoint x: 785, startPoint y: 472, endPoint x: 799, endPoint y: 484, distance: 18.2
click at [664, 458] on div at bounding box center [666, 471] width 6 height 69
drag, startPoint x: 781, startPoint y: 470, endPoint x: 716, endPoint y: 457, distance: 67.2
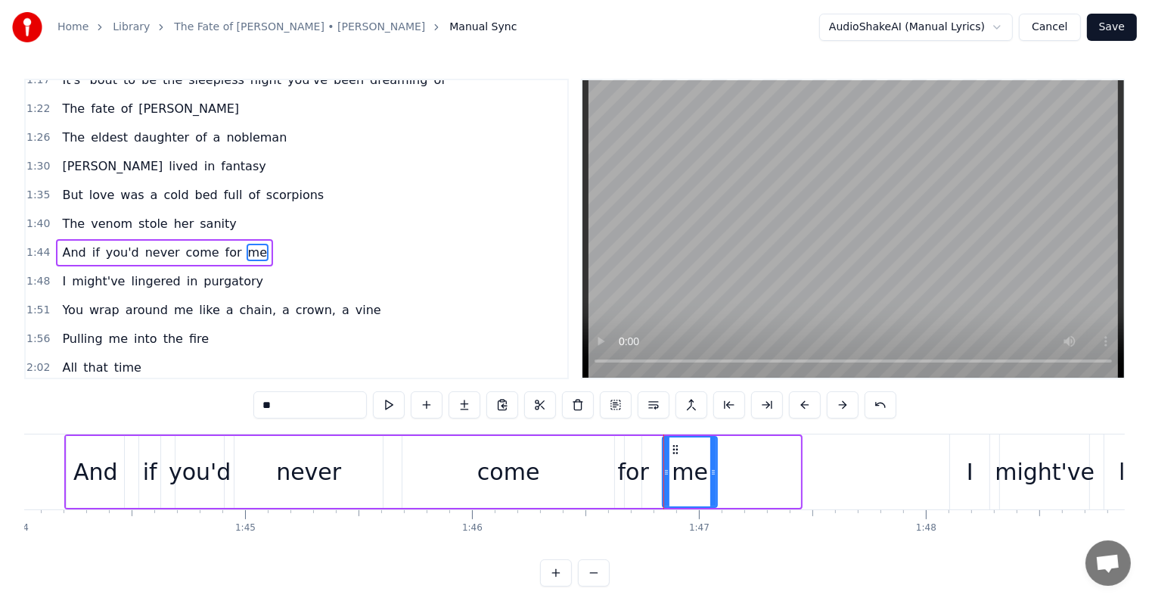
click at [716, 457] on div at bounding box center [713, 471] width 6 height 69
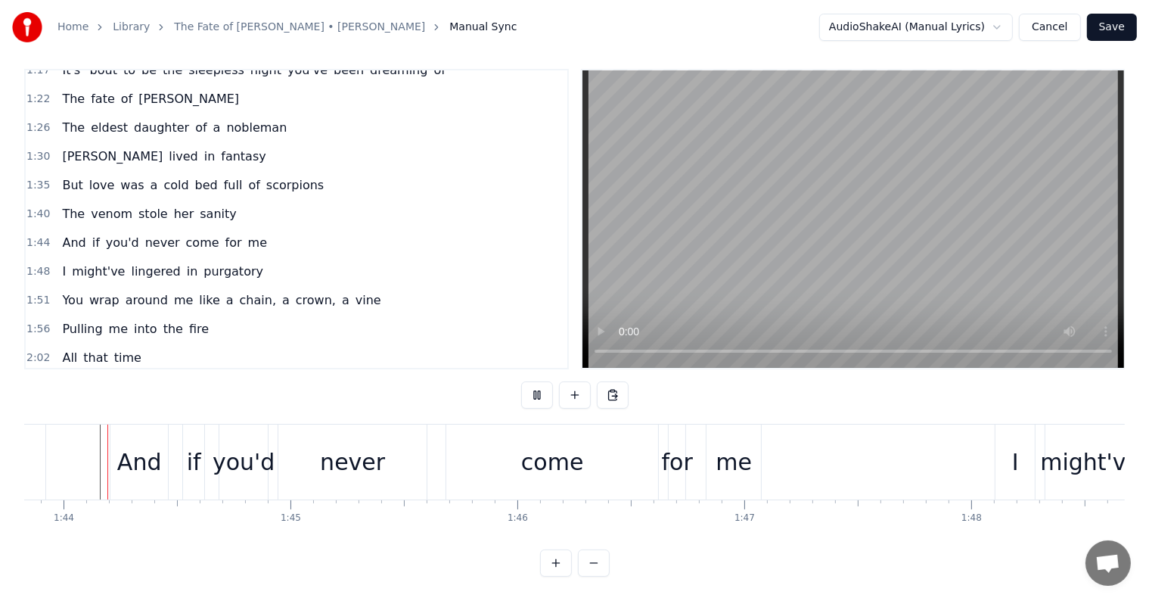
scroll to position [0, 23559]
click at [747, 445] on div "me" at bounding box center [734, 462] width 36 height 34
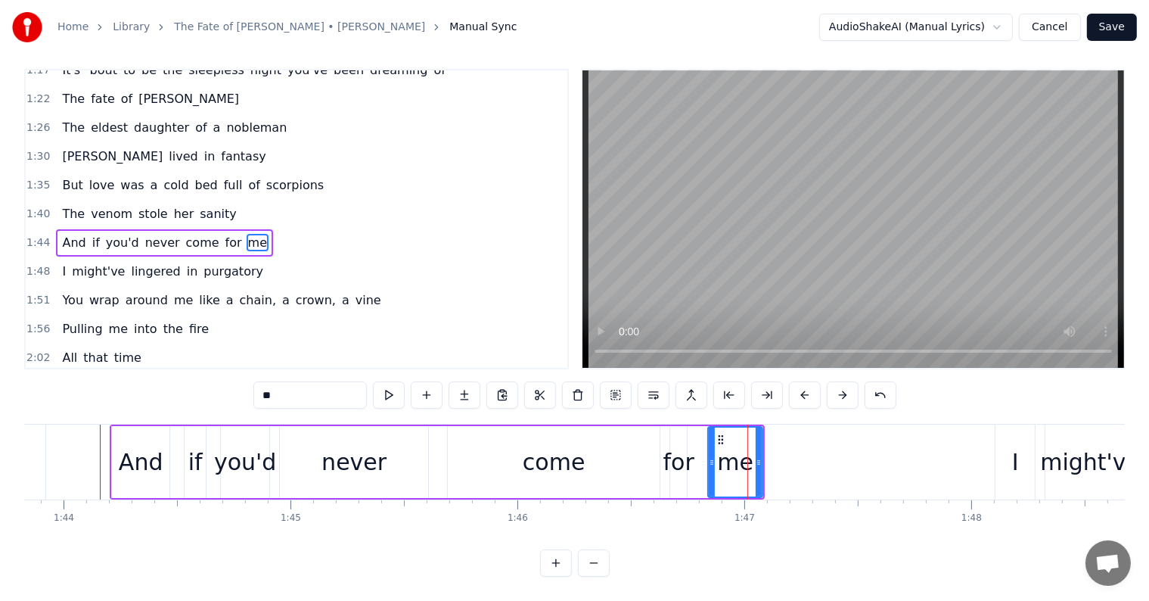
scroll to position [0, 0]
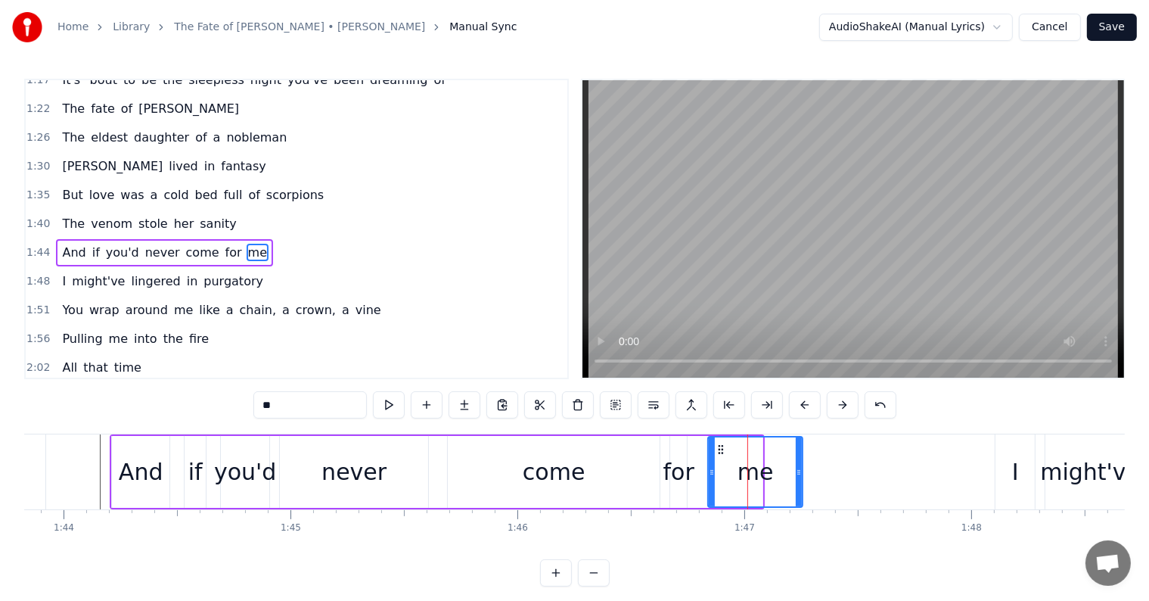
drag, startPoint x: 759, startPoint y: 461, endPoint x: 805, endPoint y: 470, distance: 46.3
click at [802, 470] on div at bounding box center [799, 471] width 6 height 69
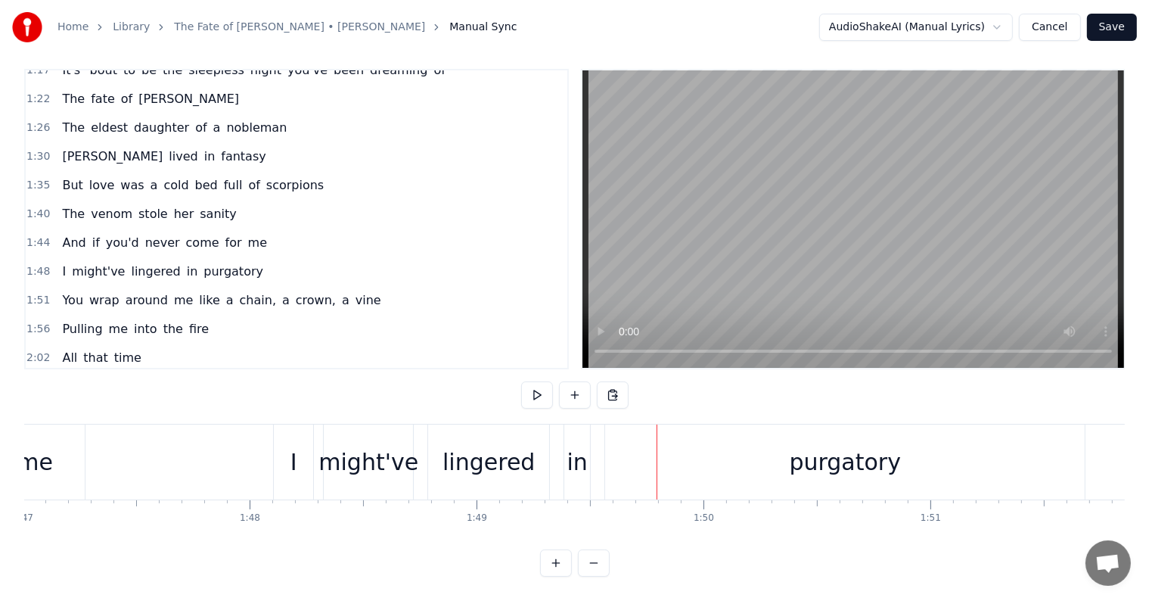
scroll to position [0, 24136]
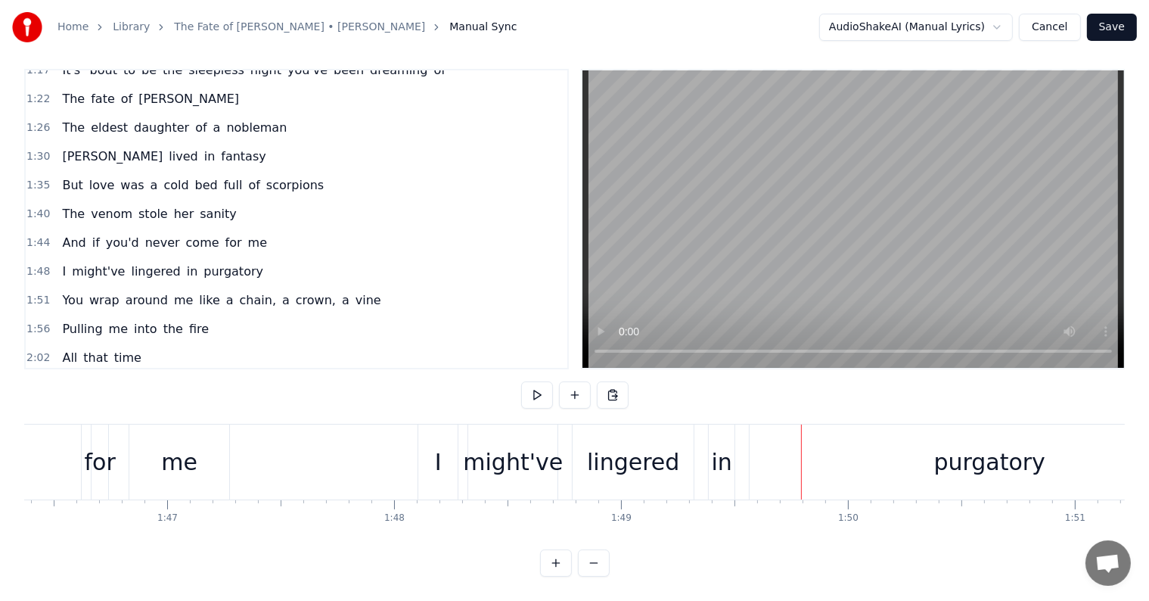
click at [187, 447] on div "me" at bounding box center [179, 462] width 36 height 34
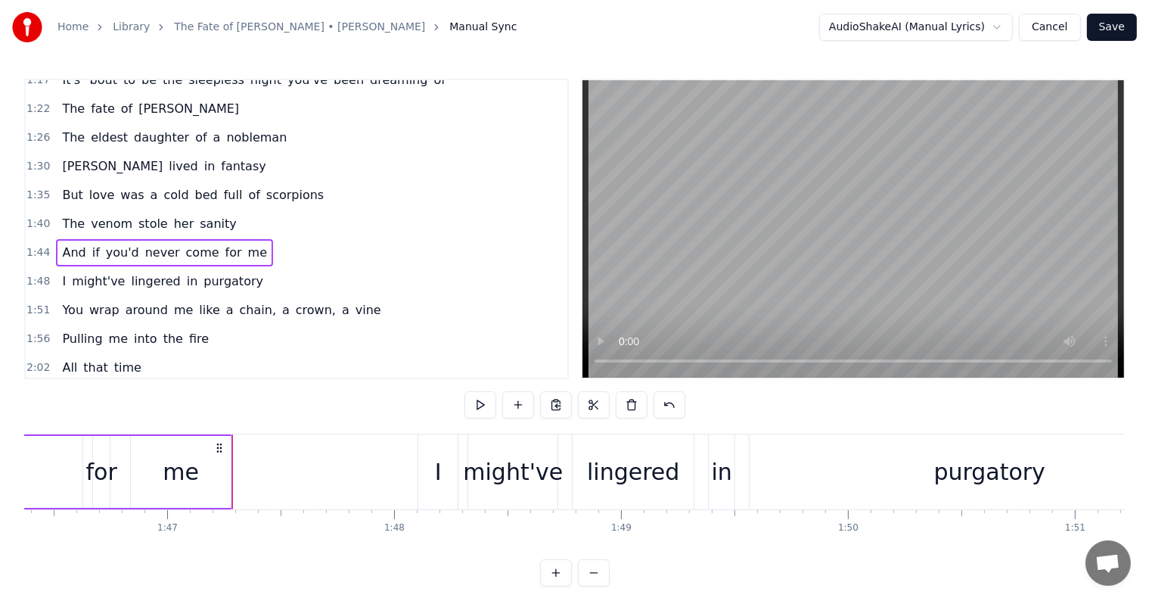
click at [224, 460] on div "me" at bounding box center [181, 472] width 100 height 72
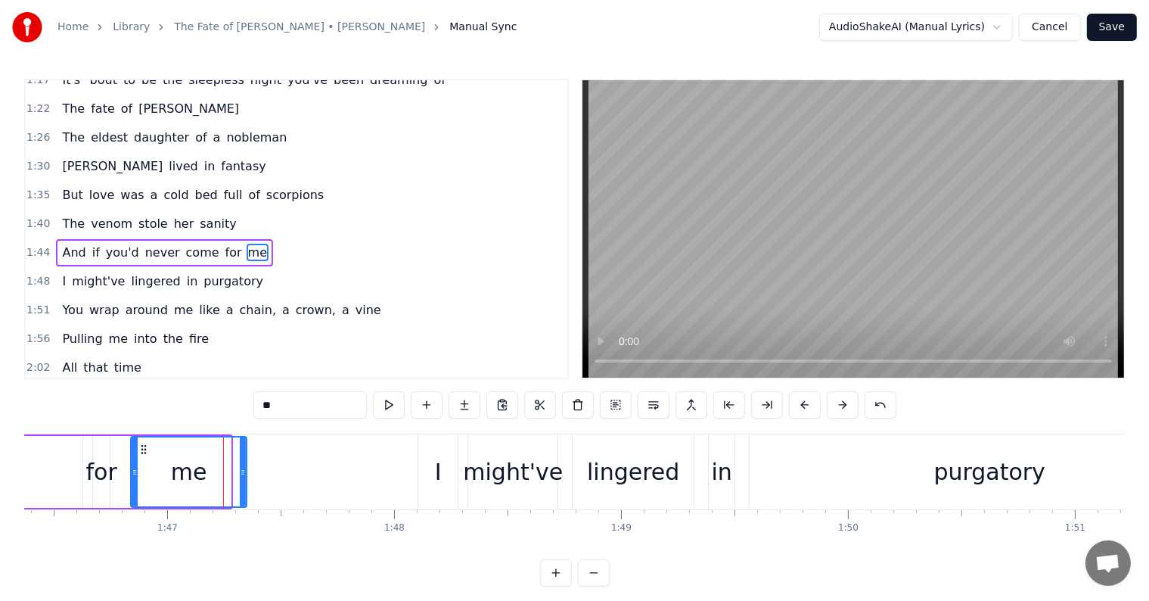
drag, startPoint x: 230, startPoint y: 460, endPoint x: 253, endPoint y: 458, distance: 23.6
click at [247, 463] on div "me" at bounding box center [188, 472] width 117 height 72
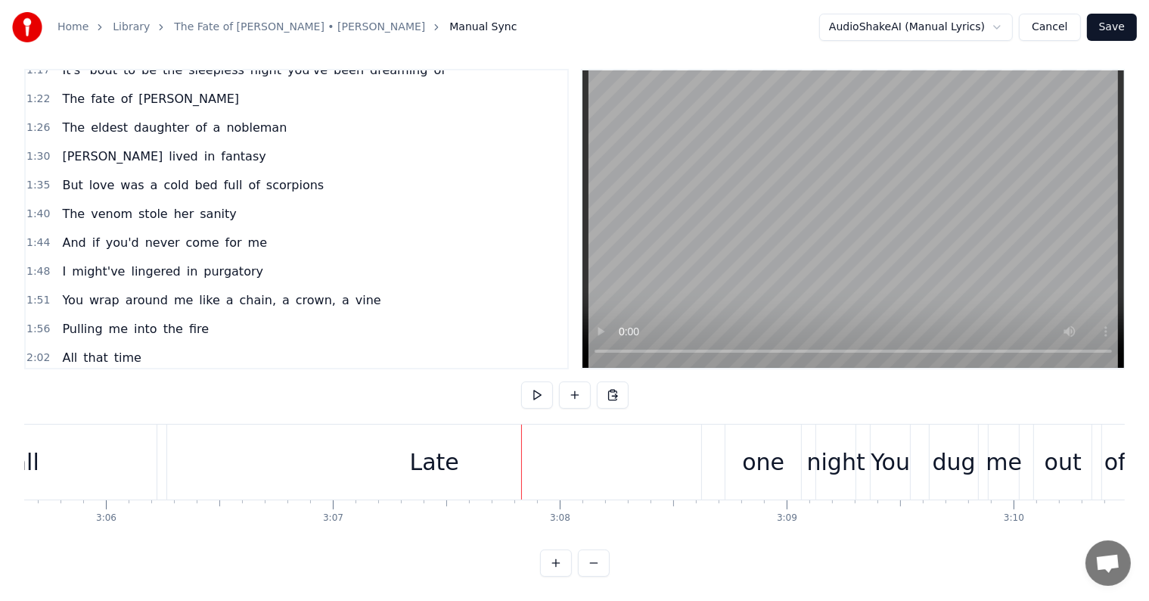
scroll to position [0, 42036]
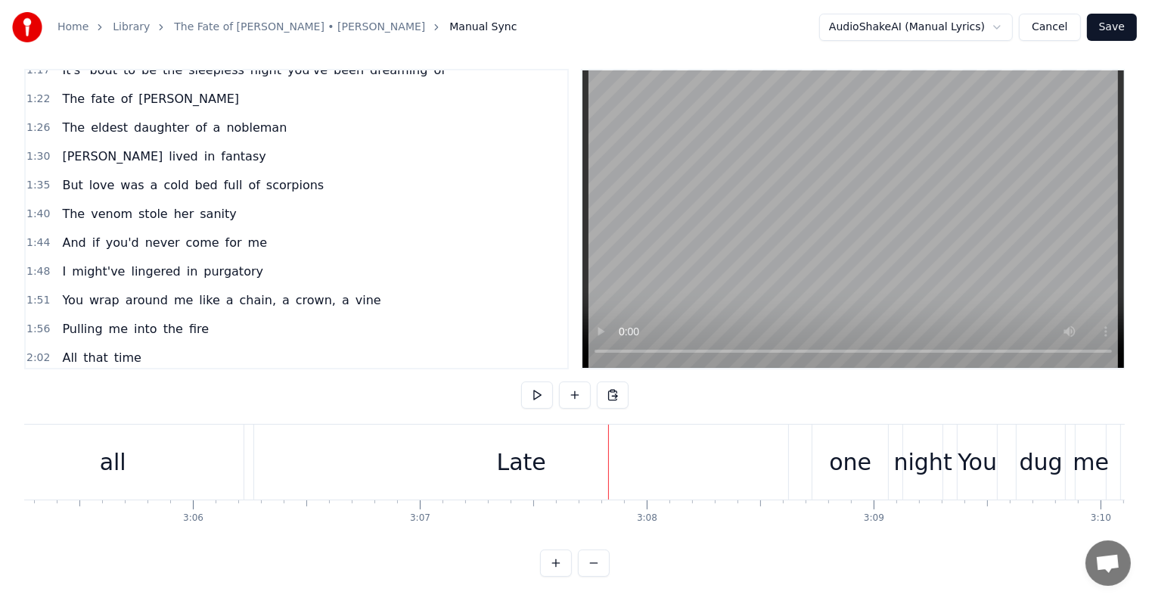
click at [266, 435] on div "Late" at bounding box center [521, 461] width 534 height 75
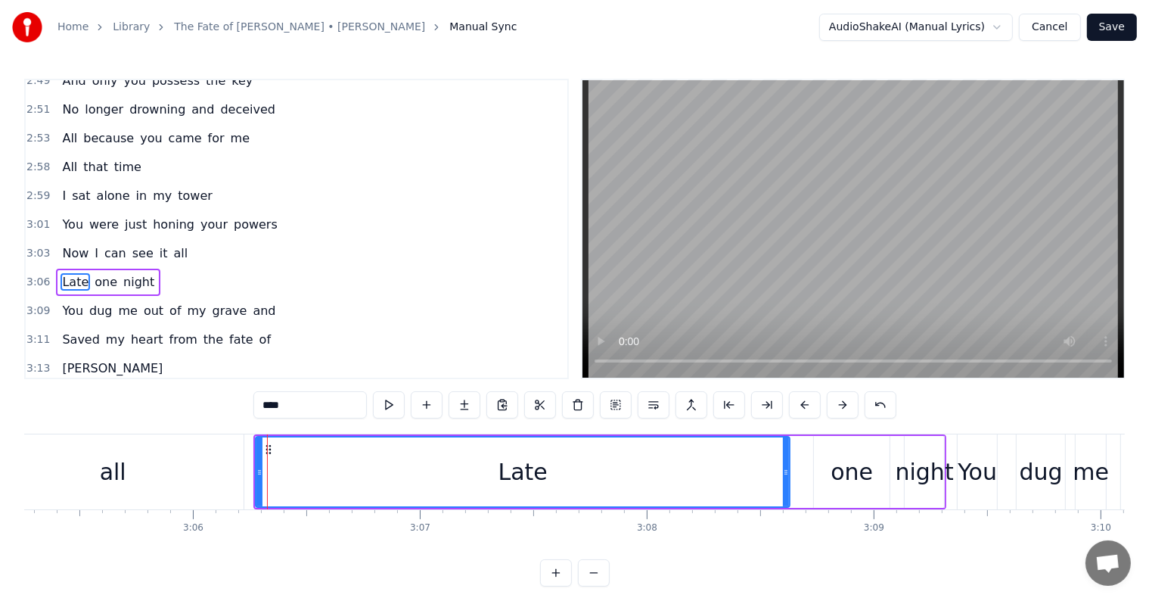
scroll to position [1367, 0]
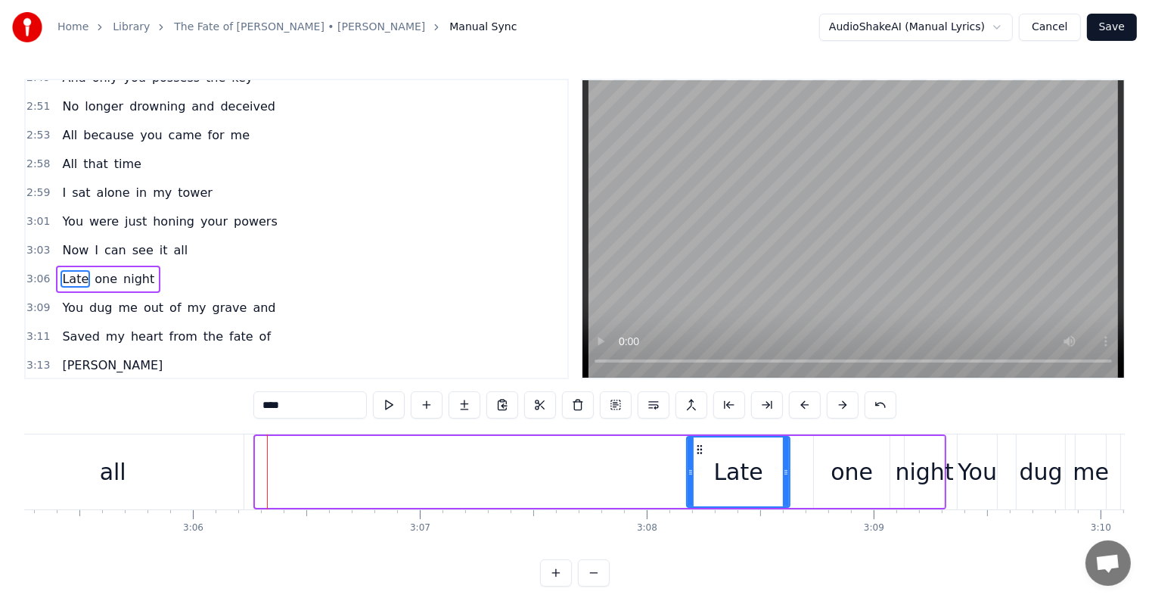
drag, startPoint x: 257, startPoint y: 449, endPoint x: 688, endPoint y: 481, distance: 432.3
click at [688, 481] on div at bounding box center [691, 471] width 6 height 69
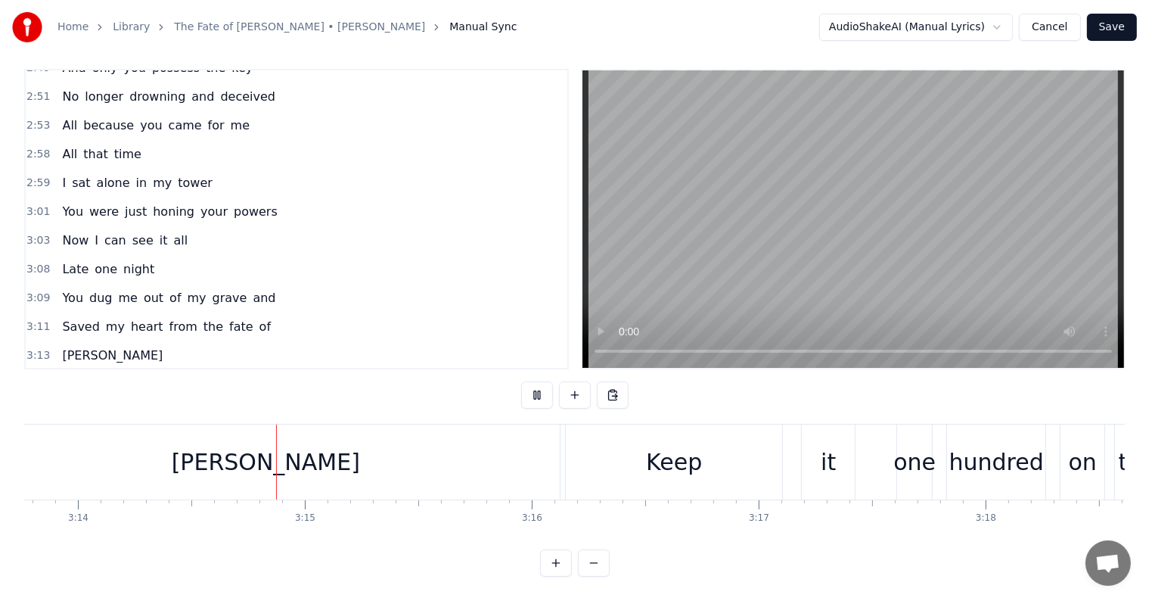
scroll to position [0, 43995]
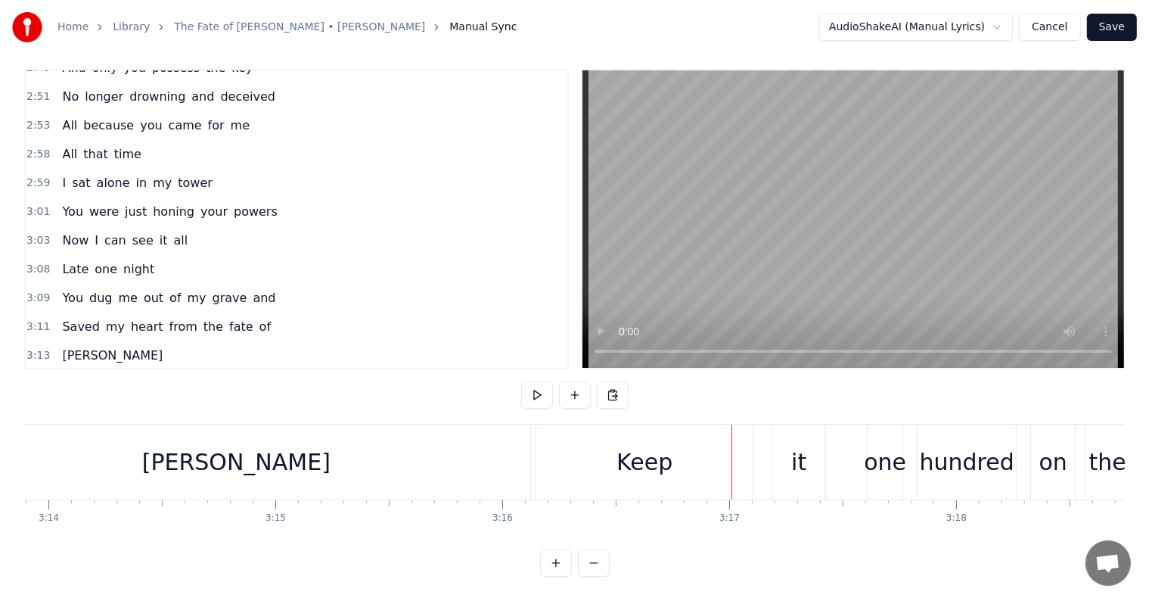
click at [690, 442] on div "Keep" at bounding box center [644, 461] width 216 height 75
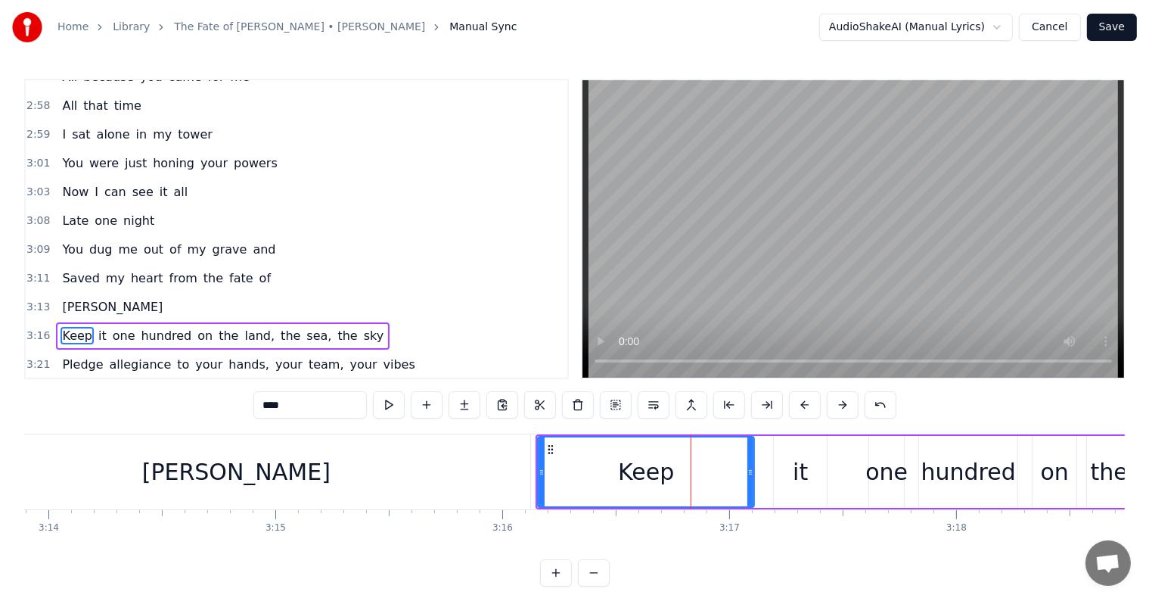
scroll to position [1479, 0]
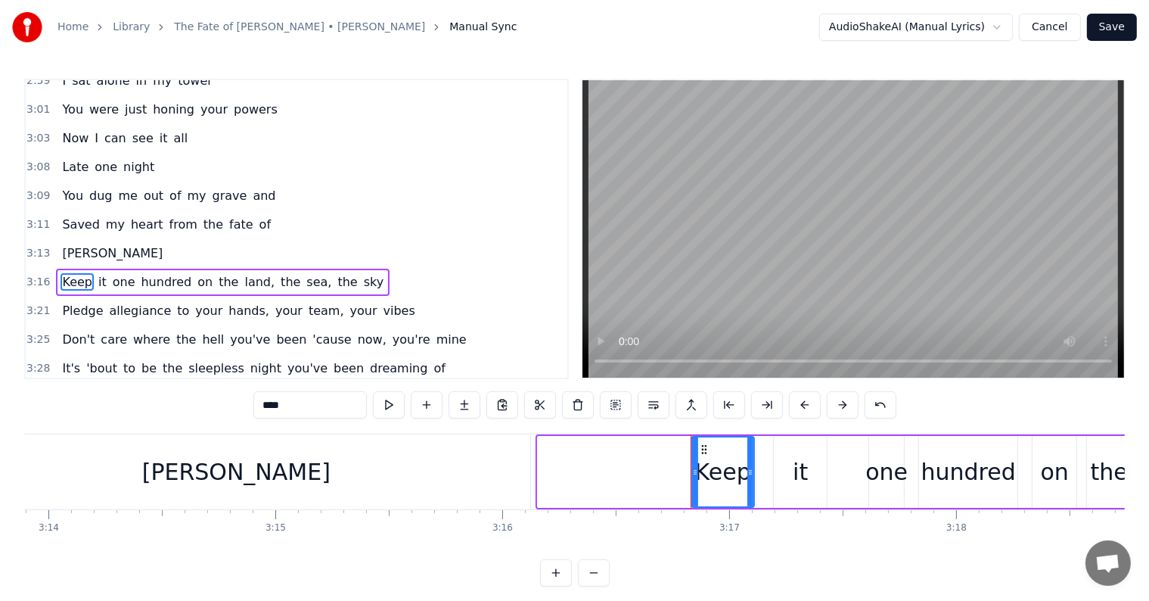
drag, startPoint x: 539, startPoint y: 469, endPoint x: 692, endPoint y: 479, distance: 153.9
click at [692, 479] on div at bounding box center [695, 471] width 6 height 69
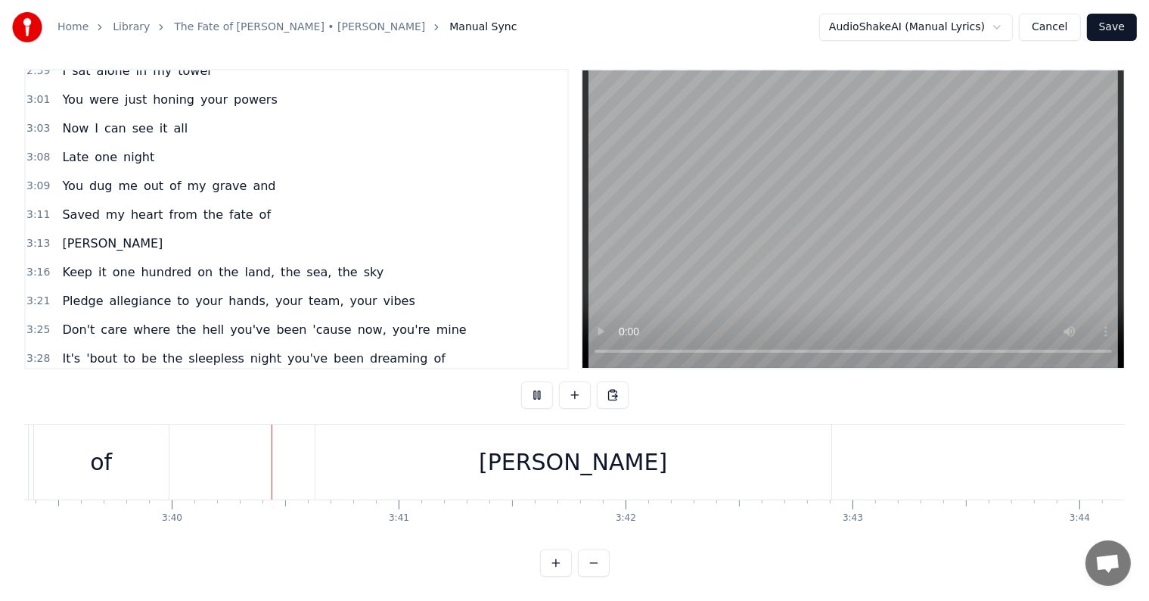
scroll to position [0, 49801]
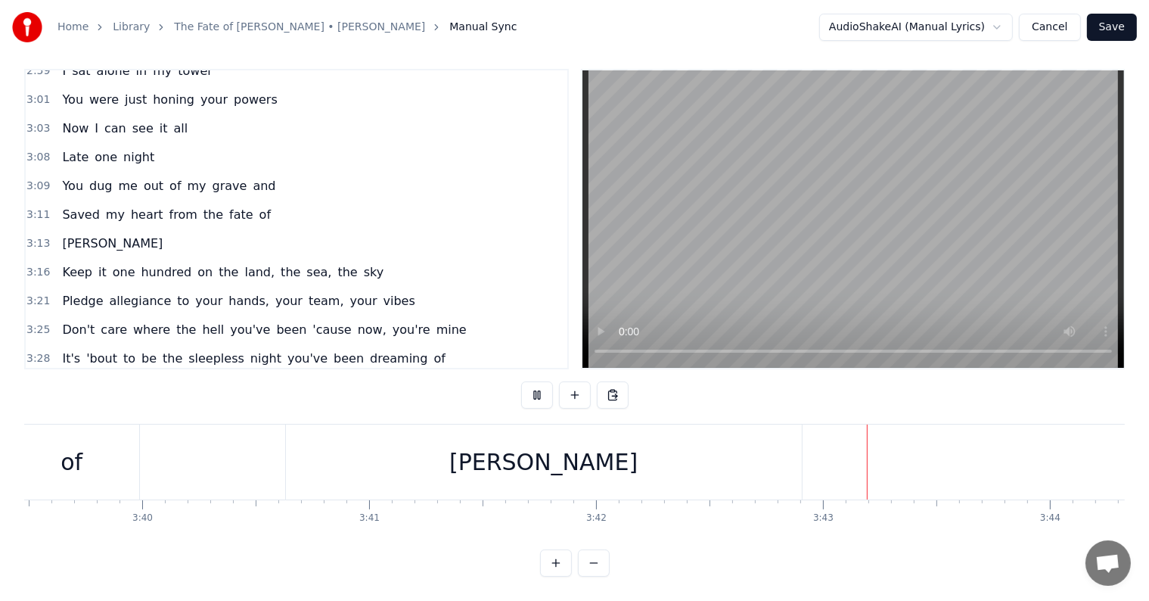
click at [1128, 29] on button "Save" at bounding box center [1112, 27] width 50 height 27
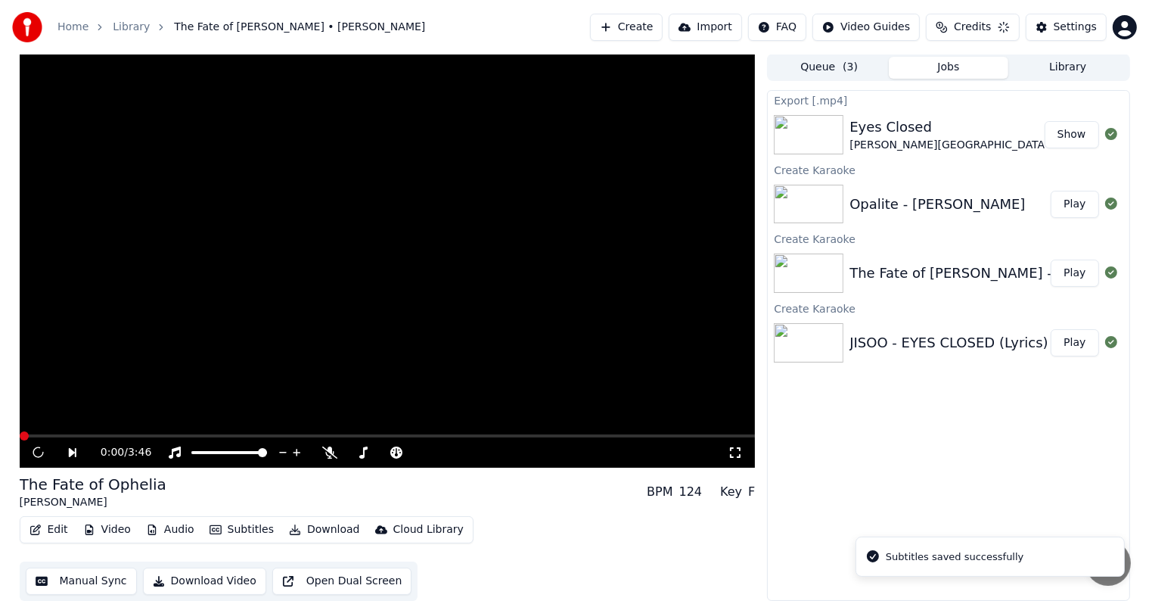
scroll to position [1, 0]
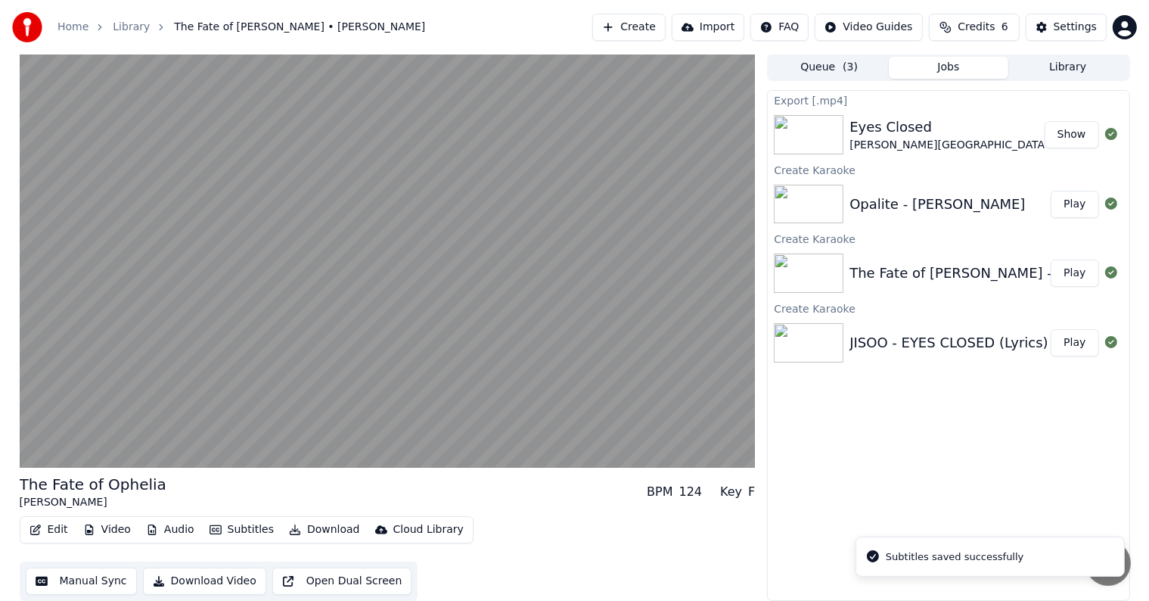
click at [320, 530] on button "Download" at bounding box center [324, 529] width 83 height 21
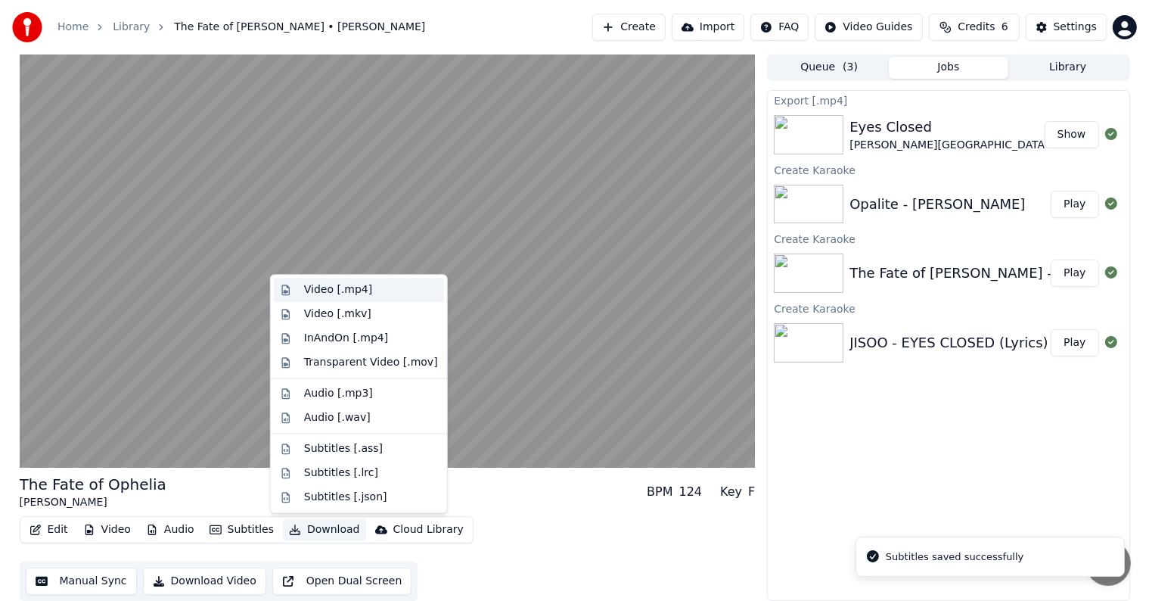
click at [346, 293] on div "Video [.mp4]" at bounding box center [338, 289] width 68 height 15
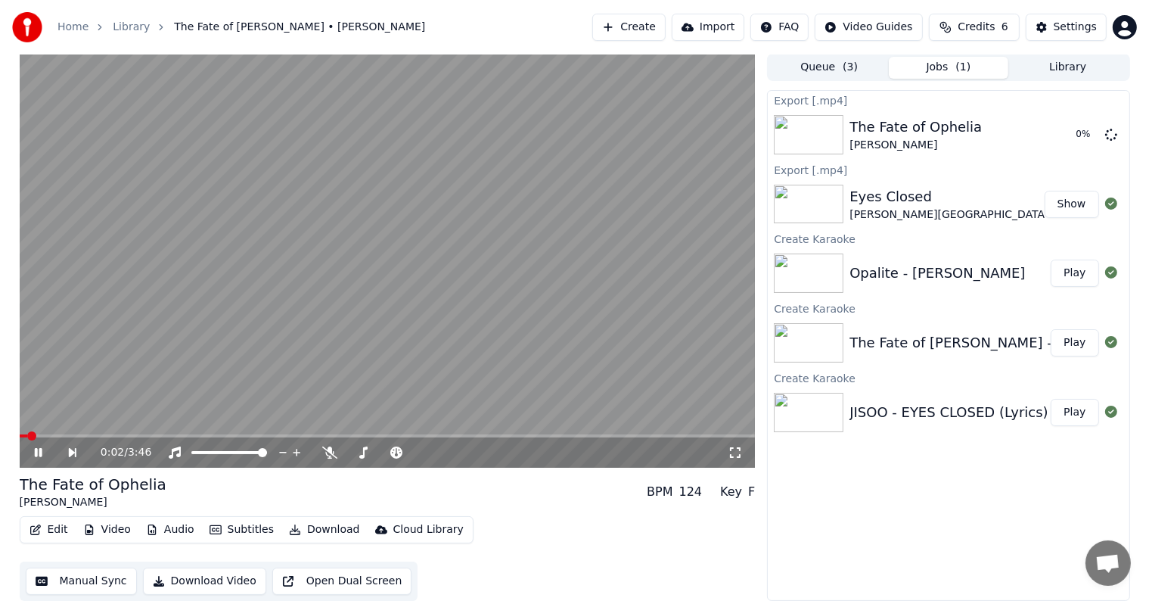
click at [393, 263] on video at bounding box center [388, 261] width 736 height 414
click at [1072, 272] on button "Play" at bounding box center [1075, 272] width 48 height 27
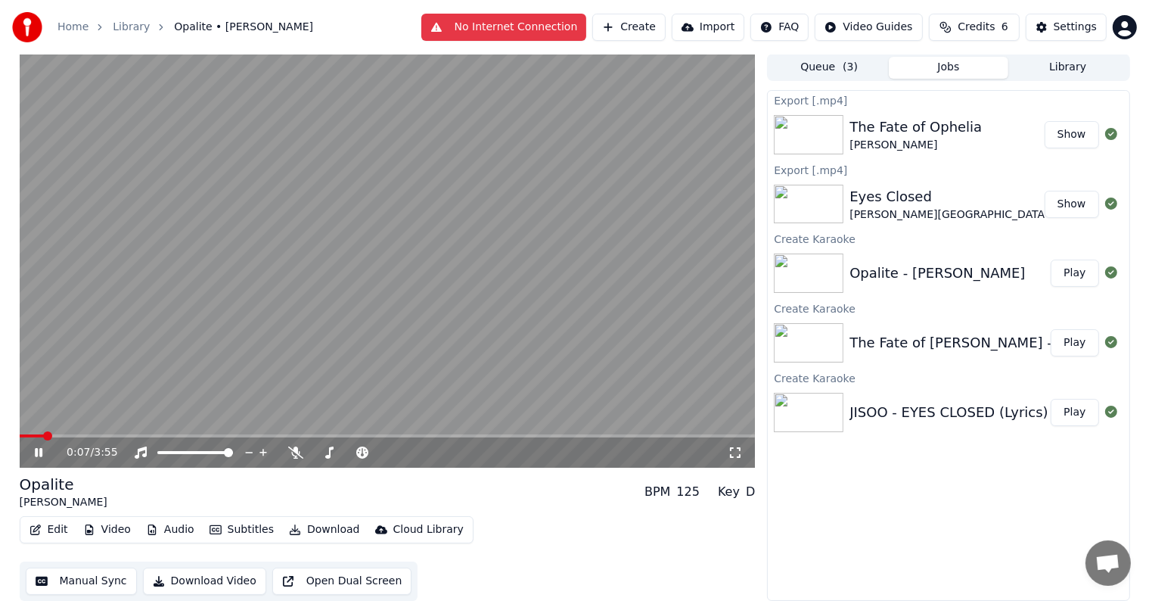
click at [400, 269] on video at bounding box center [388, 261] width 736 height 414
click at [20, 437] on span at bounding box center [24, 435] width 9 height 9
click at [36, 450] on icon at bounding box center [38, 452] width 9 height 11
click at [37, 451] on icon at bounding box center [39, 452] width 8 height 9
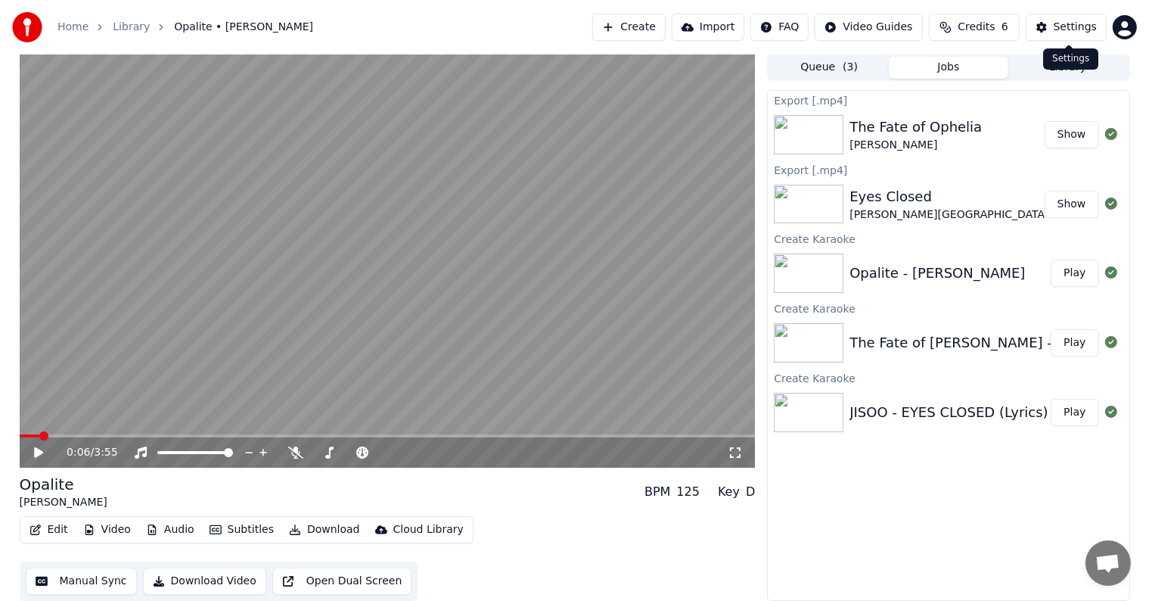
click at [1053, 23] on button "Settings" at bounding box center [1066, 27] width 81 height 27
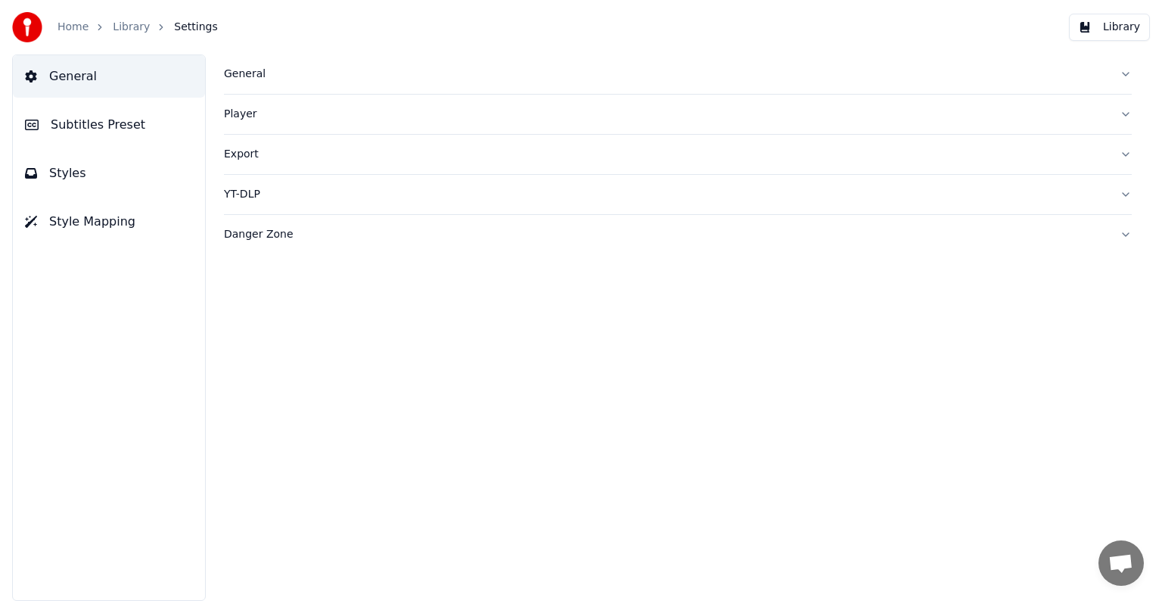
click at [54, 125] on span "Subtitles Preset" at bounding box center [98, 125] width 95 height 18
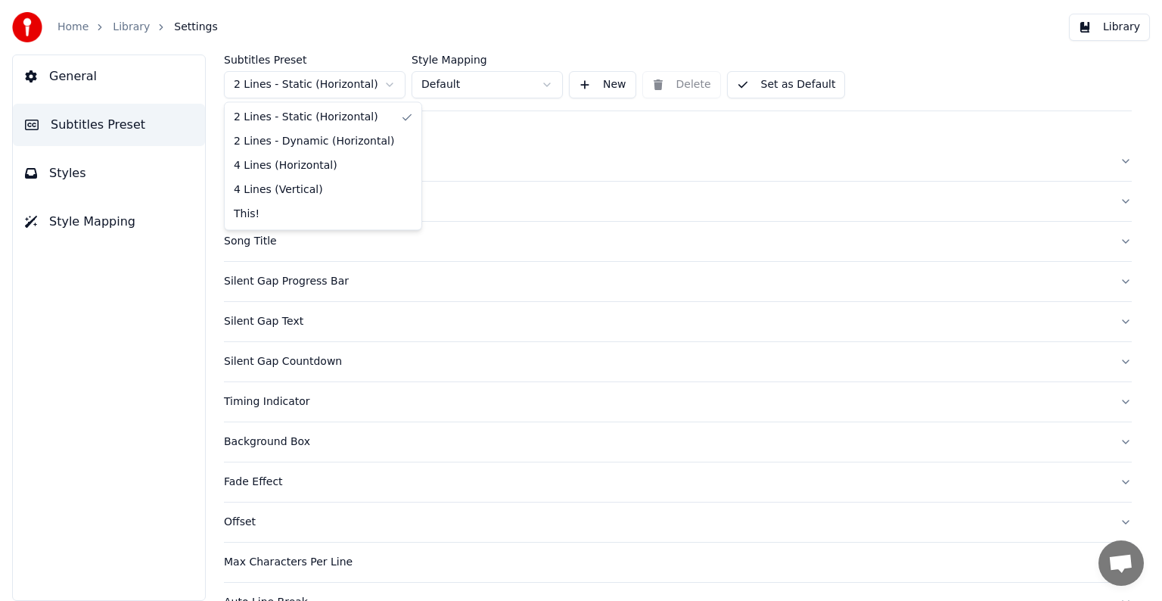
click at [339, 79] on html "Home Library Settings Library General Subtitles Preset Styles Style Mapping Sub…" at bounding box center [581, 300] width 1162 height 601
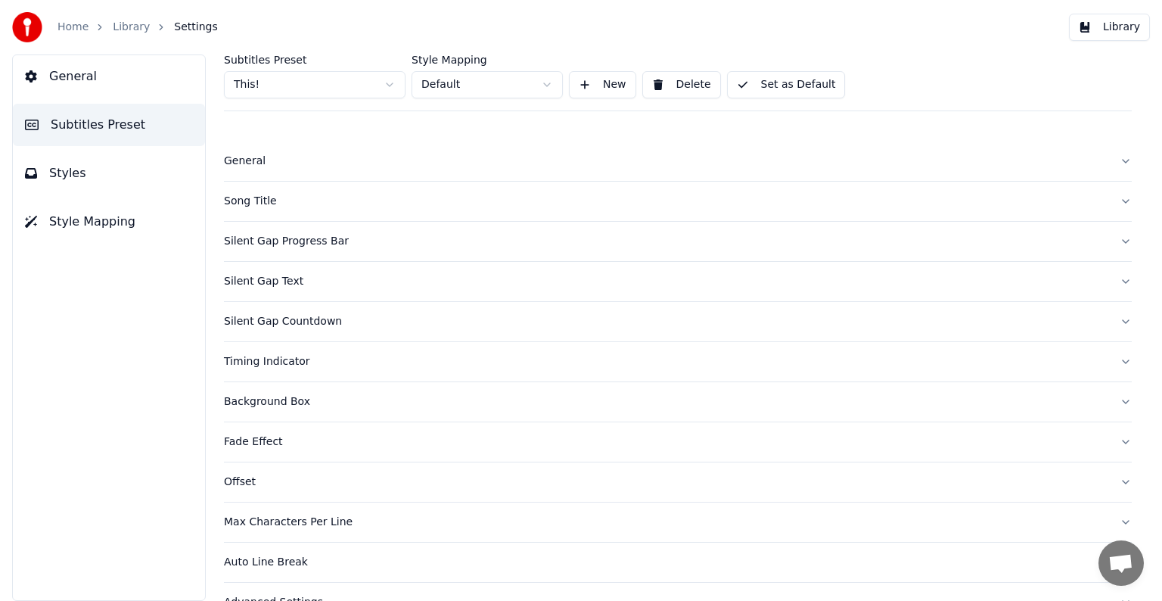
click at [248, 197] on div "Song Title" at bounding box center [665, 201] width 883 height 15
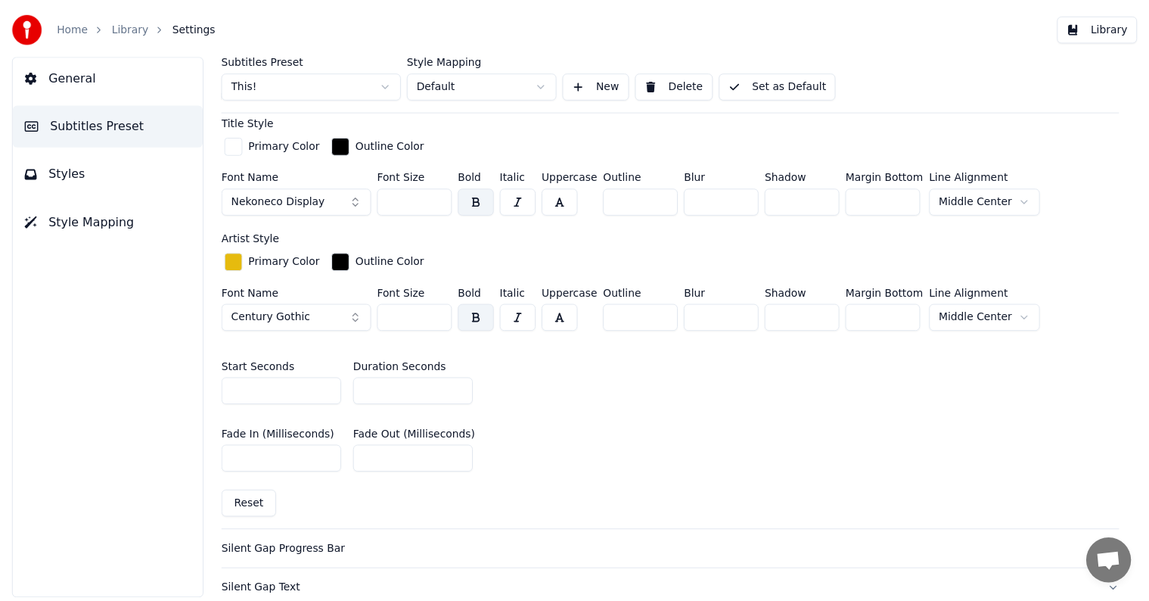
scroll to position [529, 0]
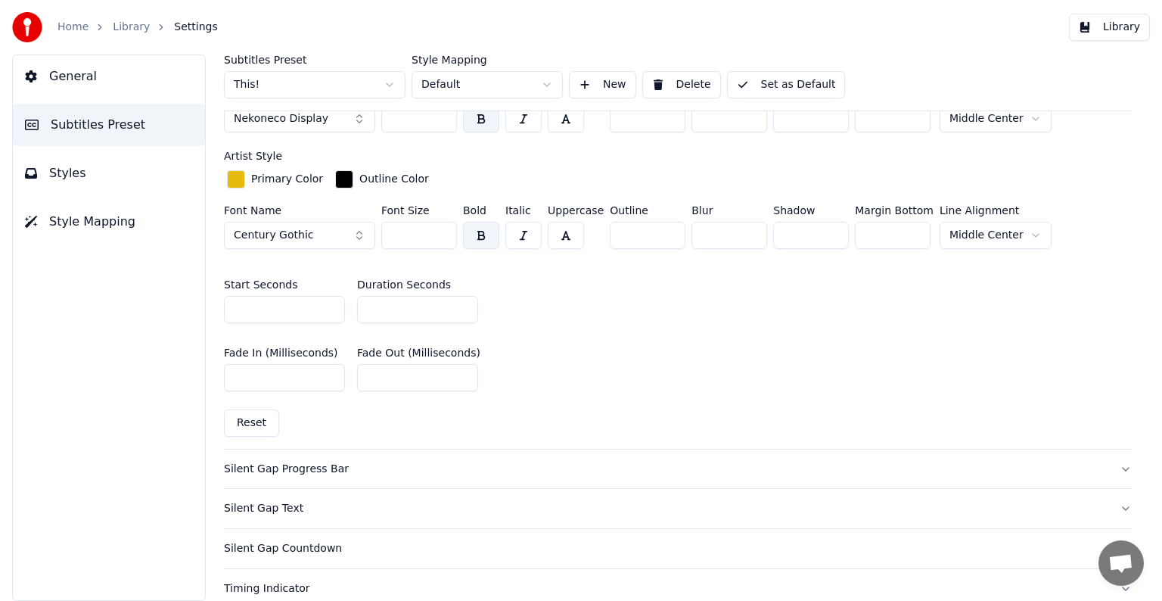
type input "*"
click at [461, 309] on input "*" at bounding box center [417, 309] width 121 height 27
click at [759, 78] on button "Set as Default" at bounding box center [786, 84] width 119 height 27
click at [130, 26] on link "Library" at bounding box center [131, 27] width 37 height 15
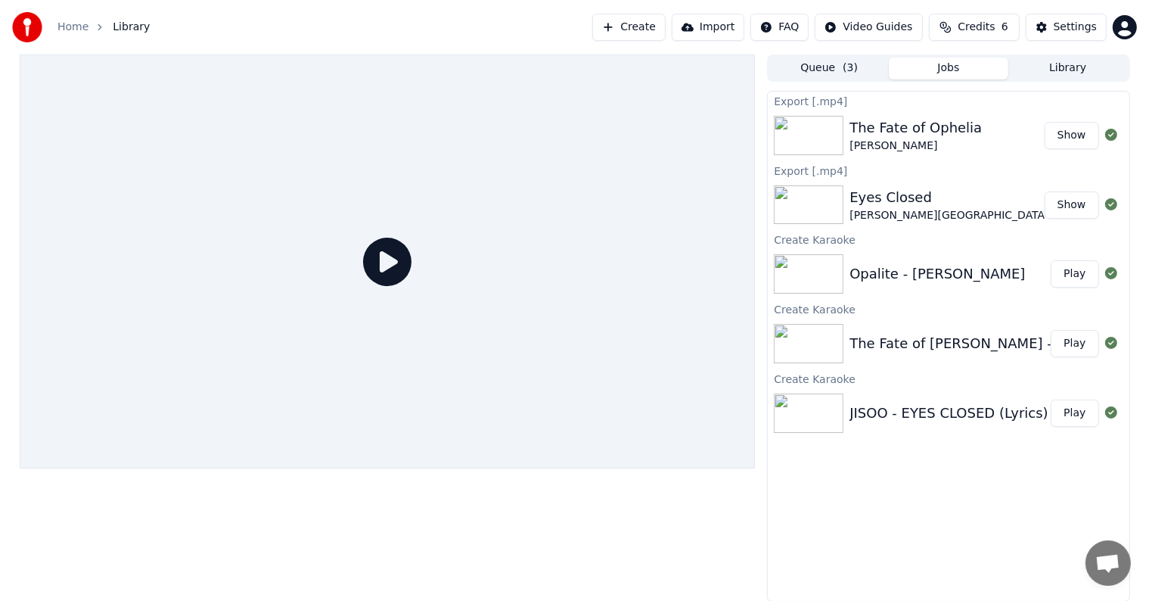
click at [1085, 280] on button "Play" at bounding box center [1075, 273] width 48 height 27
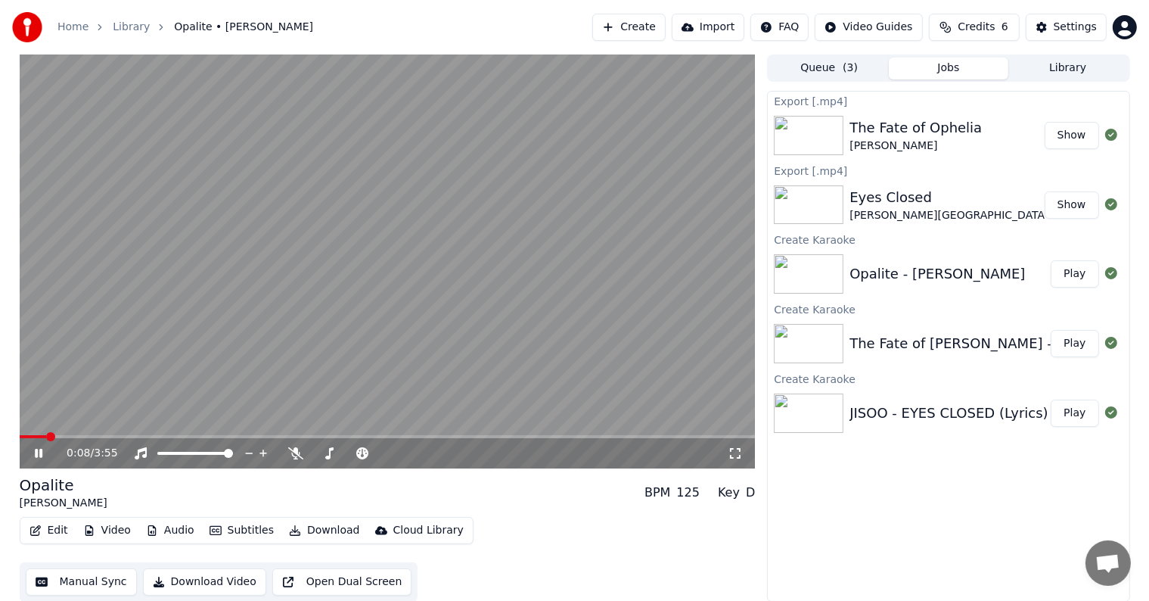
click at [333, 254] on video at bounding box center [388, 261] width 736 height 414
click at [73, 578] on button "Manual Sync" at bounding box center [81, 581] width 111 height 27
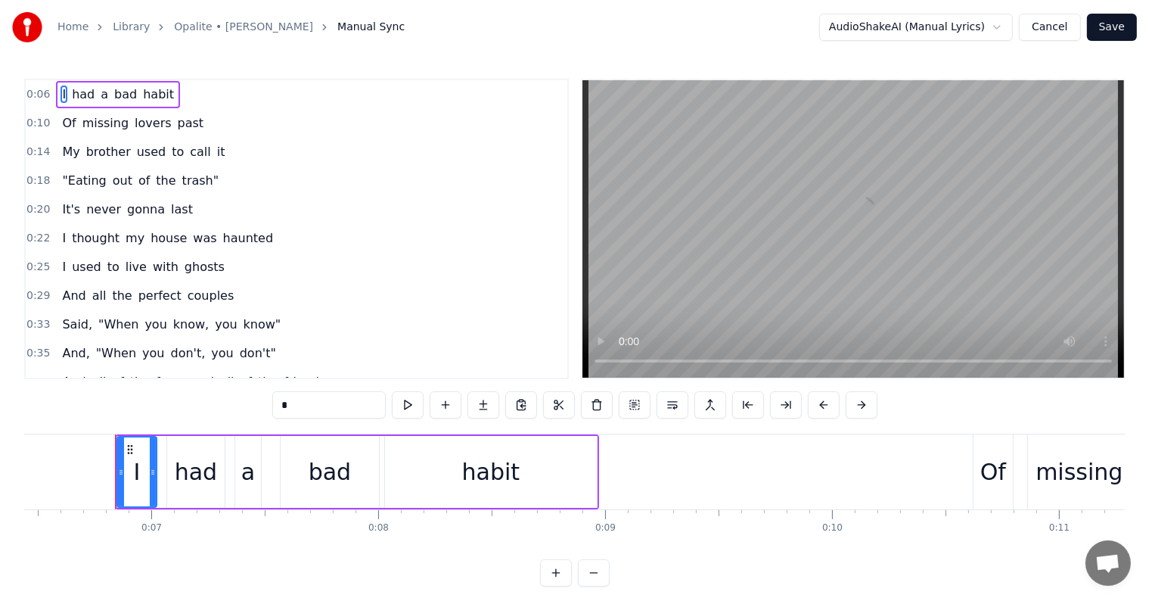
scroll to position [0, 1476]
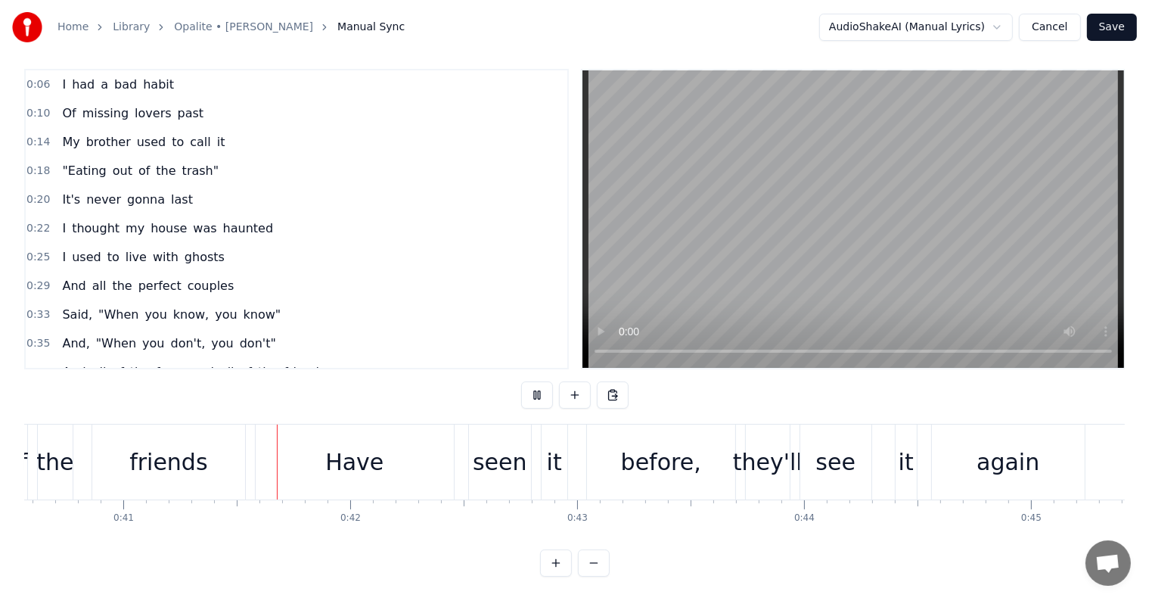
scroll to position [0, 9234]
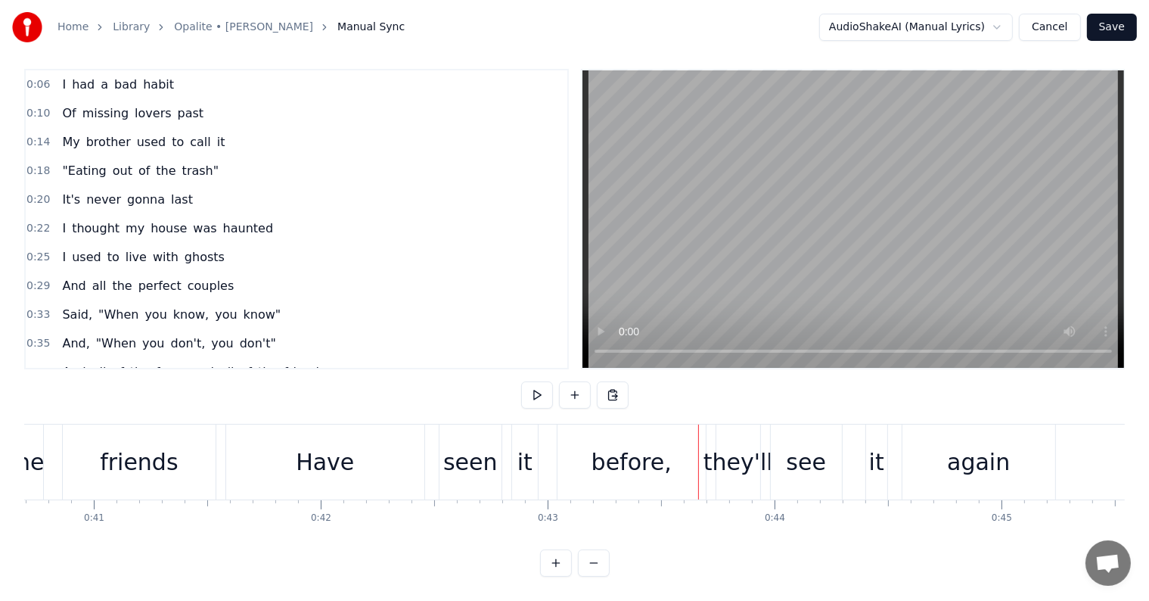
click at [380, 443] on div "Have" at bounding box center [325, 461] width 198 height 75
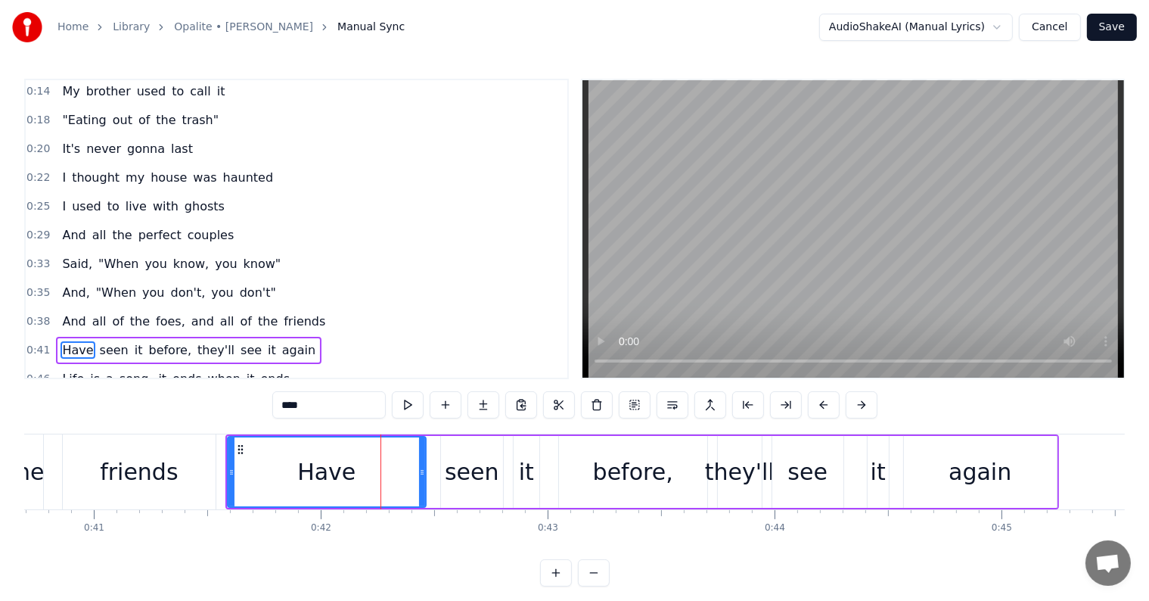
scroll to position [171, 0]
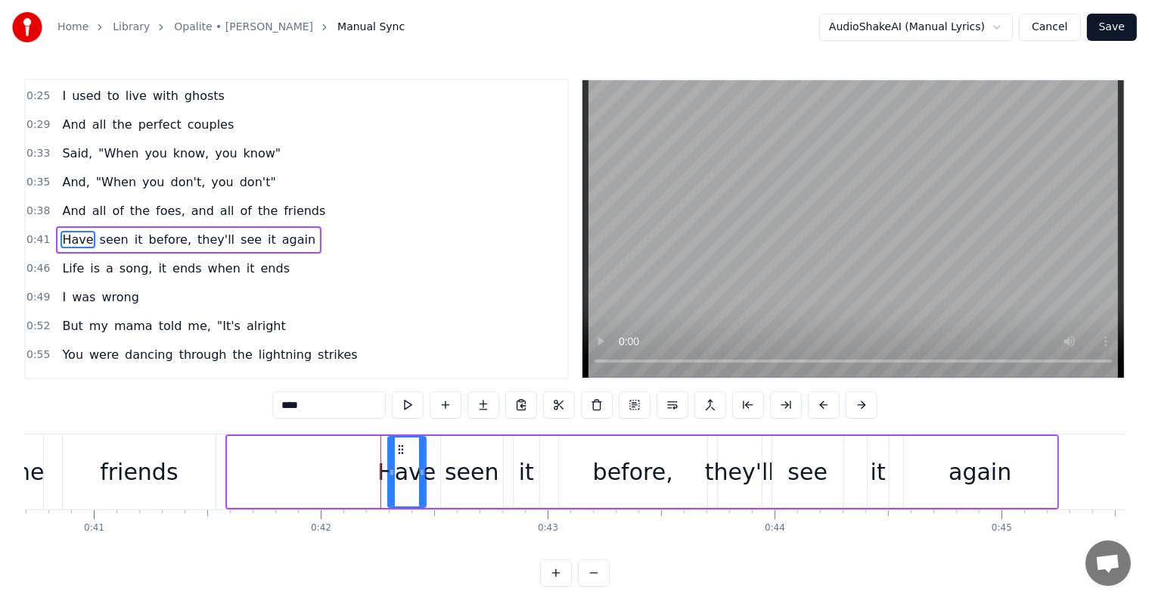
drag, startPoint x: 228, startPoint y: 468, endPoint x: 388, endPoint y: 485, distance: 161.2
click at [389, 485] on div at bounding box center [392, 471] width 6 height 69
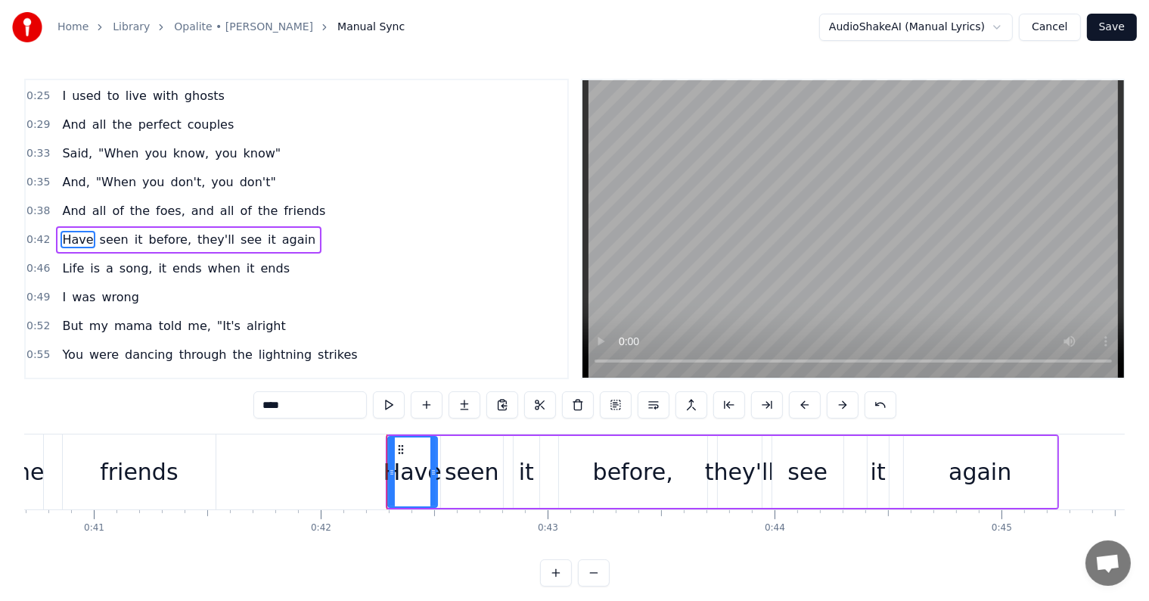
drag, startPoint x: 423, startPoint y: 468, endPoint x: 434, endPoint y: 471, distance: 11.7
click at [434, 471] on icon at bounding box center [433, 472] width 6 height 12
click at [396, 469] on icon at bounding box center [399, 472] width 6 height 12
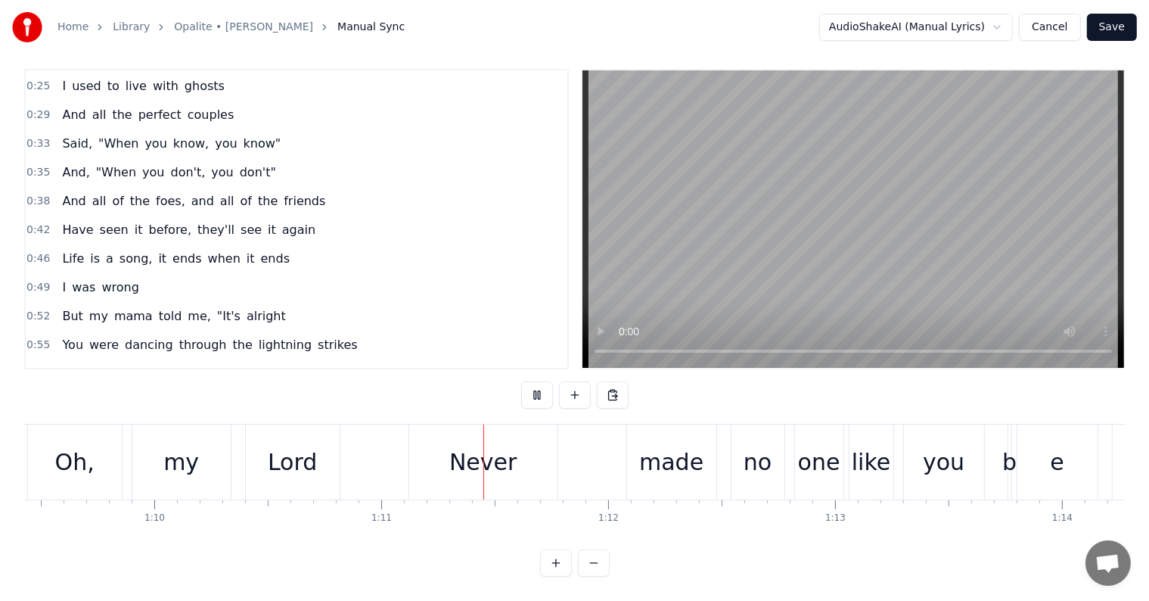
scroll to position [0, 16001]
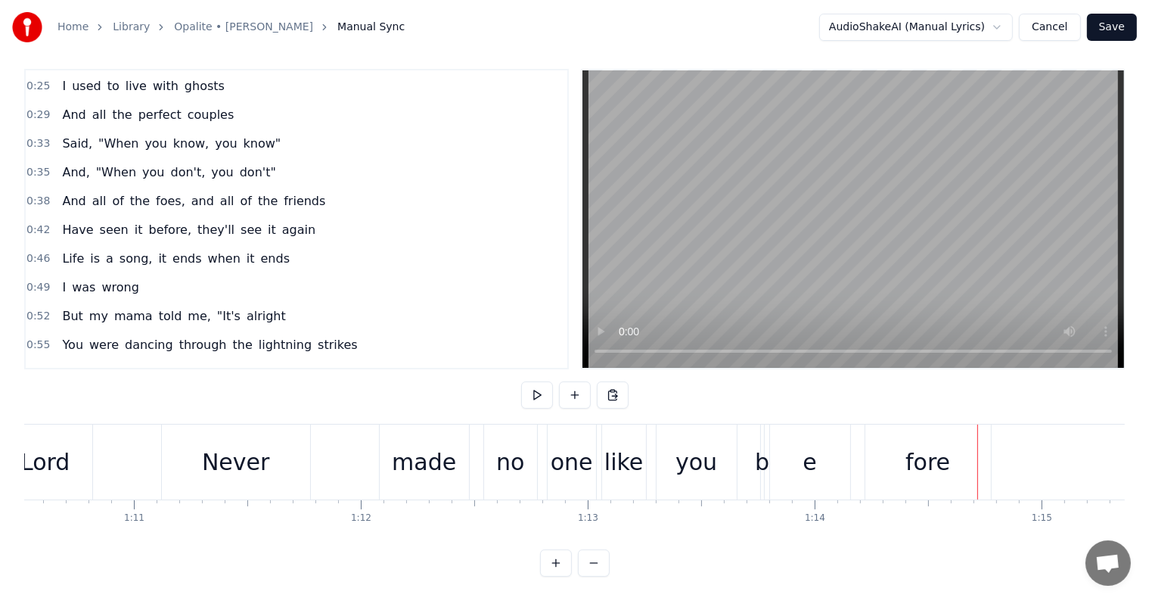
click at [811, 452] on div "е" at bounding box center [809, 462] width 14 height 34
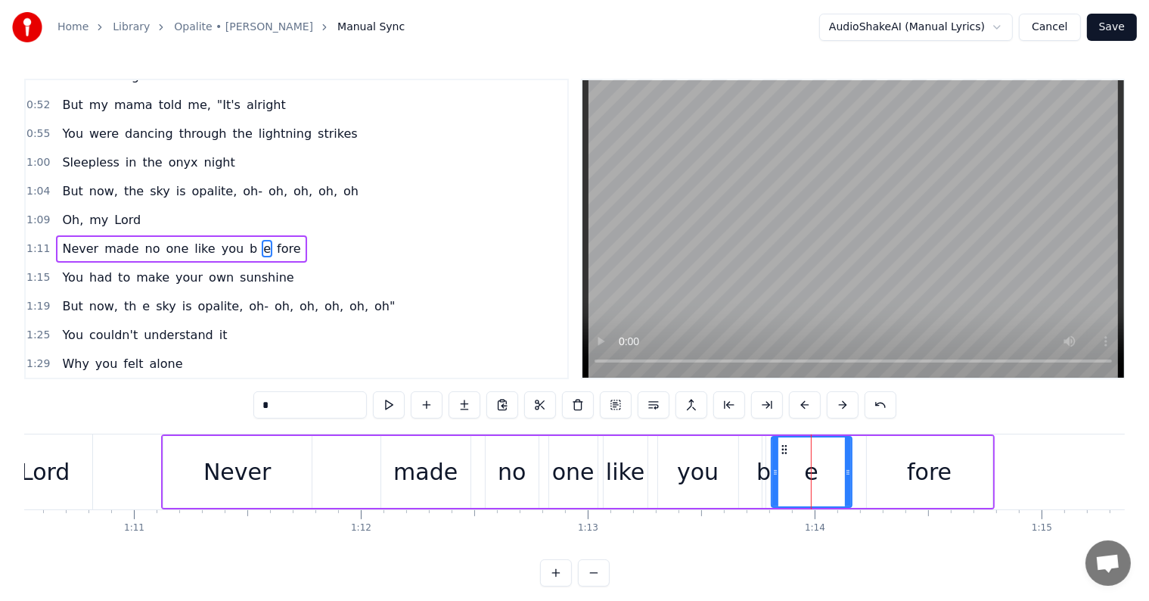
scroll to position [393, 0]
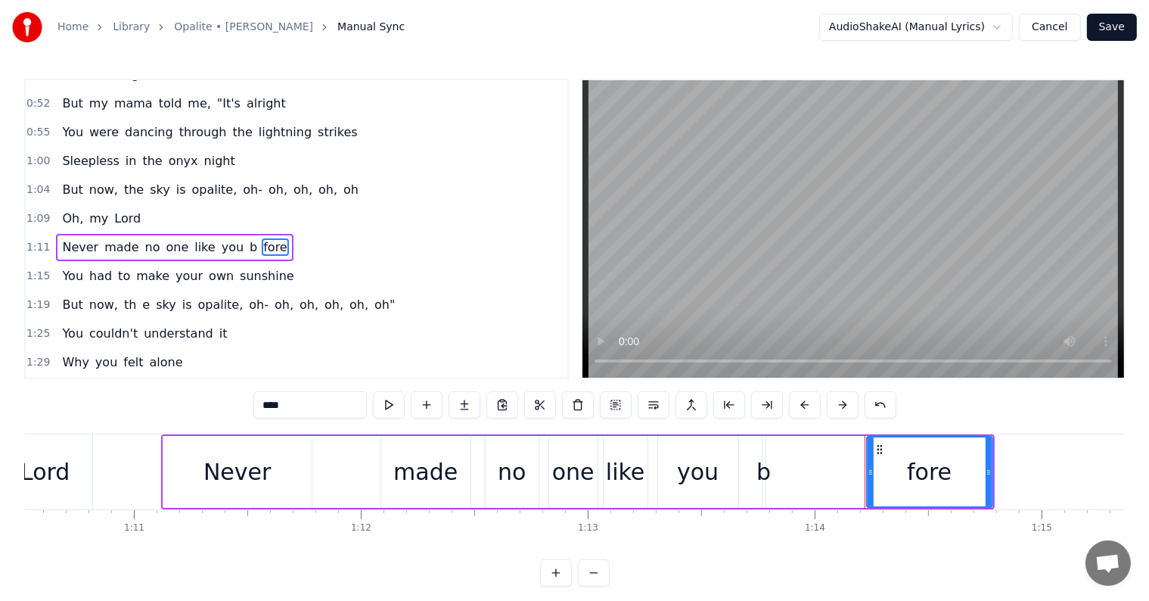
click at [766, 466] on div "b" at bounding box center [763, 472] width 14 height 34
click at [904, 469] on div "fore" at bounding box center [930, 471] width 124 height 69
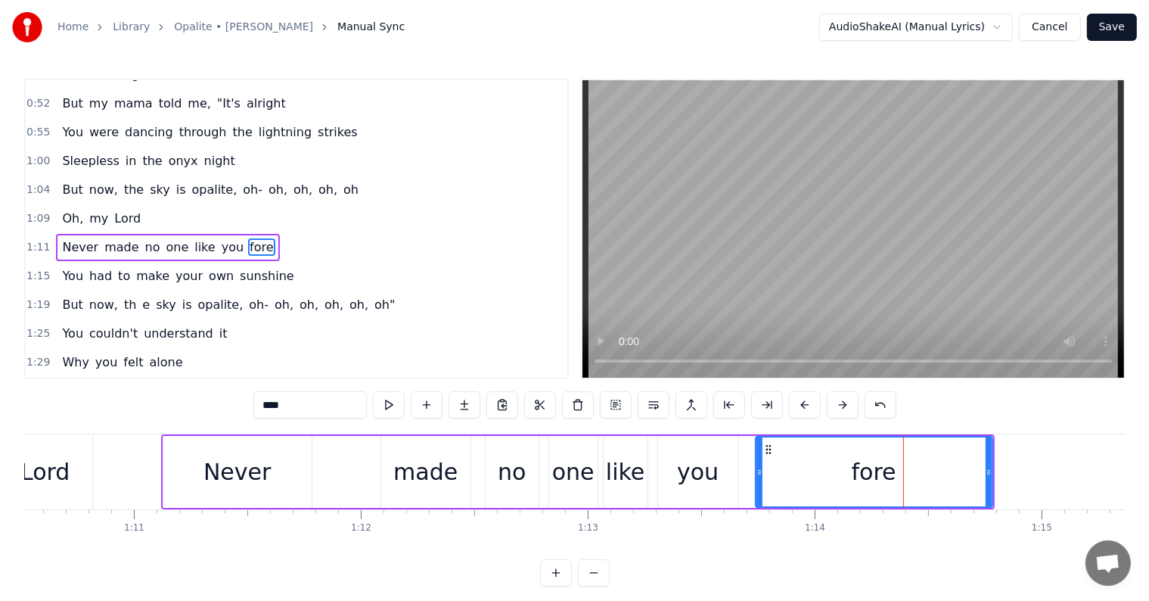
drag, startPoint x: 868, startPoint y: 472, endPoint x: 756, endPoint y: 475, distance: 111.2
click at [756, 475] on icon at bounding box center [759, 472] width 6 height 12
click at [264, 402] on input "****" at bounding box center [309, 404] width 113 height 27
click at [269, 400] on input "*****" at bounding box center [309, 404] width 113 height 27
type input "******"
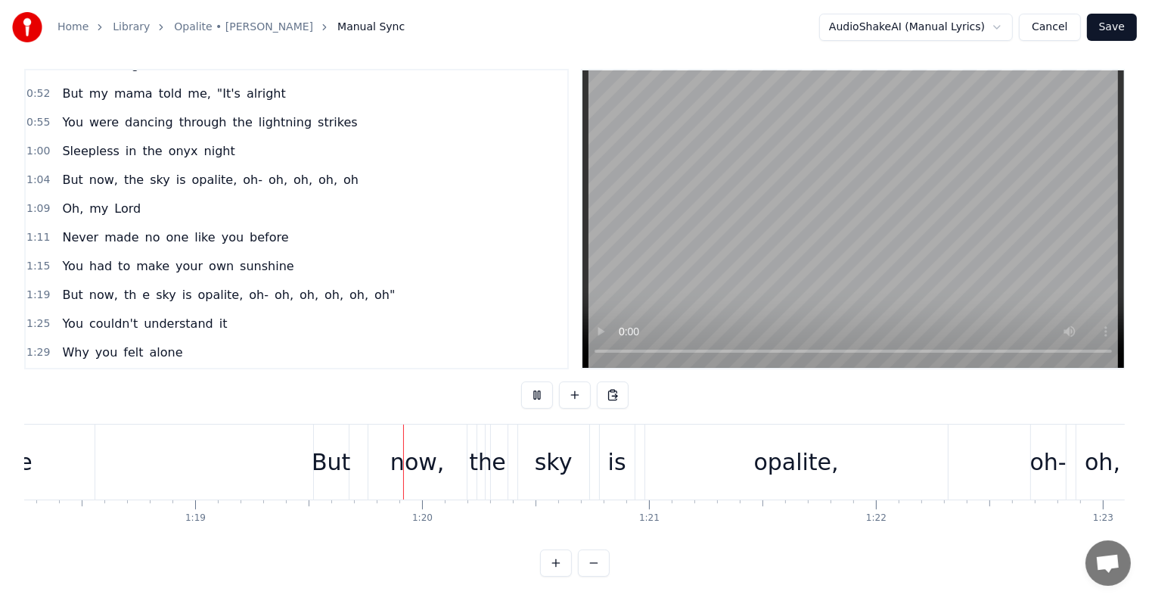
scroll to position [0, 17934]
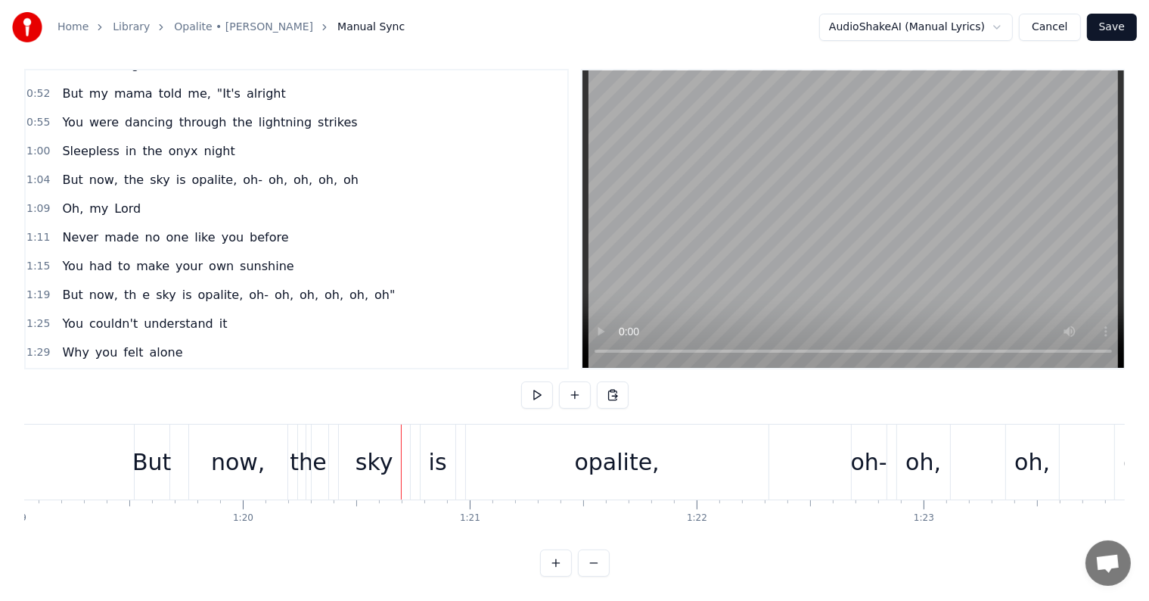
click at [299, 464] on div "th" at bounding box center [301, 462] width 23 height 34
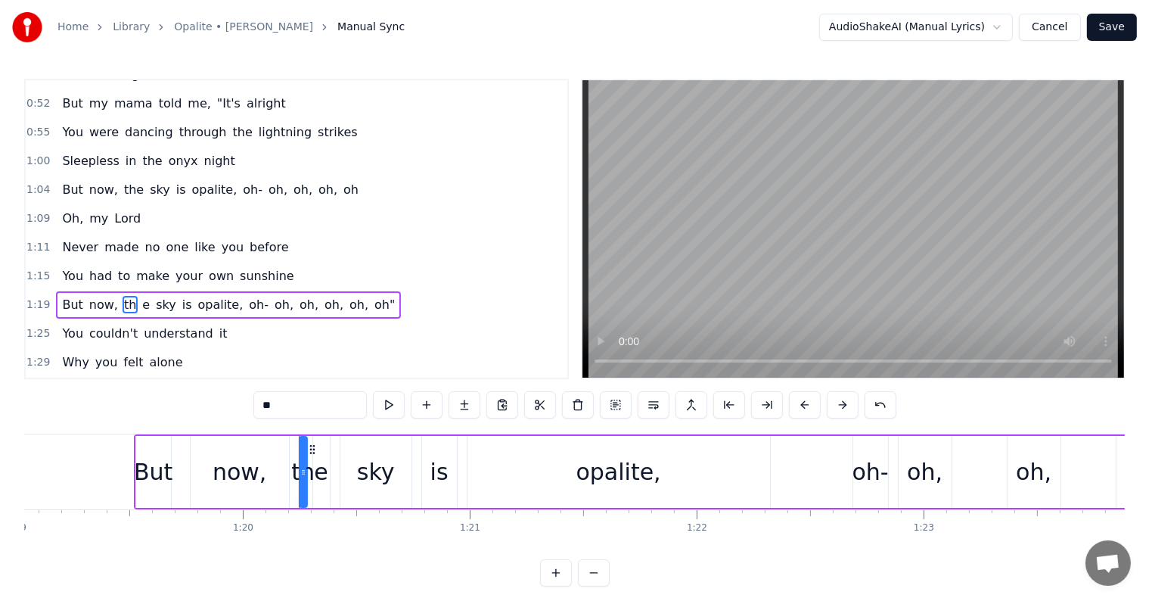
scroll to position [449, 0]
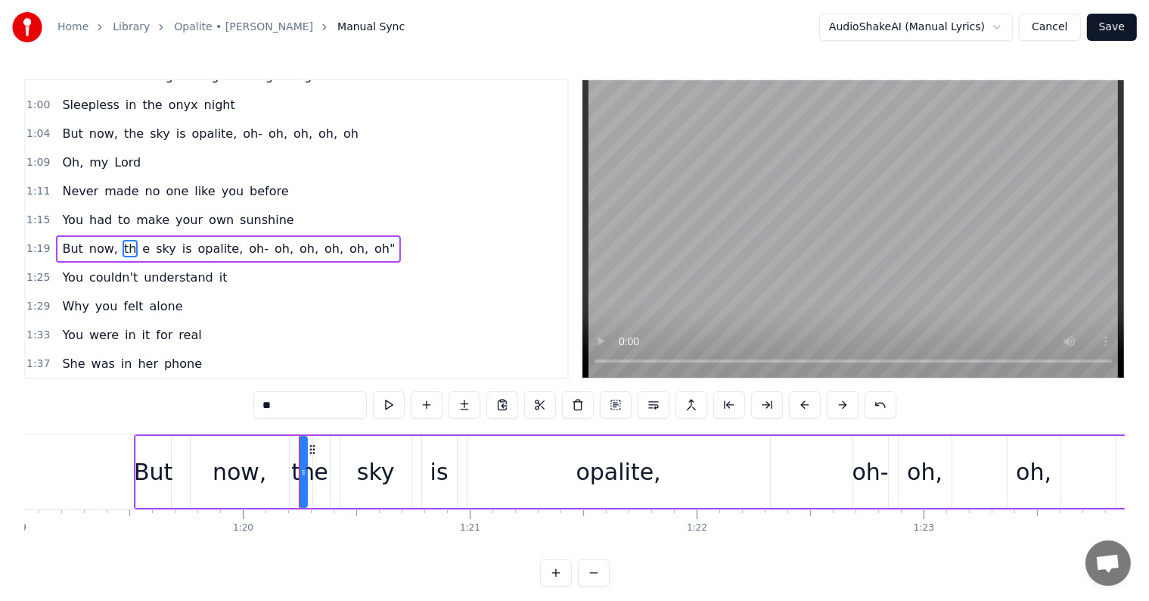
click at [322, 487] on div "е" at bounding box center [321, 472] width 14 height 34
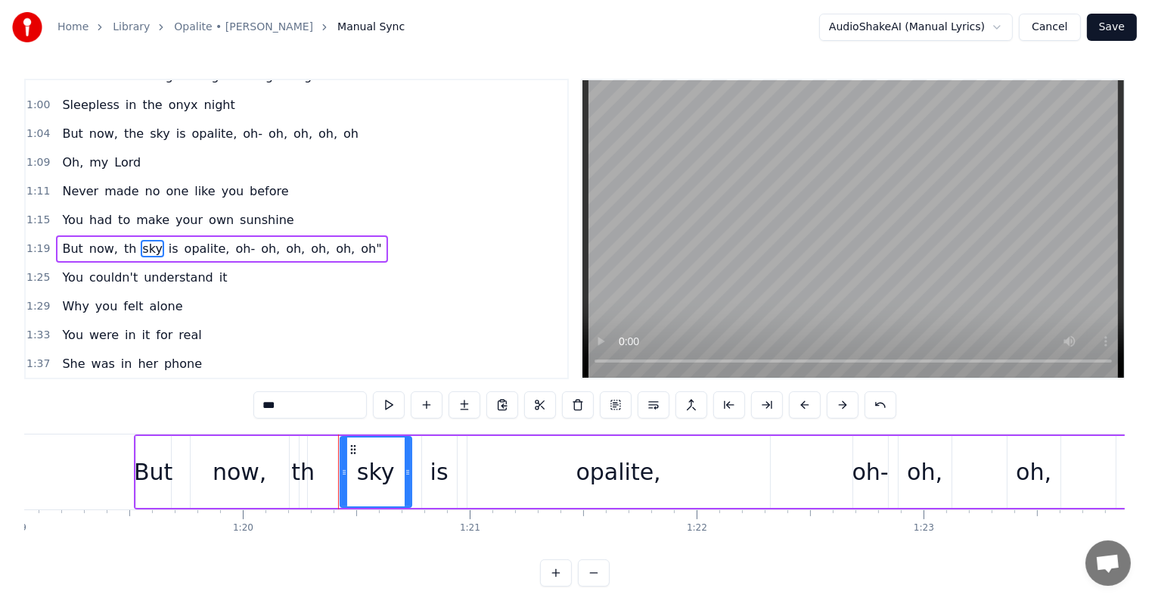
click at [295, 473] on div "th" at bounding box center [302, 472] width 23 height 34
click at [298, 408] on input "**" at bounding box center [309, 404] width 113 height 27
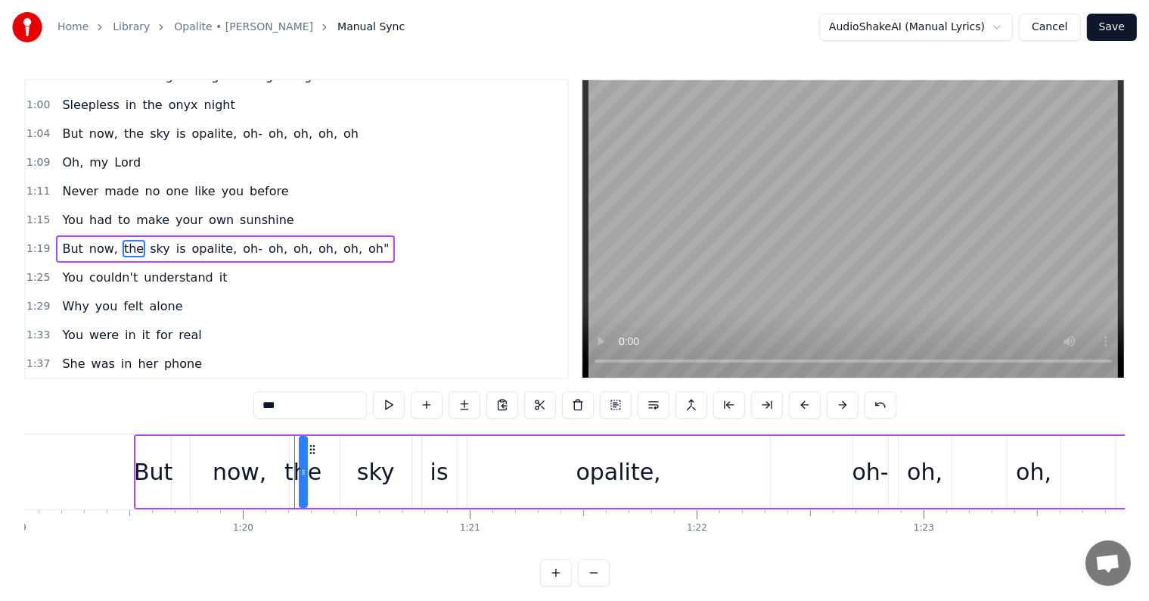
type input "***"
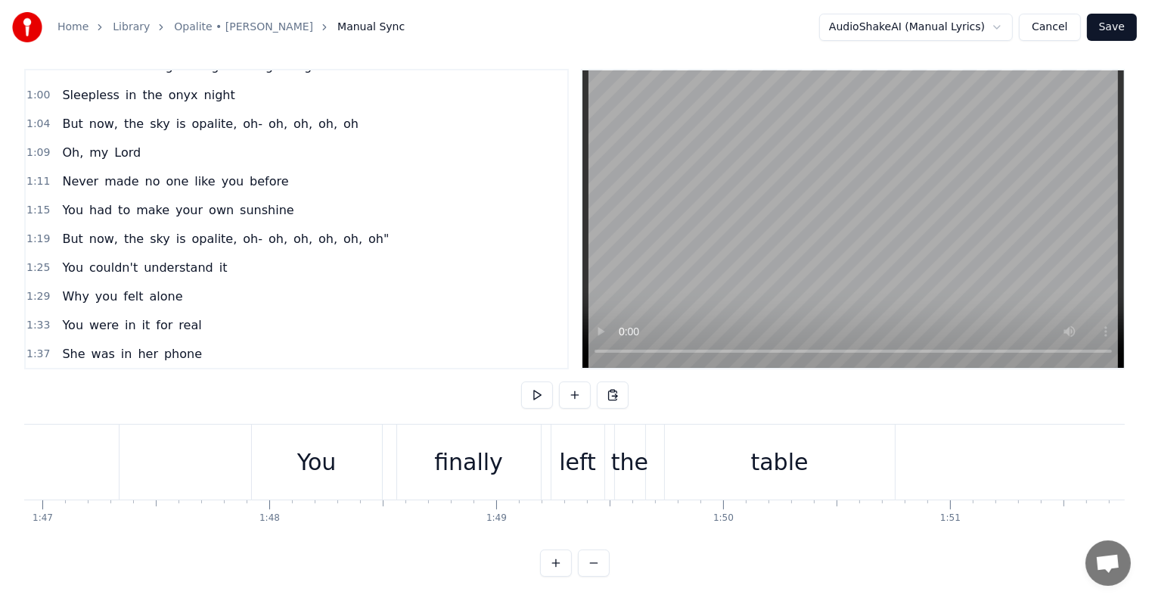
scroll to position [0, 24170]
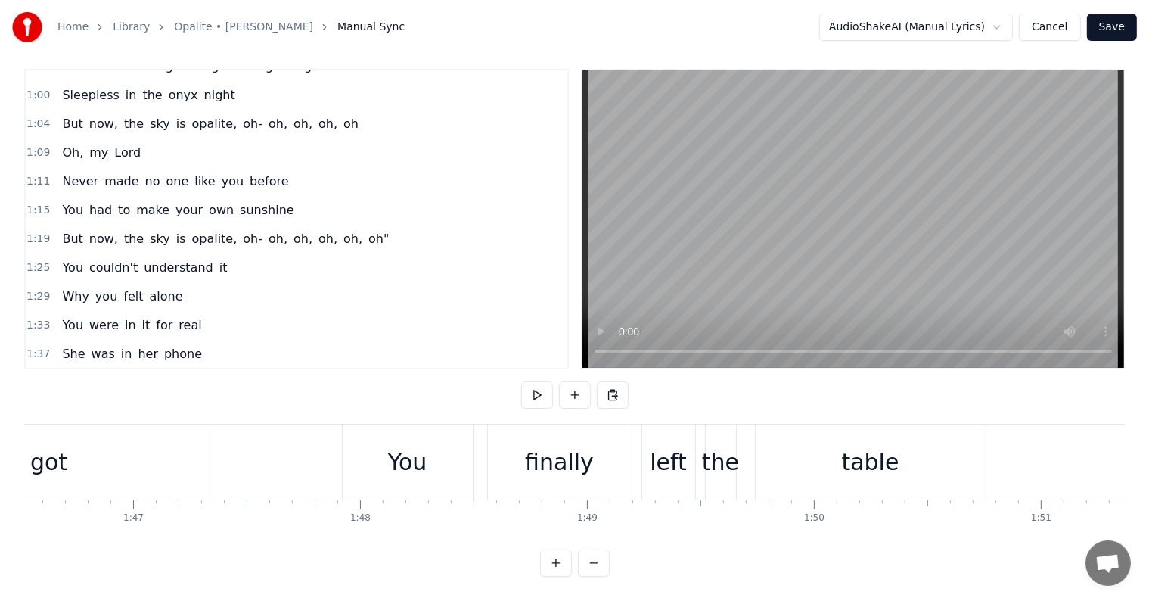
click at [441, 448] on div "You" at bounding box center [408, 461] width 130 height 75
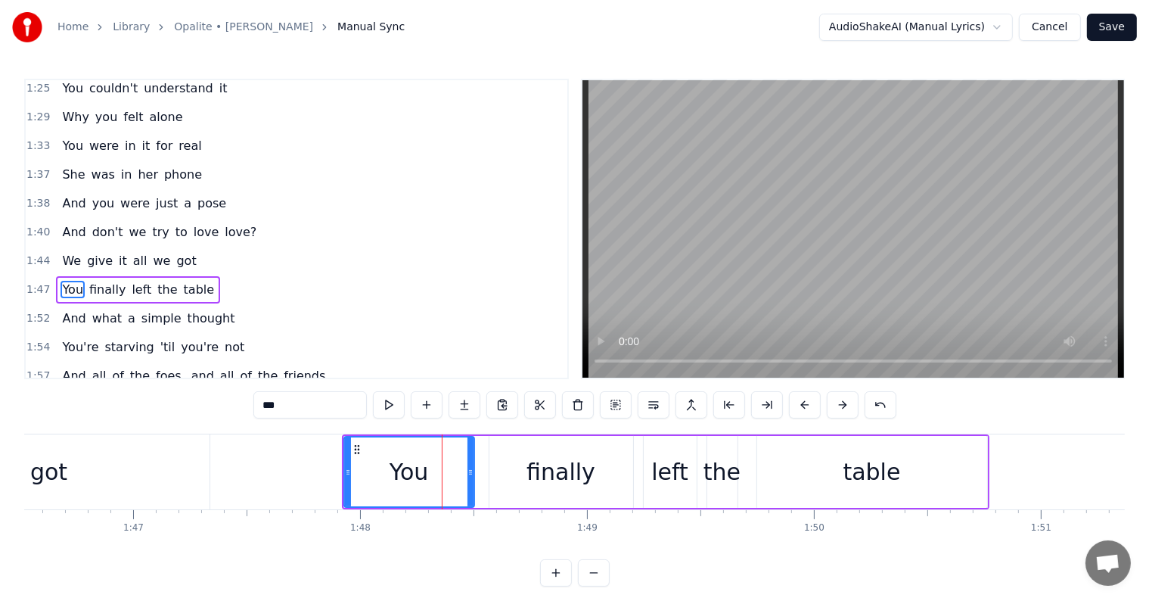
scroll to position [672, 0]
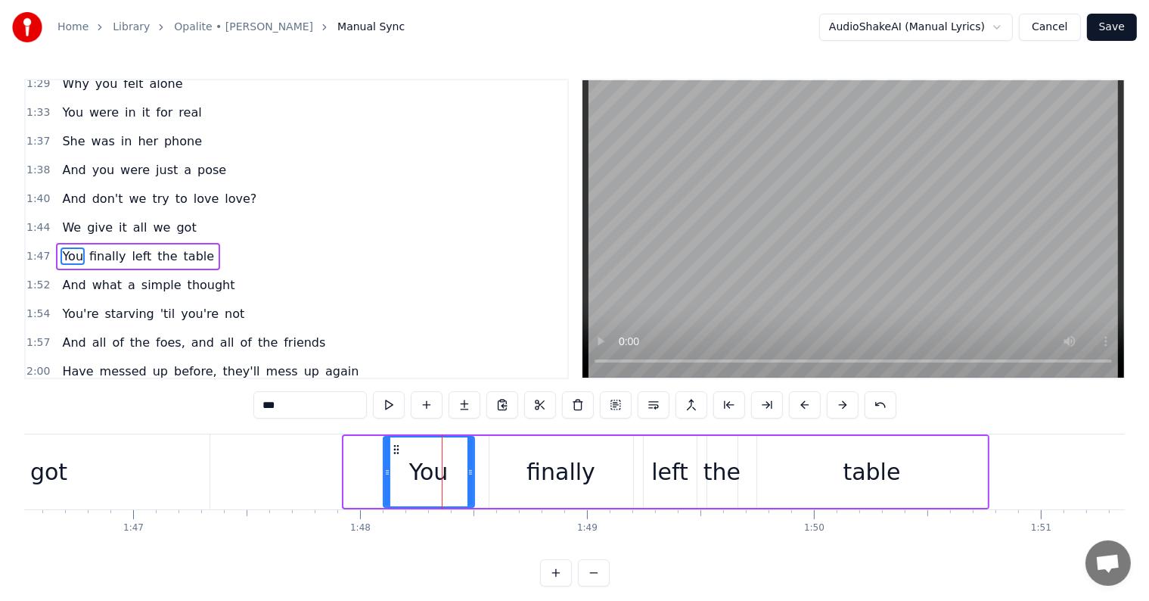
drag, startPoint x: 343, startPoint y: 467, endPoint x: 382, endPoint y: 473, distance: 38.9
click at [384, 473] on icon at bounding box center [387, 472] width 6 height 12
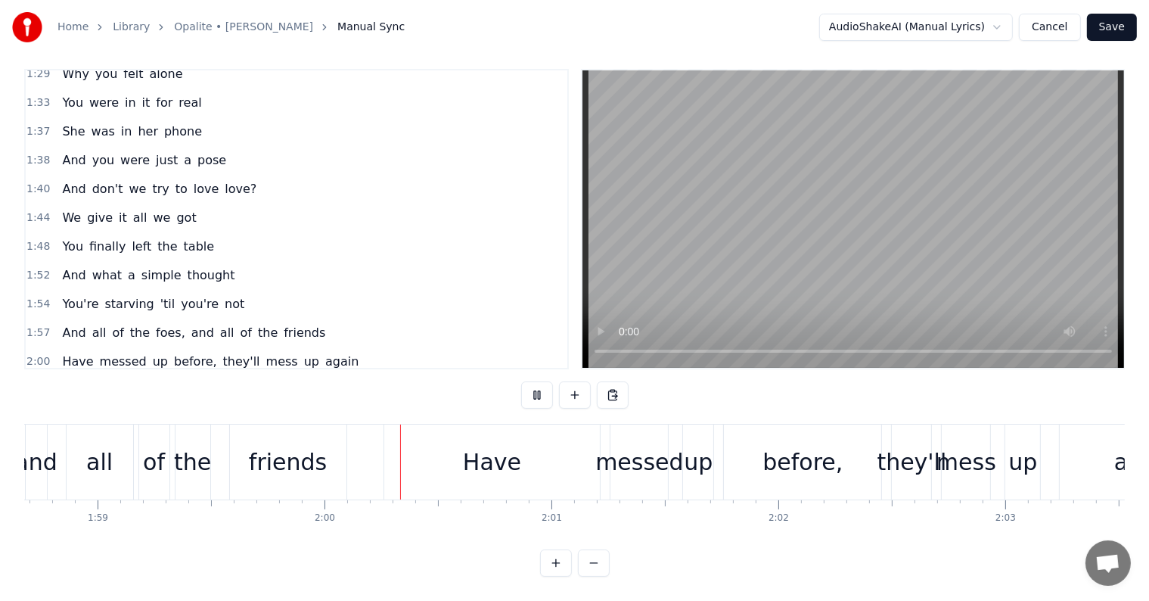
scroll to position [0, 27110]
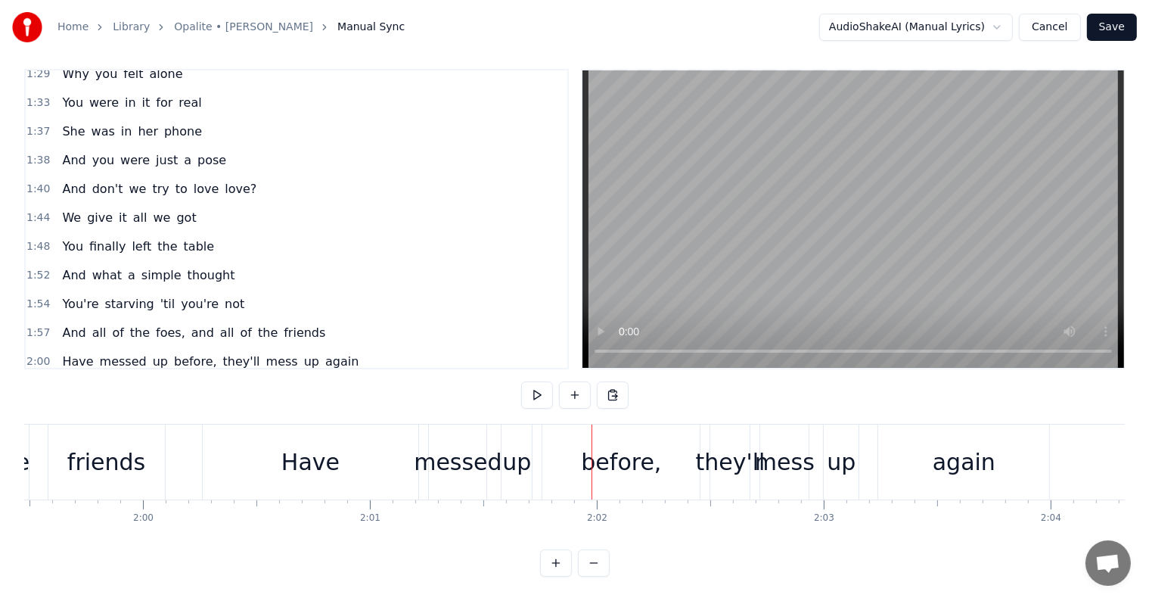
click at [306, 456] on div "Have" at bounding box center [310, 462] width 58 height 34
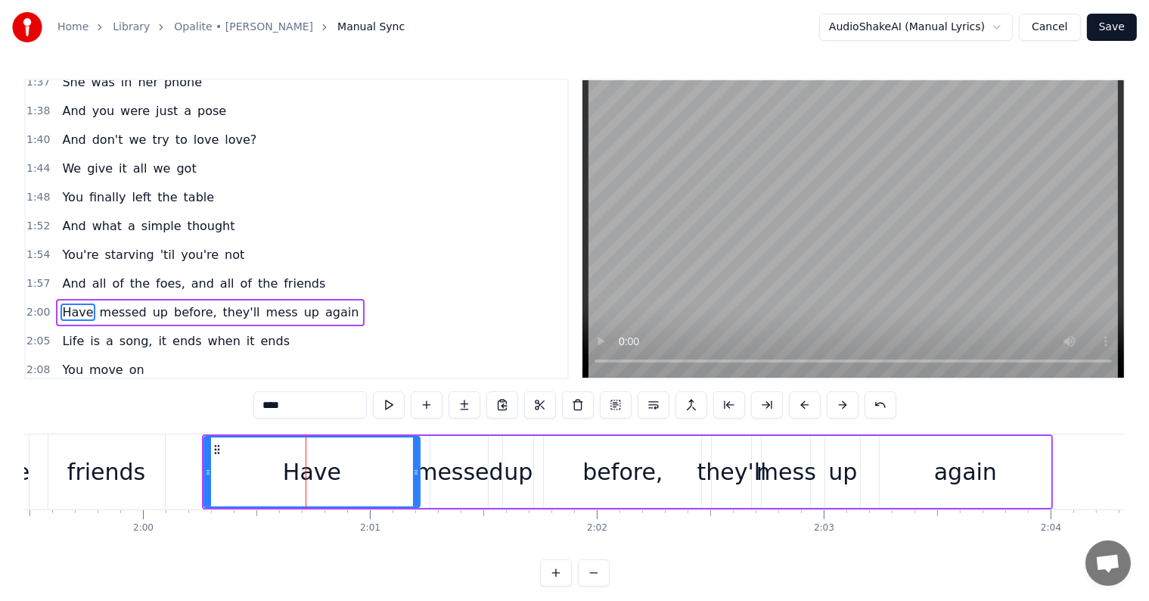
scroll to position [784, 0]
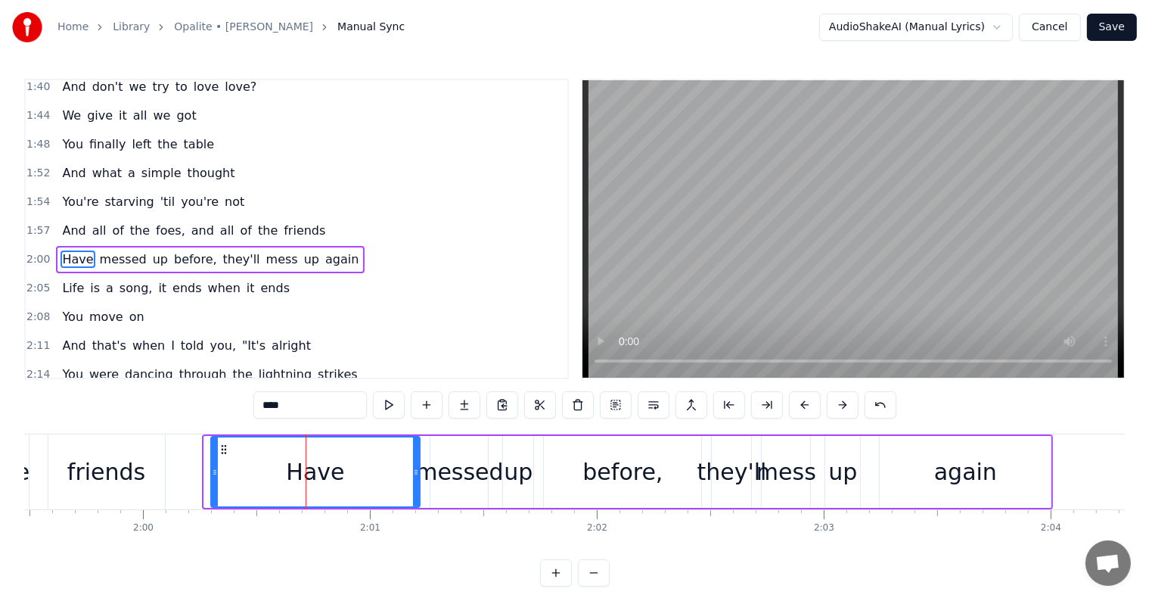
drag, startPoint x: 203, startPoint y: 472, endPoint x: 211, endPoint y: 472, distance: 8.3
click at [211, 472] on div "Have" at bounding box center [315, 472] width 211 height 72
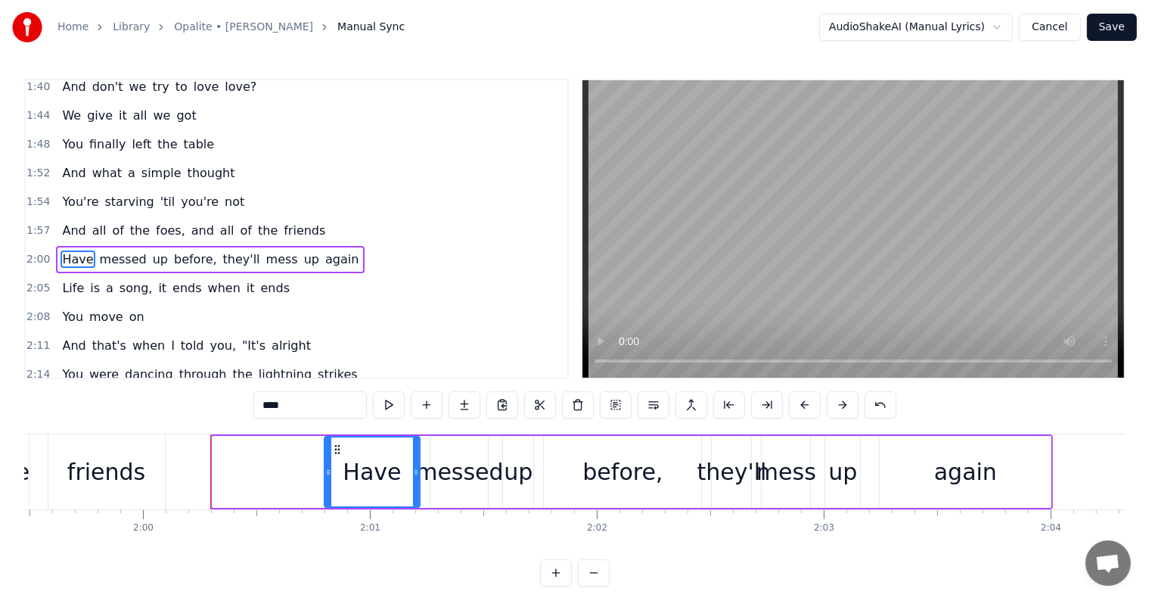
drag, startPoint x: 214, startPoint y: 471, endPoint x: 324, endPoint y: 477, distance: 110.6
click at [325, 477] on icon at bounding box center [328, 472] width 6 height 12
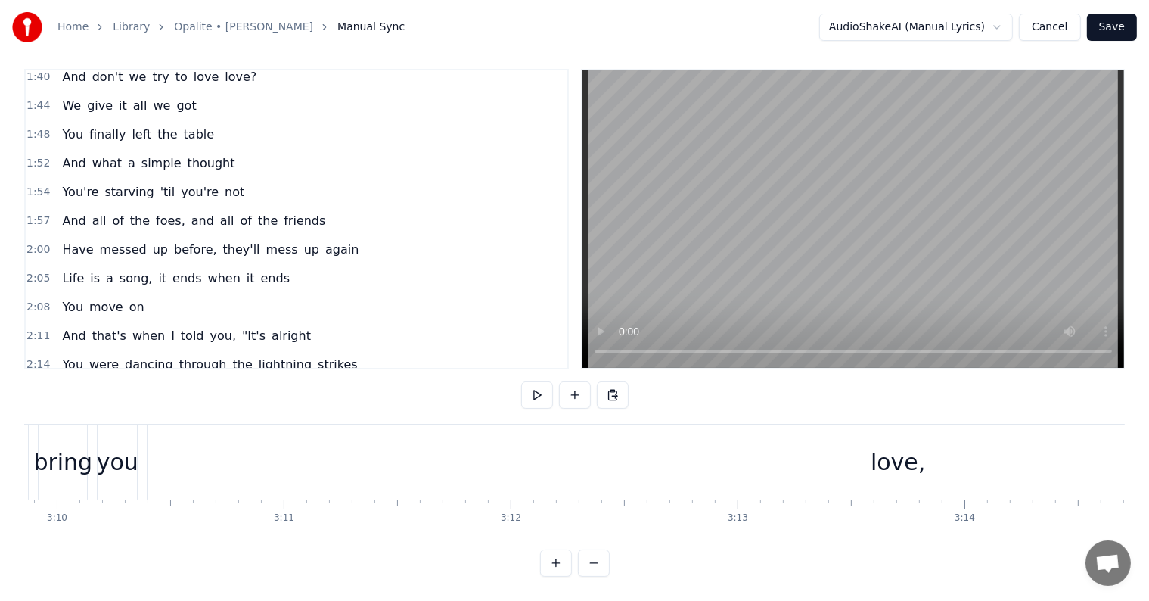
scroll to position [0, 43020]
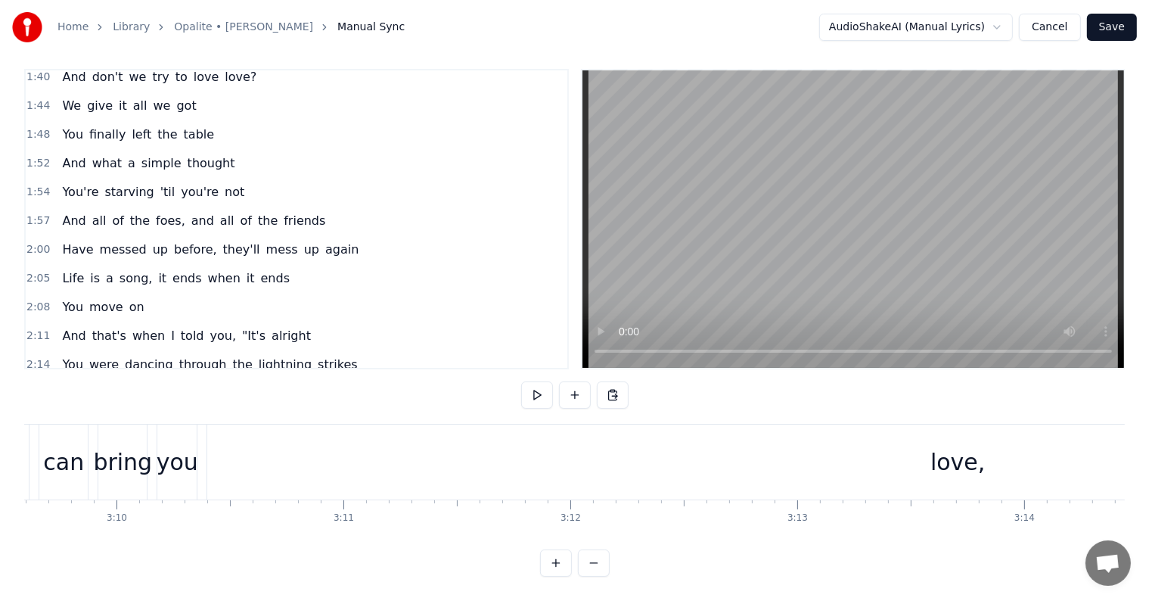
click at [950, 481] on div "love," at bounding box center [957, 461] width 1501 height 75
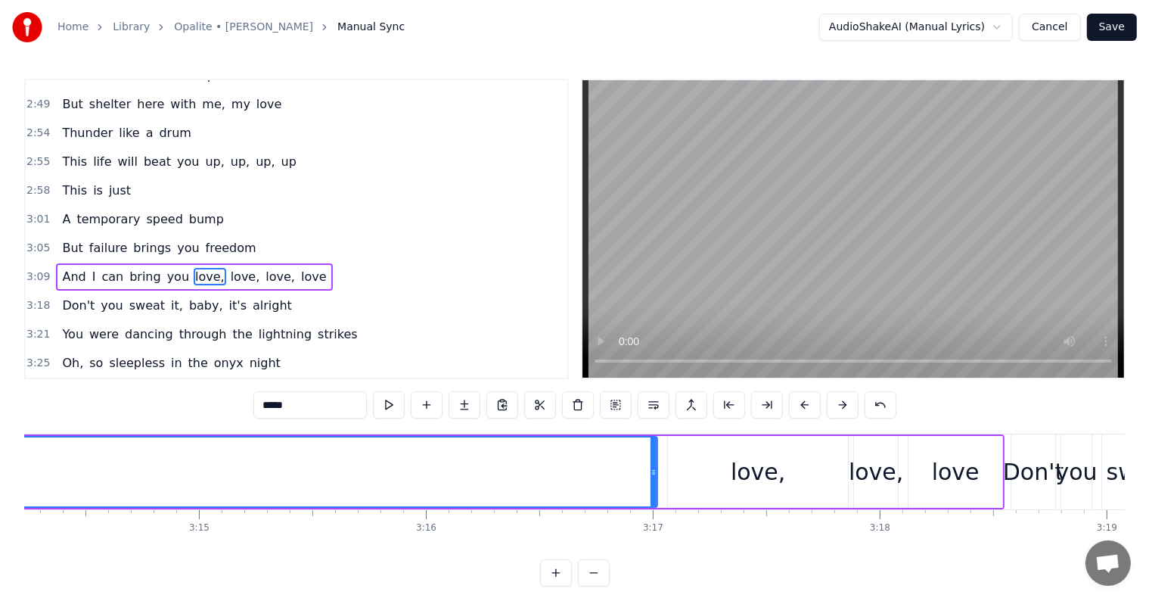
scroll to position [0, 44222]
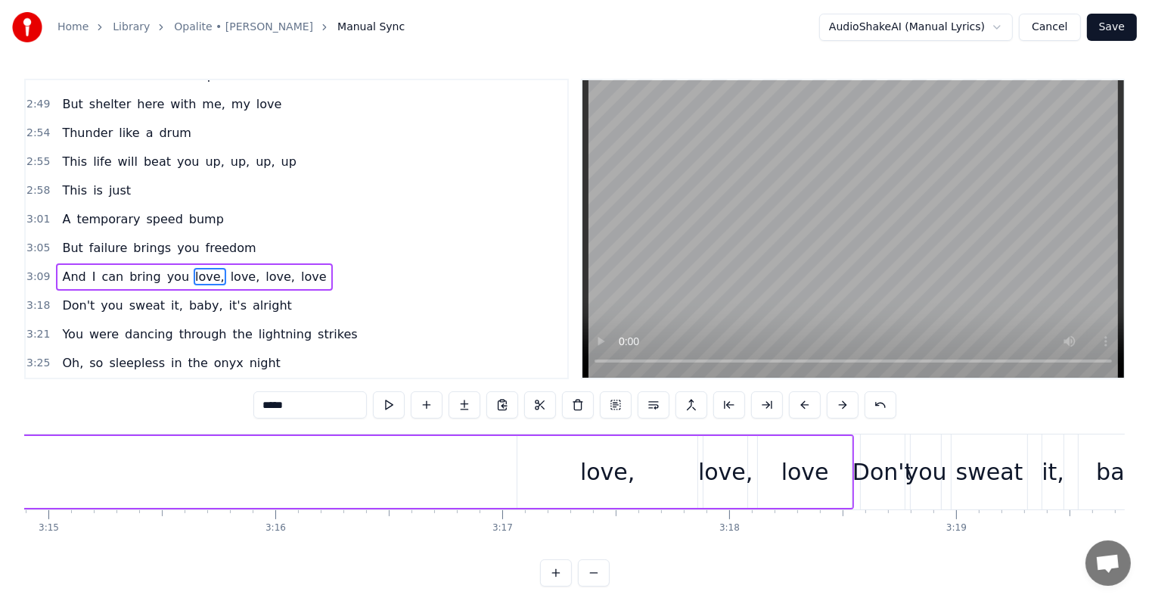
drag, startPoint x: 504, startPoint y: 471, endPoint x: 0, endPoint y: 473, distance: 504.5
click at [0, 473] on div "Home Library Opalite • [PERSON_NAME] Manual Sync AudioShakeAI (Manual Lyrics) C…" at bounding box center [574, 293] width 1149 height 586
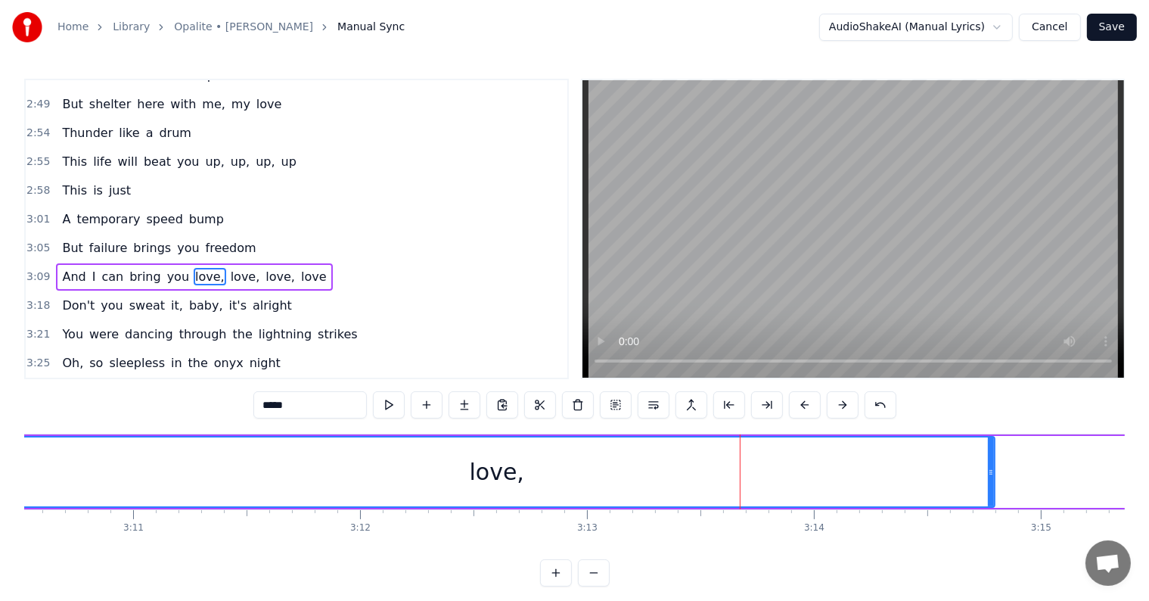
scroll to position [0, 43169]
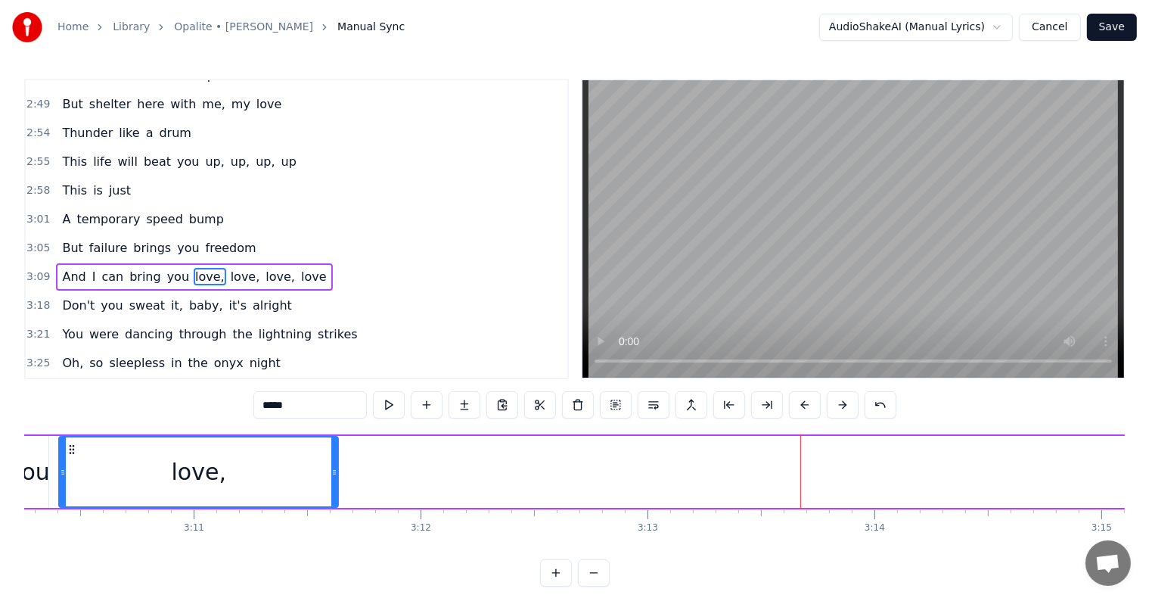
drag, startPoint x: 1053, startPoint y: 488, endPoint x: 336, endPoint y: 477, distance: 717.1
click at [336, 477] on div at bounding box center [334, 471] width 6 height 69
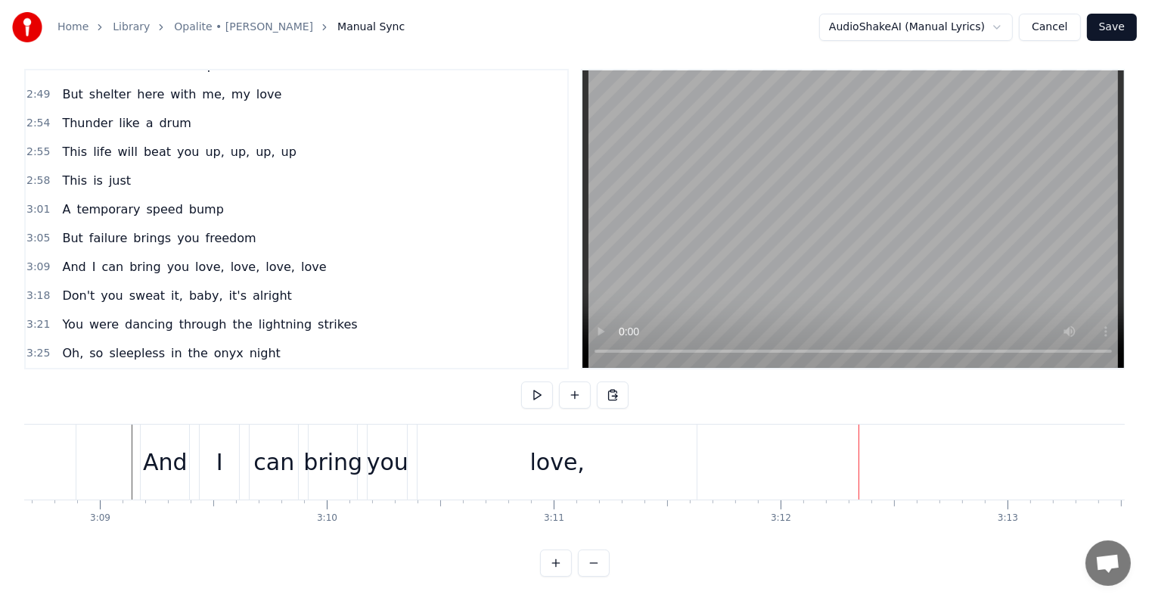
scroll to position [0, 42719]
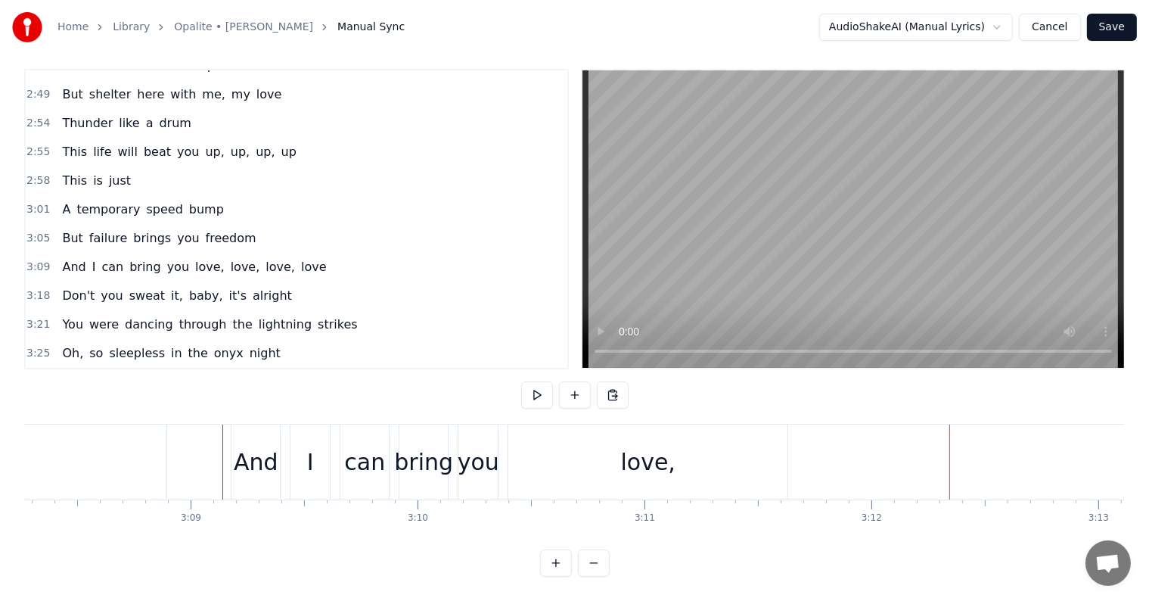
click at [736, 444] on div "love," at bounding box center [647, 461] width 279 height 75
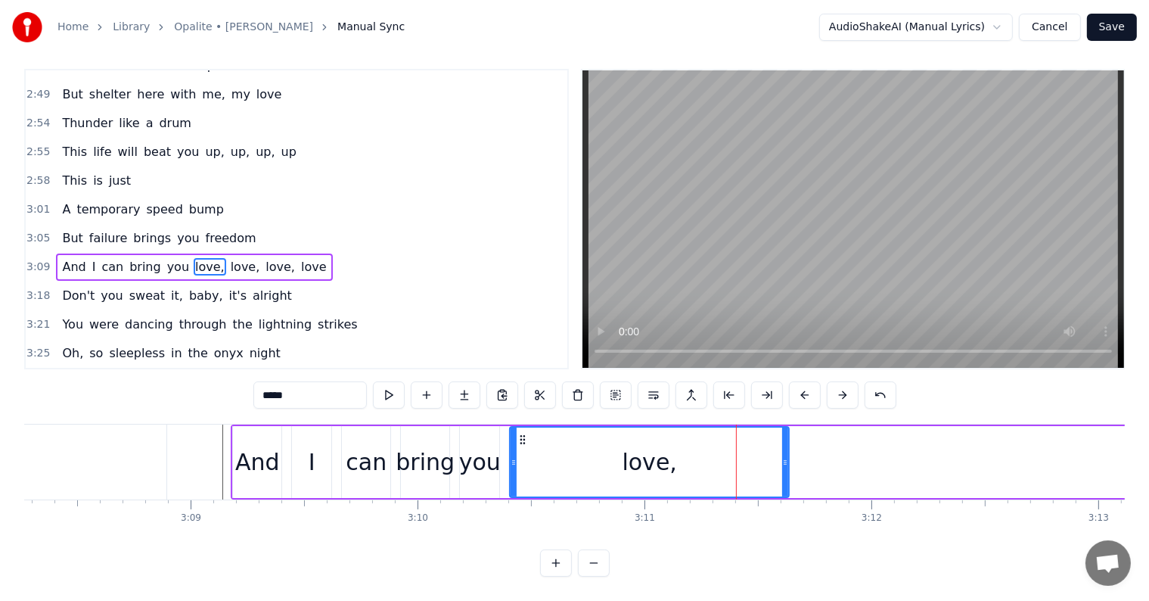
scroll to position [0, 0]
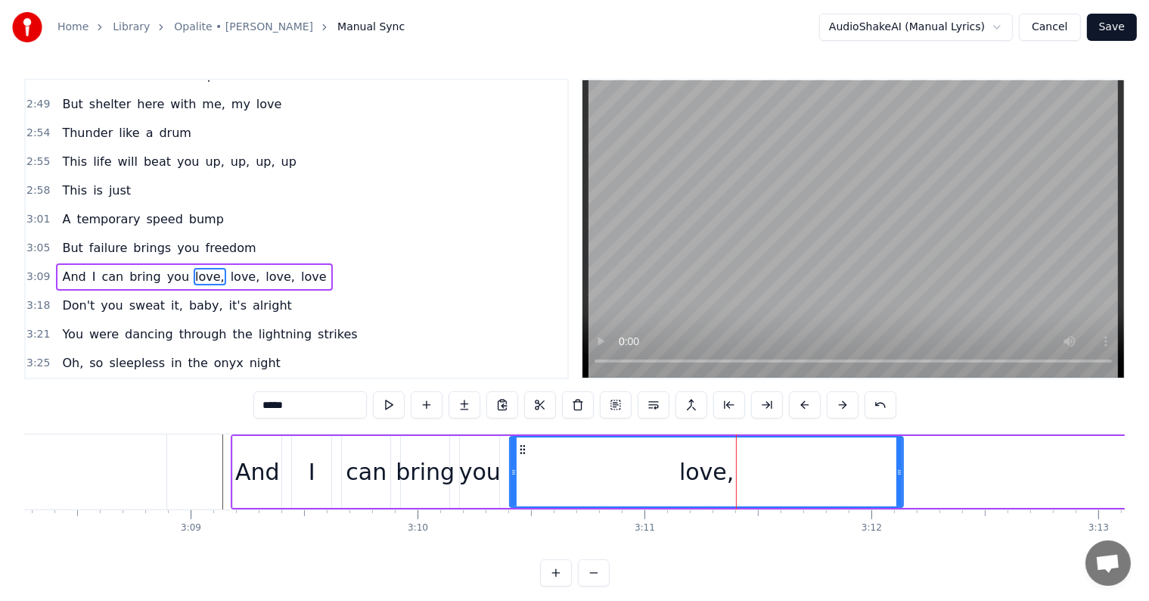
drag, startPoint x: 784, startPoint y: 470, endPoint x: 899, endPoint y: 470, distance: 114.2
click at [899, 470] on icon at bounding box center [899, 472] width 6 height 12
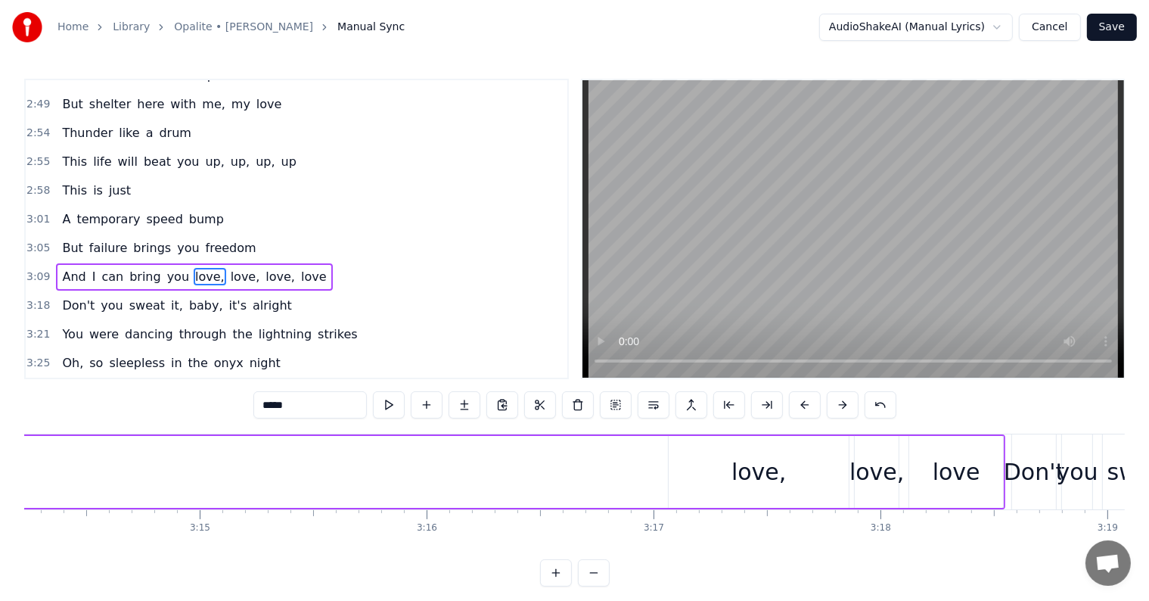
scroll to position [0, 44132]
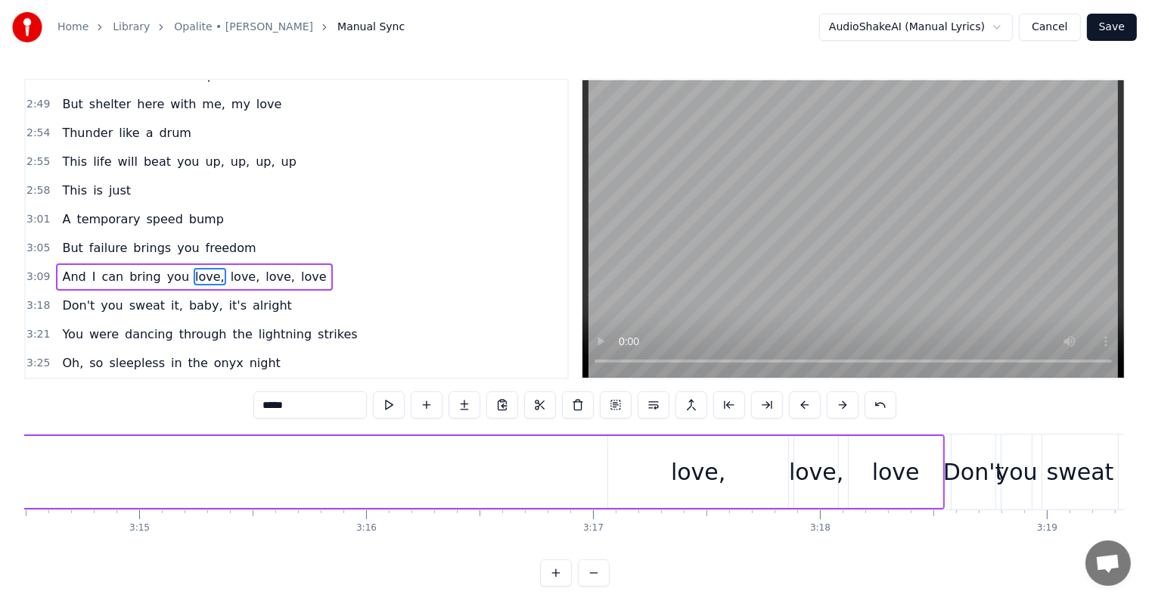
drag, startPoint x: 732, startPoint y: 464, endPoint x: 663, endPoint y: 466, distance: 69.6
click at [731, 464] on div "love," at bounding box center [698, 472] width 180 height 72
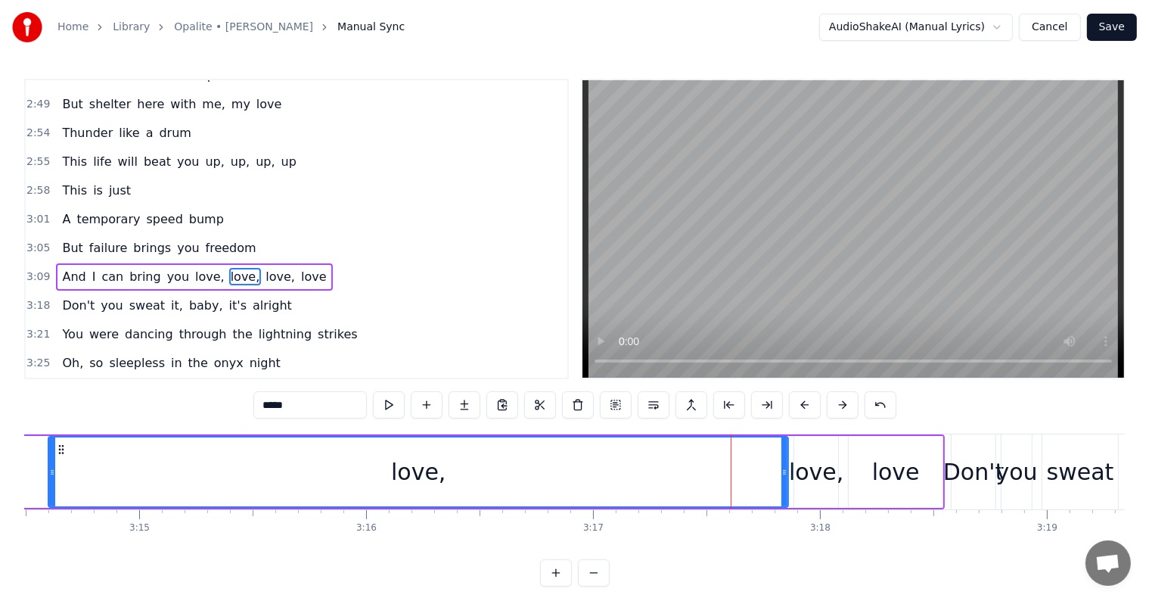
drag, startPoint x: 611, startPoint y: 473, endPoint x: 51, endPoint y: 464, distance: 560.5
click at [49, 466] on icon at bounding box center [52, 472] width 6 height 12
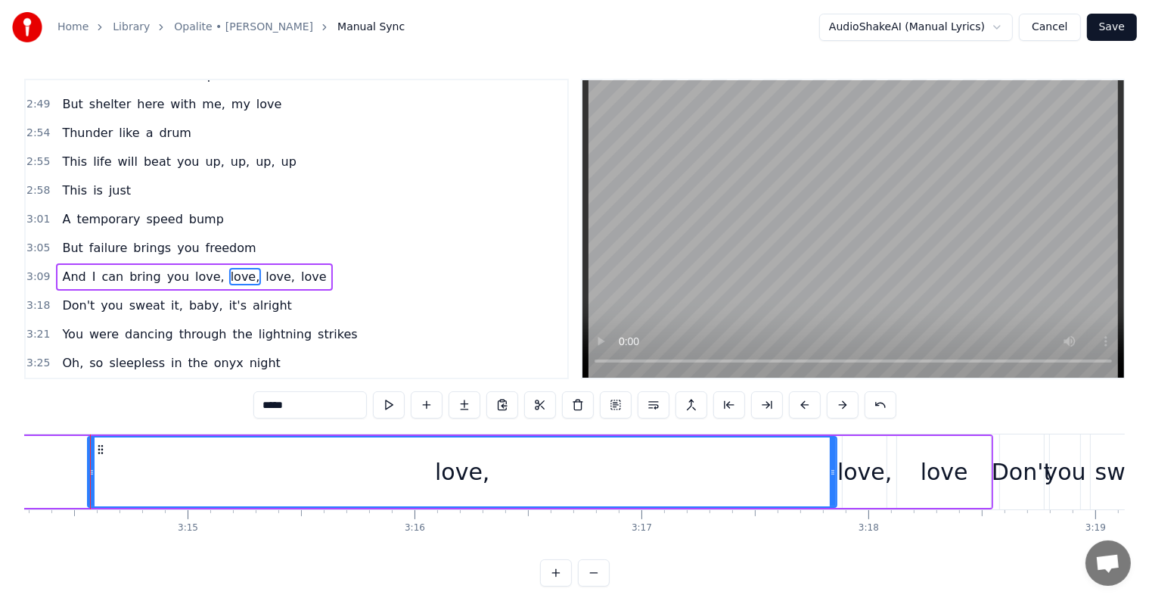
scroll to position [0, 44073]
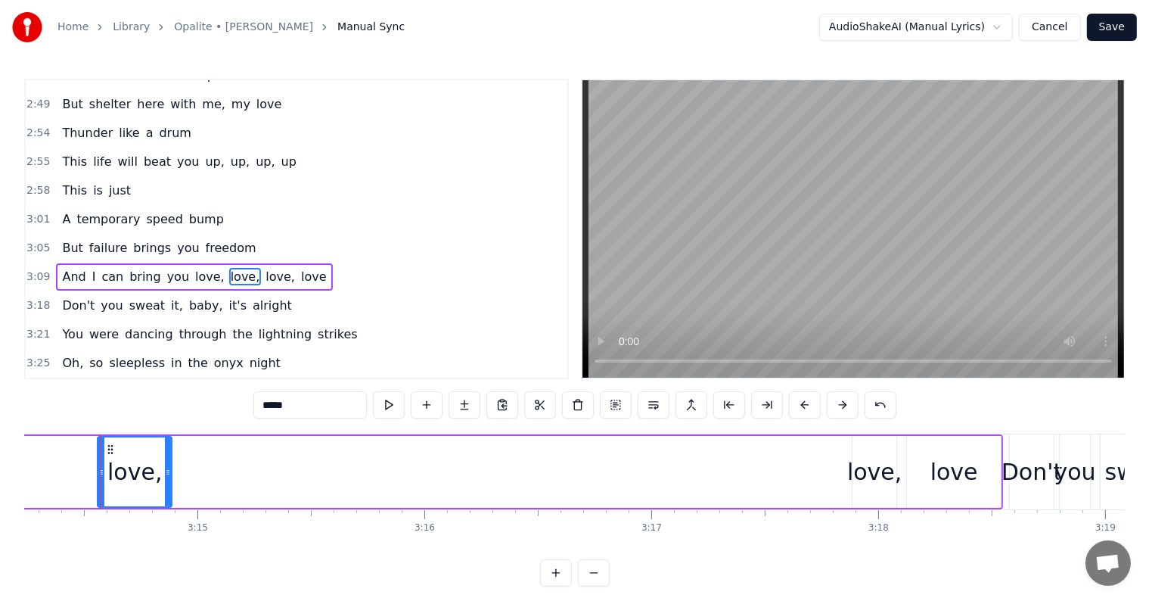
drag, startPoint x: 841, startPoint y: 472, endPoint x: 163, endPoint y: 474, distance: 677.7
click at [166, 473] on icon at bounding box center [168, 472] width 6 height 12
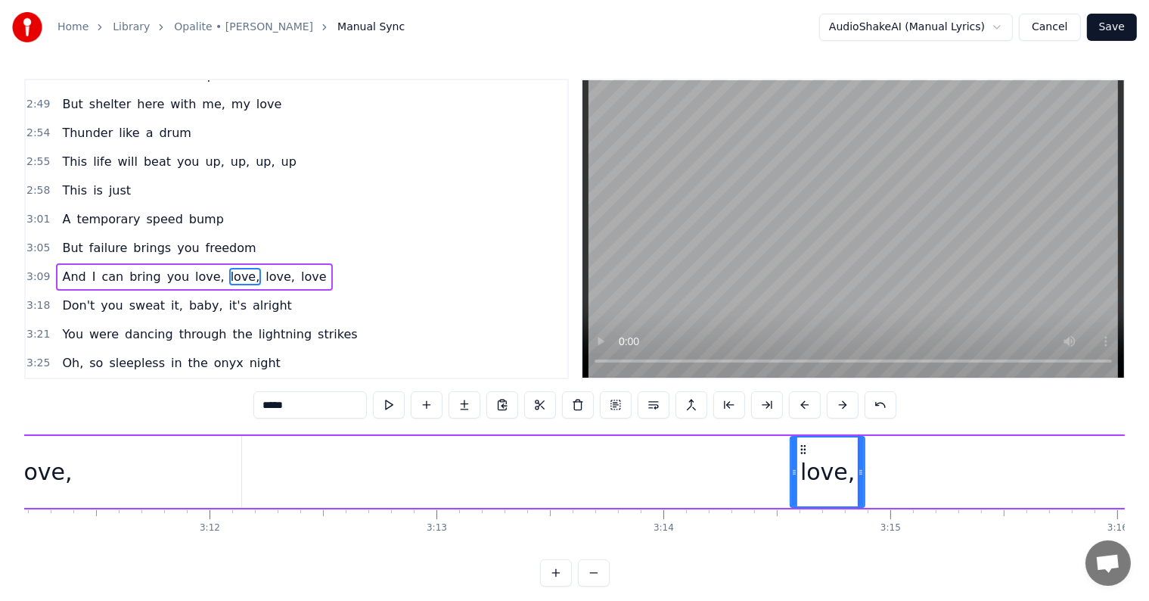
scroll to position [0, 43350]
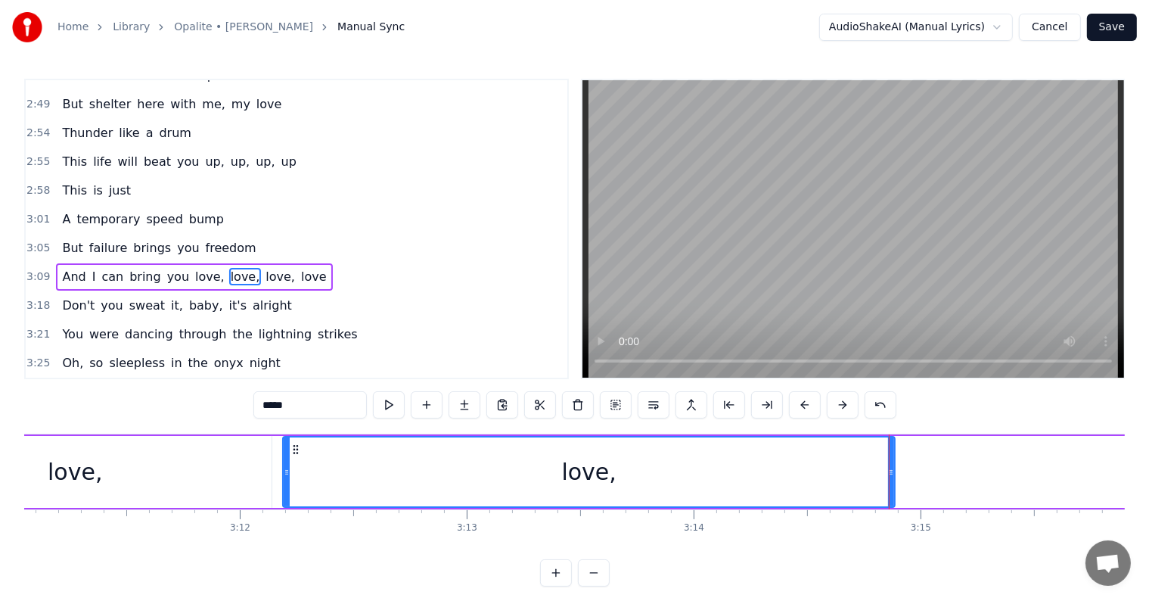
drag, startPoint x: 822, startPoint y: 471, endPoint x: 284, endPoint y: 488, distance: 538.0
click at [284, 488] on div at bounding box center [287, 471] width 6 height 69
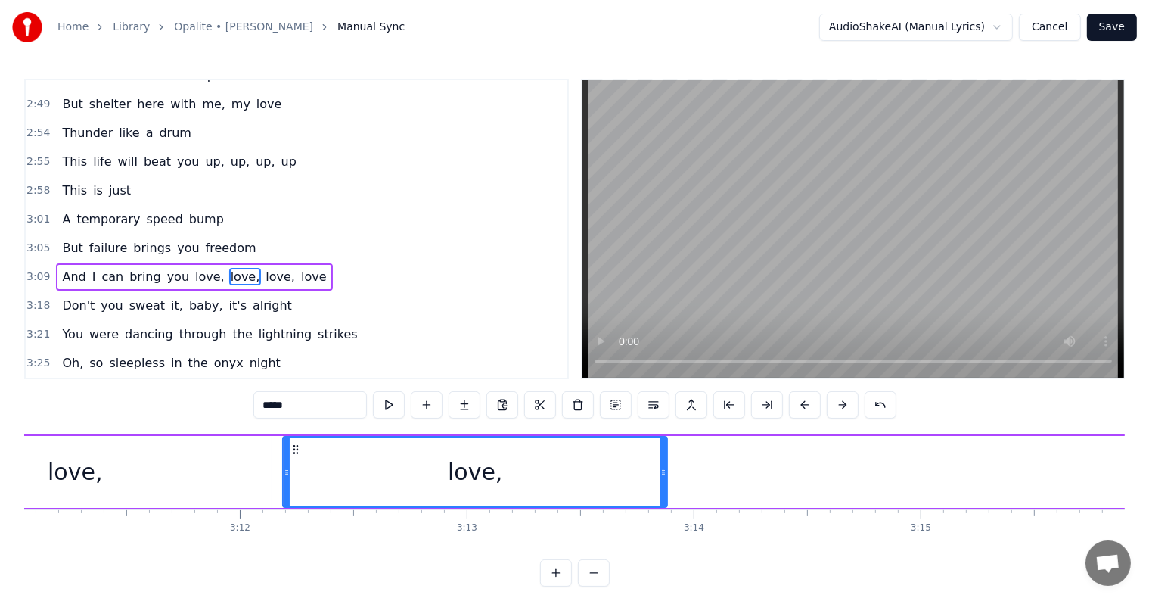
drag, startPoint x: 892, startPoint y: 484, endPoint x: 665, endPoint y: 487, distance: 227.7
click at [665, 487] on div at bounding box center [663, 471] width 6 height 69
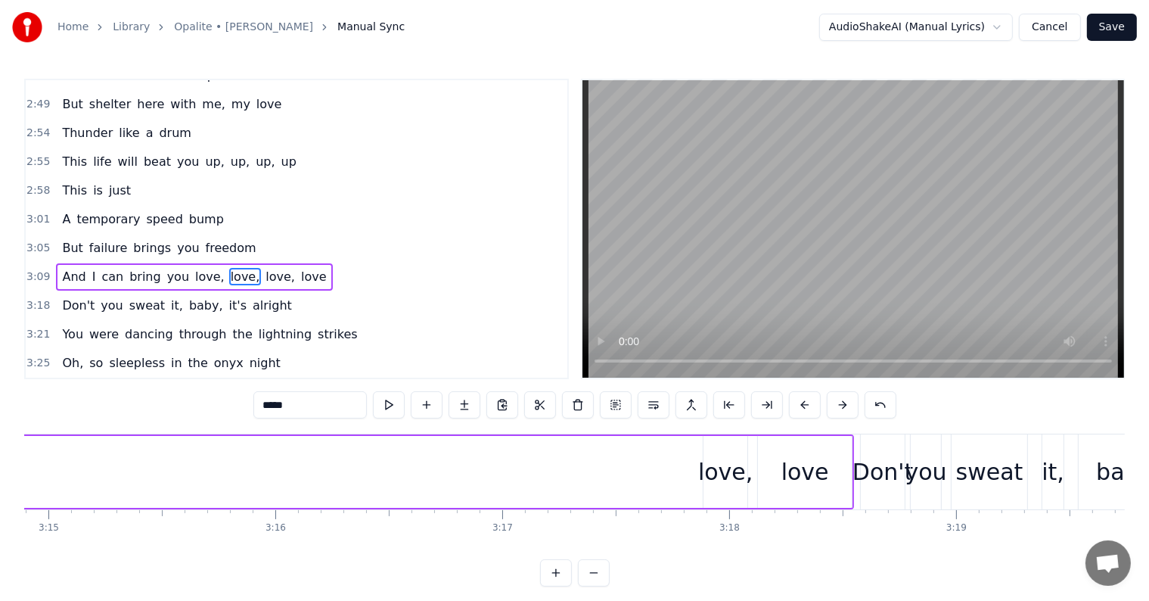
scroll to position [0, 44162]
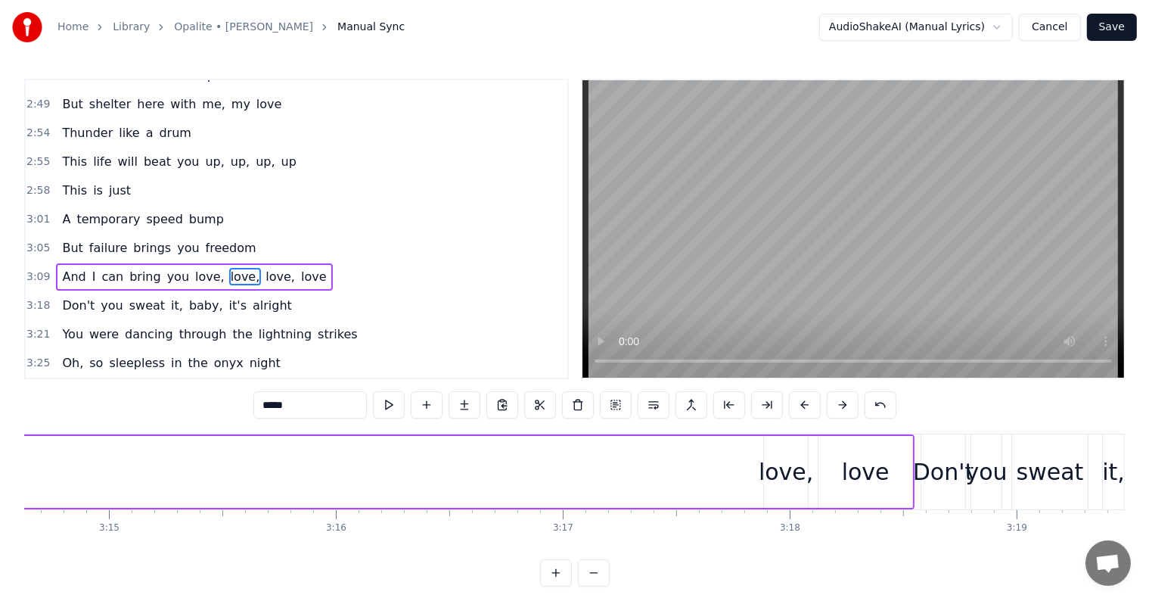
click at [787, 455] on div "love," at bounding box center [786, 472] width 54 height 34
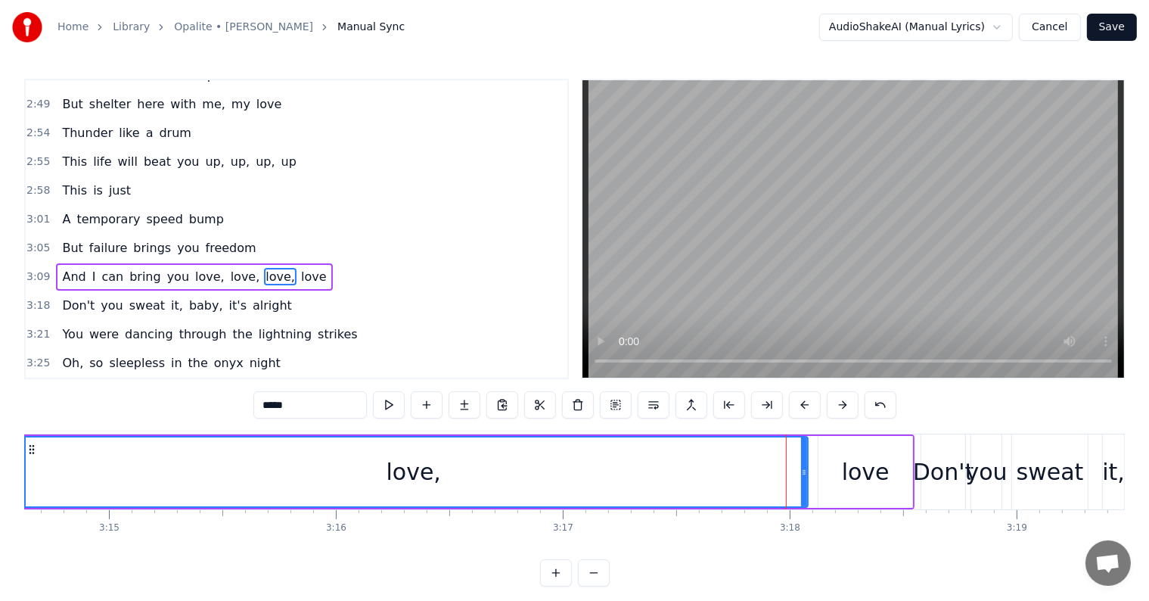
drag, startPoint x: 768, startPoint y: 470, endPoint x: 113, endPoint y: 476, distance: 655.8
click at [18, 478] on div "Home Library Opalite • [PERSON_NAME] Manual Sync AudioShakeAI (Manual Lyrics) C…" at bounding box center [574, 293] width 1149 height 586
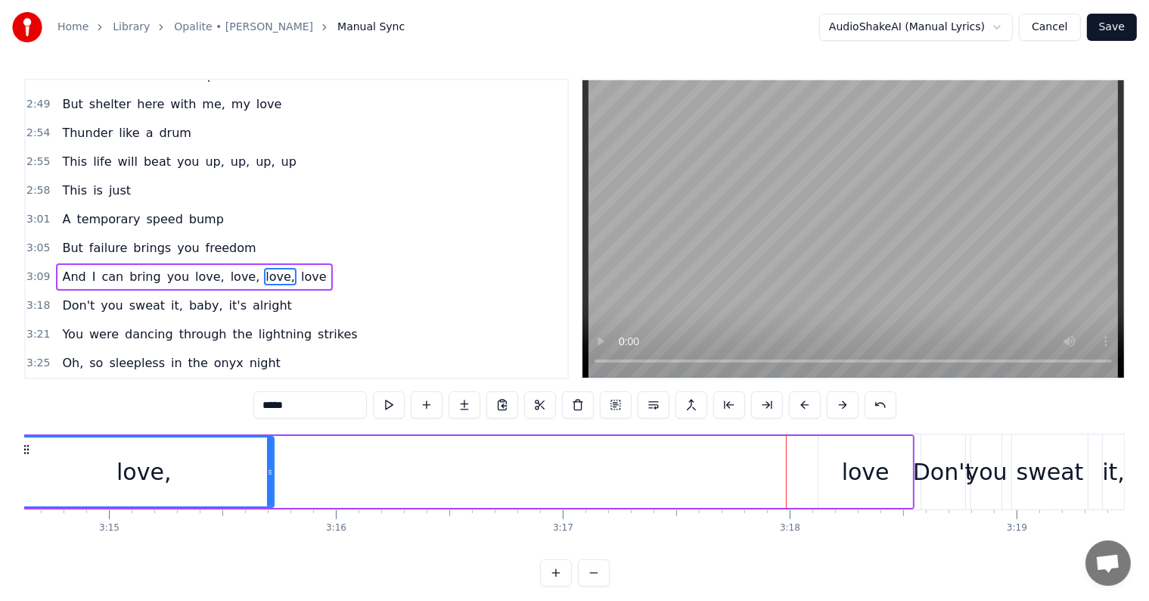
drag, startPoint x: 805, startPoint y: 472, endPoint x: 400, endPoint y: 484, distance: 404.8
click at [267, 472] on icon at bounding box center [270, 472] width 6 height 12
click at [856, 466] on div "love" at bounding box center [866, 472] width 48 height 34
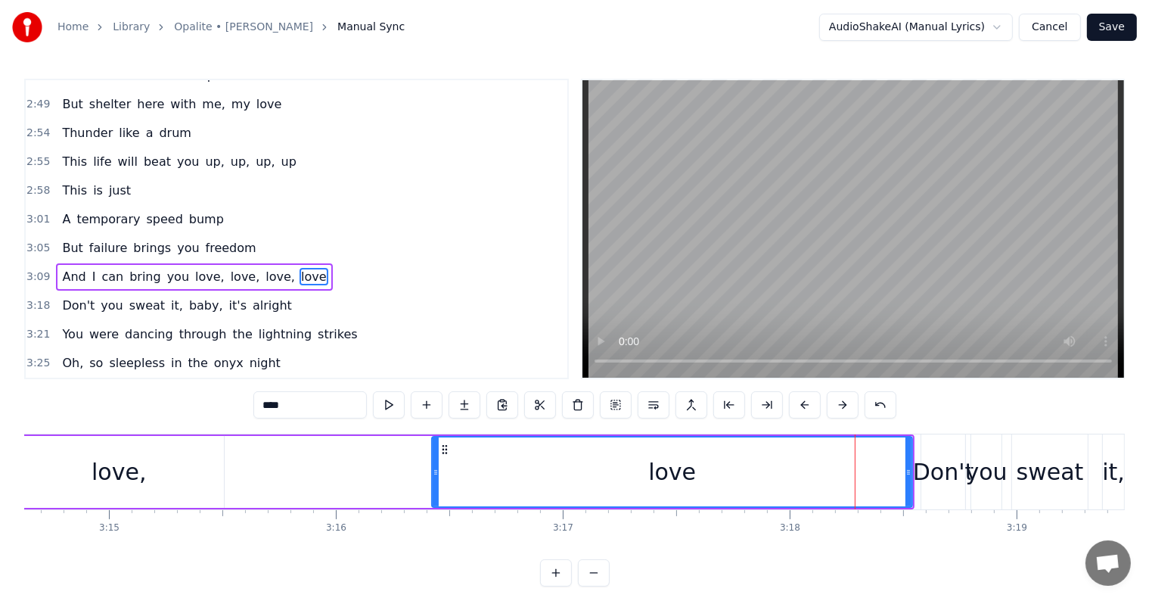
drag, startPoint x: 820, startPoint y: 472, endPoint x: 433, endPoint y: 483, distance: 386.6
click at [433, 483] on div at bounding box center [436, 471] width 6 height 69
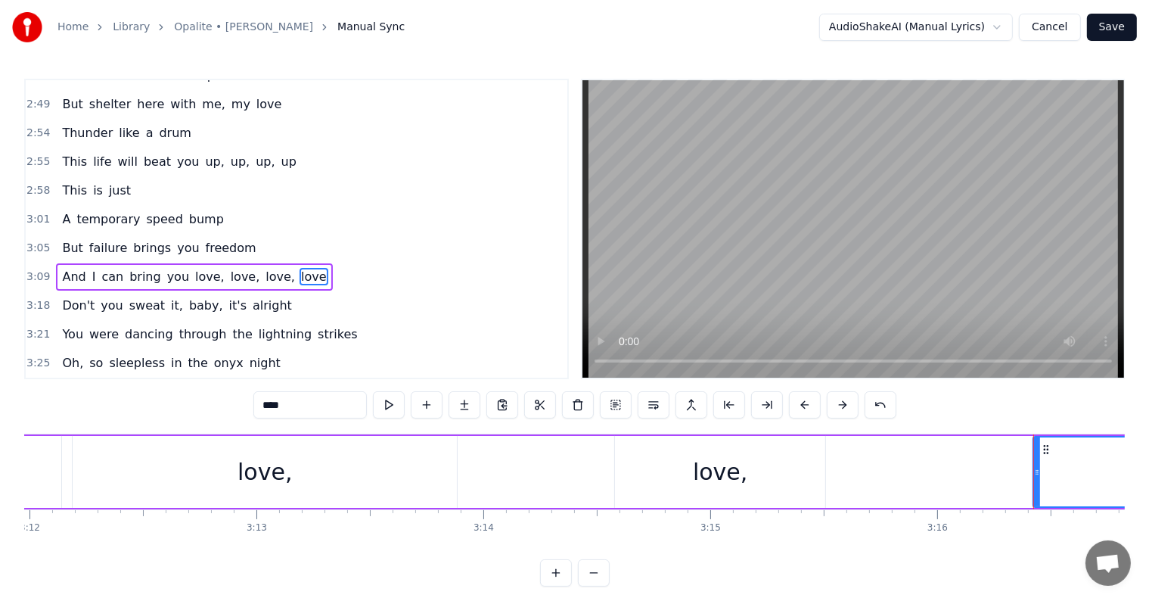
scroll to position [0, 43530]
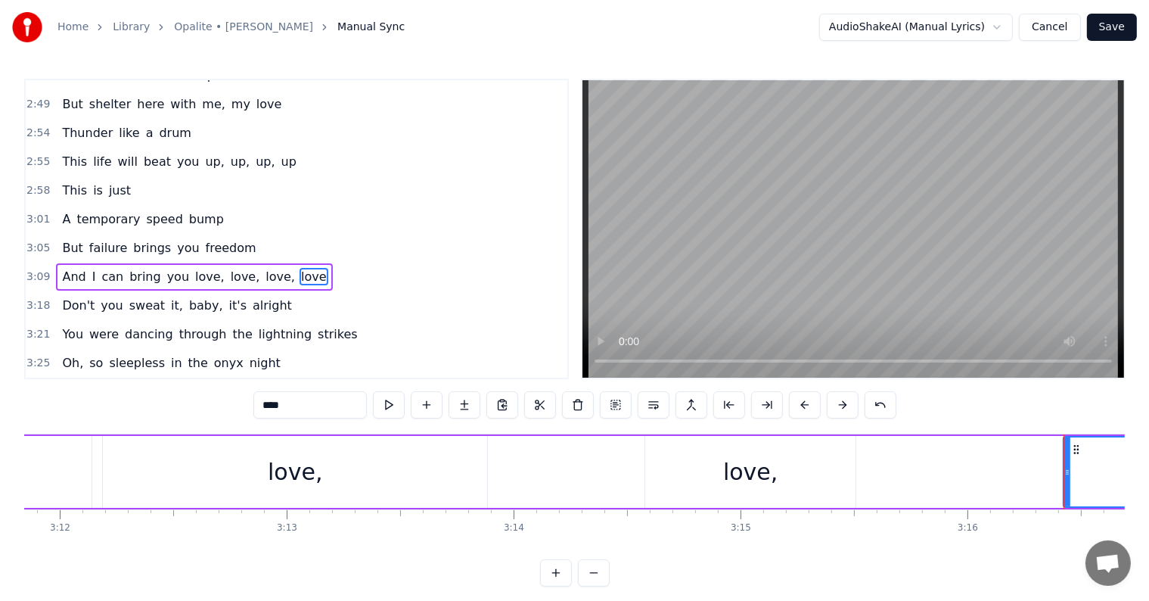
click at [765, 496] on div "love," at bounding box center [750, 472] width 210 height 72
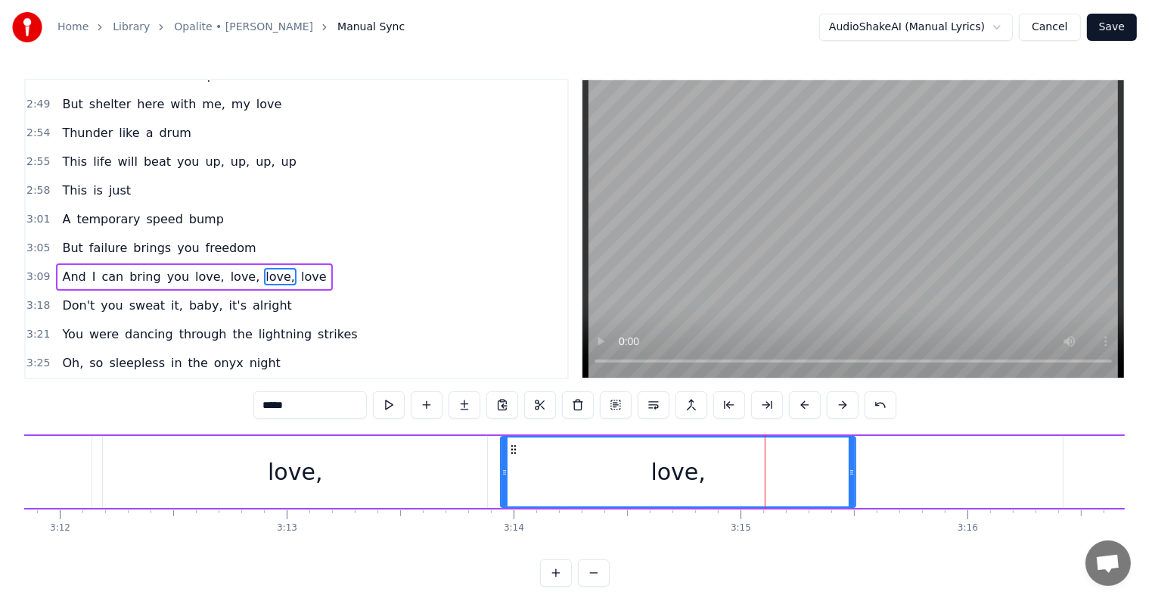
drag, startPoint x: 647, startPoint y: 480, endPoint x: 505, endPoint y: 495, distance: 142.9
click at [504, 496] on div at bounding box center [504, 471] width 6 height 69
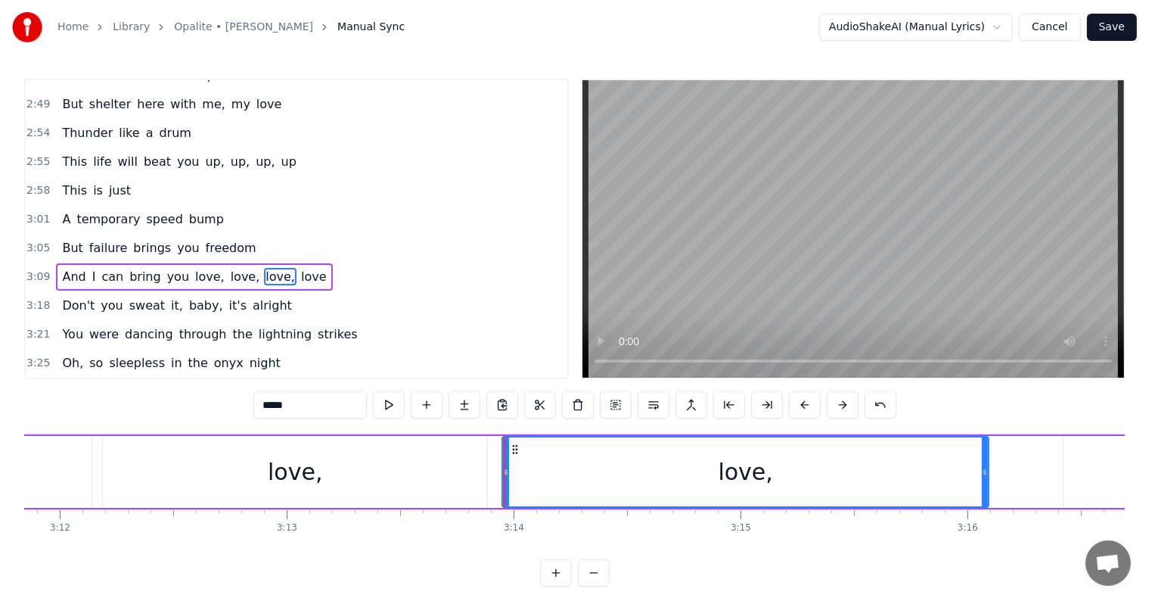
drag, startPoint x: 853, startPoint y: 479, endPoint x: 992, endPoint y: 529, distance: 147.4
click at [986, 488] on div at bounding box center [985, 471] width 6 height 69
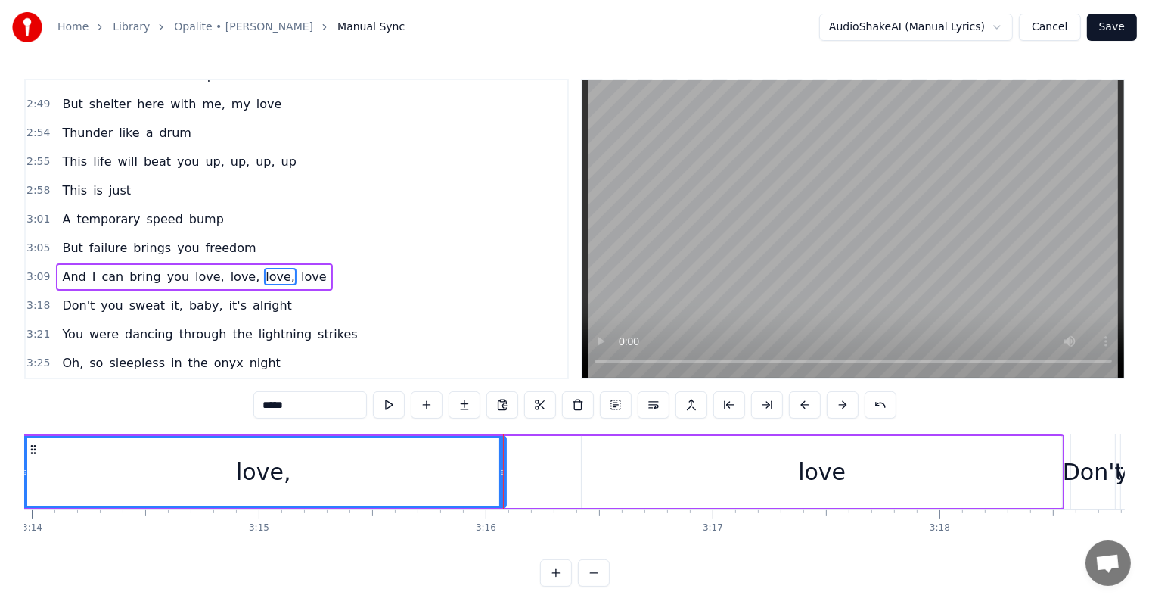
scroll to position [0, 43861]
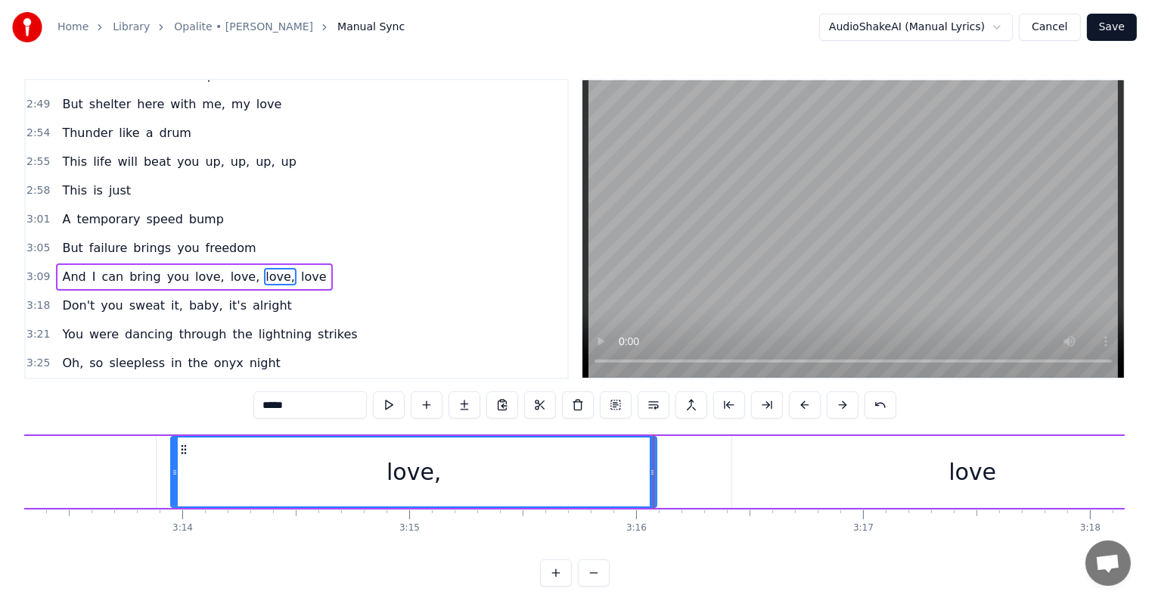
click at [972, 477] on div "love" at bounding box center [972, 472] width 48 height 34
type input "****"
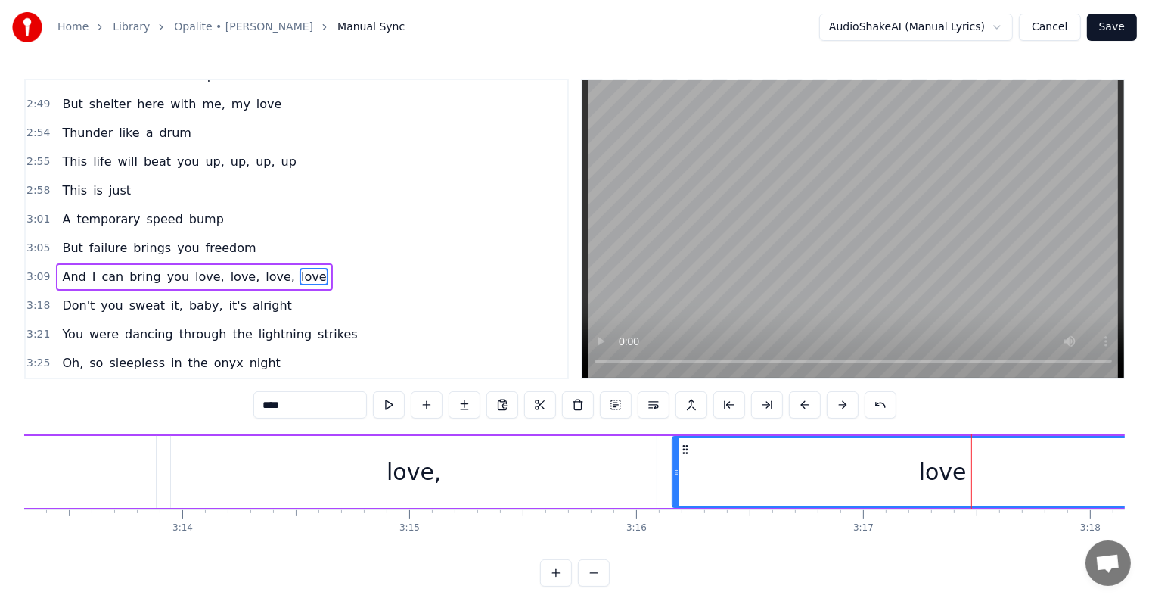
drag, startPoint x: 732, startPoint y: 469, endPoint x: 672, endPoint y: 452, distance: 62.0
click at [673, 452] on div at bounding box center [676, 471] width 6 height 69
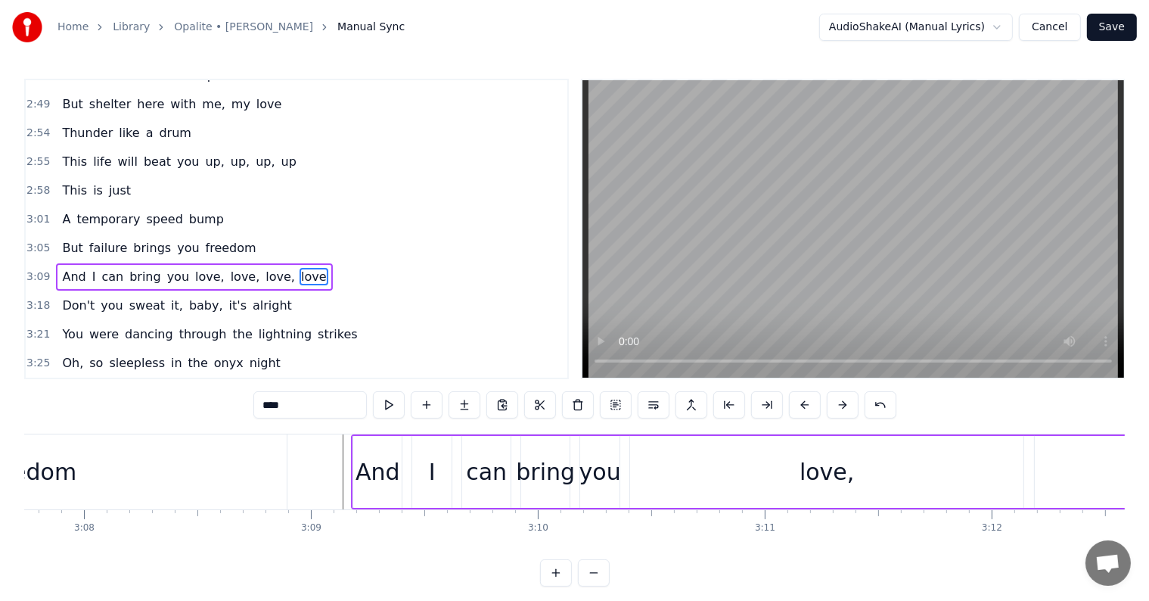
scroll to position [0, 42448]
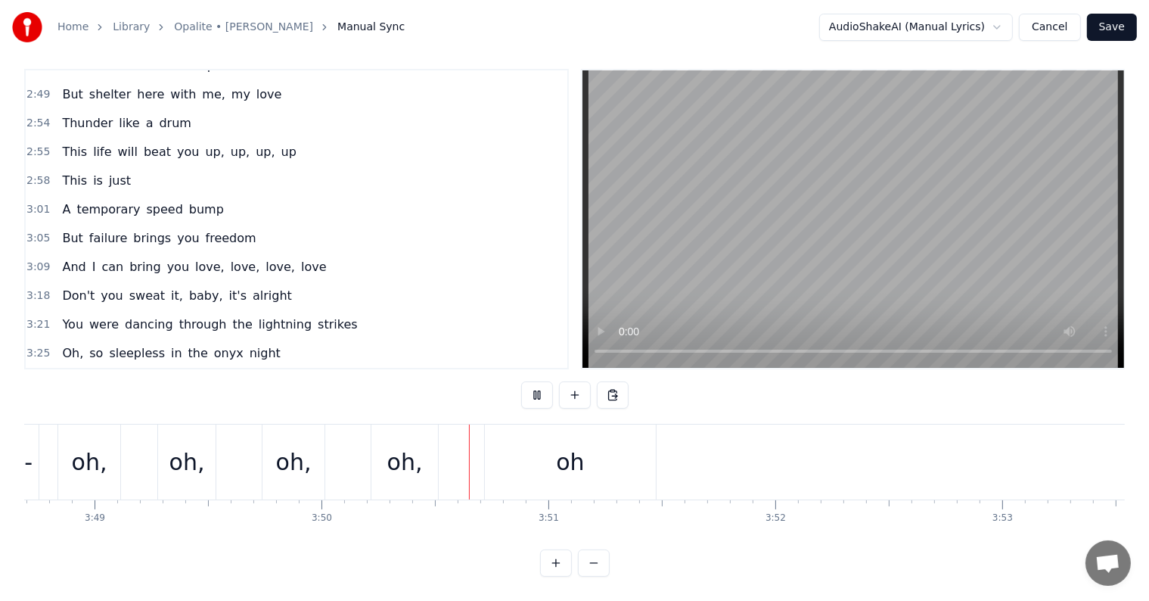
scroll to position [0, 52134]
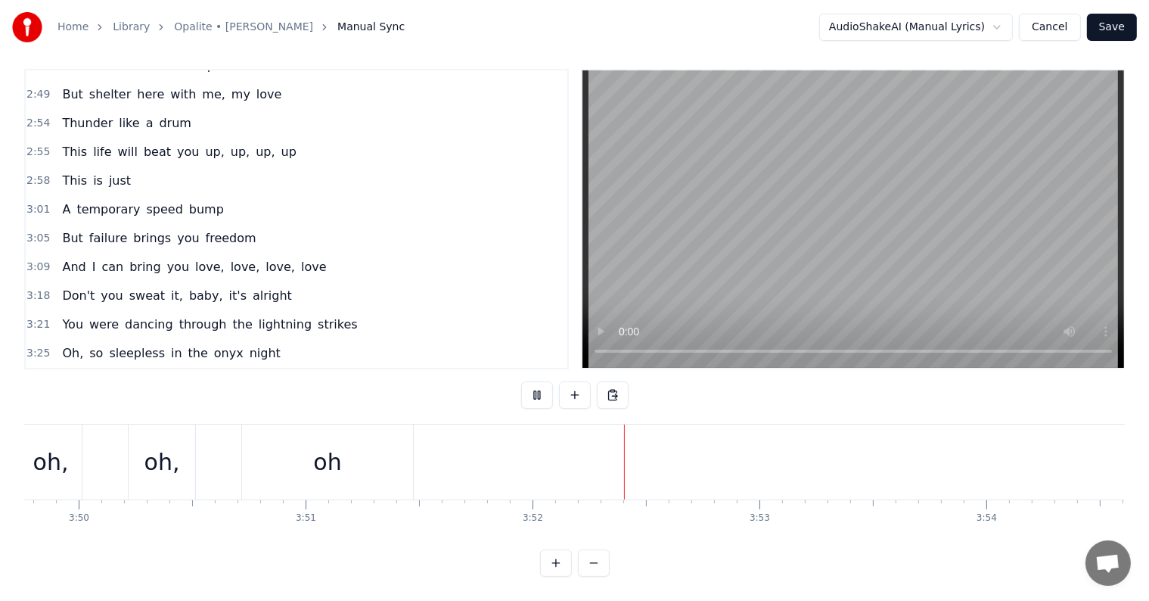
click at [1108, 23] on button "Save" at bounding box center [1112, 27] width 50 height 27
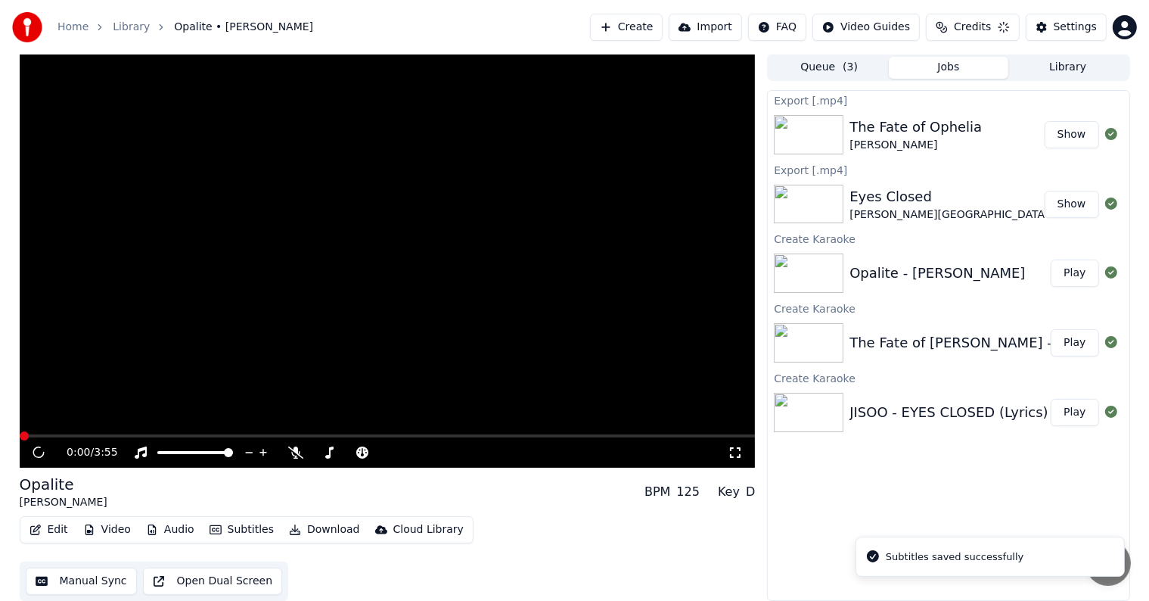
scroll to position [1, 0]
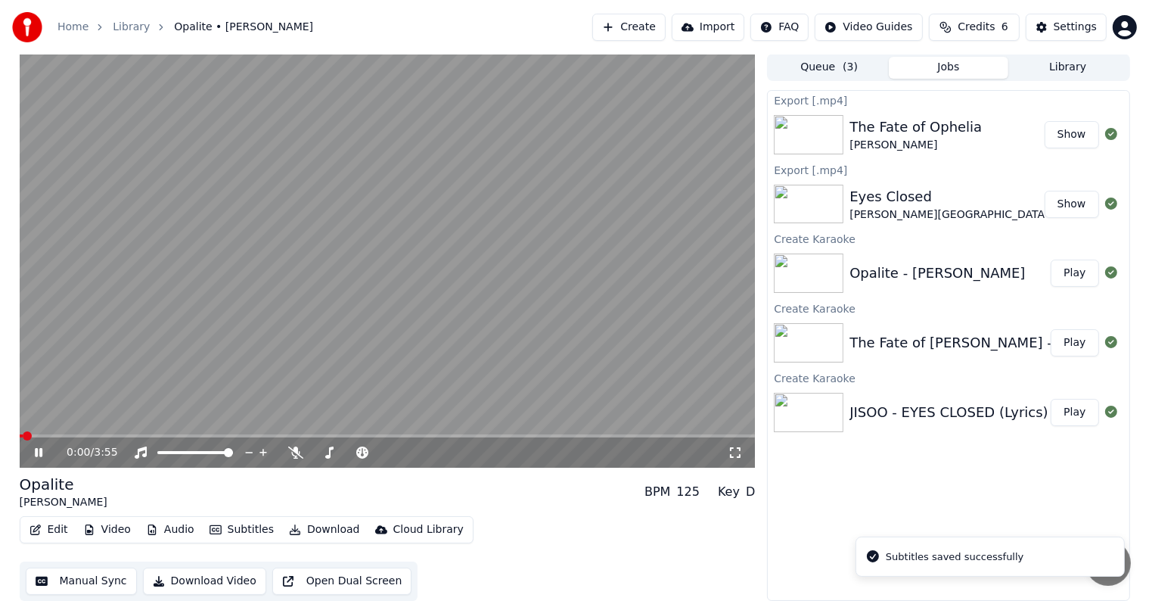
click at [352, 309] on video at bounding box center [388, 261] width 736 height 414
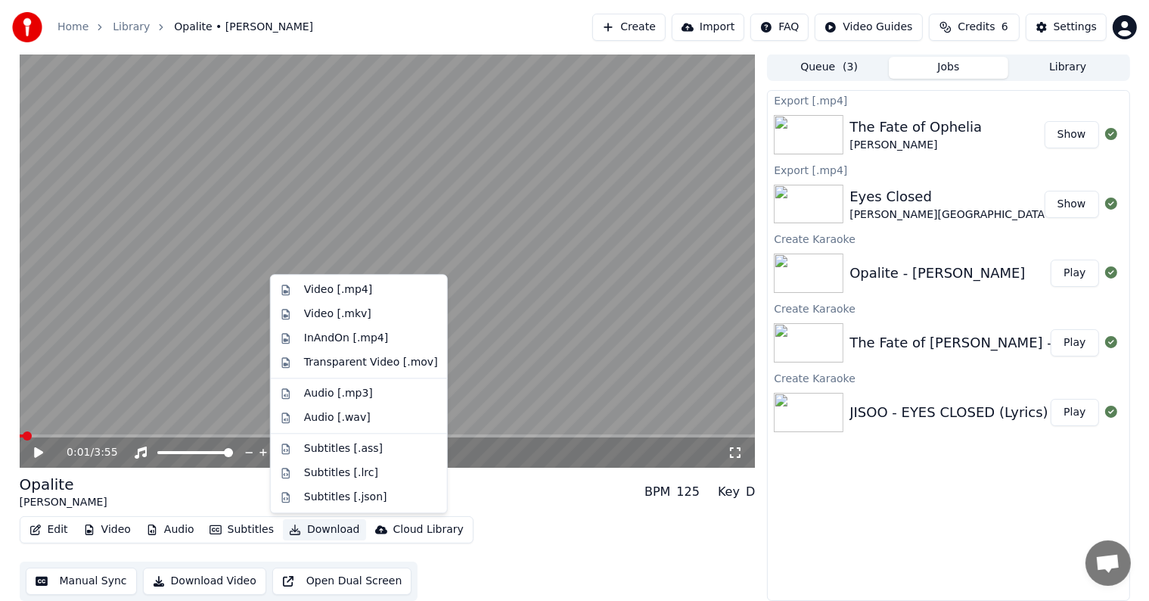
click at [317, 524] on button "Download" at bounding box center [324, 529] width 83 height 21
click at [303, 290] on div "Video [.mp4]" at bounding box center [359, 290] width 170 height 24
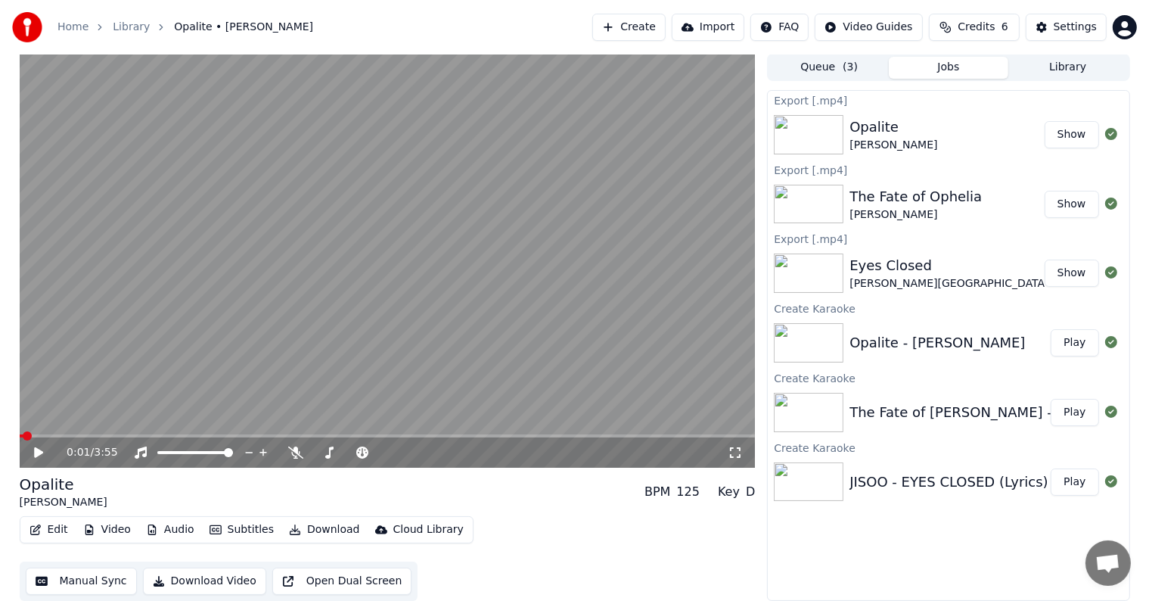
click at [1081, 484] on button "Play" at bounding box center [1075, 481] width 48 height 27
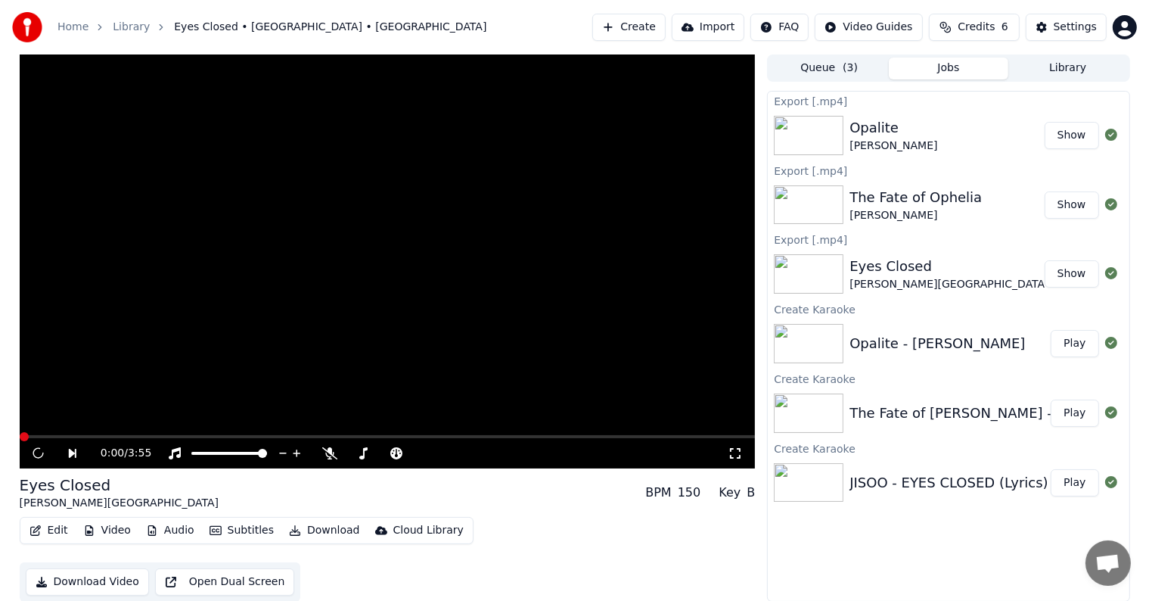
scroll to position [1, 0]
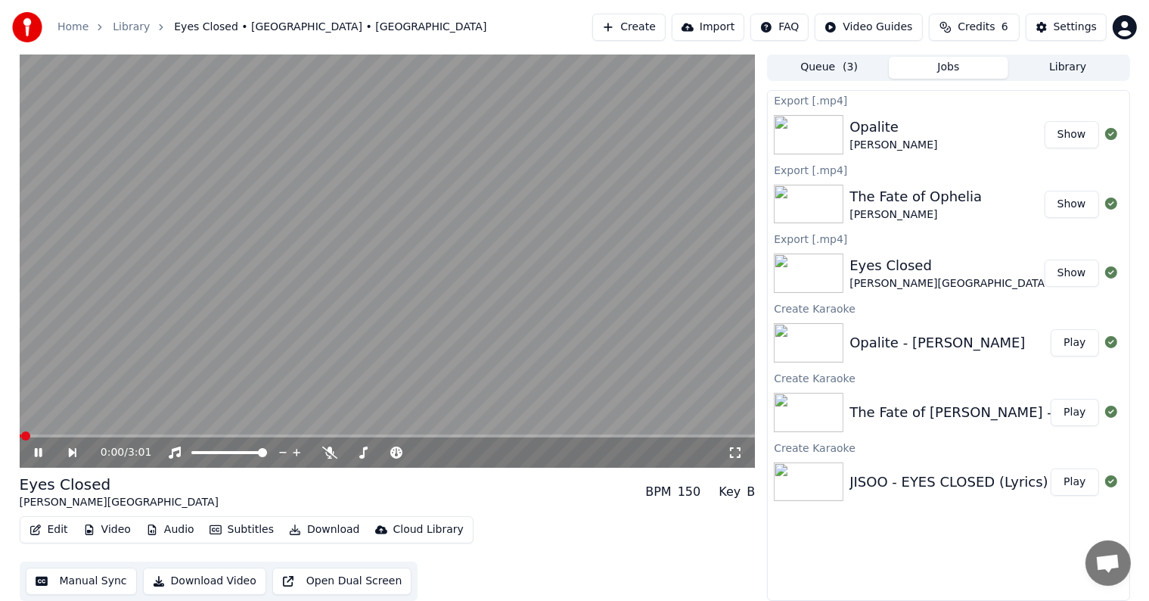
click at [40, 450] on icon at bounding box center [38, 452] width 8 height 9
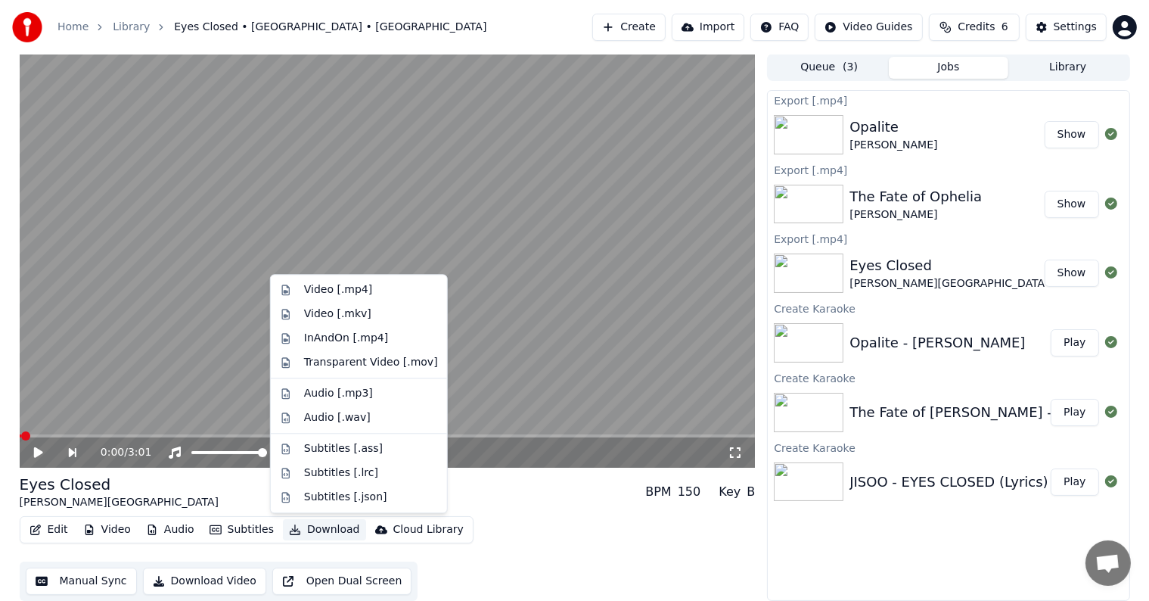
click at [331, 532] on button "Download" at bounding box center [324, 529] width 83 height 21
click at [355, 393] on div "Audio [.mp3]" at bounding box center [338, 393] width 69 height 15
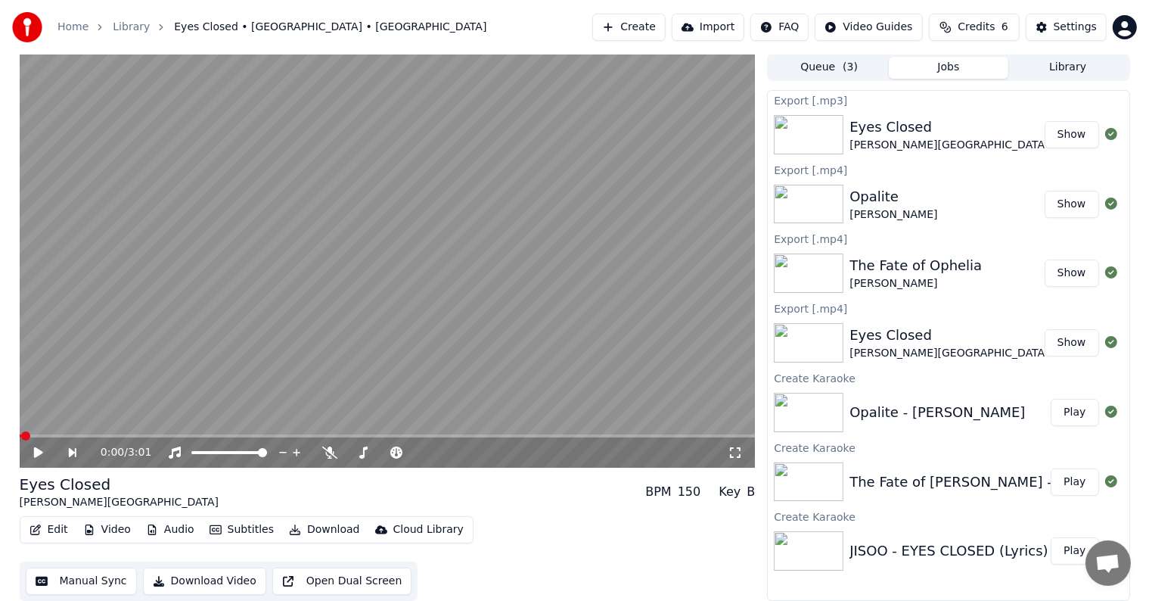
click at [1077, 475] on button "Play" at bounding box center [1075, 481] width 48 height 27
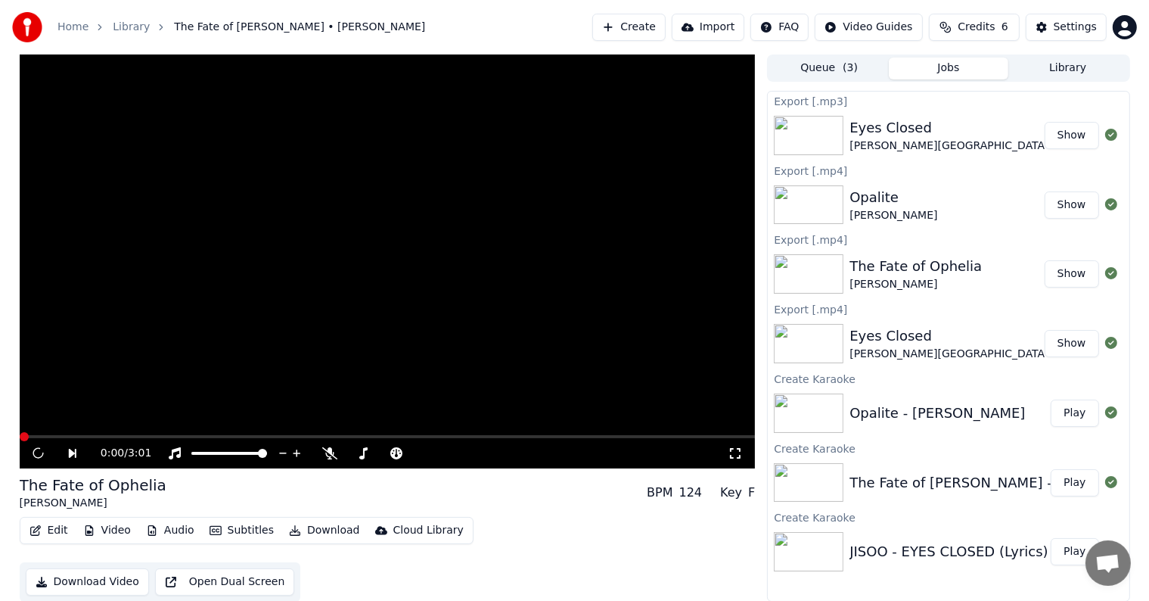
scroll to position [1, 0]
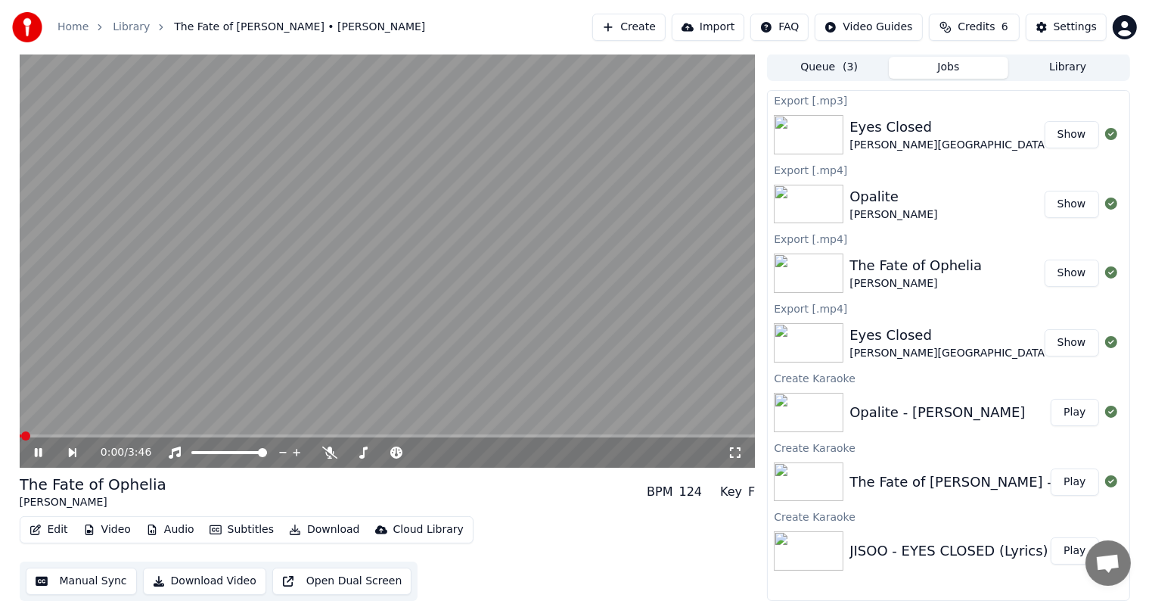
click at [319, 529] on button "Download" at bounding box center [324, 529] width 83 height 21
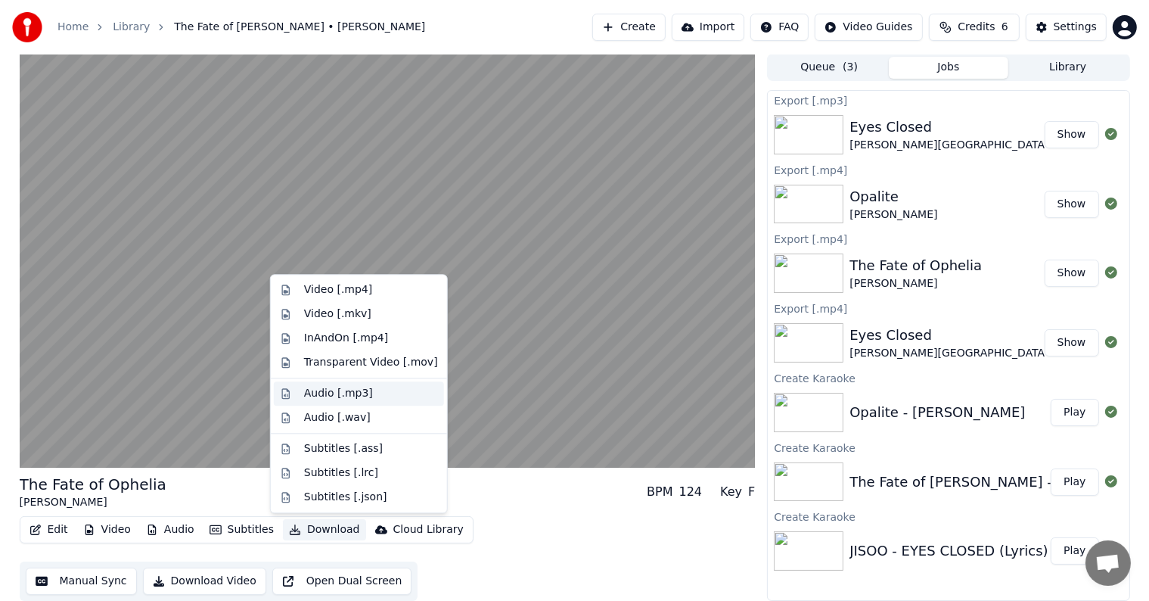
click at [355, 396] on div "Audio [.mp3]" at bounding box center [338, 393] width 69 height 15
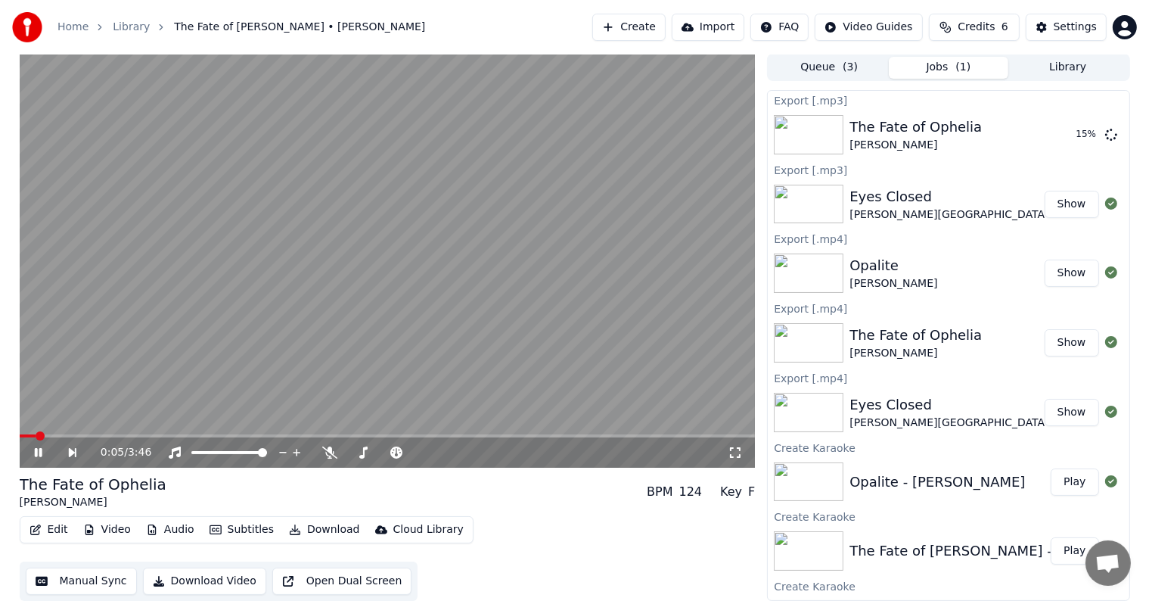
click at [40, 450] on icon at bounding box center [38, 452] width 8 height 9
